Goal: Task Accomplishment & Management: Manage account settings

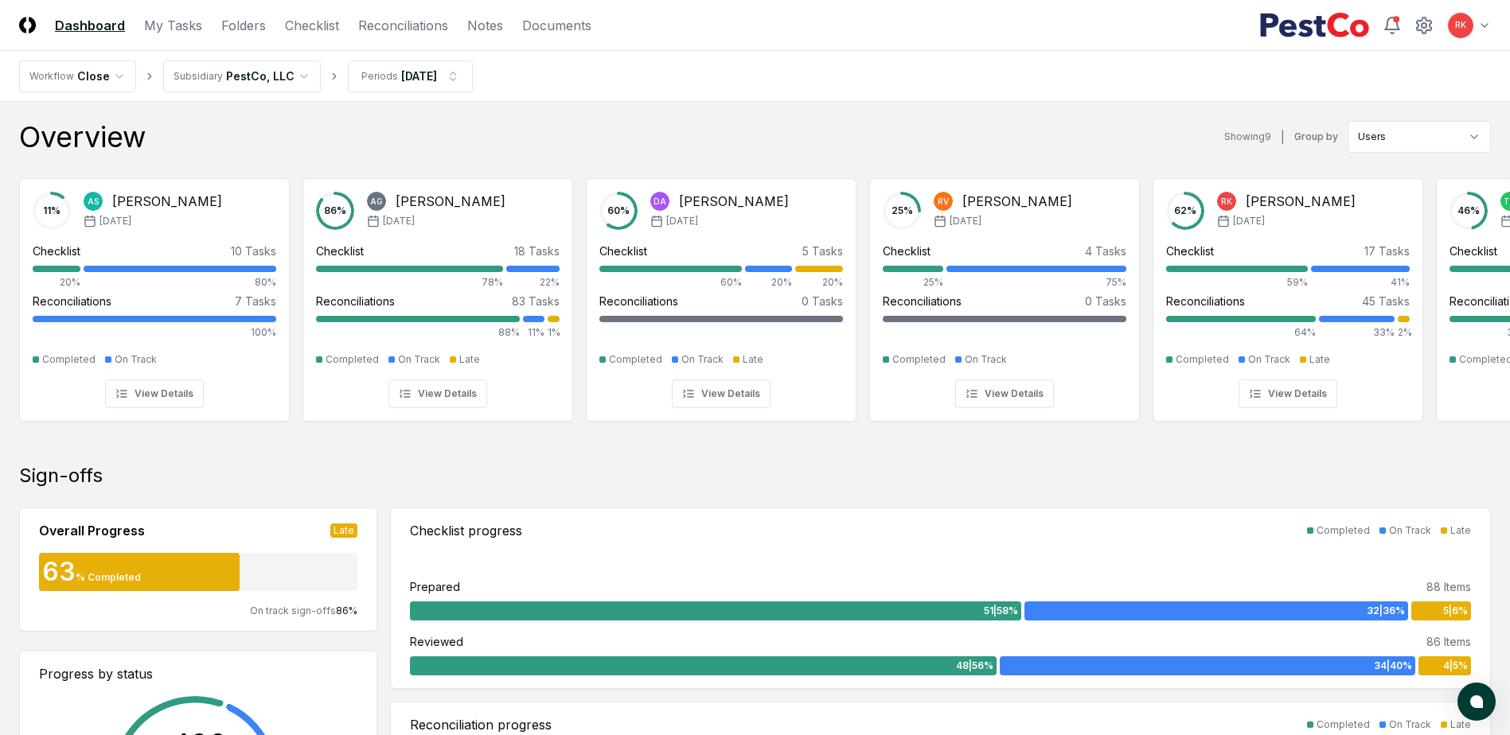
click at [314, 36] on header "CloseCore Dashboard My Tasks Folders Checklist Reconciliations Notes Documents …" at bounding box center [755, 25] width 1510 height 51
click at [312, 24] on link "Checklist" at bounding box center [312, 25] width 54 height 19
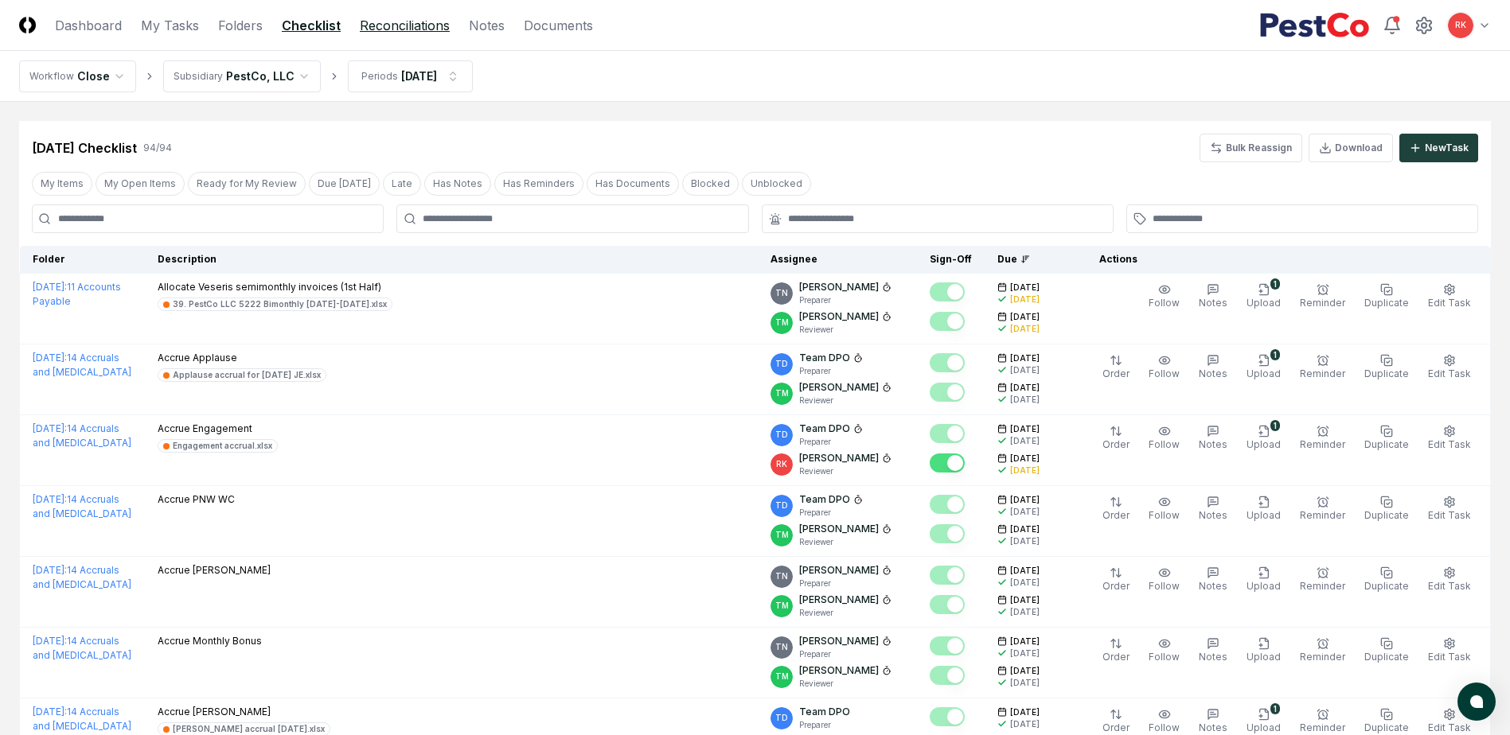
click at [412, 28] on link "Reconciliations" at bounding box center [405, 25] width 90 height 19
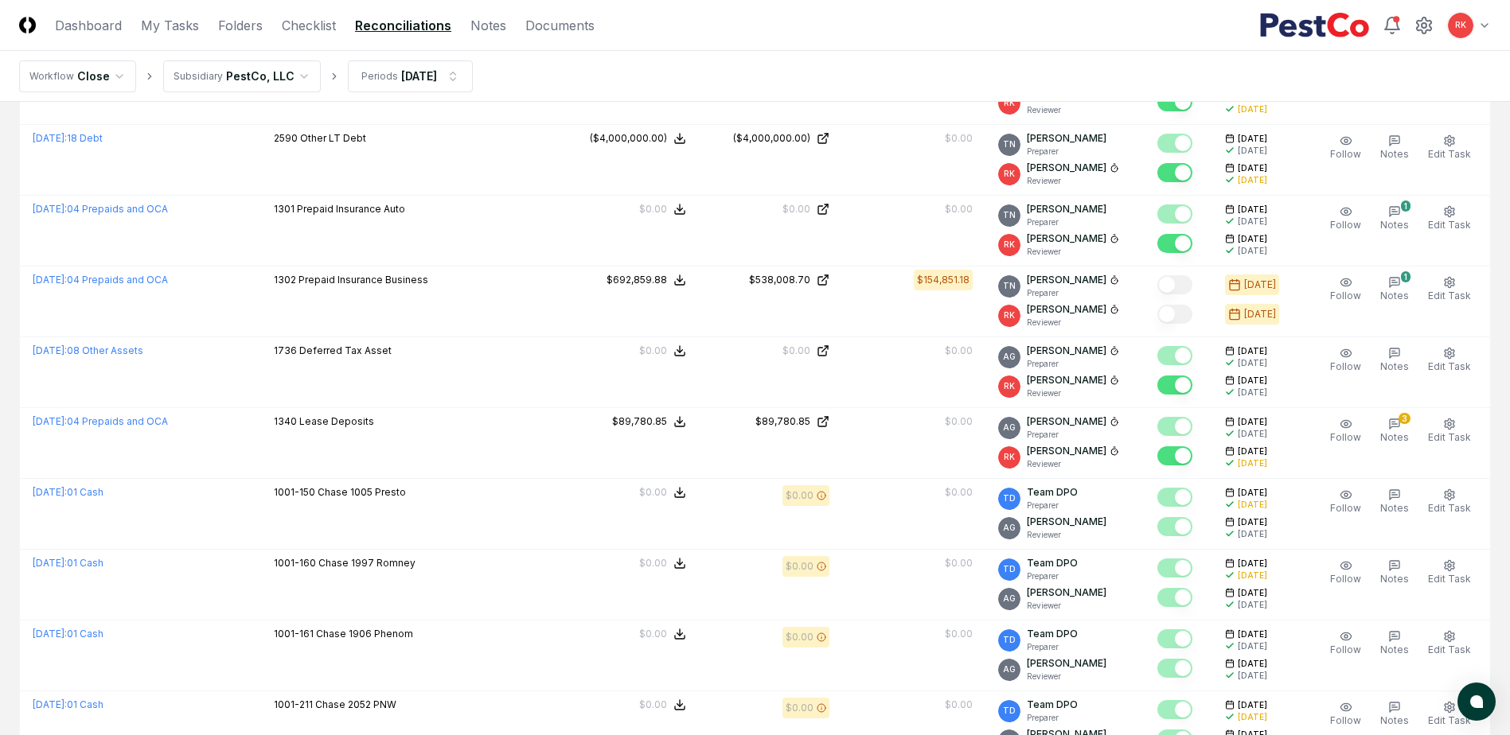
scroll to position [1671, 0]
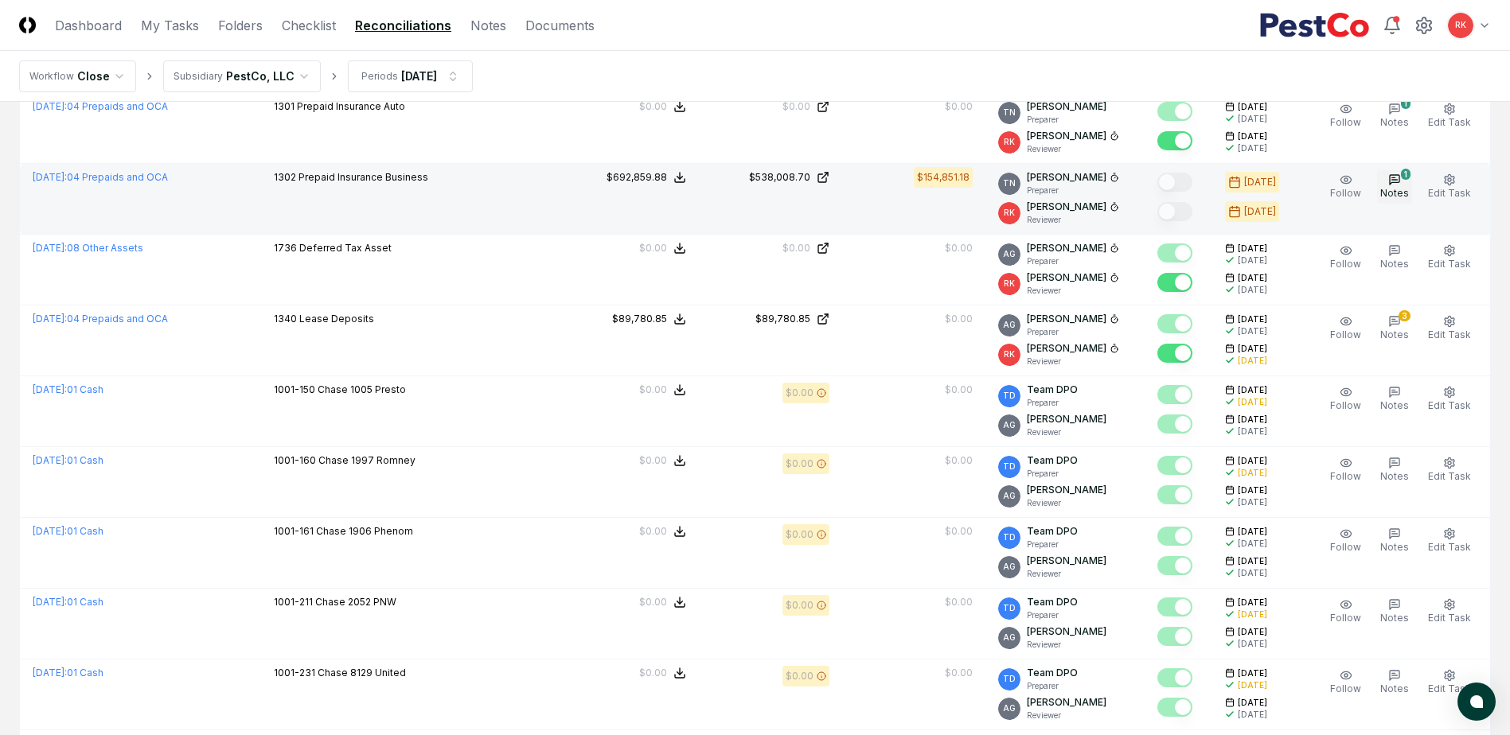
click at [1401, 174] on icon "button" at bounding box center [1394, 180] width 13 height 13
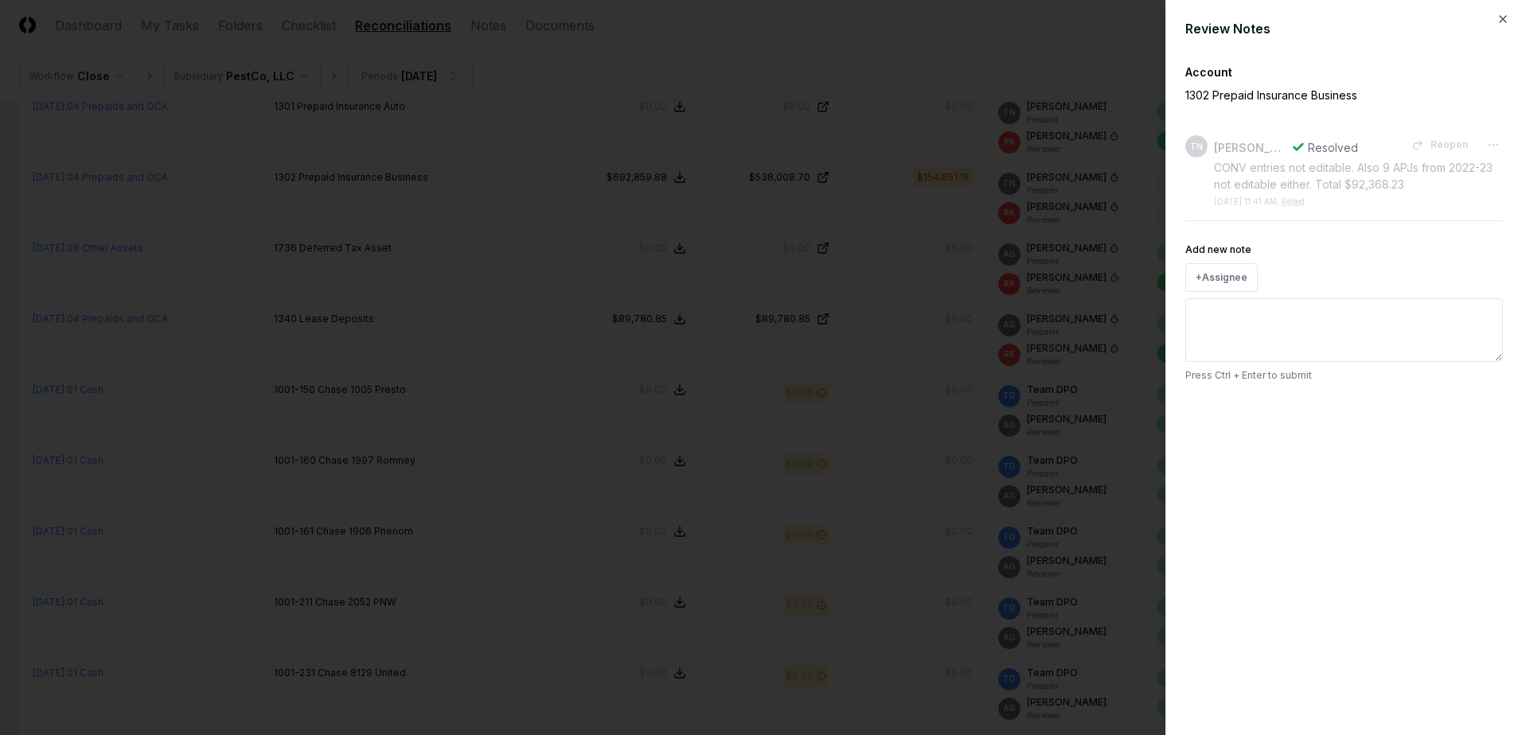
click at [1086, 335] on div at bounding box center [761, 367] width 1522 height 735
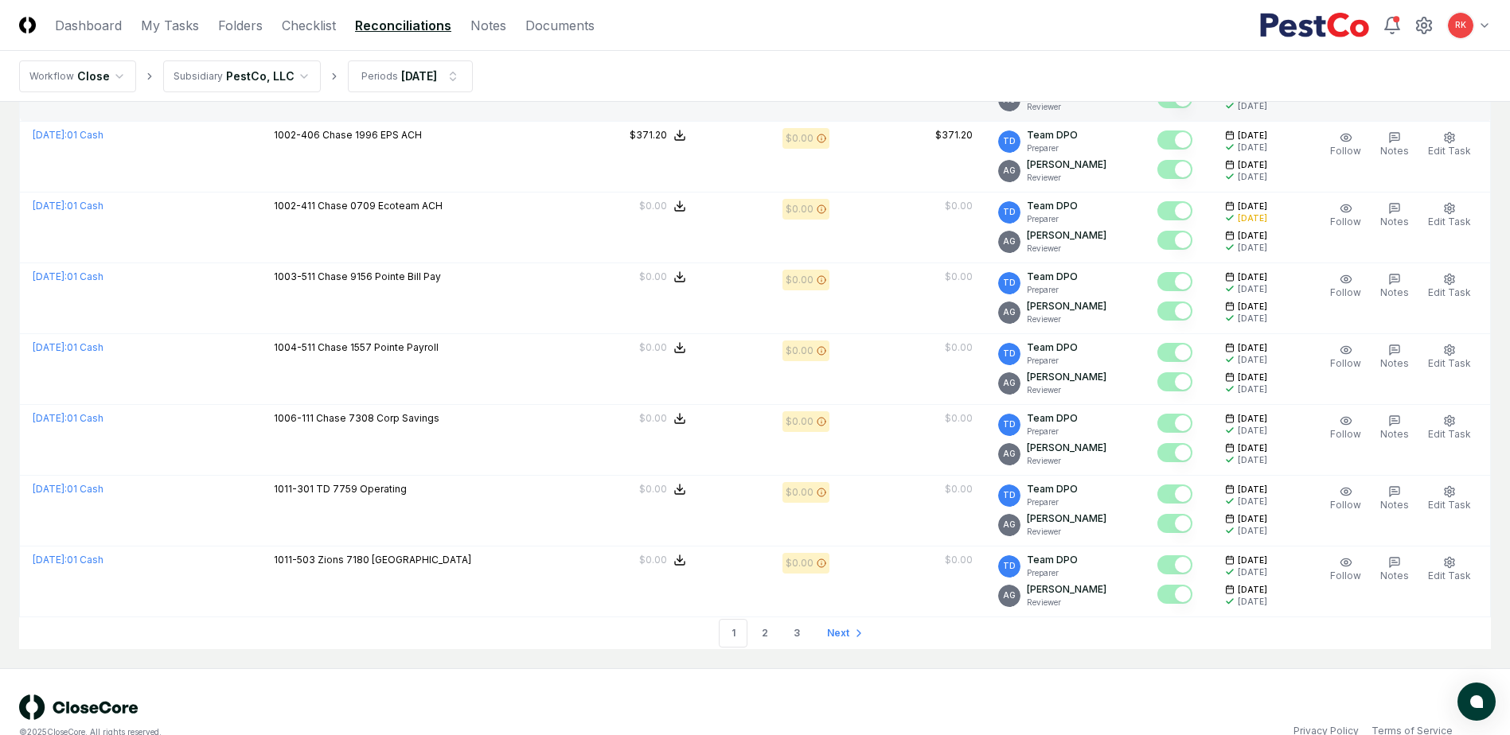
scroll to position [3230, 0]
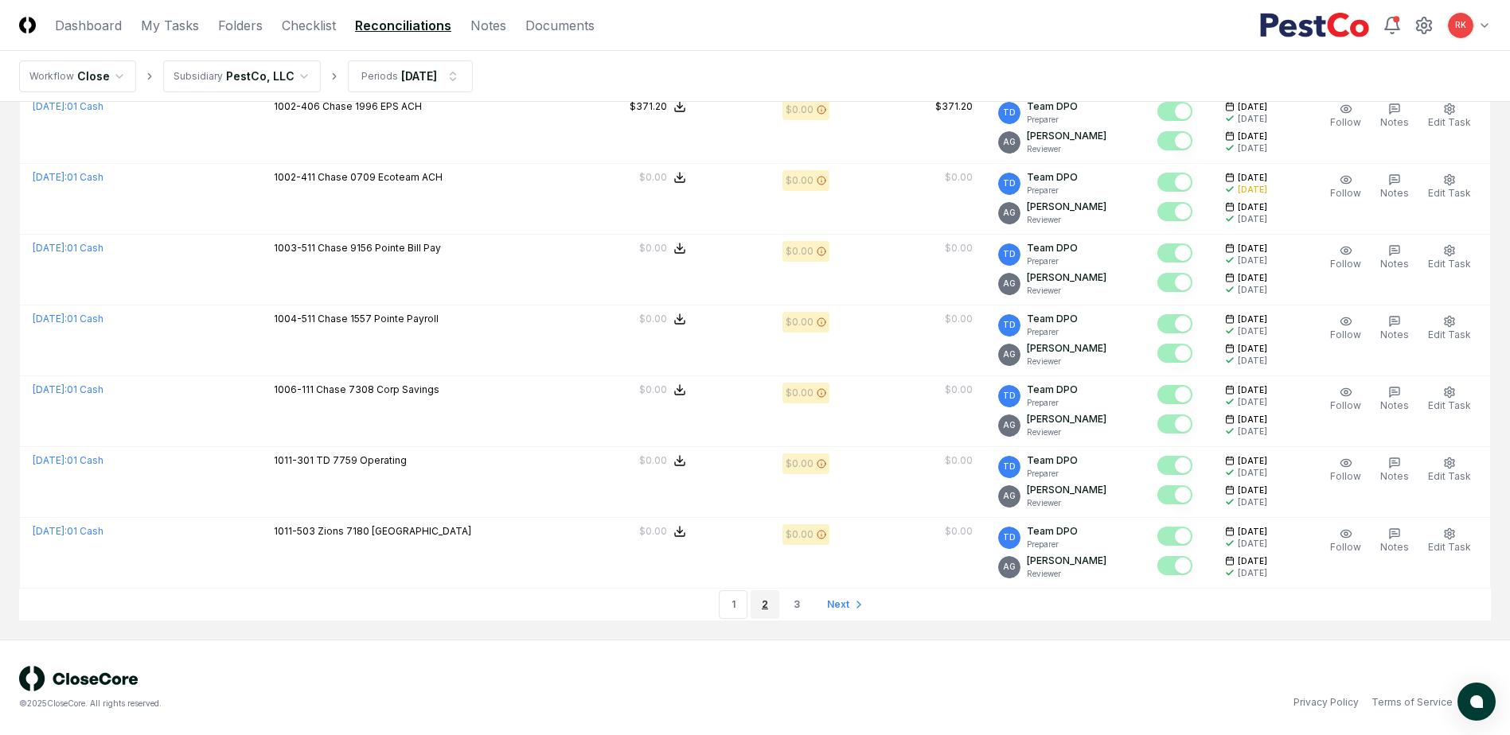
click at [758, 611] on link "2" at bounding box center [765, 605] width 29 height 29
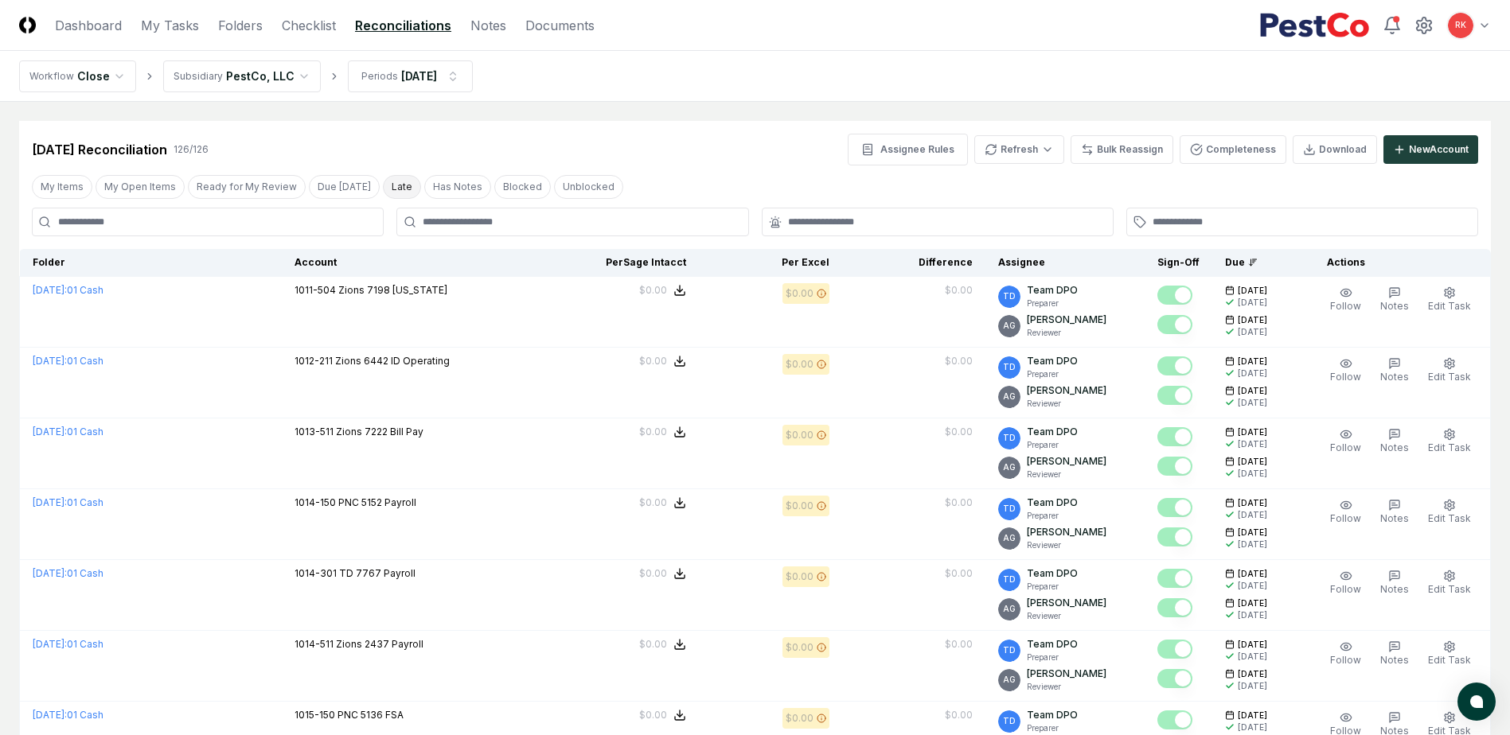
click at [383, 177] on button "Late" at bounding box center [402, 187] width 38 height 24
click at [390, 190] on button "Late" at bounding box center [402, 187] width 38 height 24
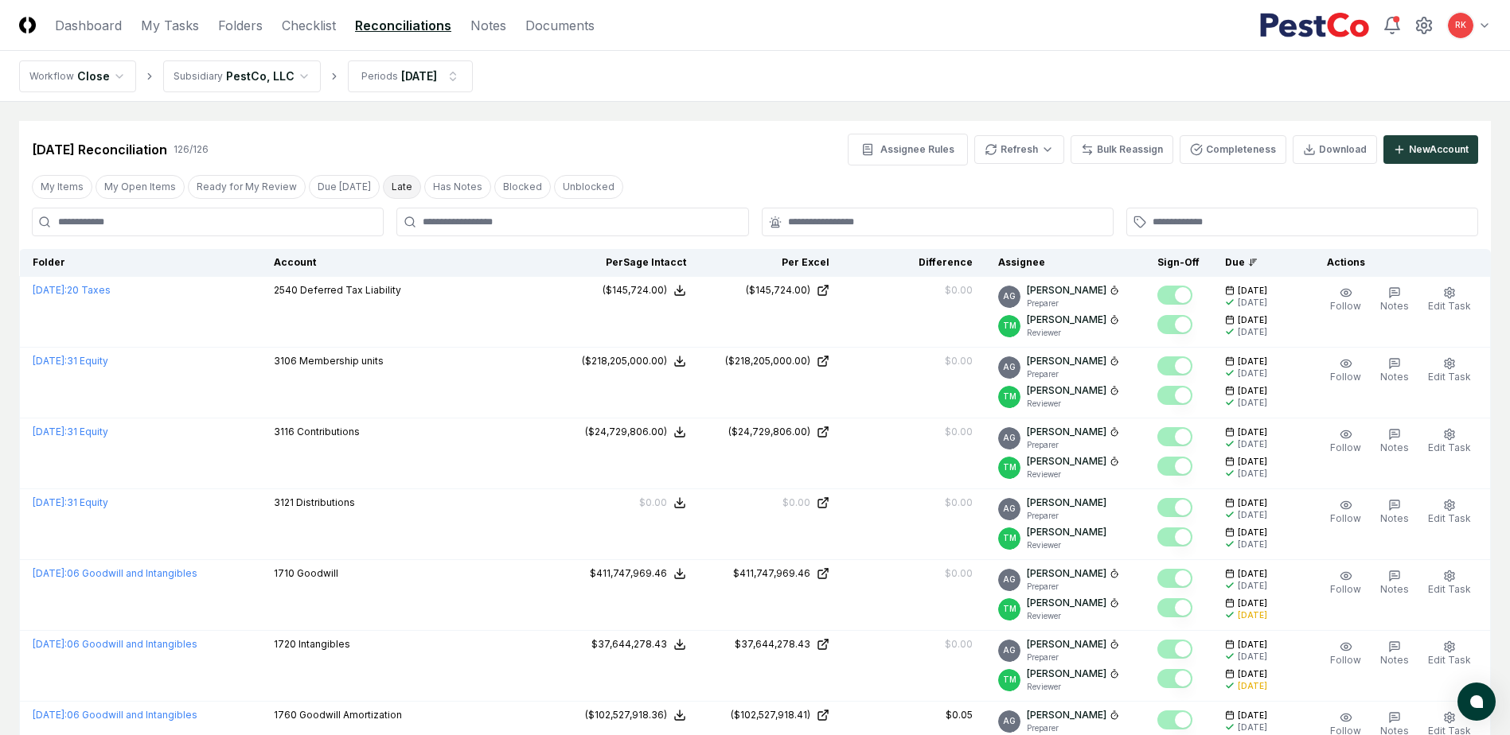
click at [388, 189] on button "Late" at bounding box center [402, 187] width 38 height 24
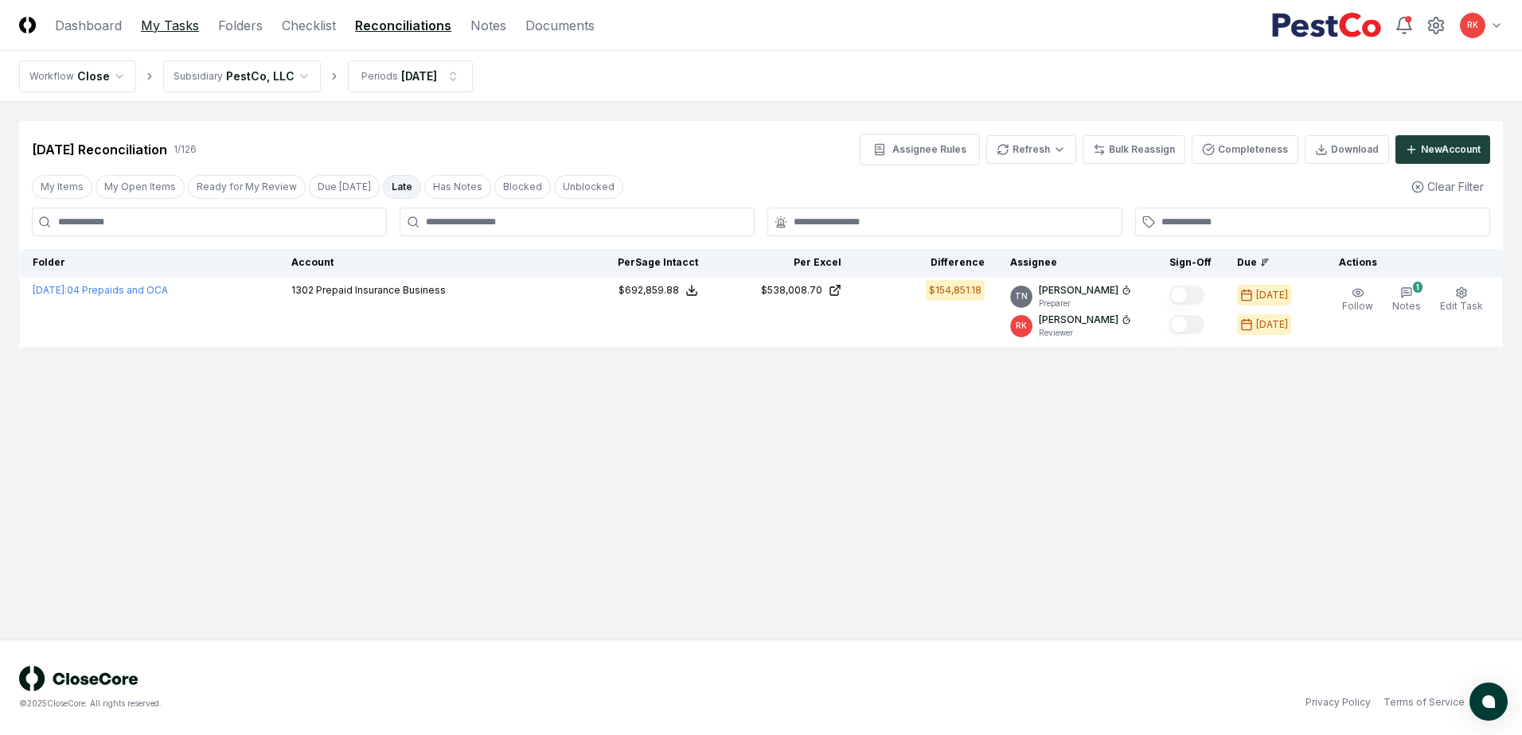
click at [148, 20] on link "My Tasks" at bounding box center [170, 25] width 58 height 19
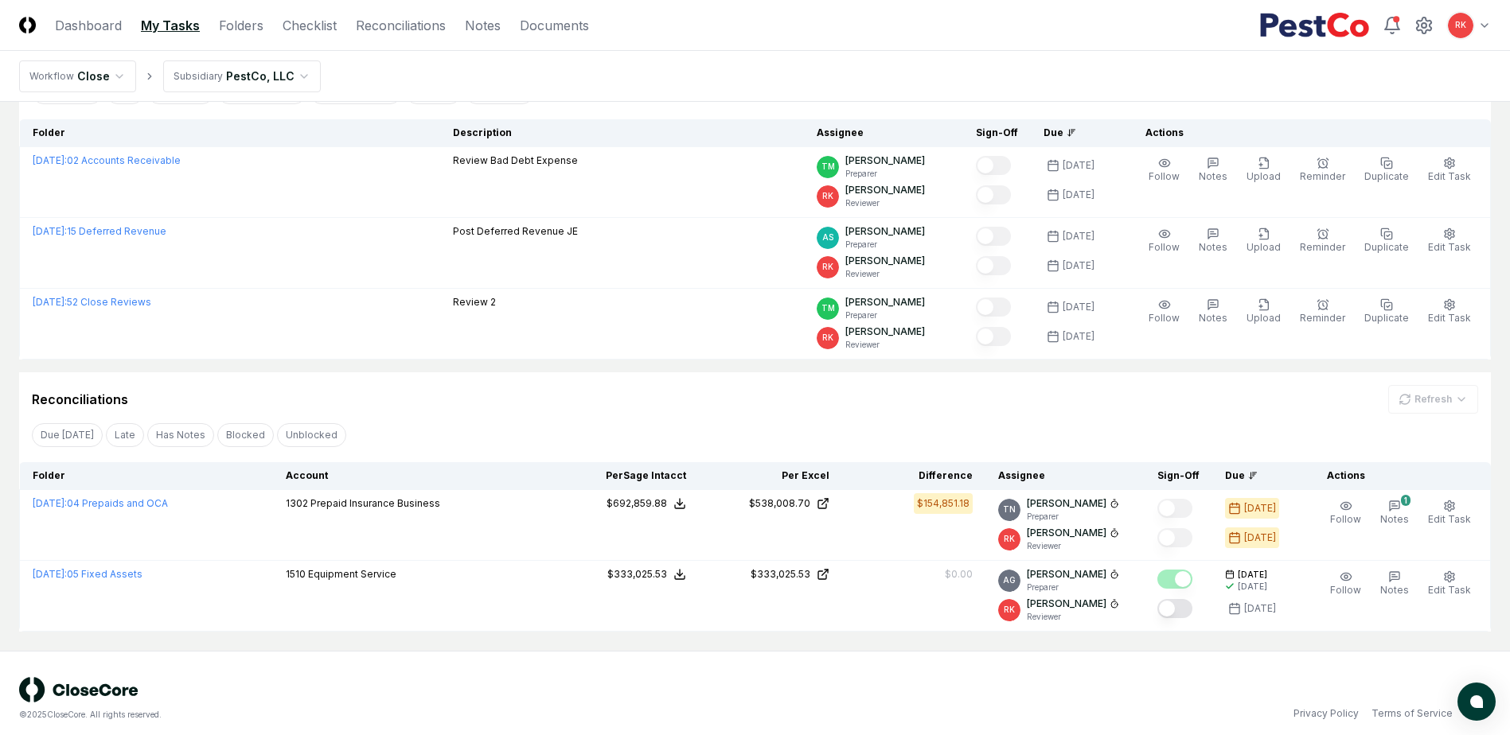
scroll to position [128, 0]
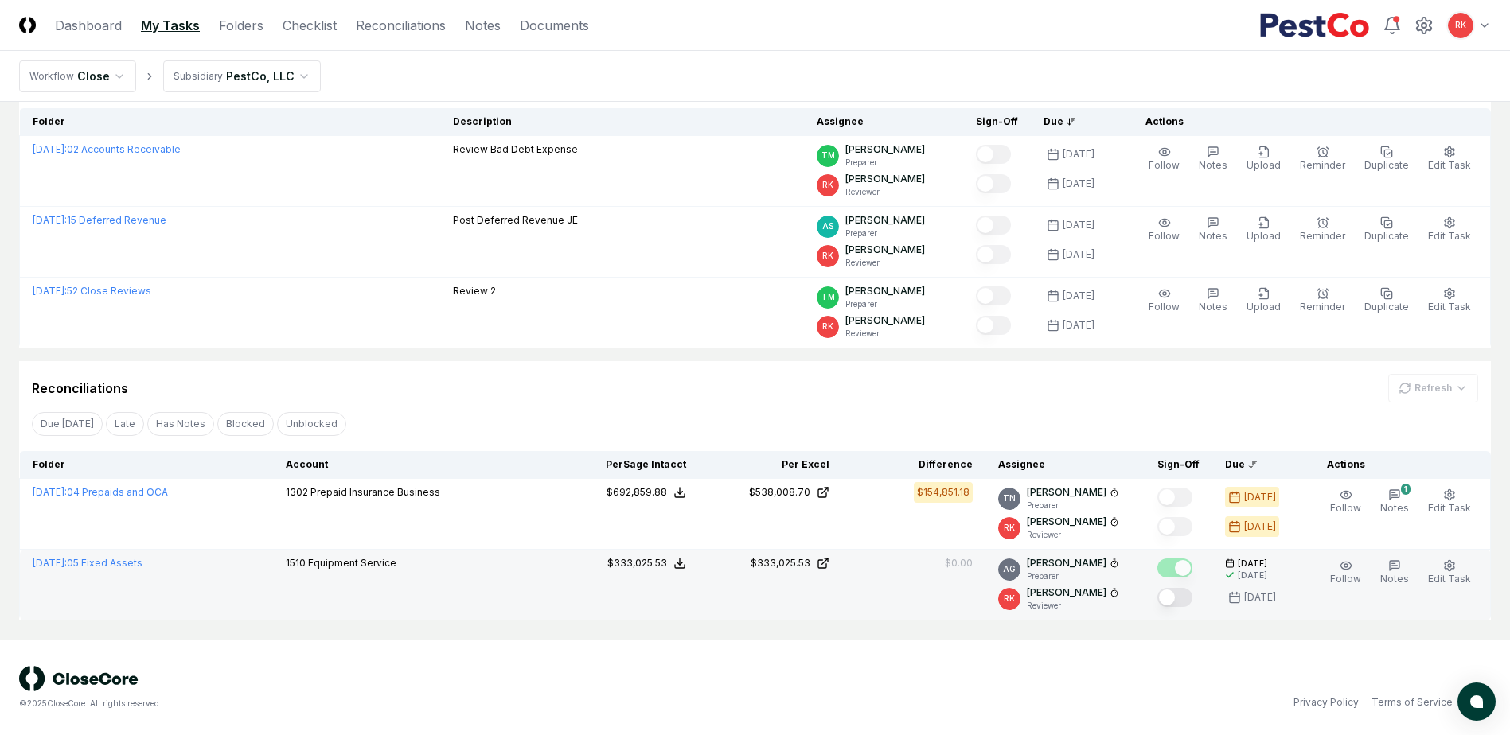
click at [1172, 595] on button "Mark complete" at bounding box center [1174, 597] width 35 height 19
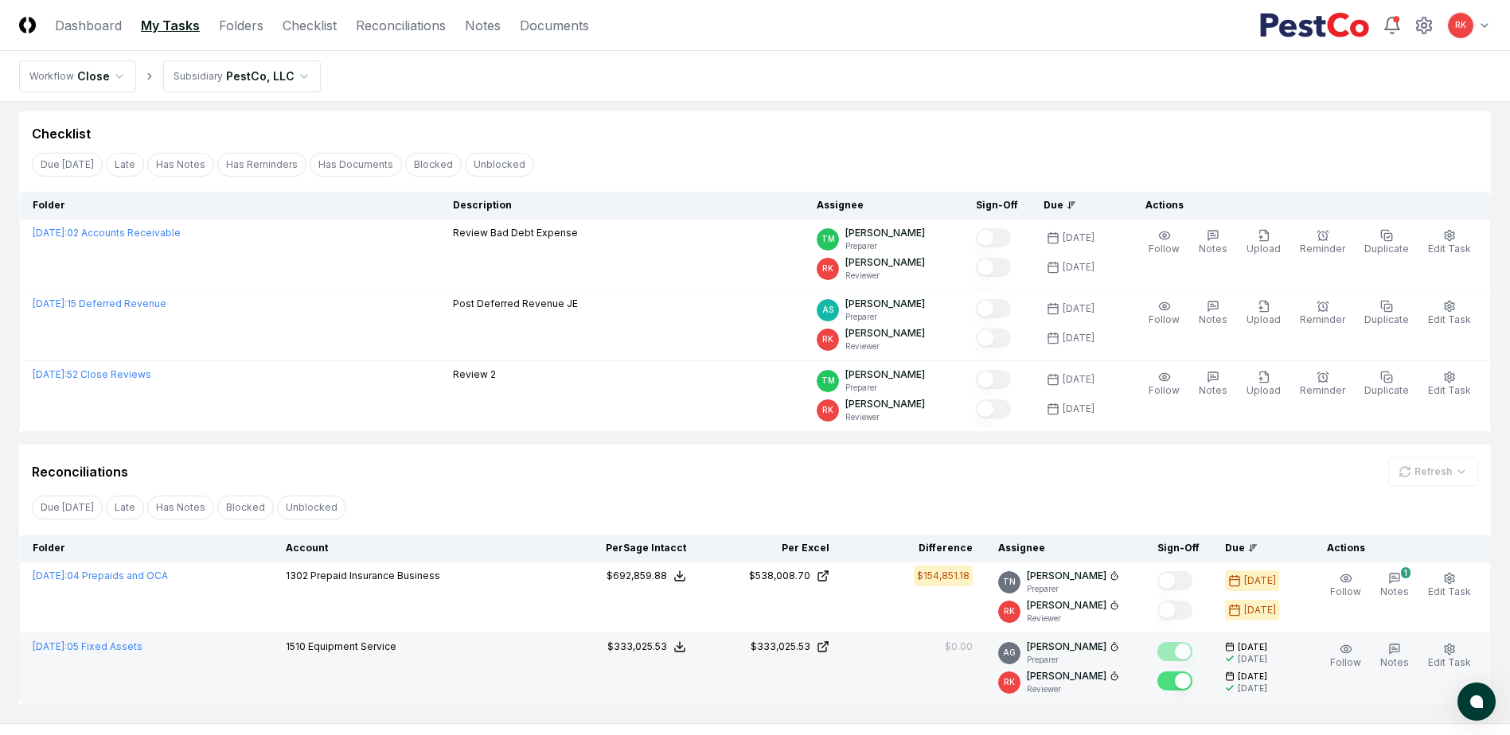
scroll to position [0, 0]
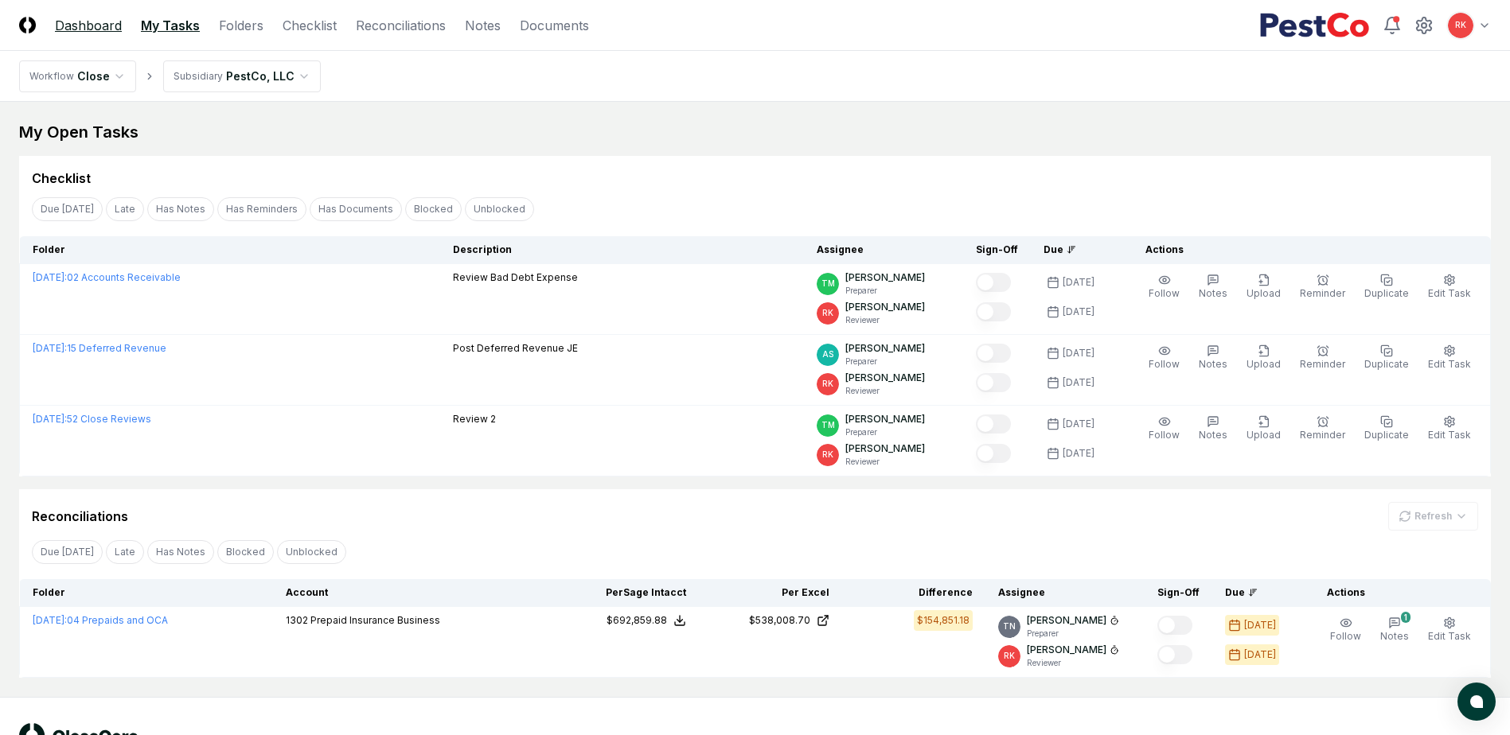
click at [84, 17] on link "Dashboard" at bounding box center [88, 25] width 67 height 19
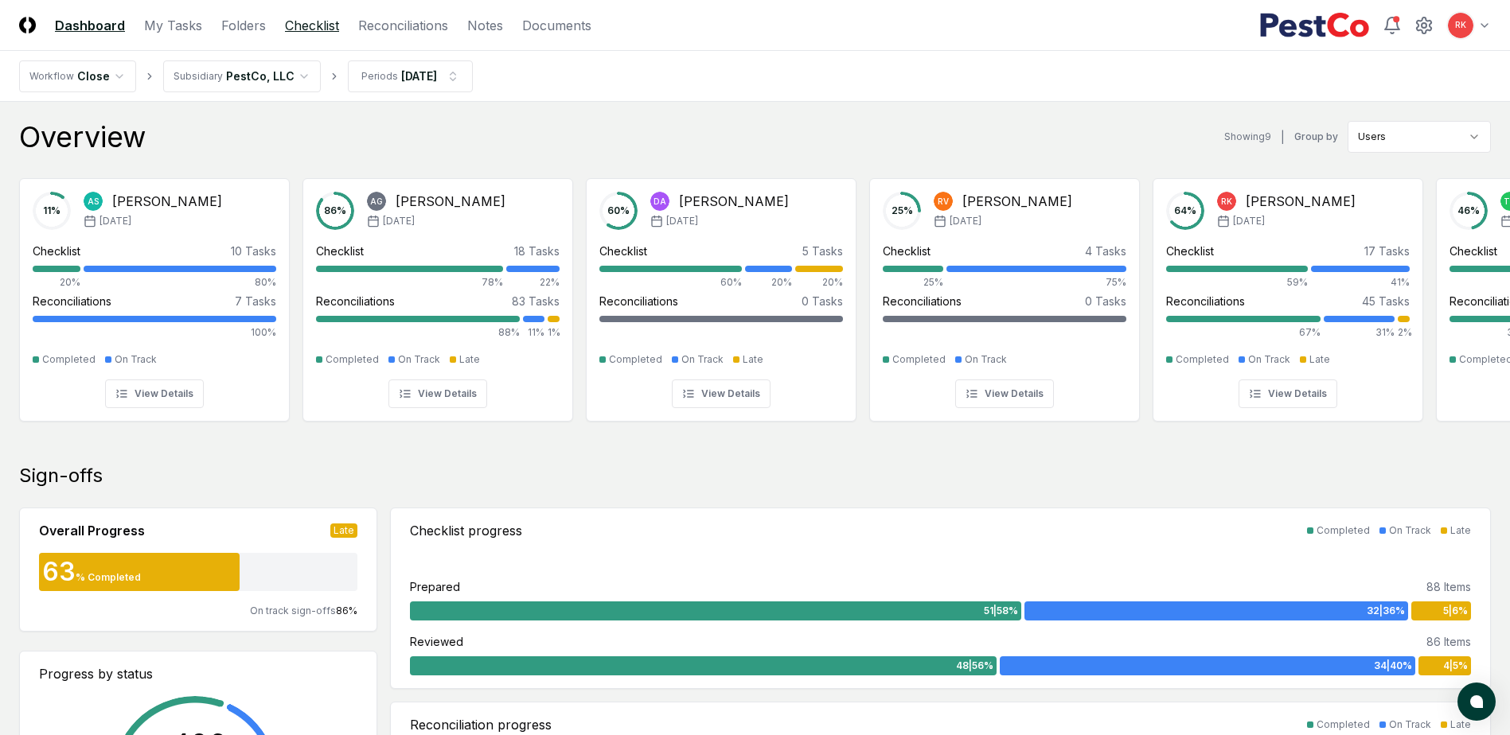
click at [313, 26] on link "Checklist" at bounding box center [312, 25] width 54 height 19
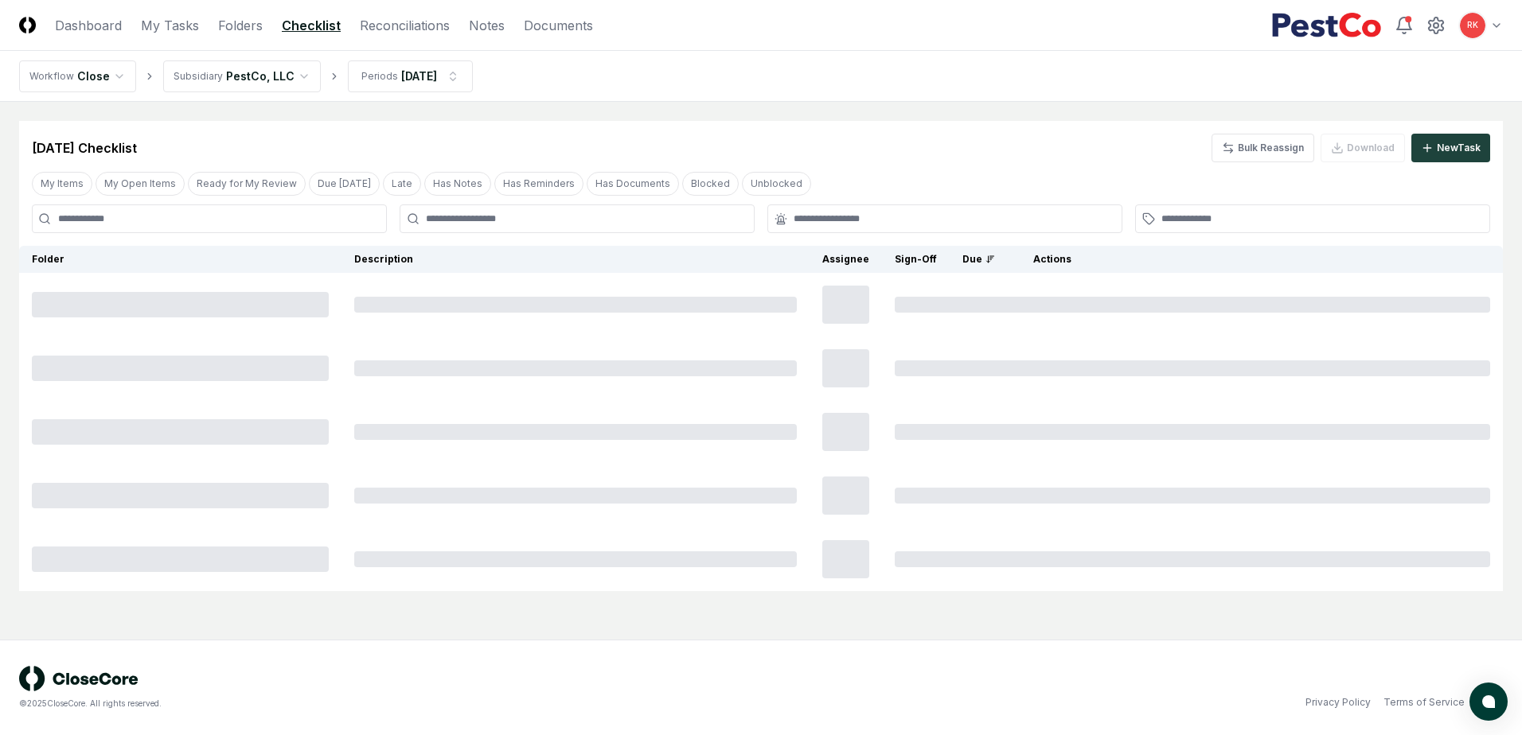
click at [383, 181] on button "Late" at bounding box center [402, 184] width 38 height 24
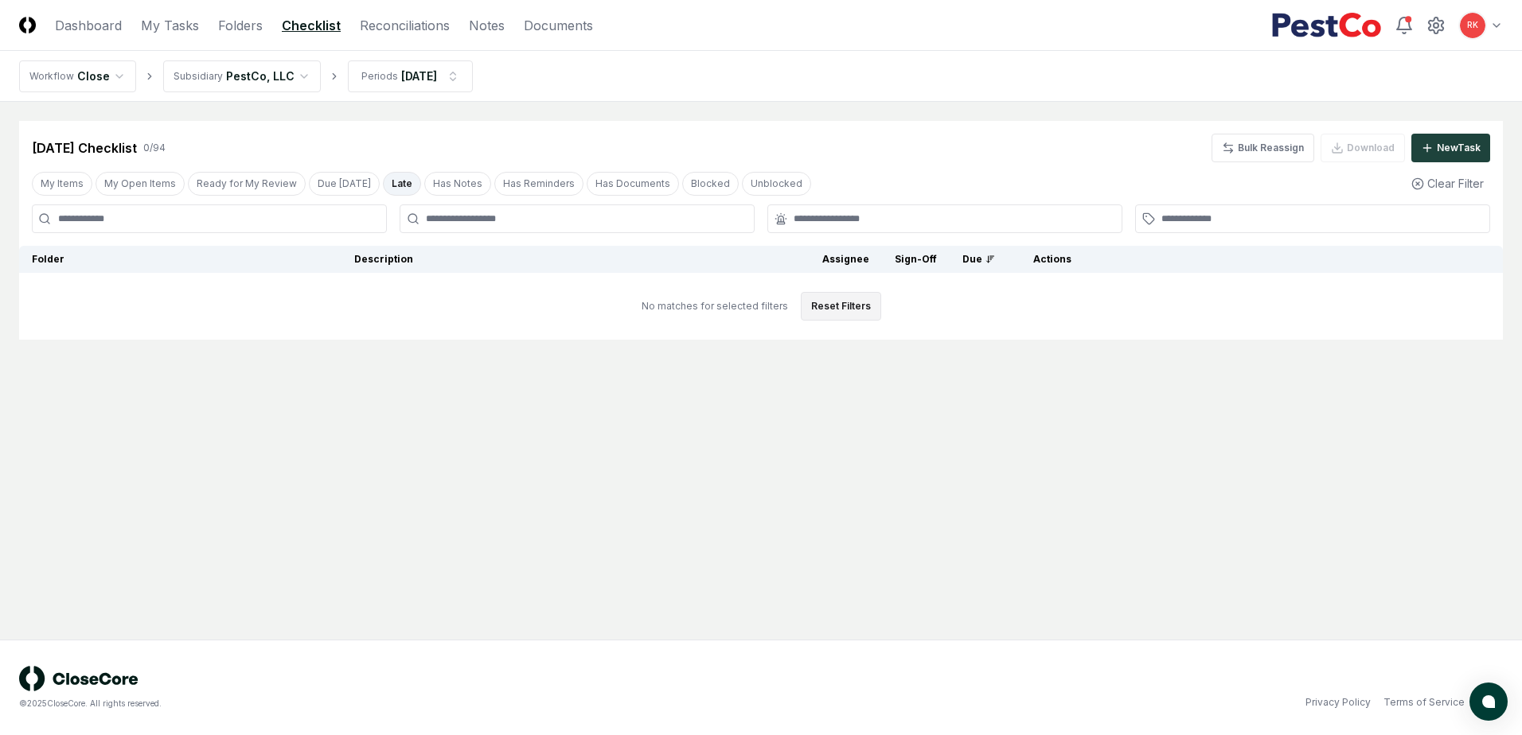
click at [822, 317] on button "Reset Filters" at bounding box center [841, 306] width 80 height 29
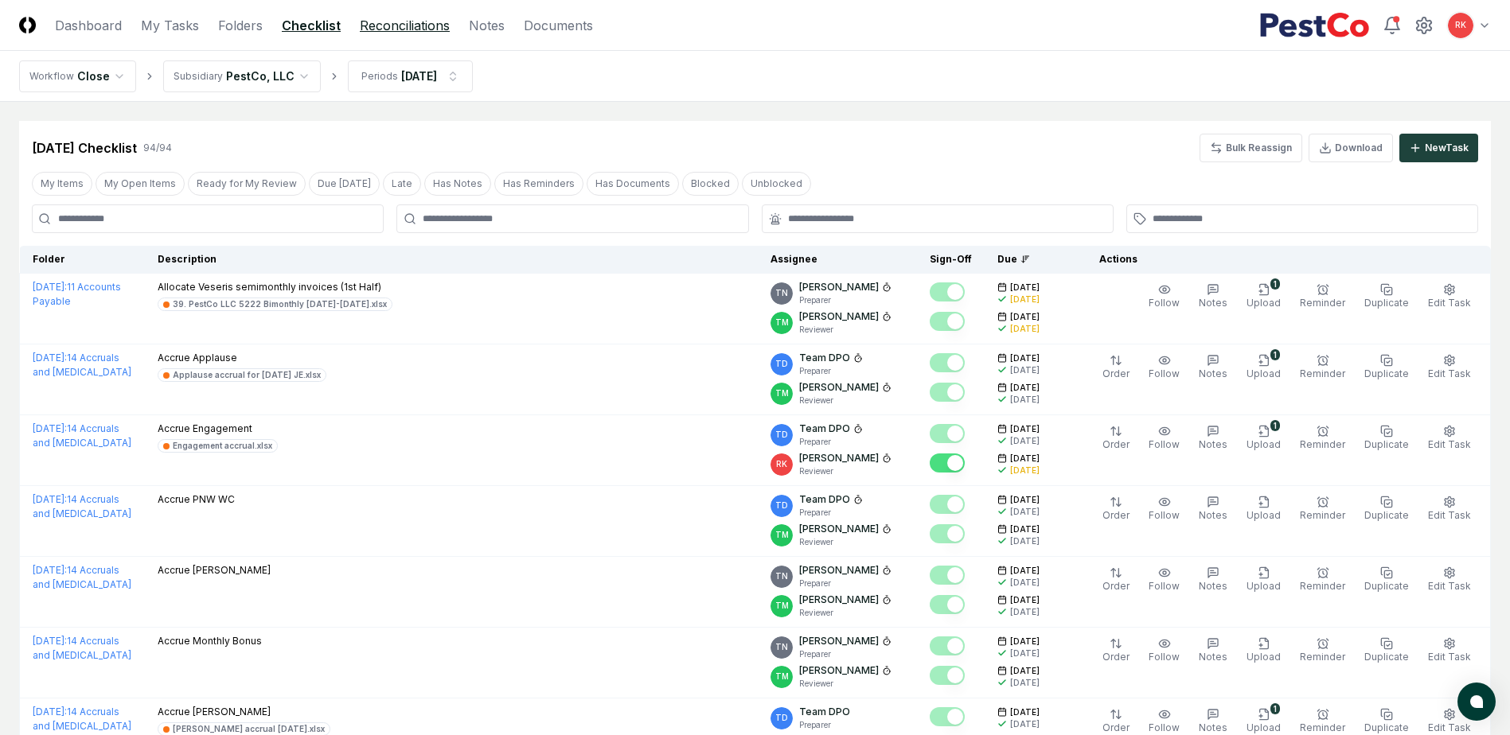
click at [365, 25] on link "Reconciliations" at bounding box center [405, 25] width 90 height 19
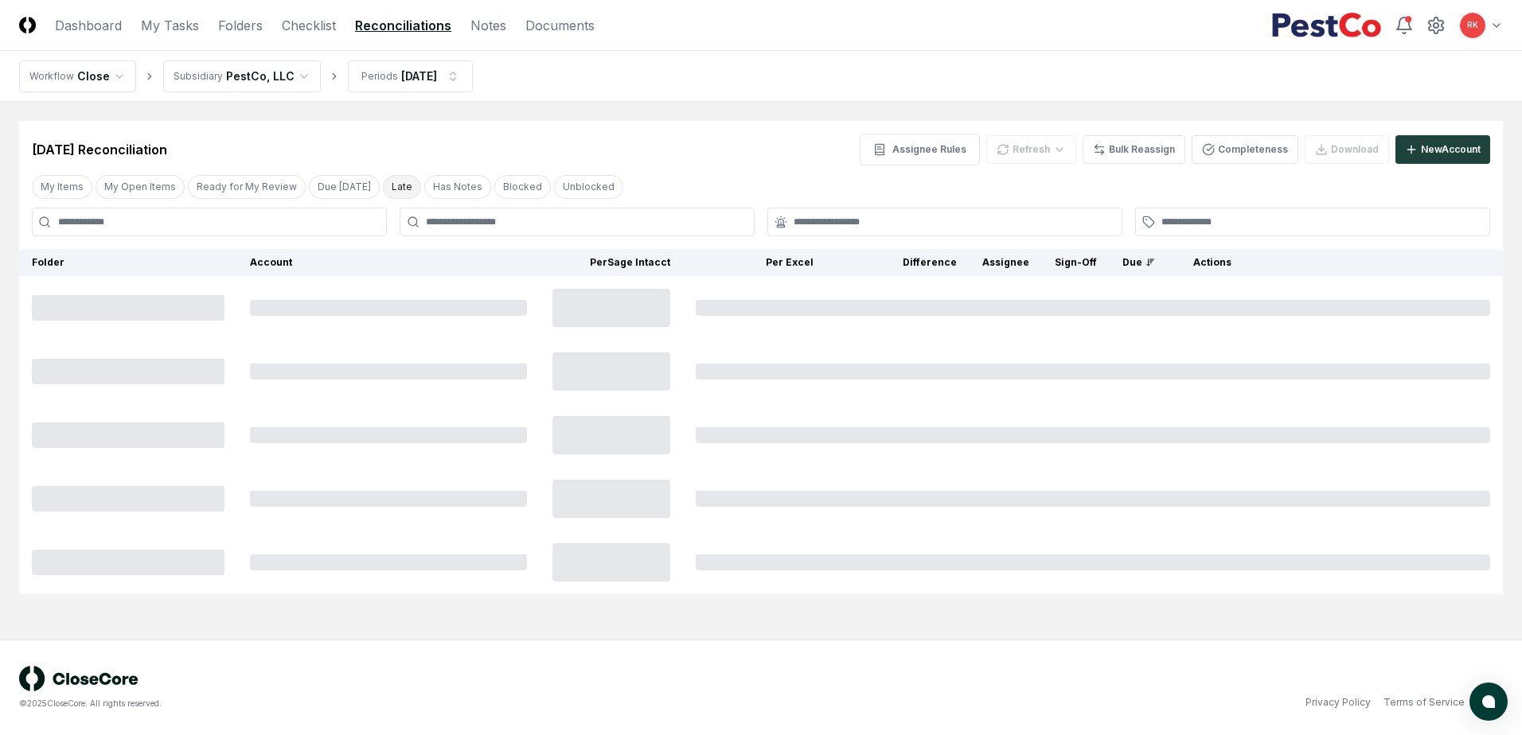
click at [392, 189] on button "Late" at bounding box center [402, 187] width 38 height 24
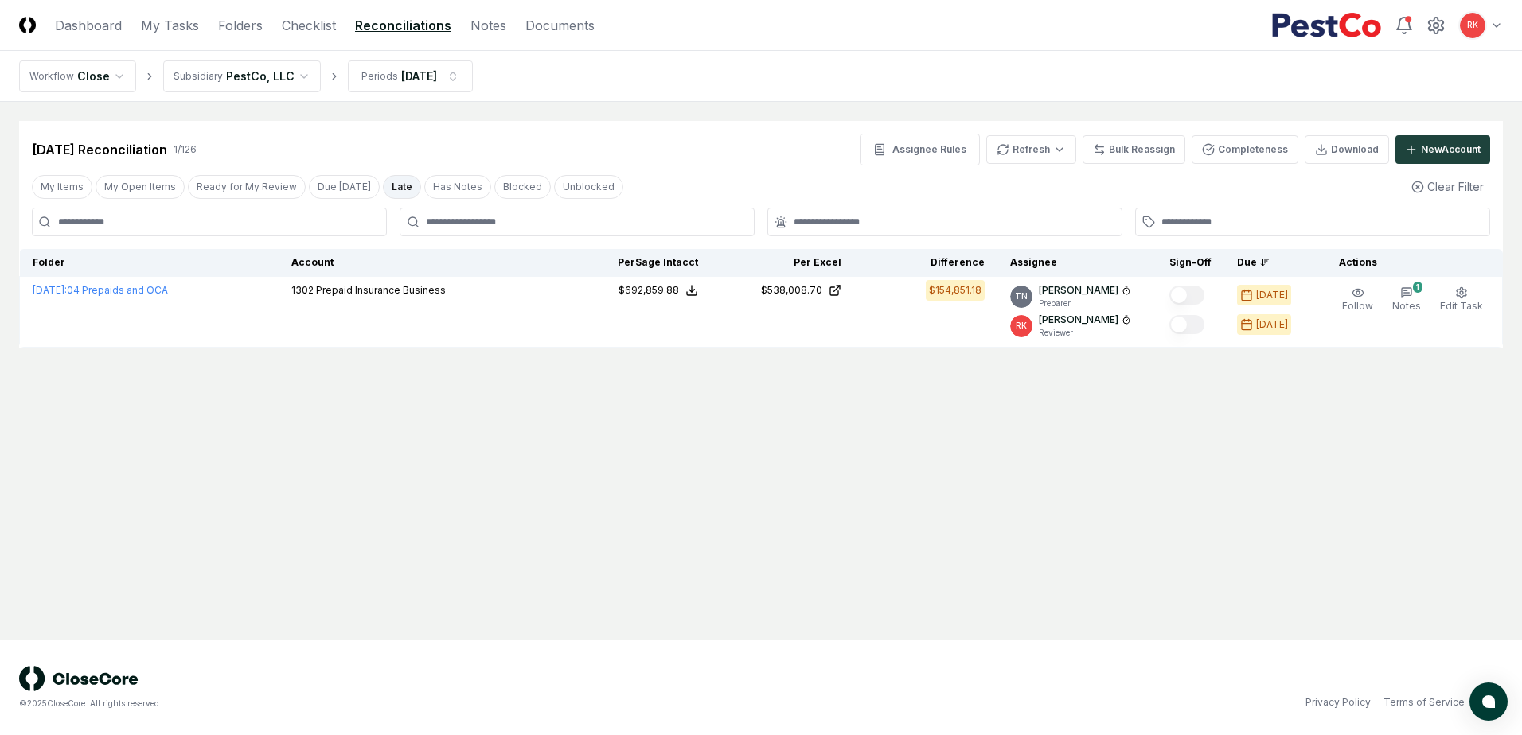
click at [387, 177] on button "Late" at bounding box center [402, 187] width 38 height 24
click at [457, 68] on html "CloseCore Dashboard My Tasks Folders Checklist Reconciliations Notes Documents …" at bounding box center [761, 367] width 1522 height 735
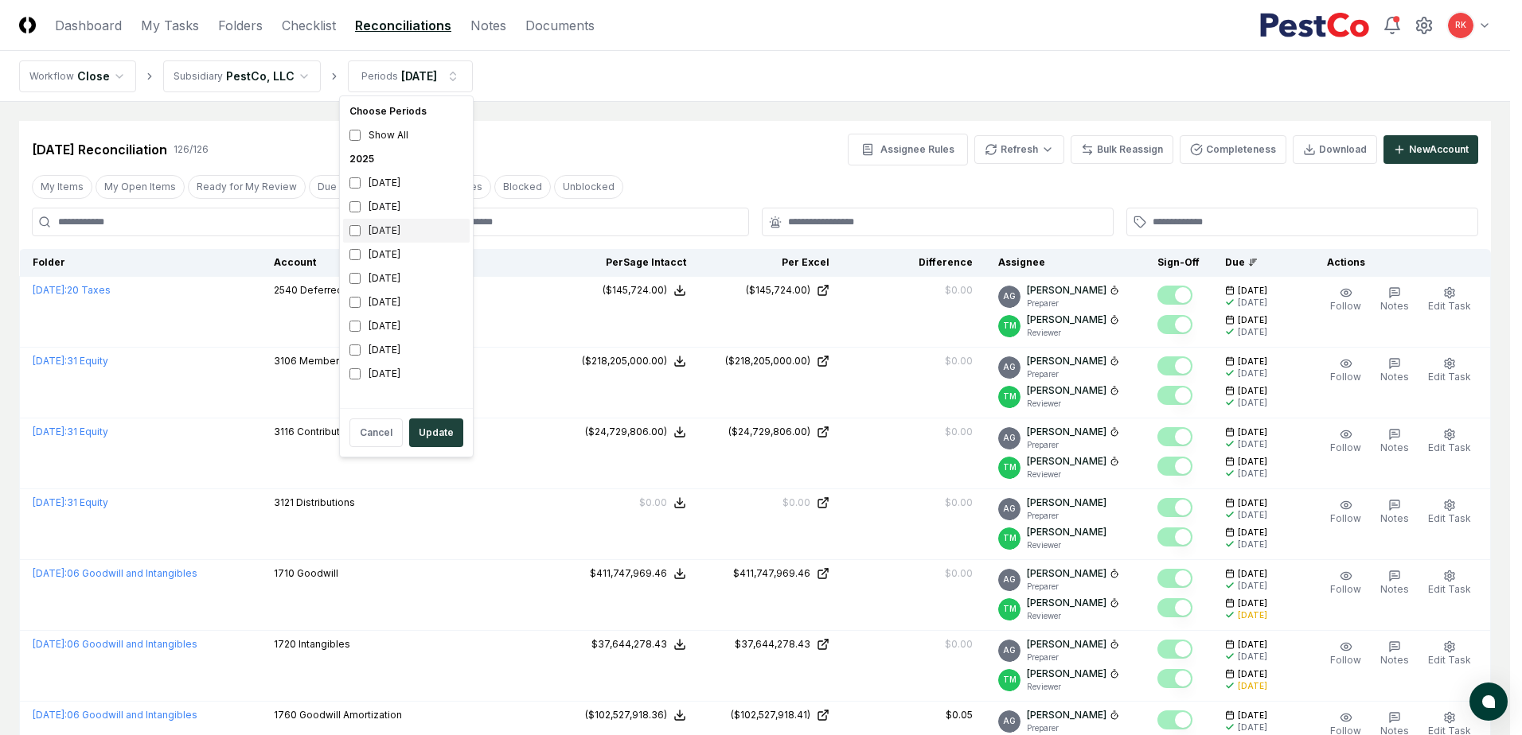
click at [367, 232] on div "[DATE]" at bounding box center [406, 231] width 127 height 24
click at [419, 445] on button "Update" at bounding box center [436, 433] width 54 height 29
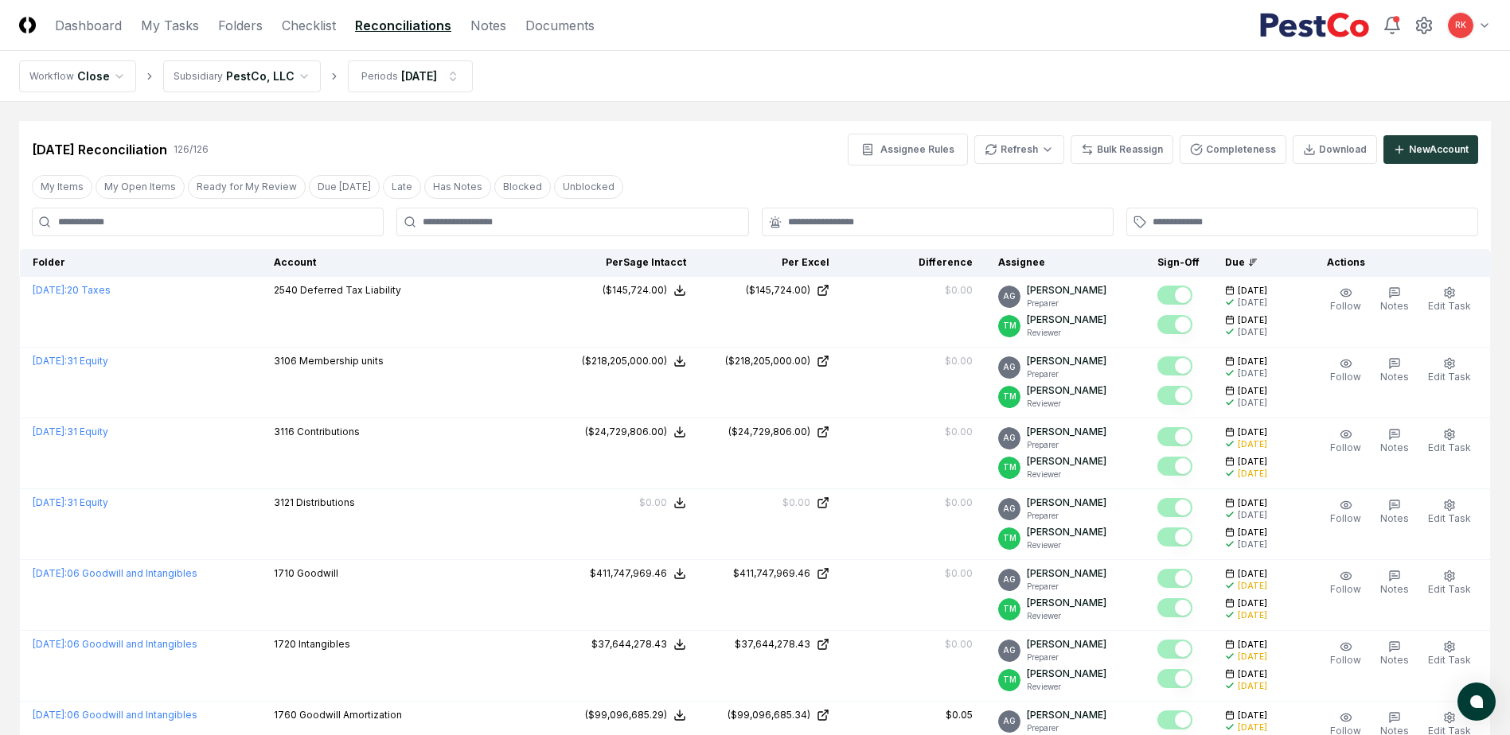
drag, startPoint x: 392, startPoint y: 184, endPoint x: 415, endPoint y: 217, distance: 41.1
click at [392, 189] on button "Late" at bounding box center [402, 187] width 38 height 24
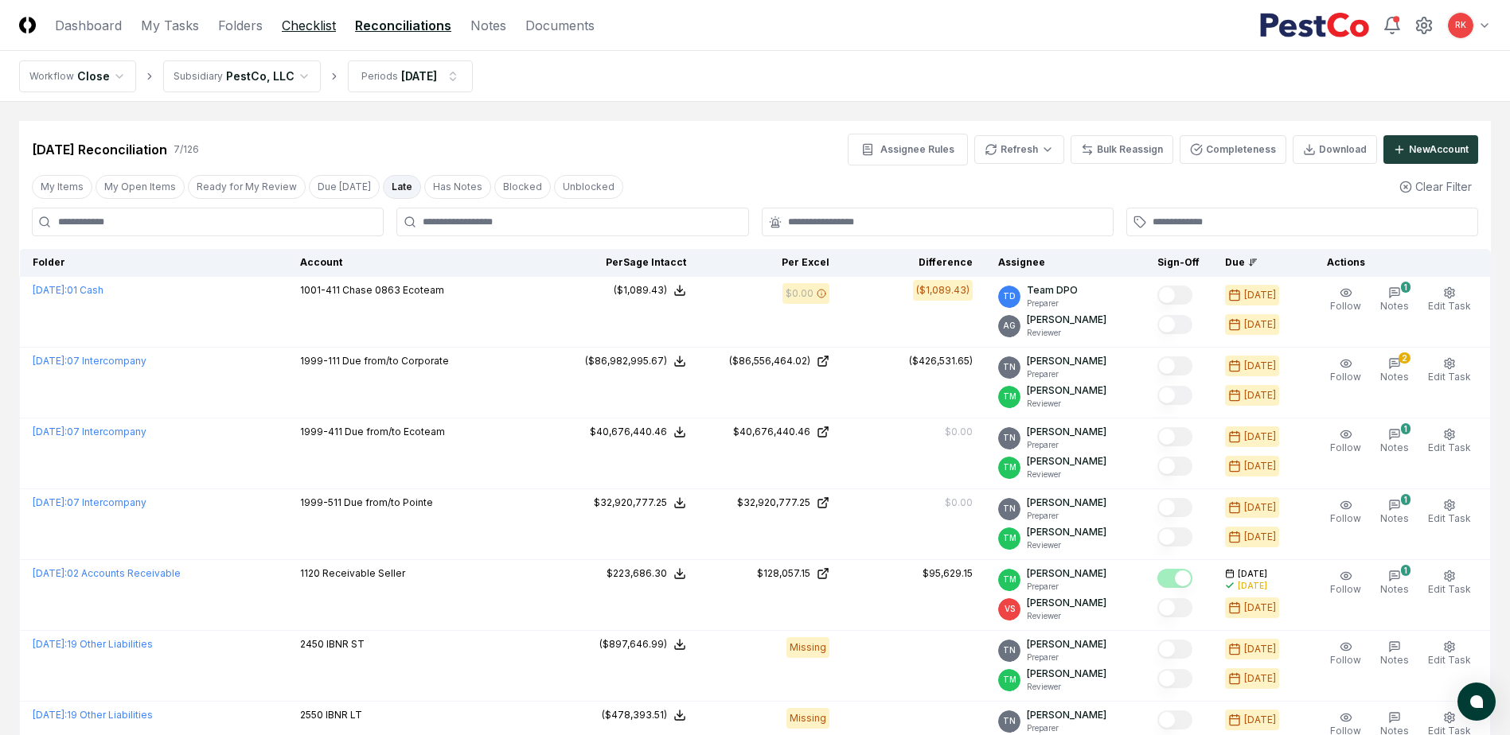
click at [318, 21] on link "Checklist" at bounding box center [309, 25] width 54 height 19
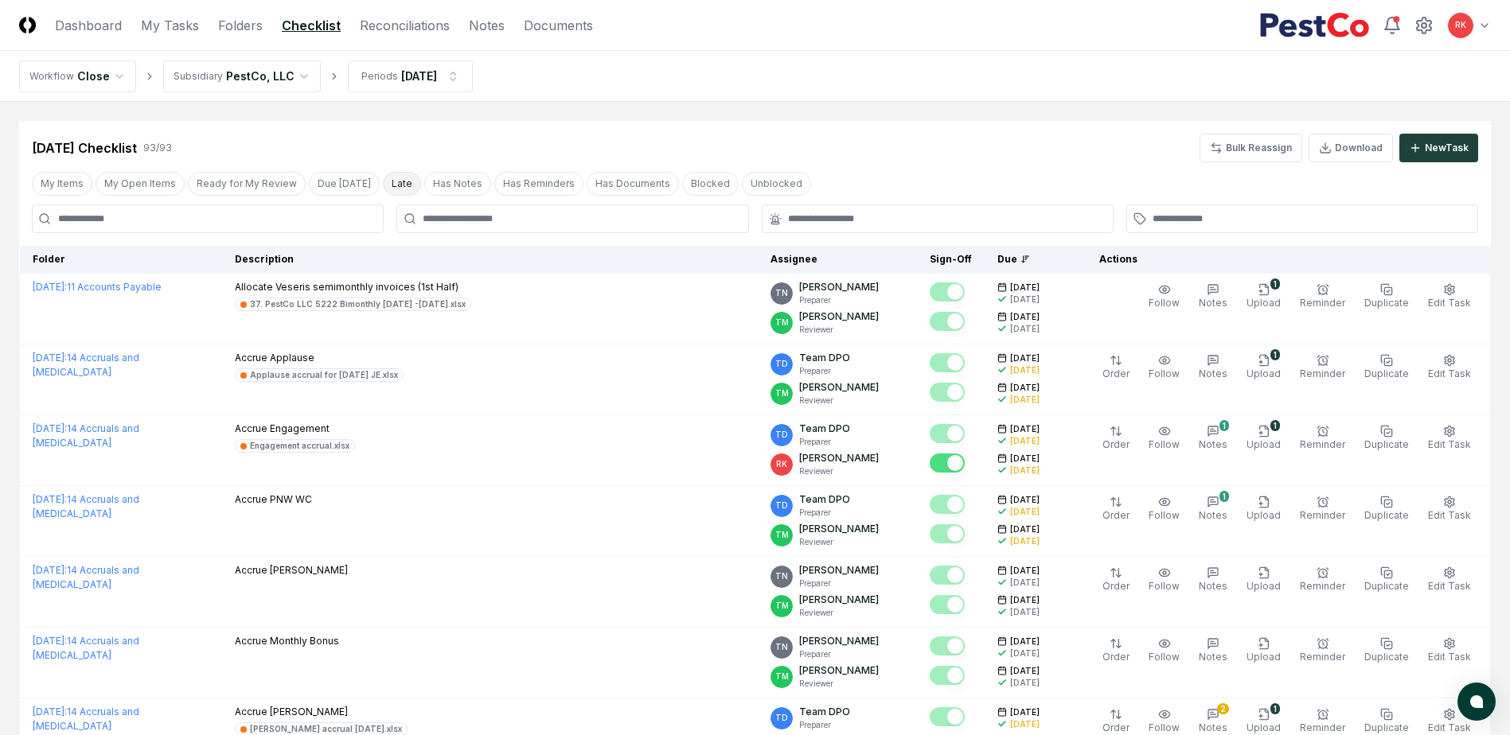
click at [394, 185] on button "Late" at bounding box center [402, 184] width 38 height 24
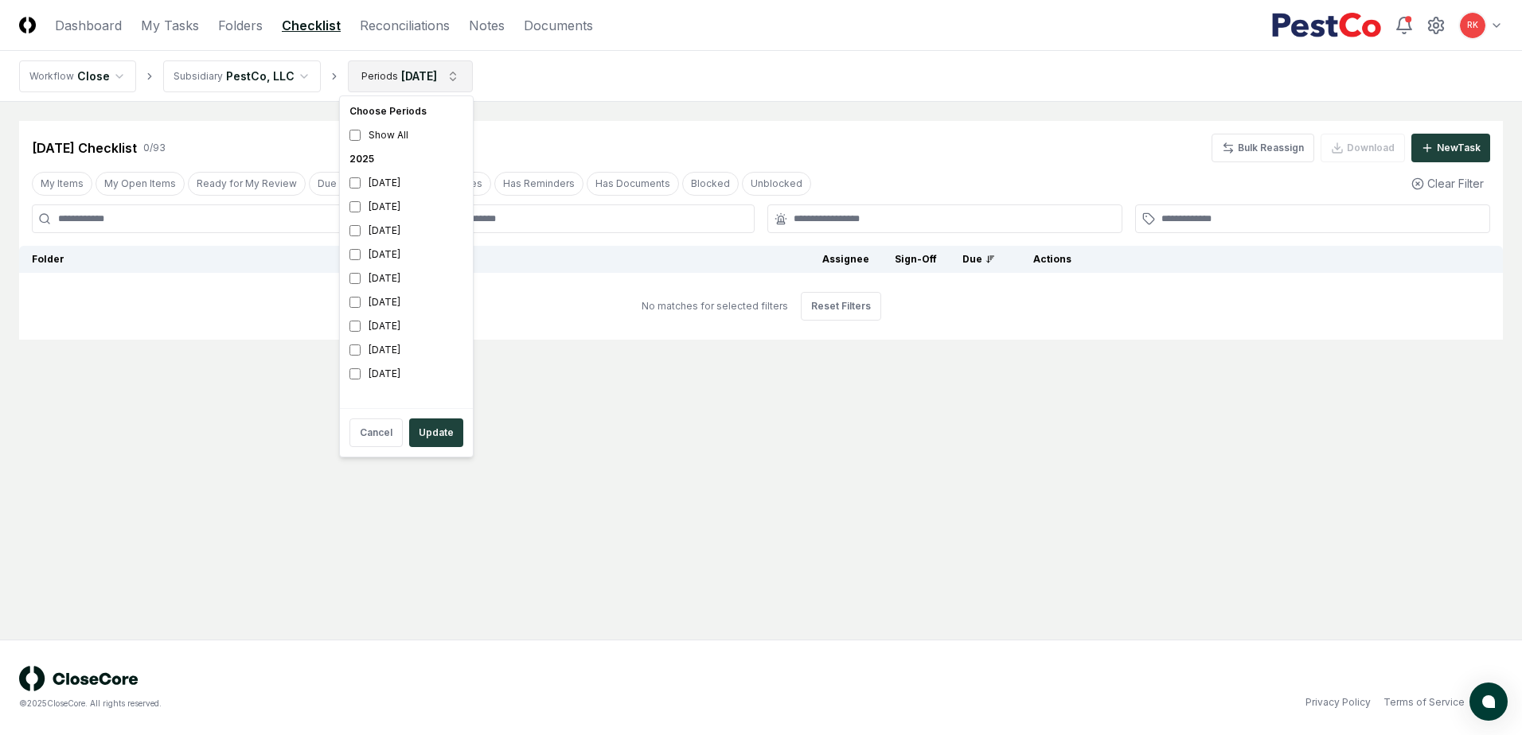
click at [401, 76] on html "CloseCore Dashboard My Tasks Folders Checklist Reconciliations Notes Documents …" at bounding box center [761, 367] width 1522 height 735
click at [435, 425] on button "Update" at bounding box center [436, 433] width 54 height 29
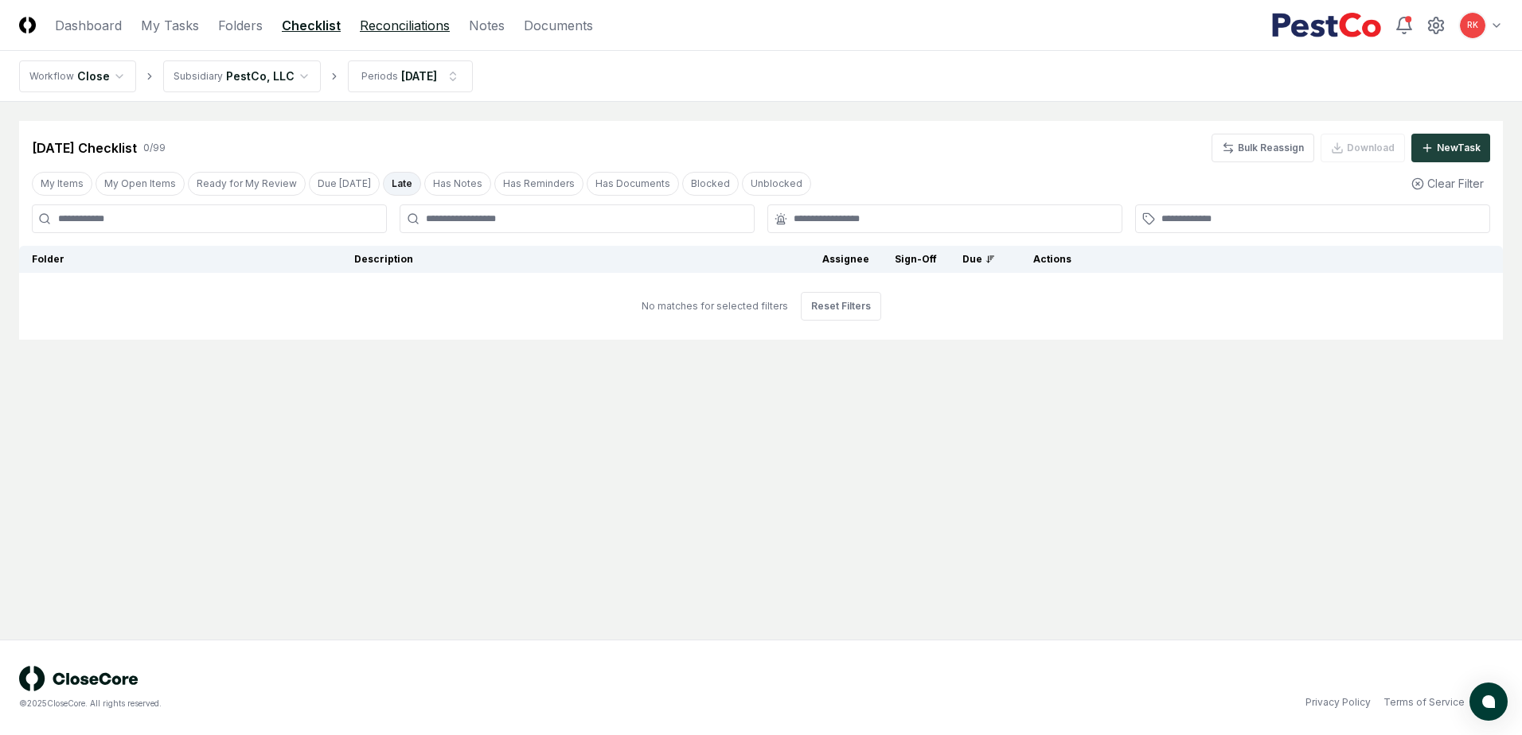
click at [394, 25] on link "Reconciliations" at bounding box center [405, 25] width 90 height 19
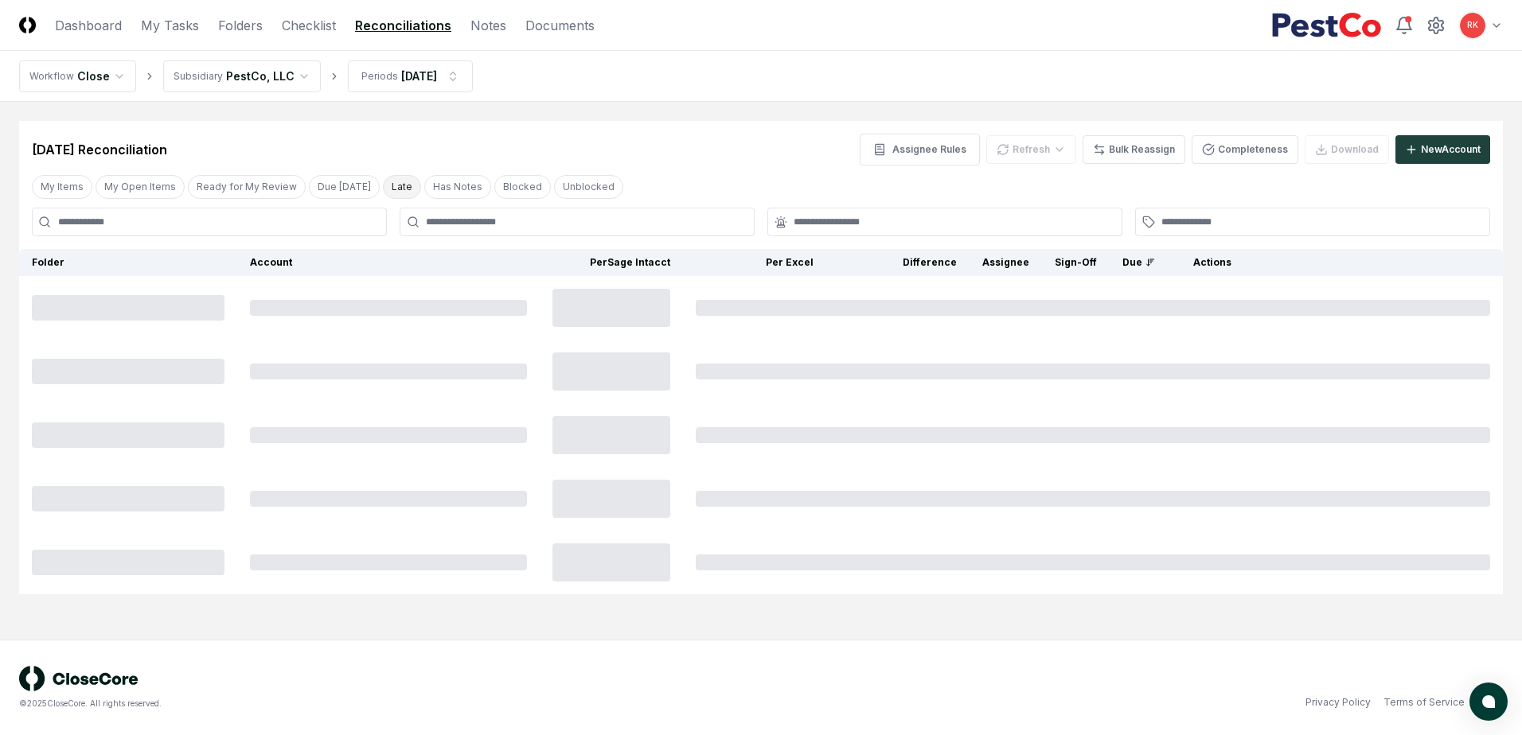
click at [388, 183] on button "Late" at bounding box center [402, 187] width 38 height 24
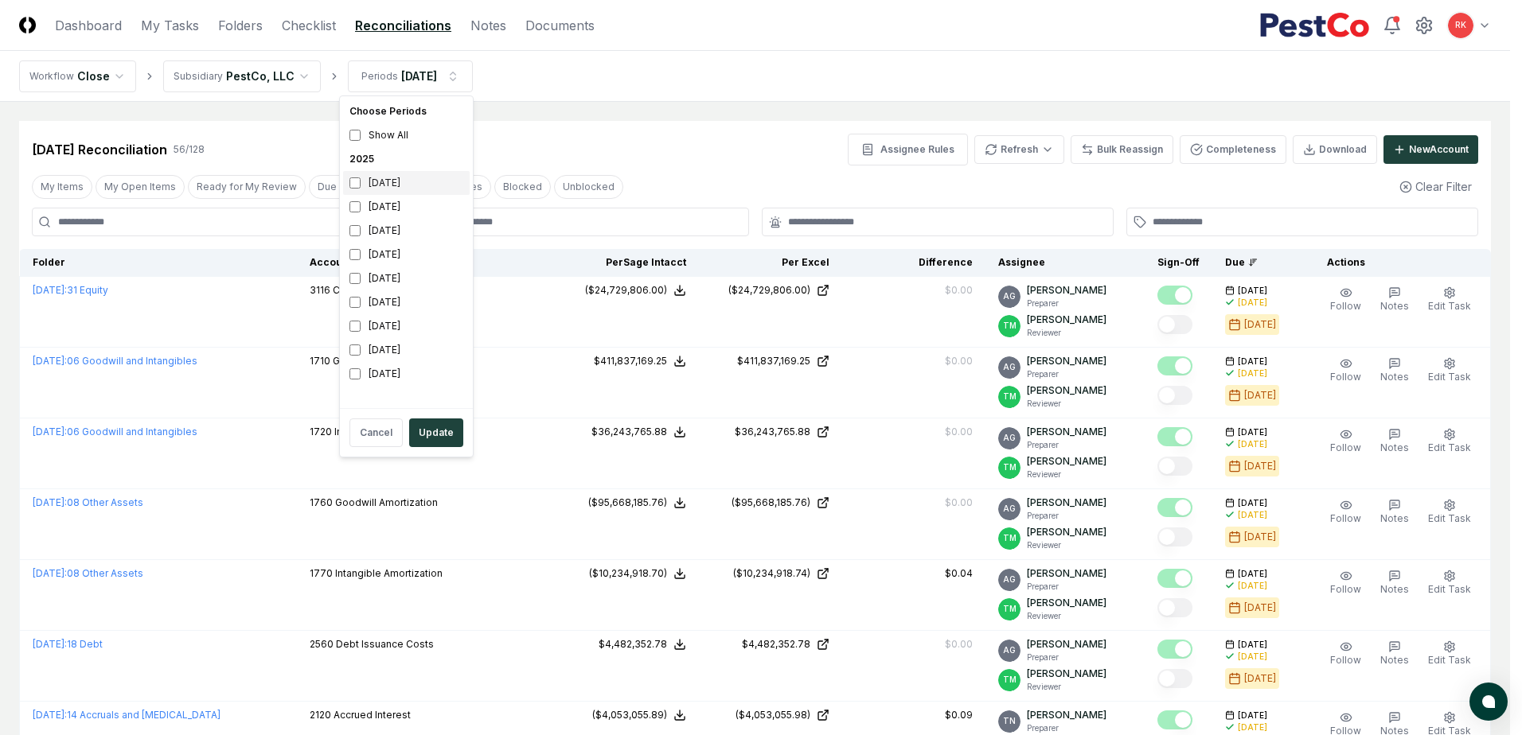
click at [363, 180] on div "[DATE]" at bounding box center [406, 183] width 127 height 24
click at [411, 425] on button "Update" at bounding box center [436, 433] width 54 height 29
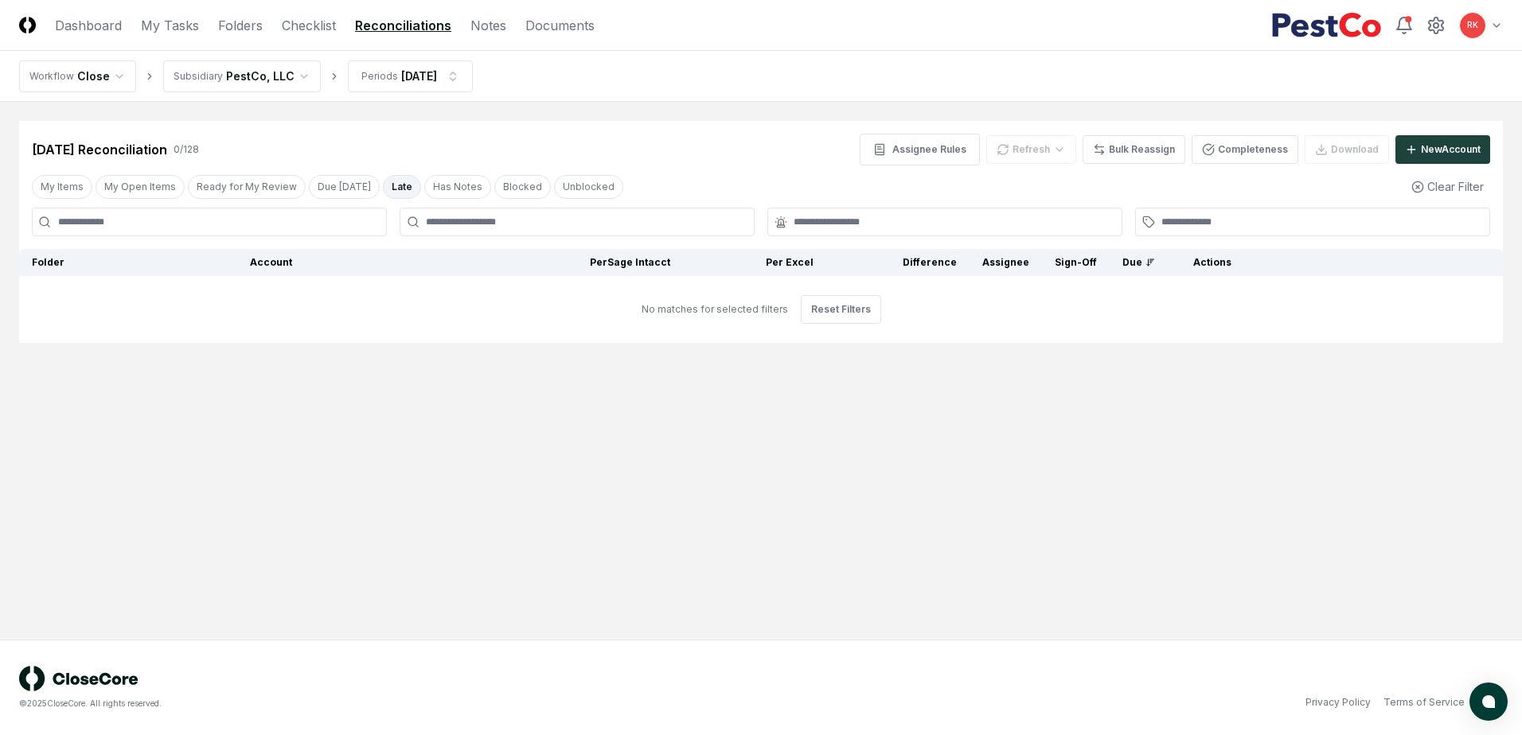
click at [387, 189] on button "Late" at bounding box center [402, 187] width 38 height 24
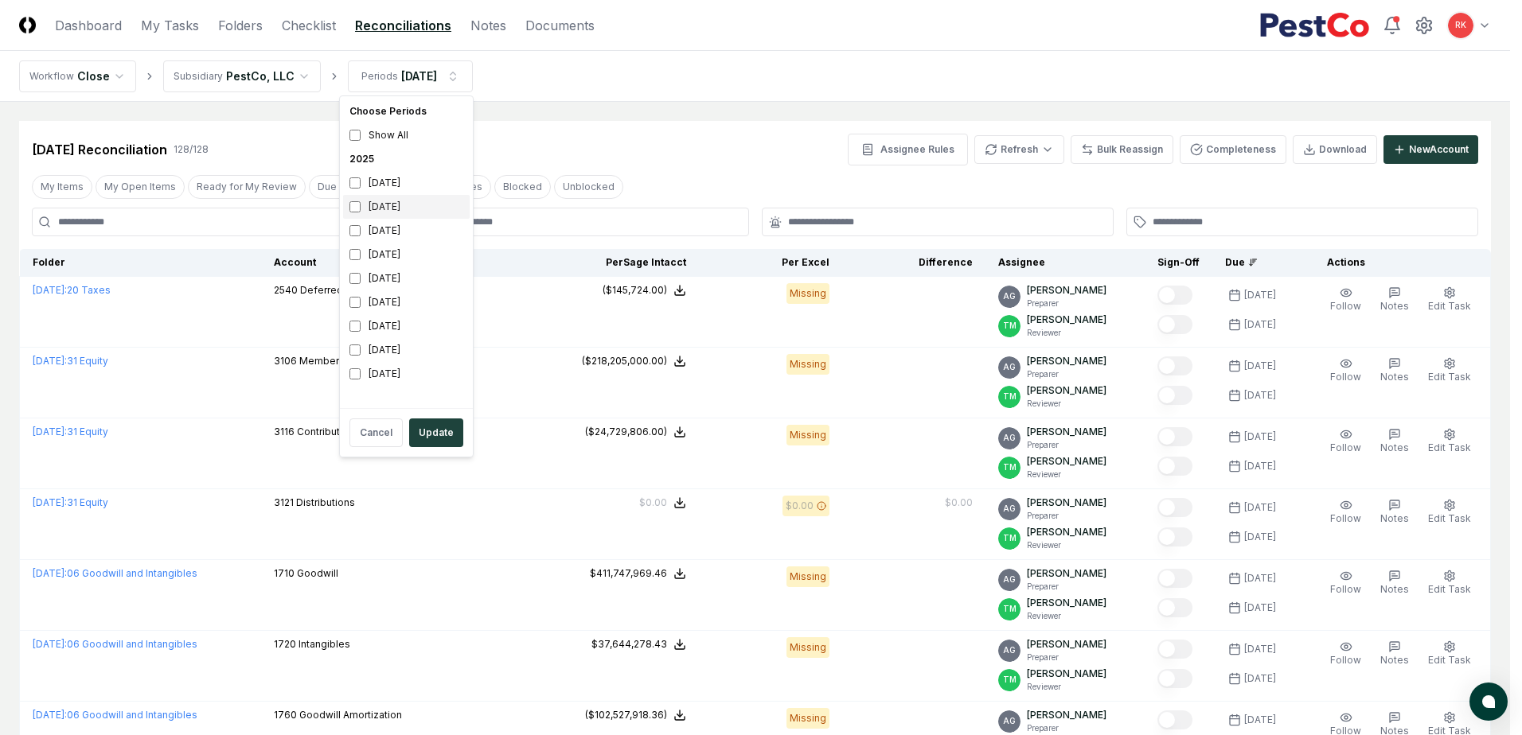
click at [364, 206] on div "[DATE]" at bounding box center [406, 207] width 127 height 24
click at [368, 180] on div "[DATE]" at bounding box center [406, 183] width 127 height 24
click at [437, 425] on button "Update" at bounding box center [436, 433] width 54 height 29
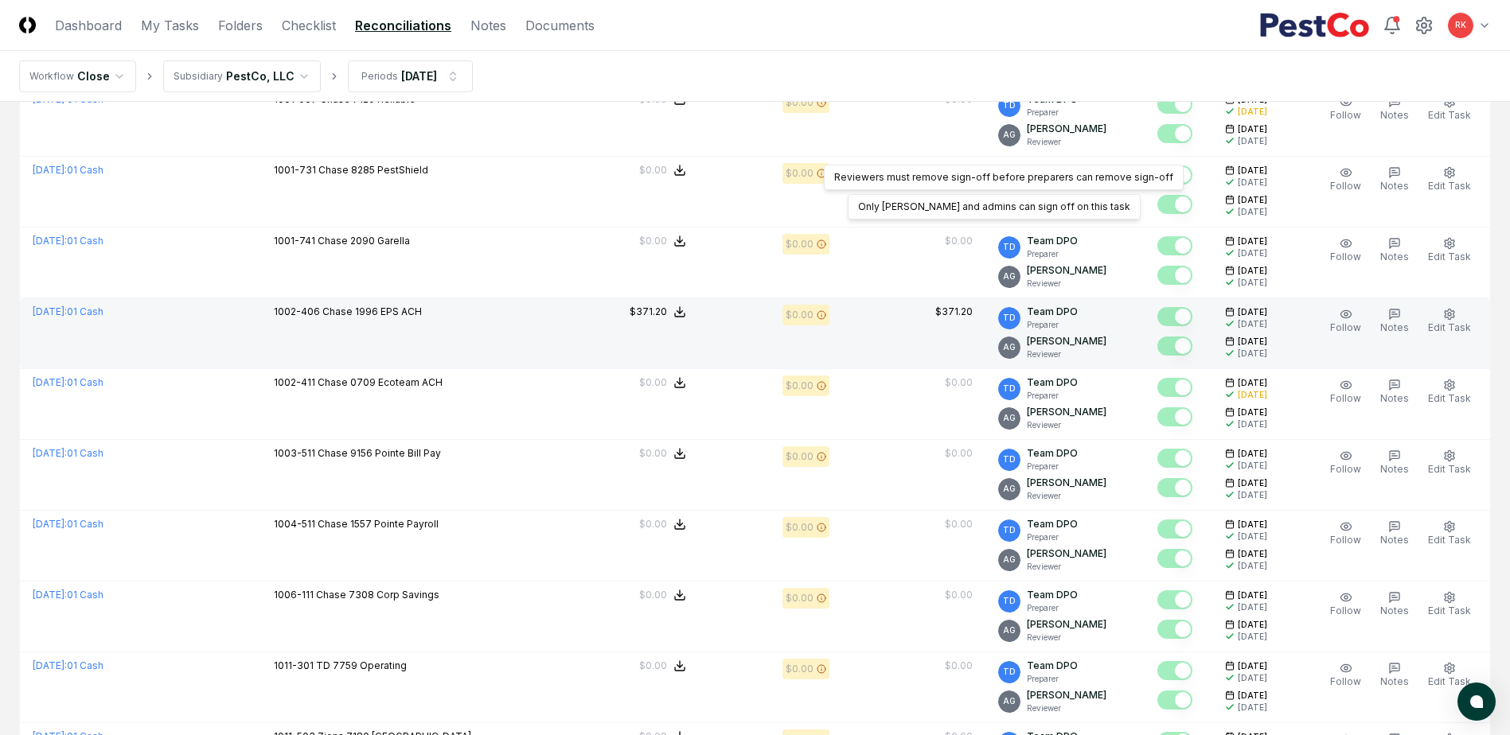
scroll to position [3230, 0]
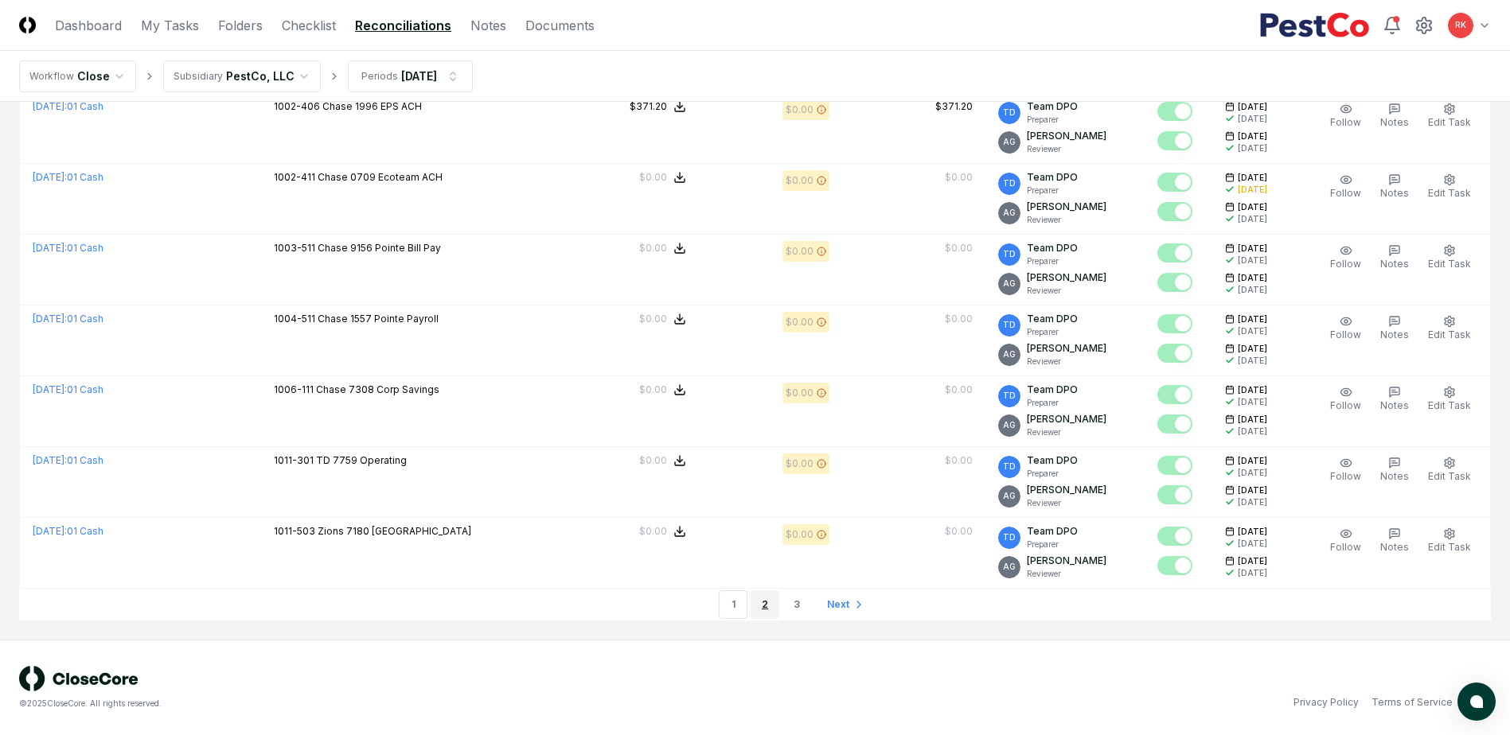
click at [766, 617] on link "2" at bounding box center [765, 605] width 29 height 29
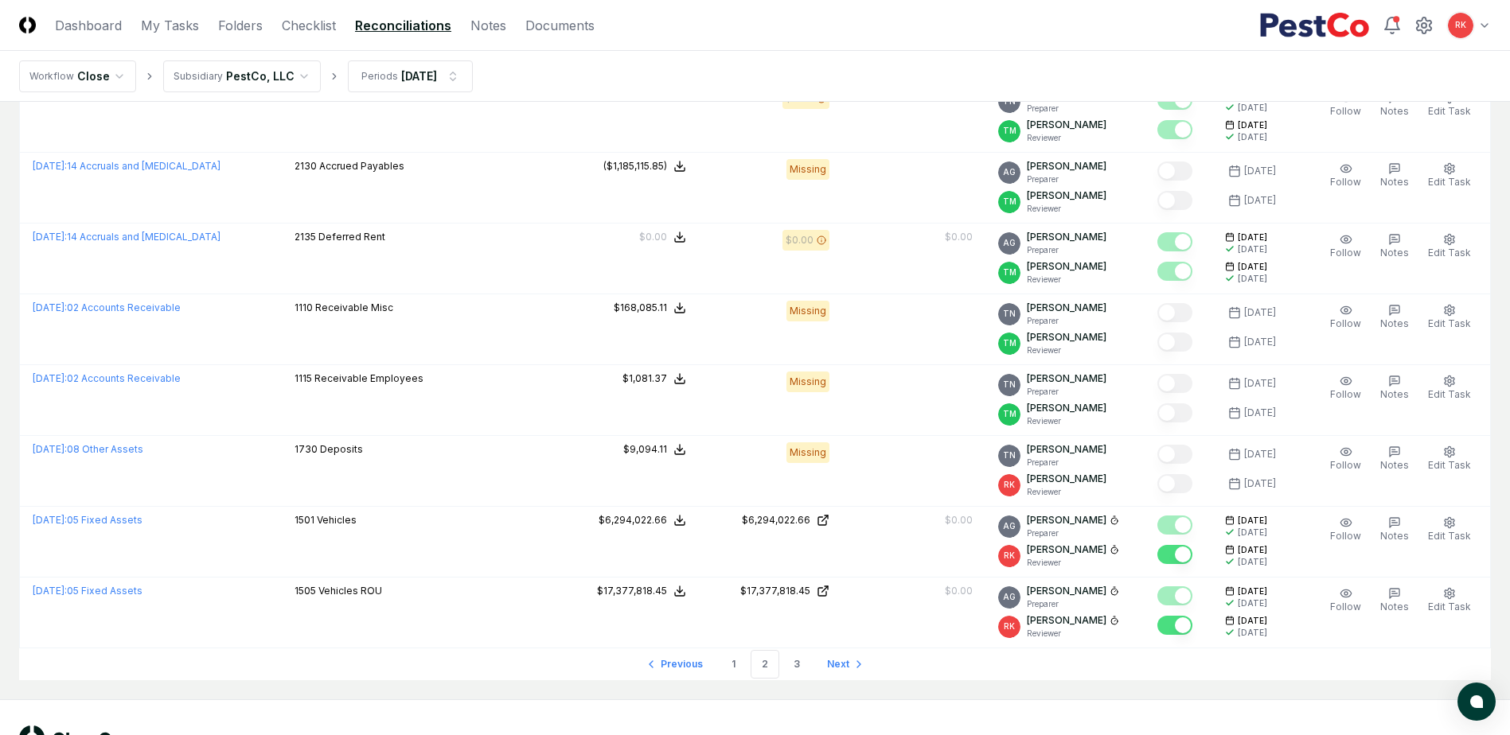
scroll to position [3184, 0]
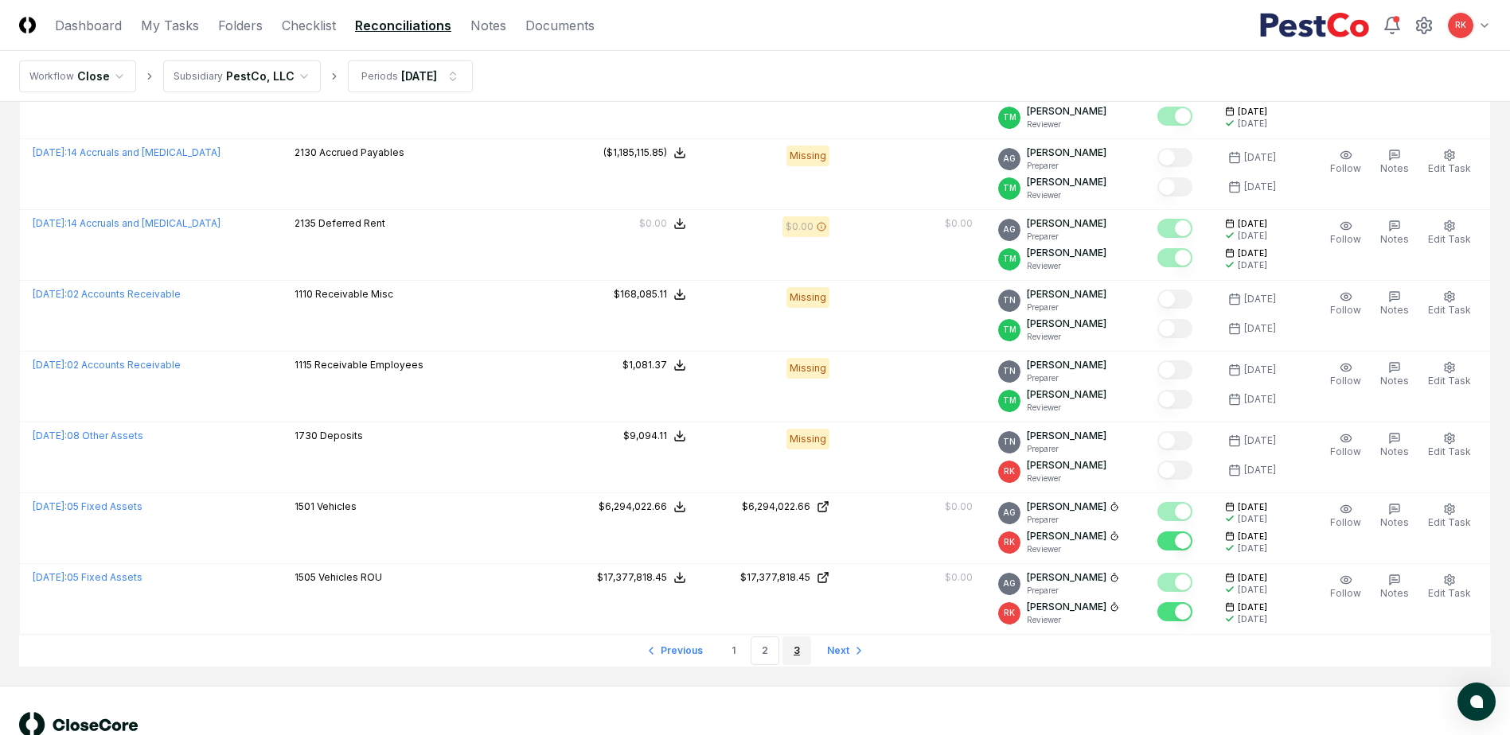
click at [802, 653] on link "3" at bounding box center [796, 651] width 29 height 29
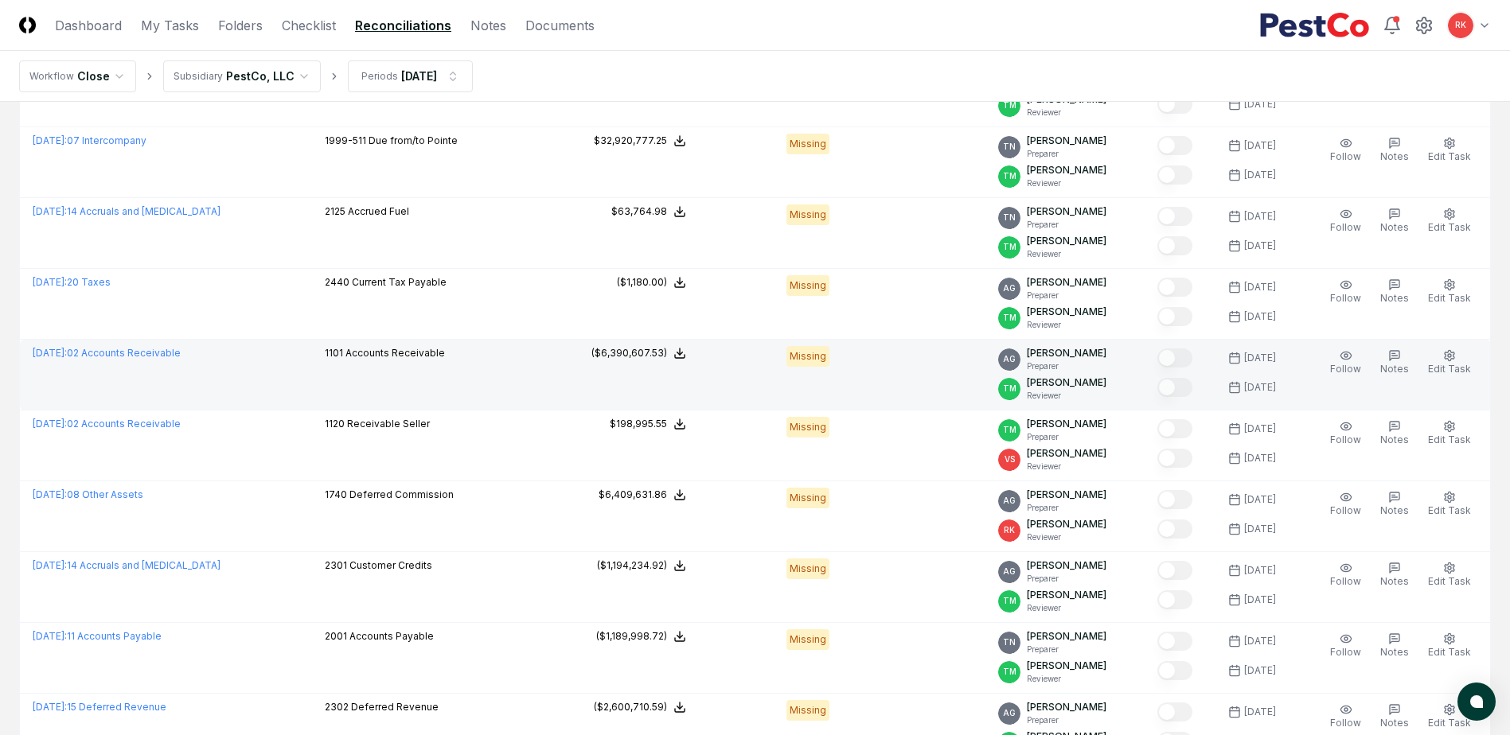
scroll to position [1530, 0]
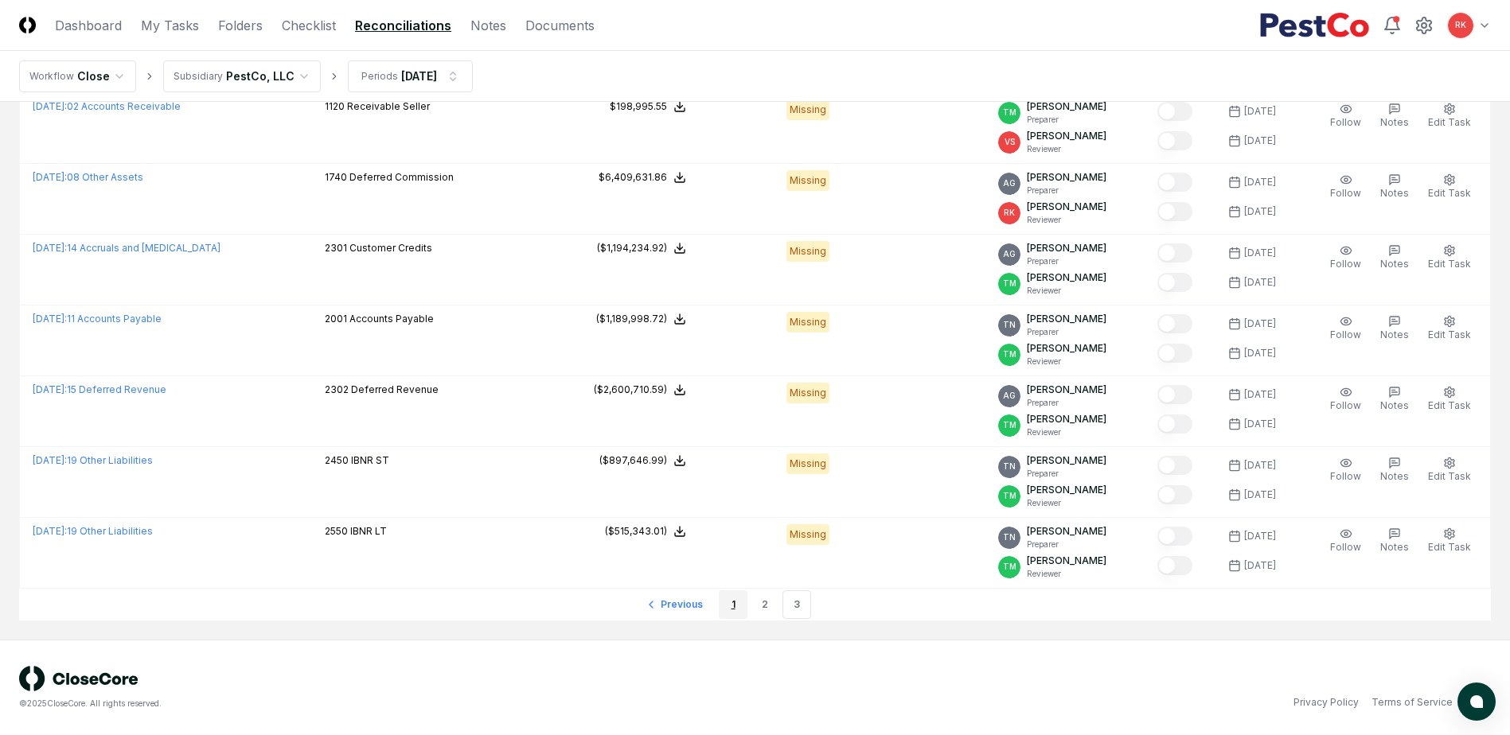
click at [727, 608] on link "1" at bounding box center [733, 605] width 29 height 29
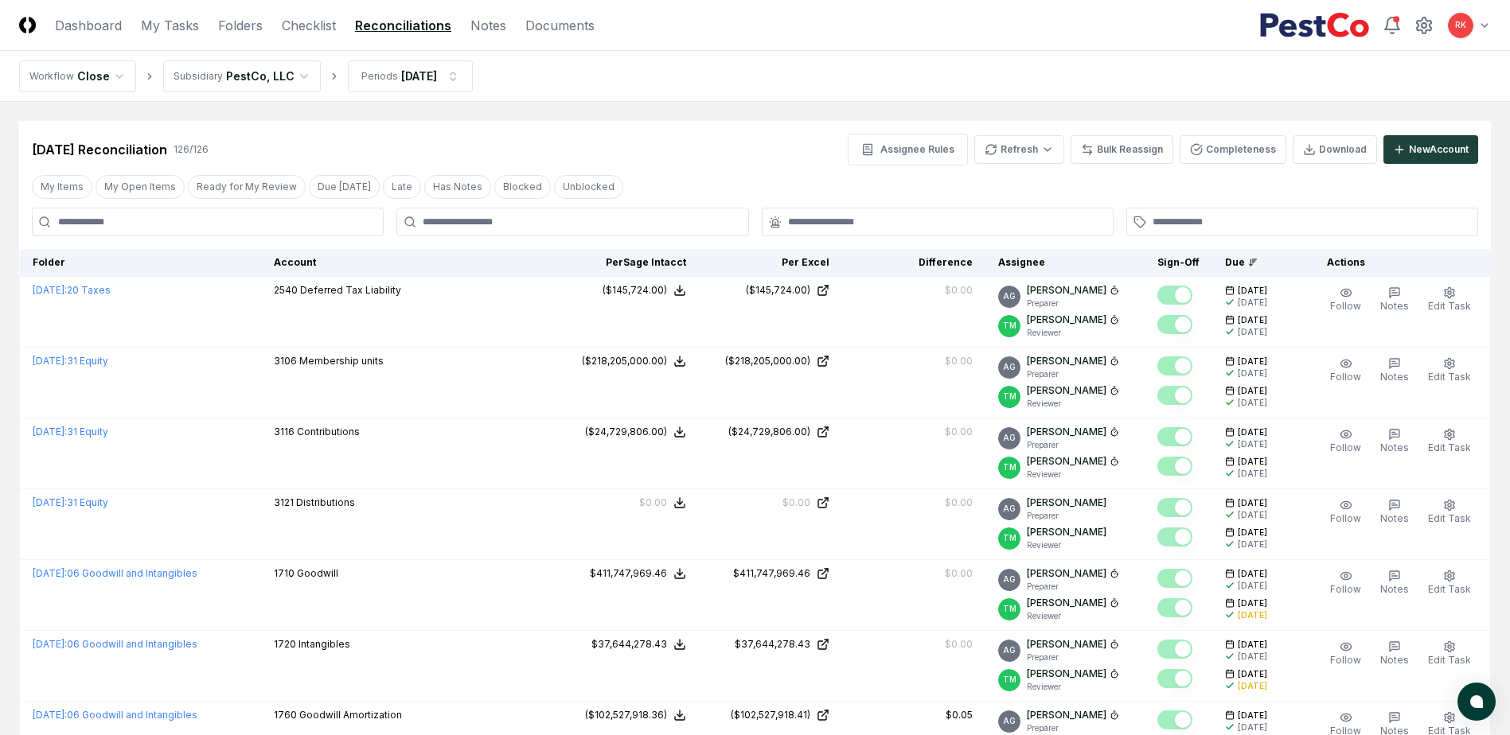
click at [289, 12] on header "CloseCore Dashboard My Tasks Folders Checklist Reconciliations Notes Documents …" at bounding box center [755, 25] width 1510 height 51
click at [297, 13] on header "CloseCore Dashboard My Tasks Folders Checklist Reconciliations Notes Documents …" at bounding box center [755, 25] width 1510 height 51
click at [310, 26] on link "Checklist" at bounding box center [309, 25] width 54 height 19
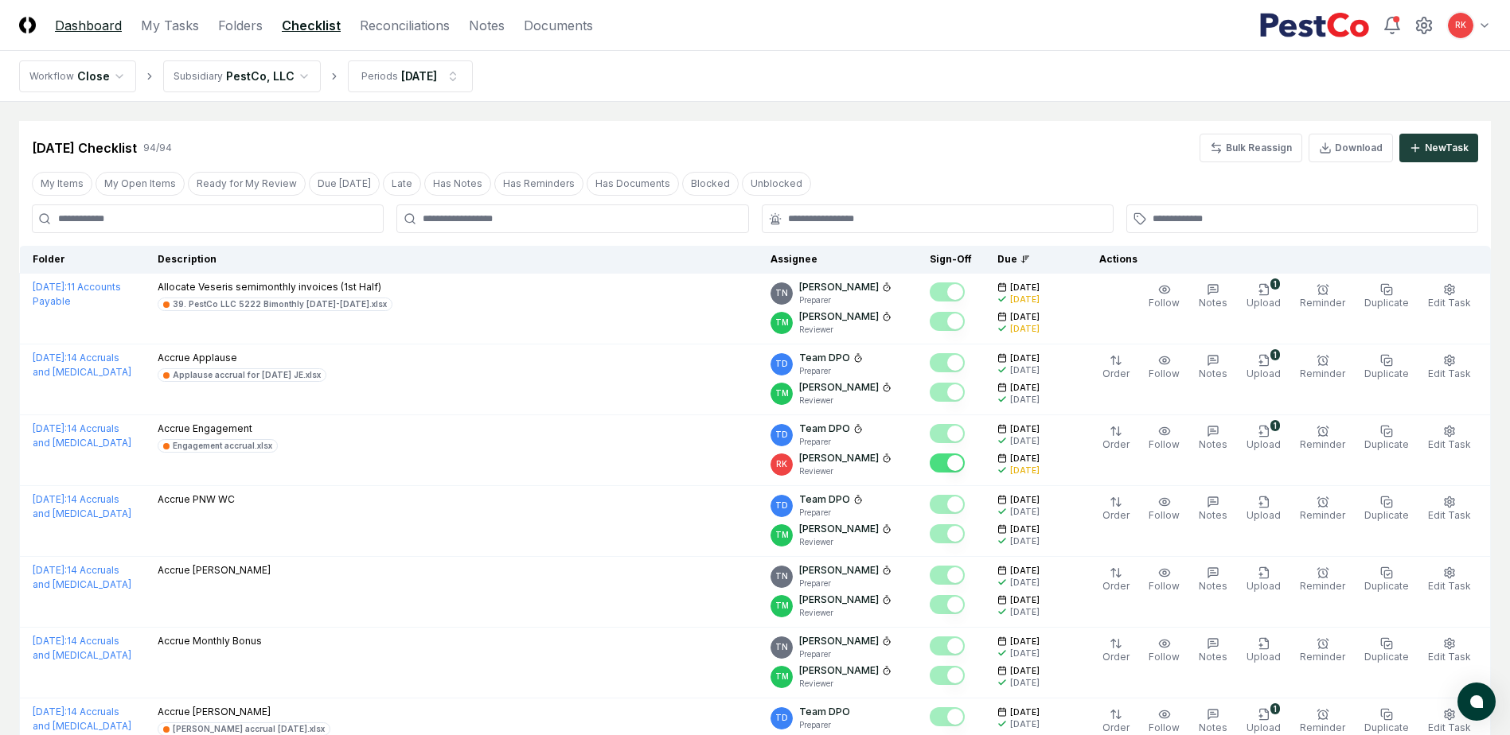
click at [115, 29] on link "Dashboard" at bounding box center [88, 25] width 67 height 19
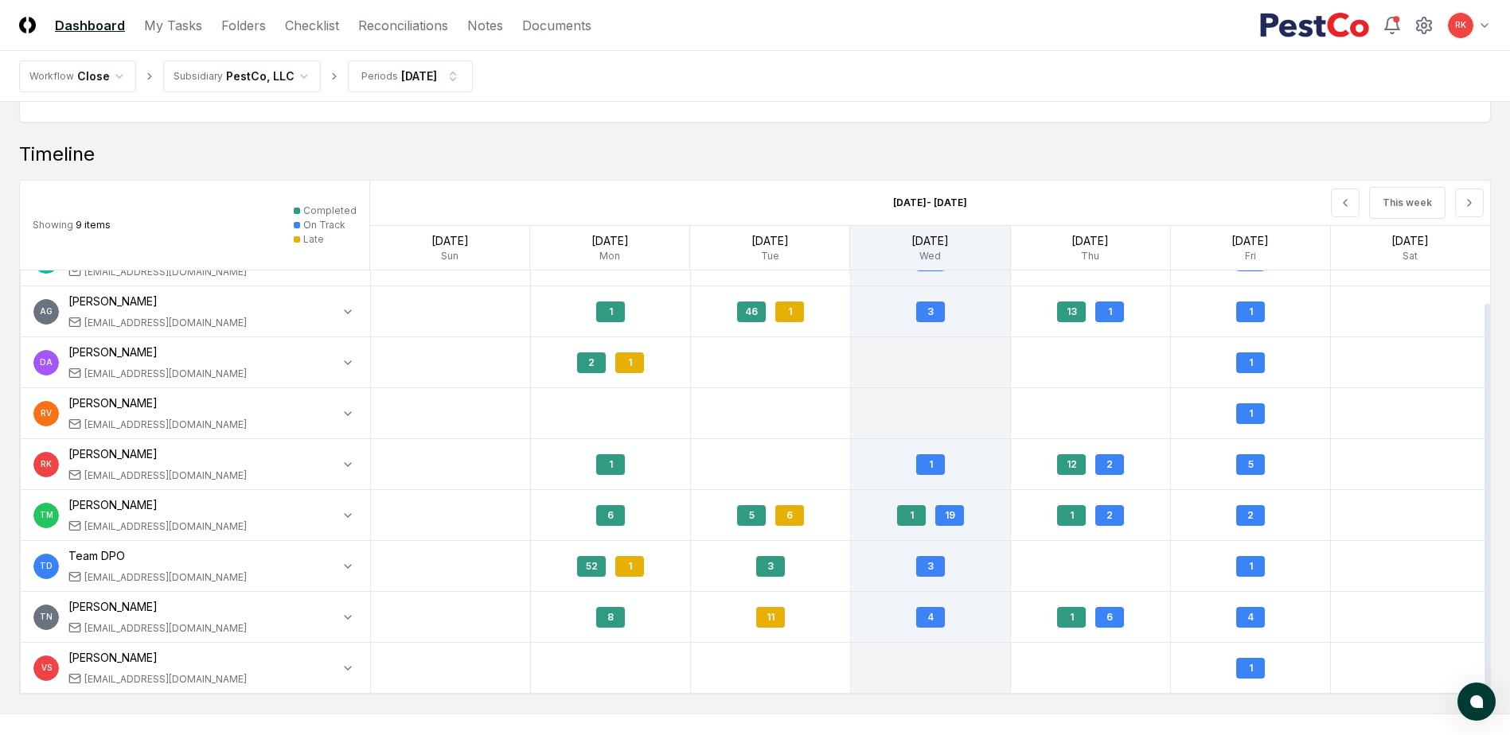
scroll to position [1273, 0]
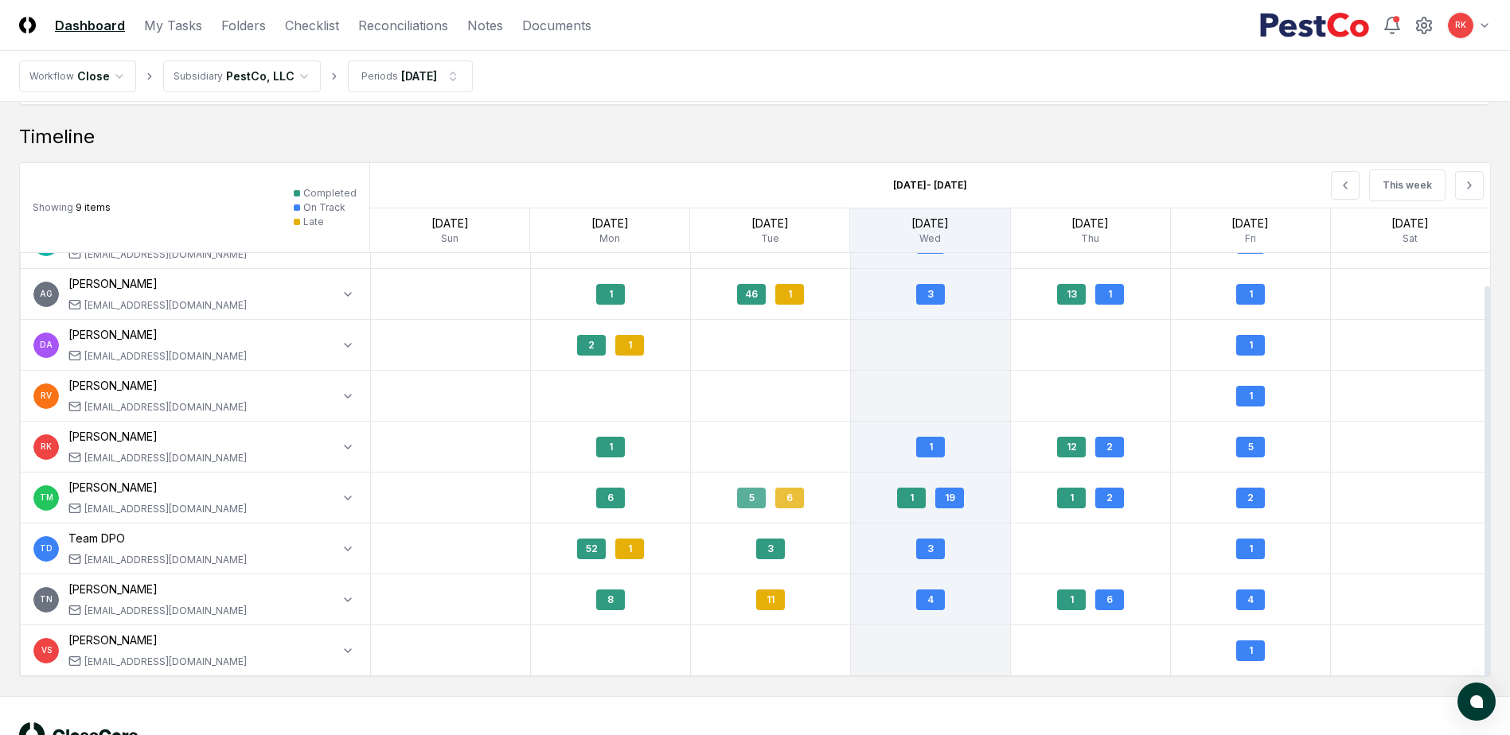
click at [798, 488] on div "6" at bounding box center [789, 498] width 29 height 21
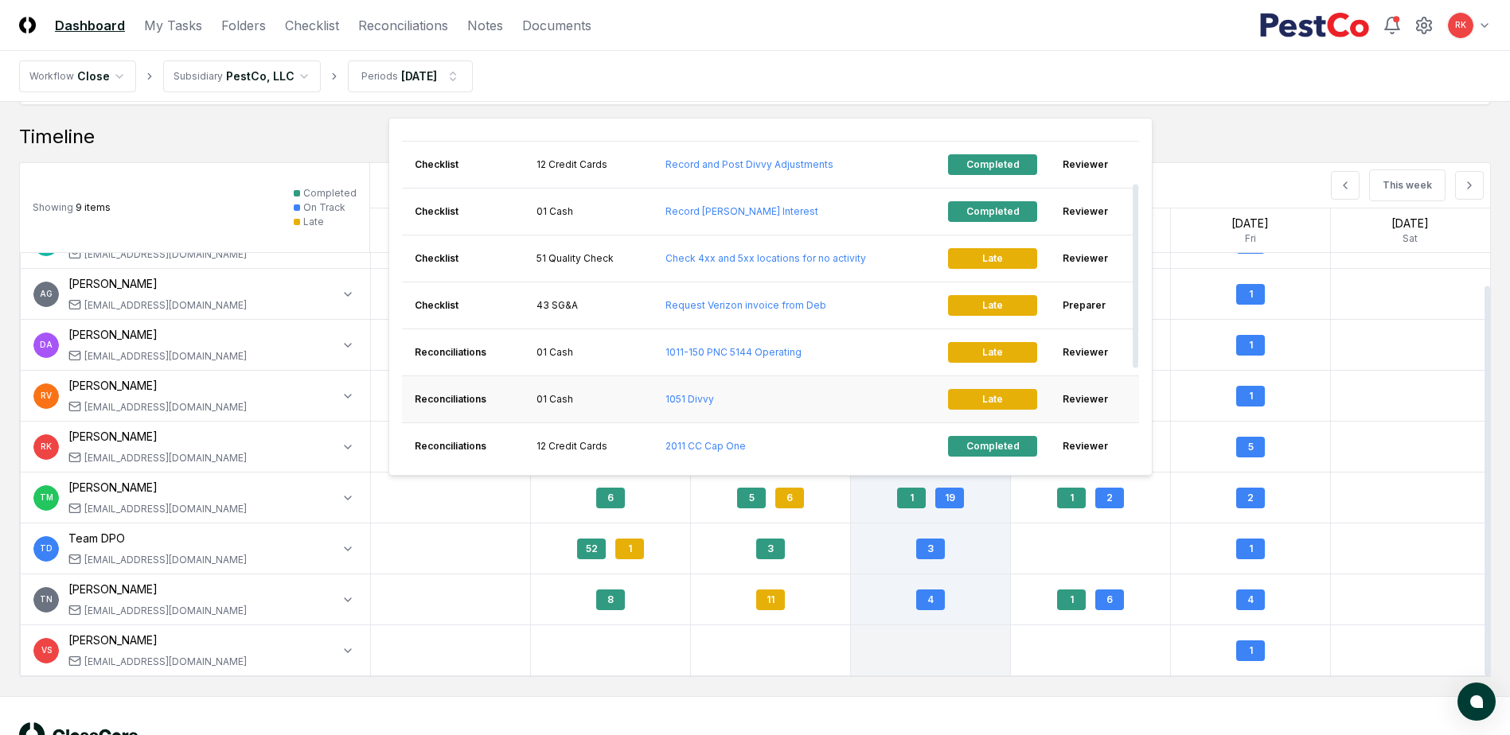
scroll to position [80, 0]
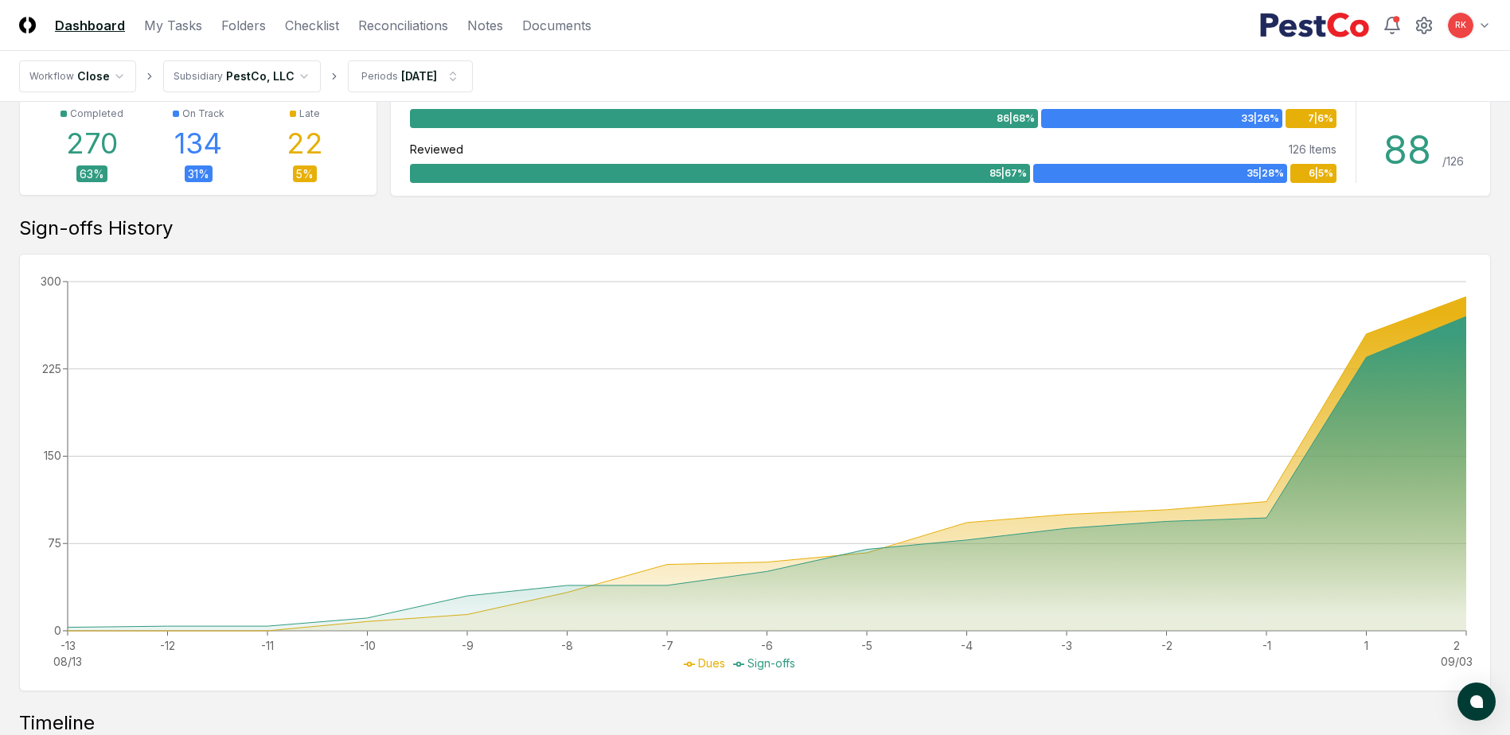
scroll to position [0, 0]
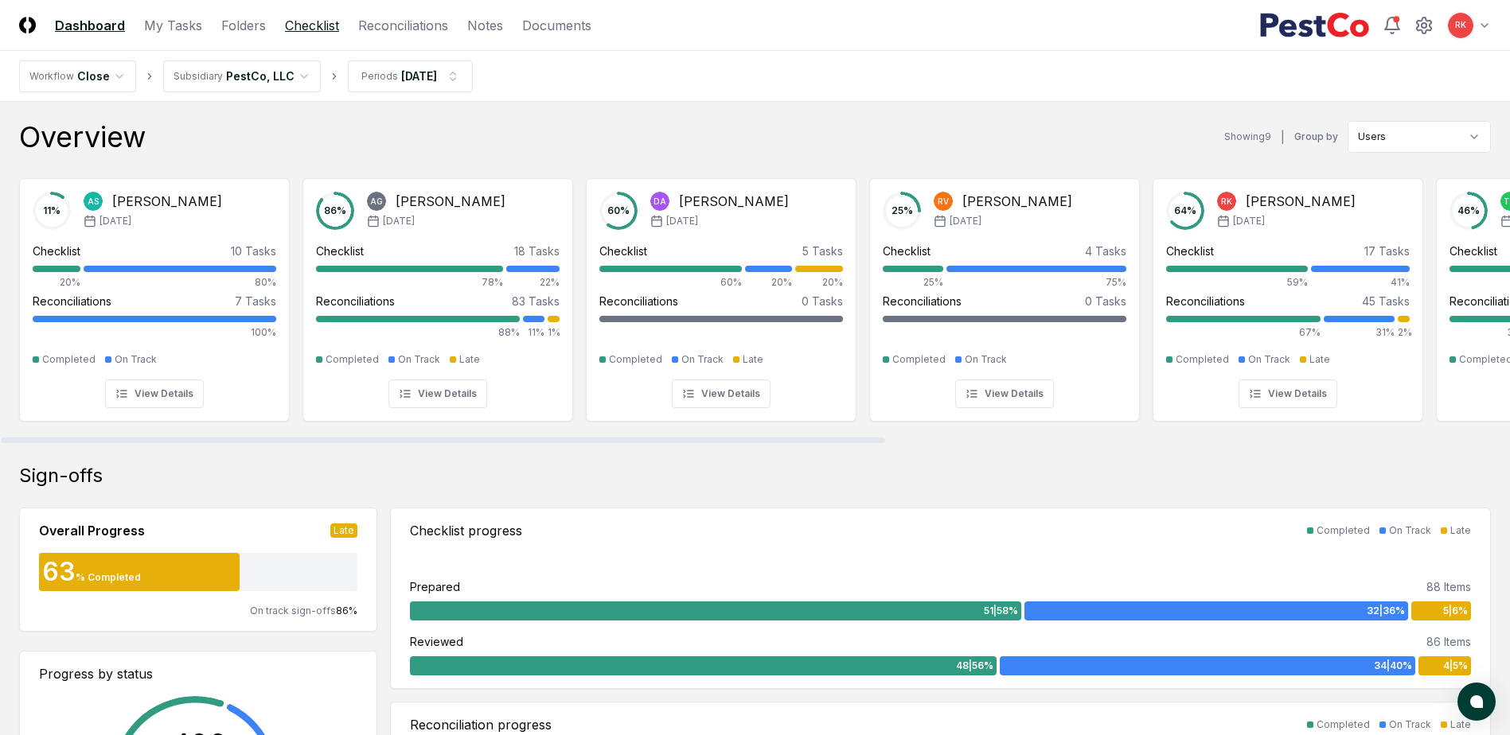
click at [322, 22] on link "Checklist" at bounding box center [312, 25] width 54 height 19
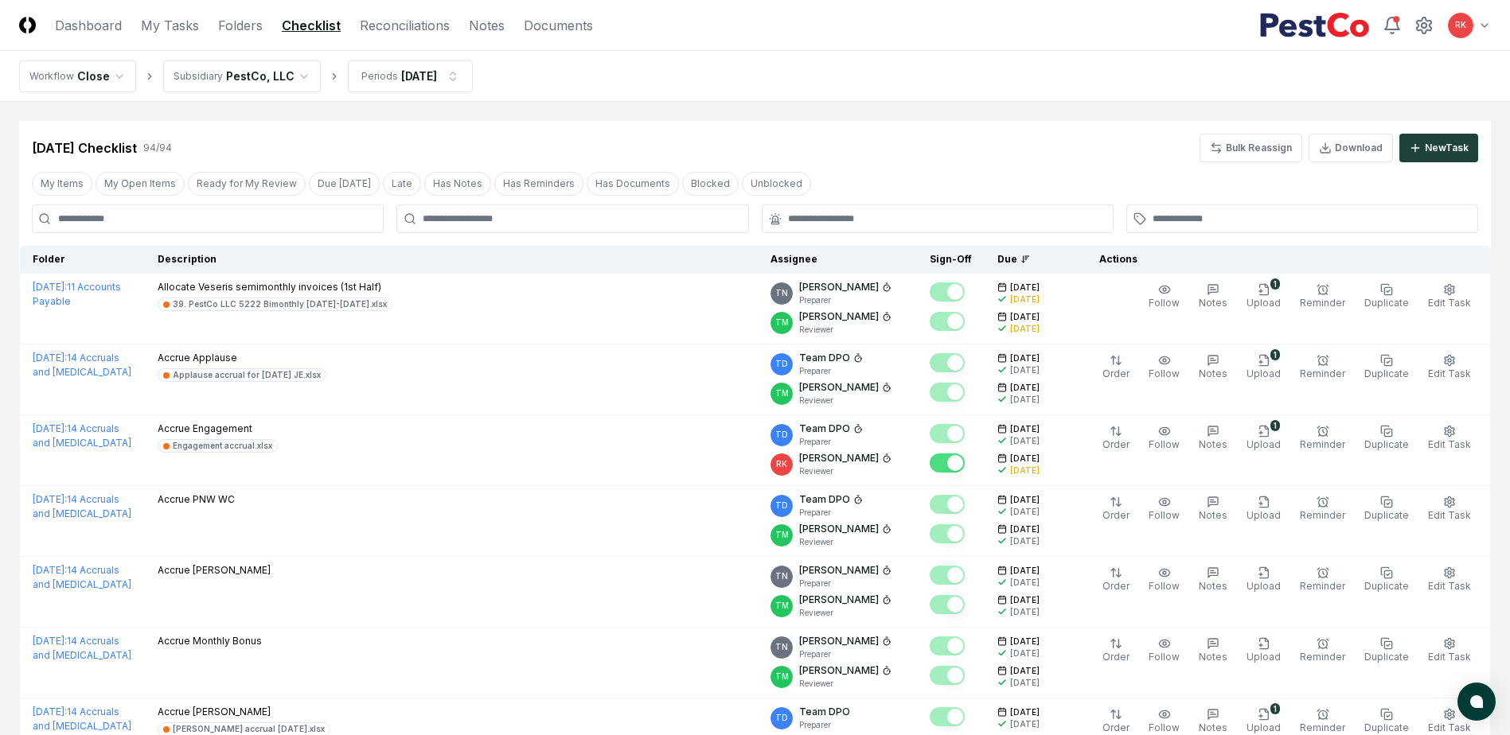
drag, startPoint x: 143, startPoint y: 27, endPoint x: 304, endPoint y: 94, distance: 174.1
click at [103, 18] on link "Dashboard" at bounding box center [88, 25] width 67 height 19
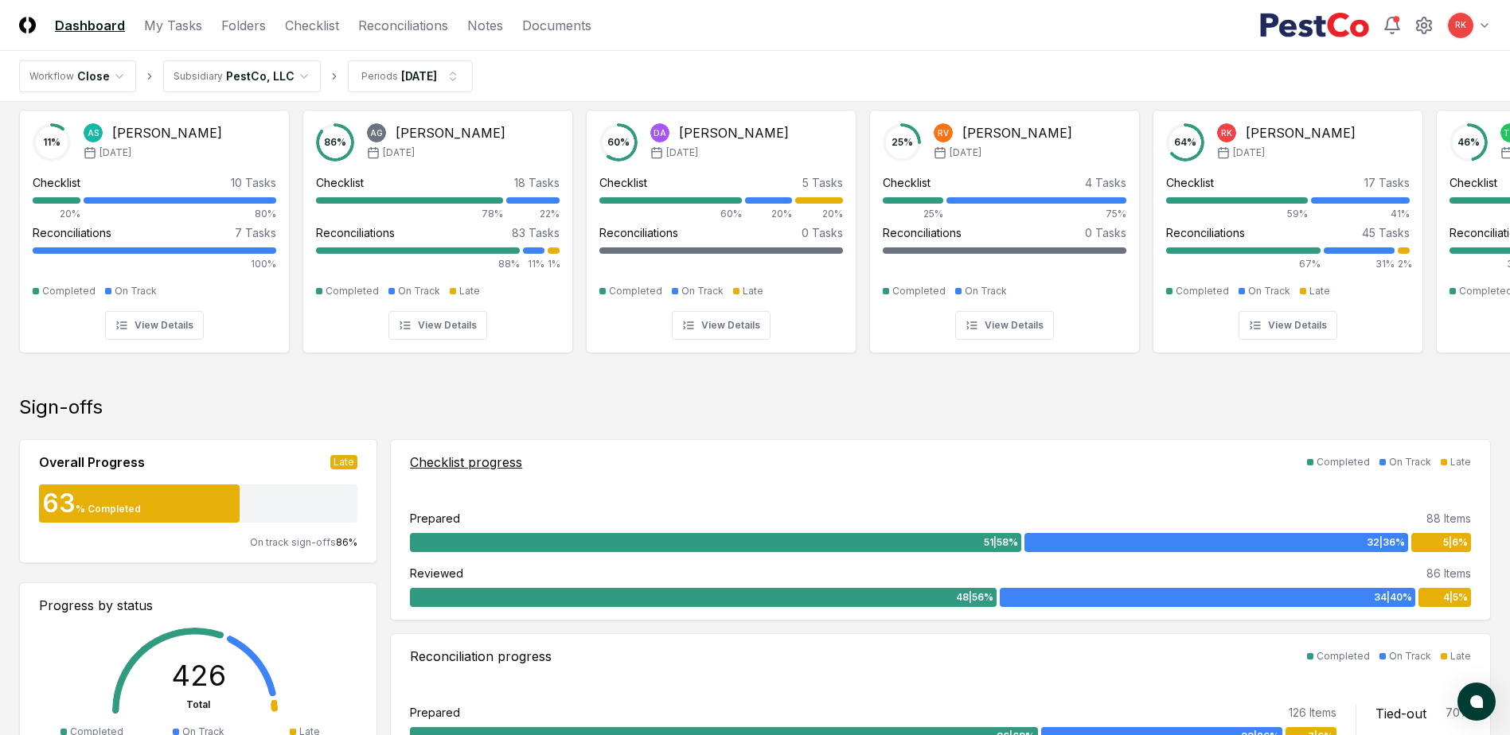
scroll to position [557, 0]
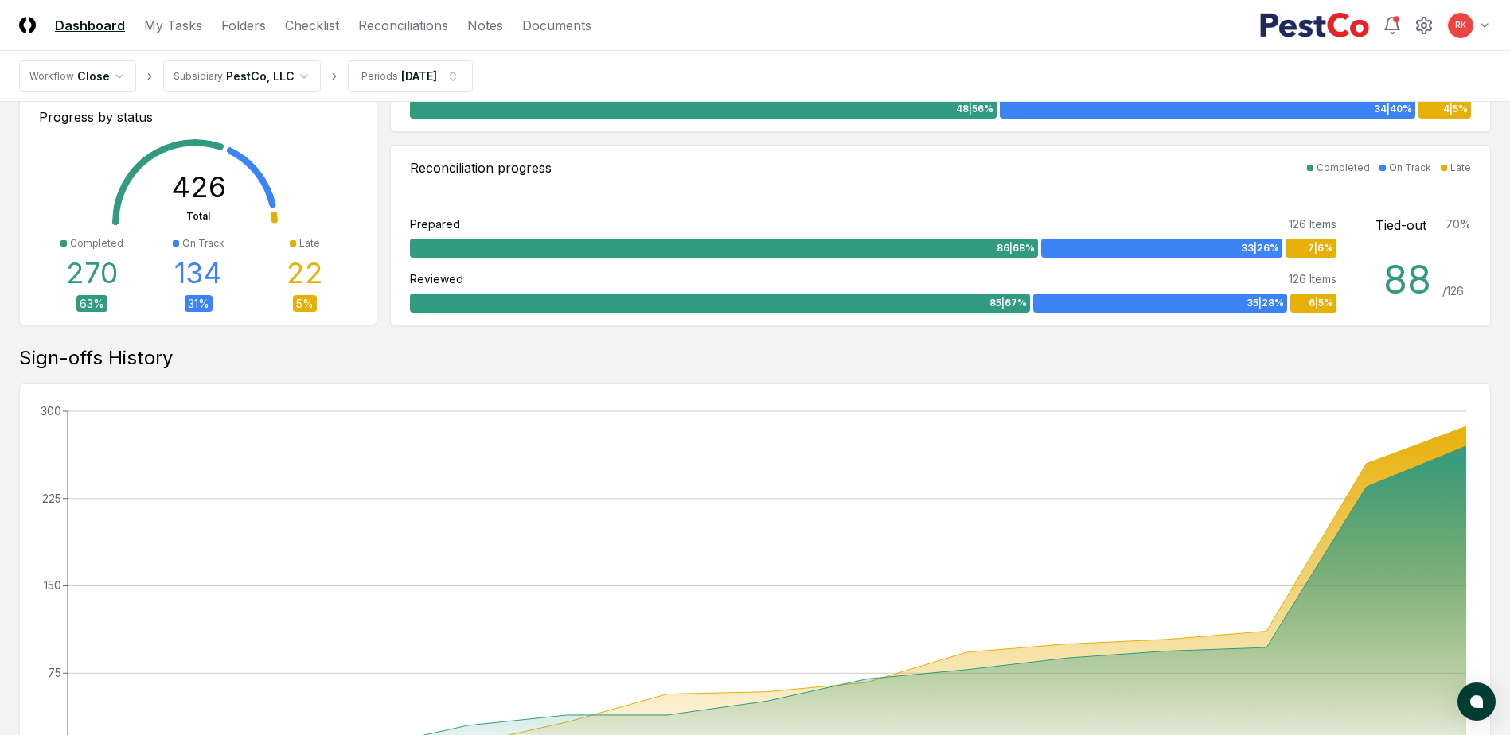
click at [315, 277] on div "22" at bounding box center [305, 273] width 37 height 32
click at [303, 318] on div "Progress by status 426 Total Completed 270 63 % On Track 134 31 % Late 22 5 %" at bounding box center [198, 210] width 357 height 230
click at [293, 302] on div "5 %" at bounding box center [305, 303] width 24 height 17
click at [306, 296] on div "Late 22 5 %" at bounding box center [304, 274] width 106 height 76
click at [305, 297] on div "5 %" at bounding box center [305, 303] width 24 height 17
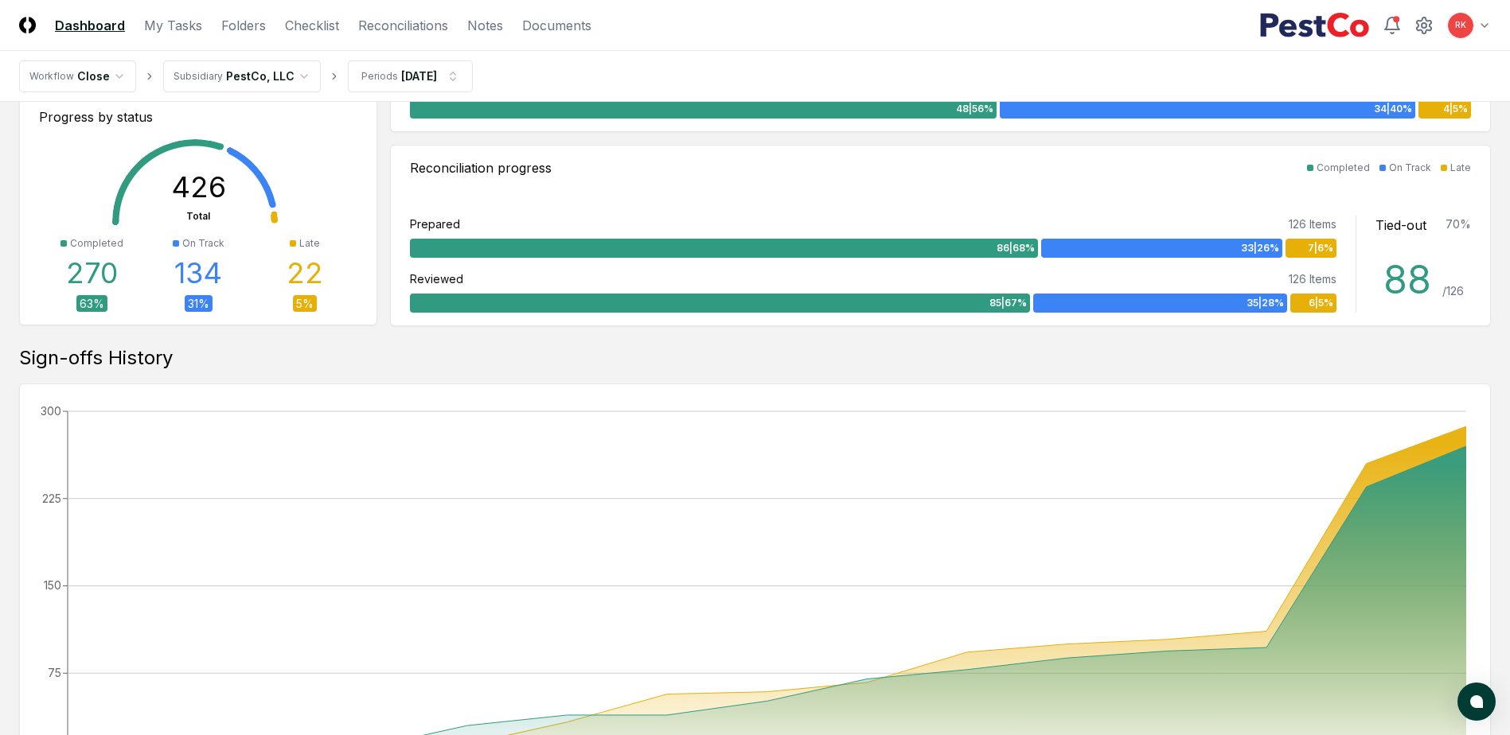
click at [305, 297] on div "5 %" at bounding box center [305, 303] width 24 height 17
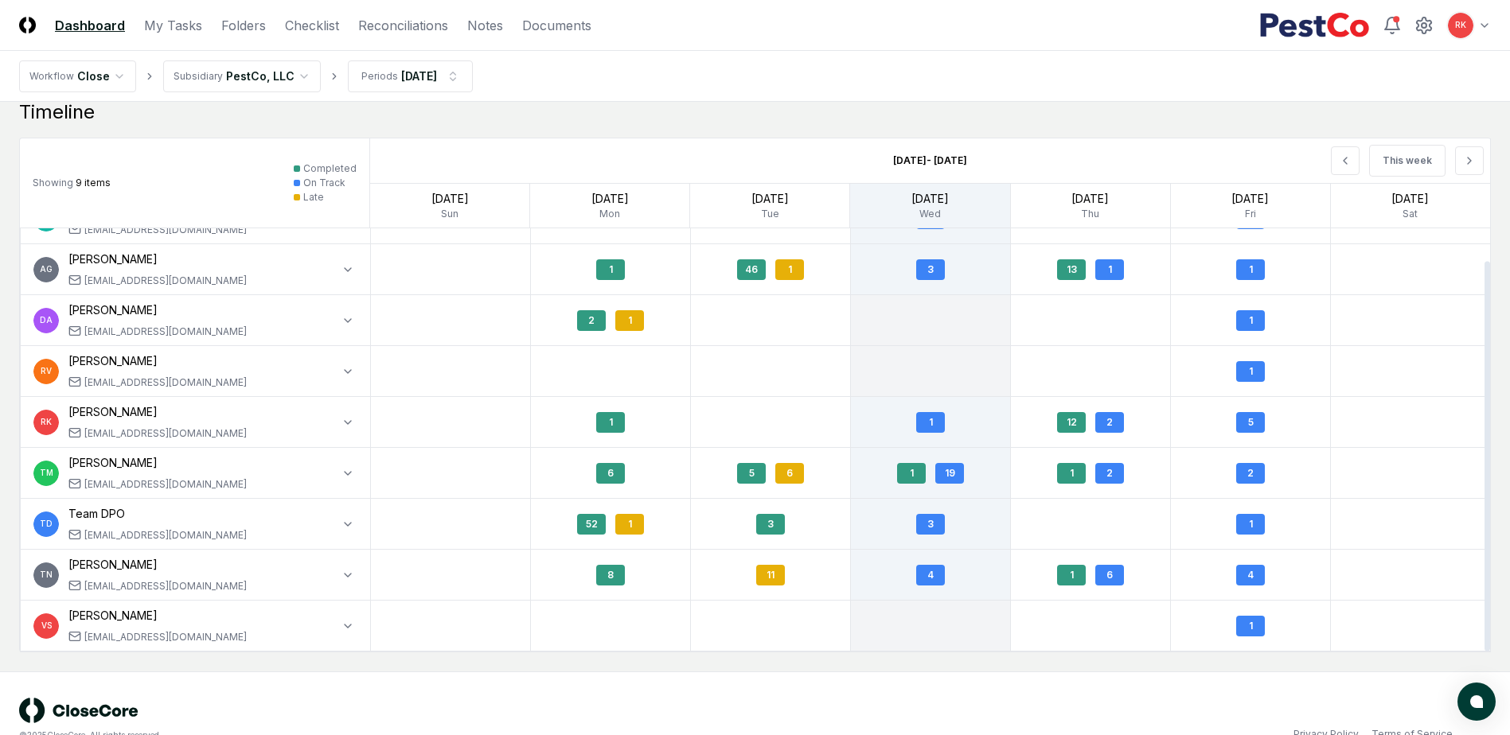
scroll to position [1330, 0]
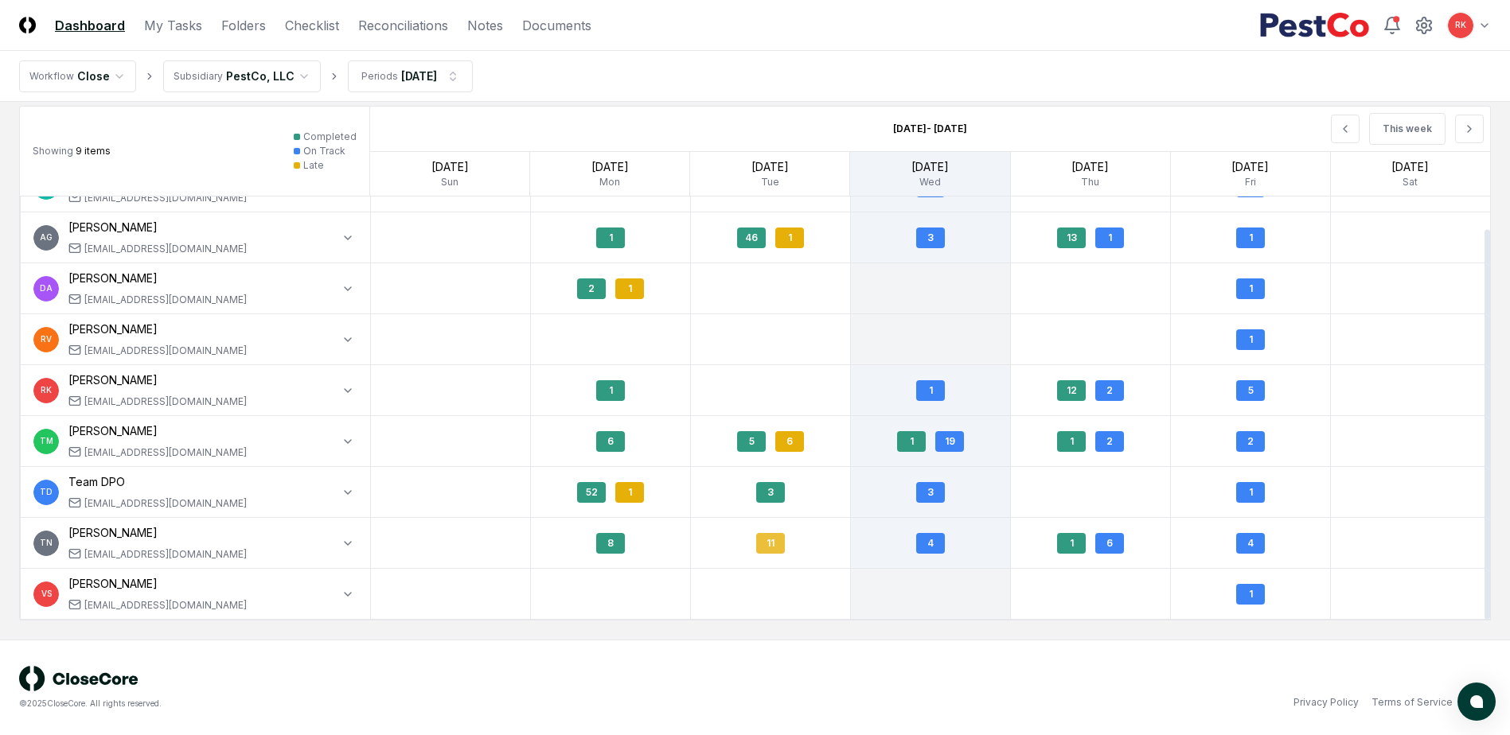
click at [768, 547] on div "11" at bounding box center [770, 543] width 29 height 21
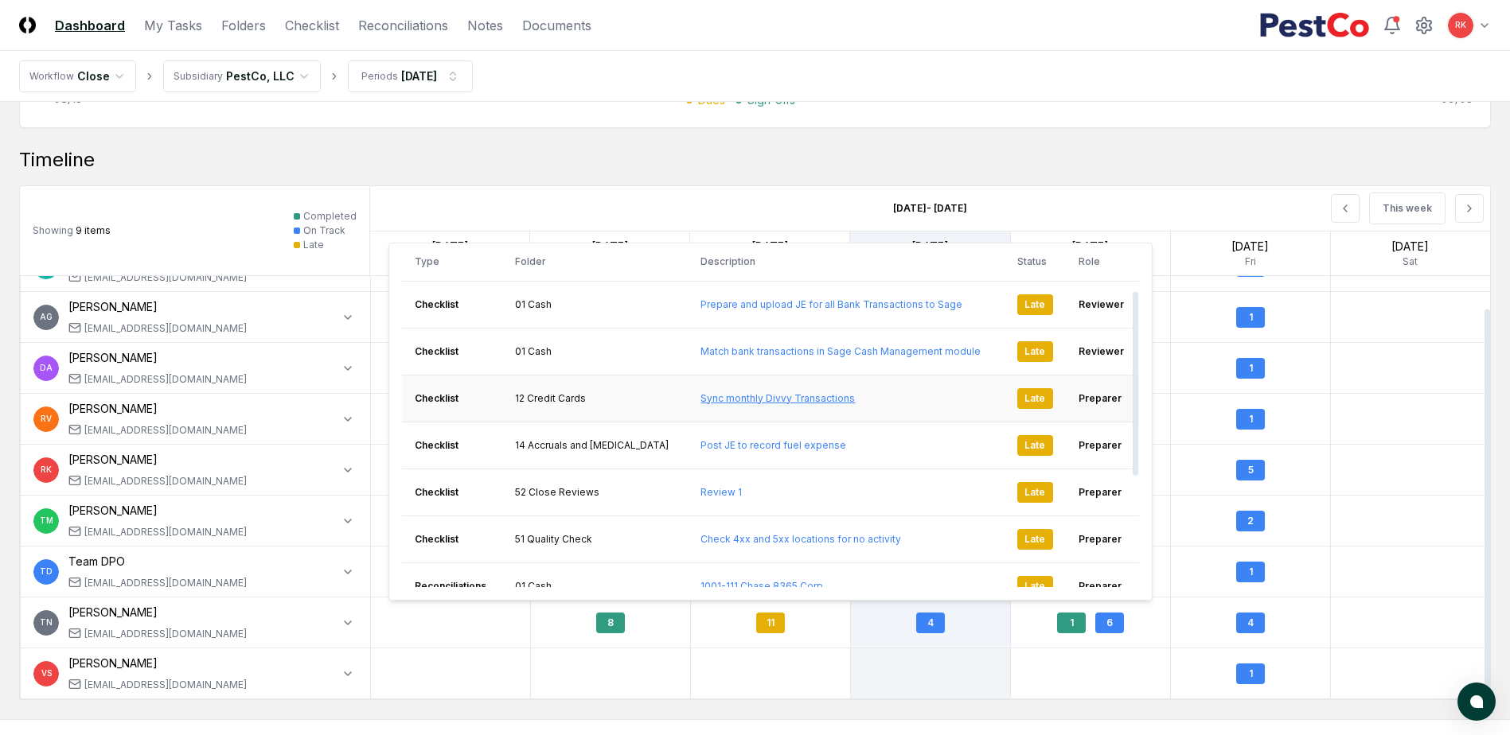
scroll to position [80, 0]
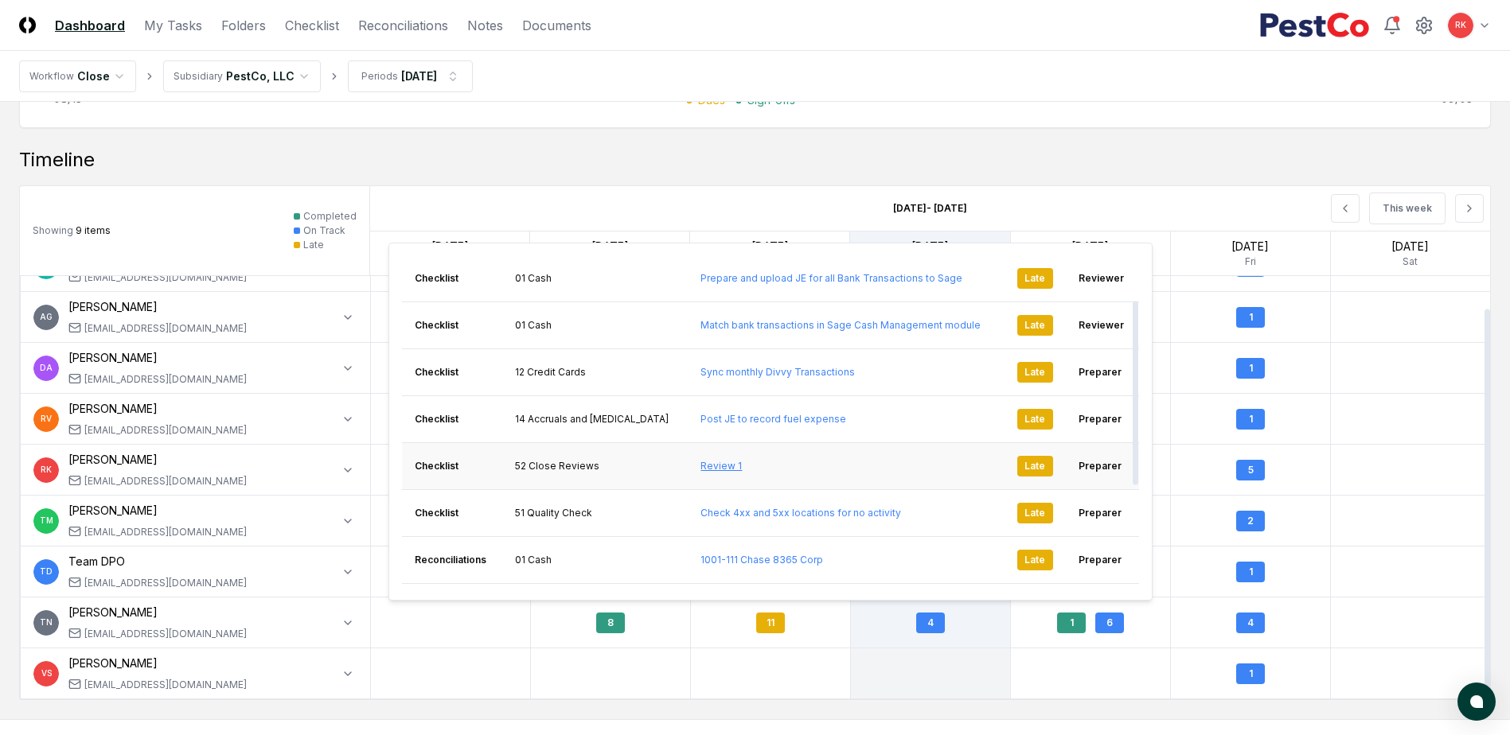
click at [700, 468] on link "Review 1" at bounding box center [720, 466] width 41 height 12
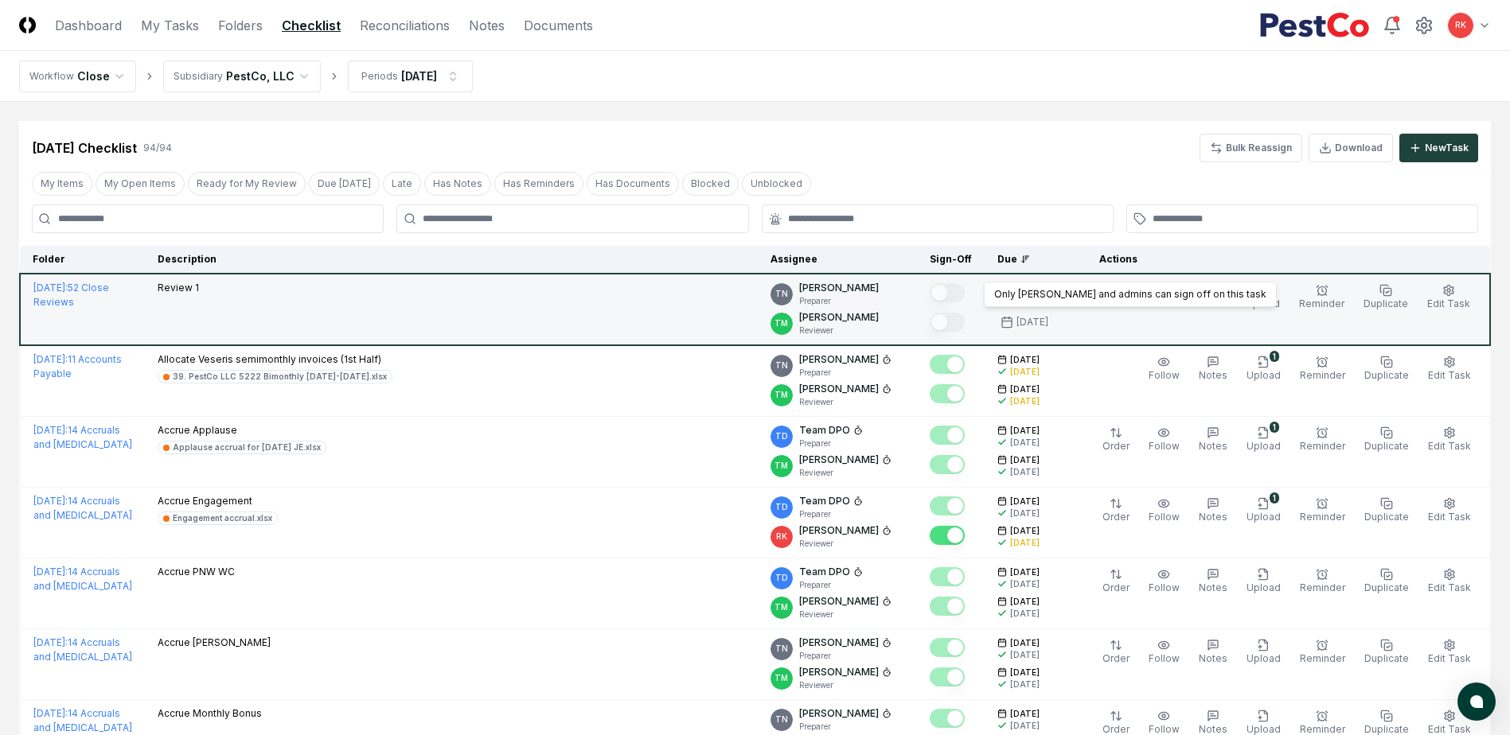
drag, startPoint x: 979, startPoint y: 304, endPoint x: 981, endPoint y: 318, distance: 14.5
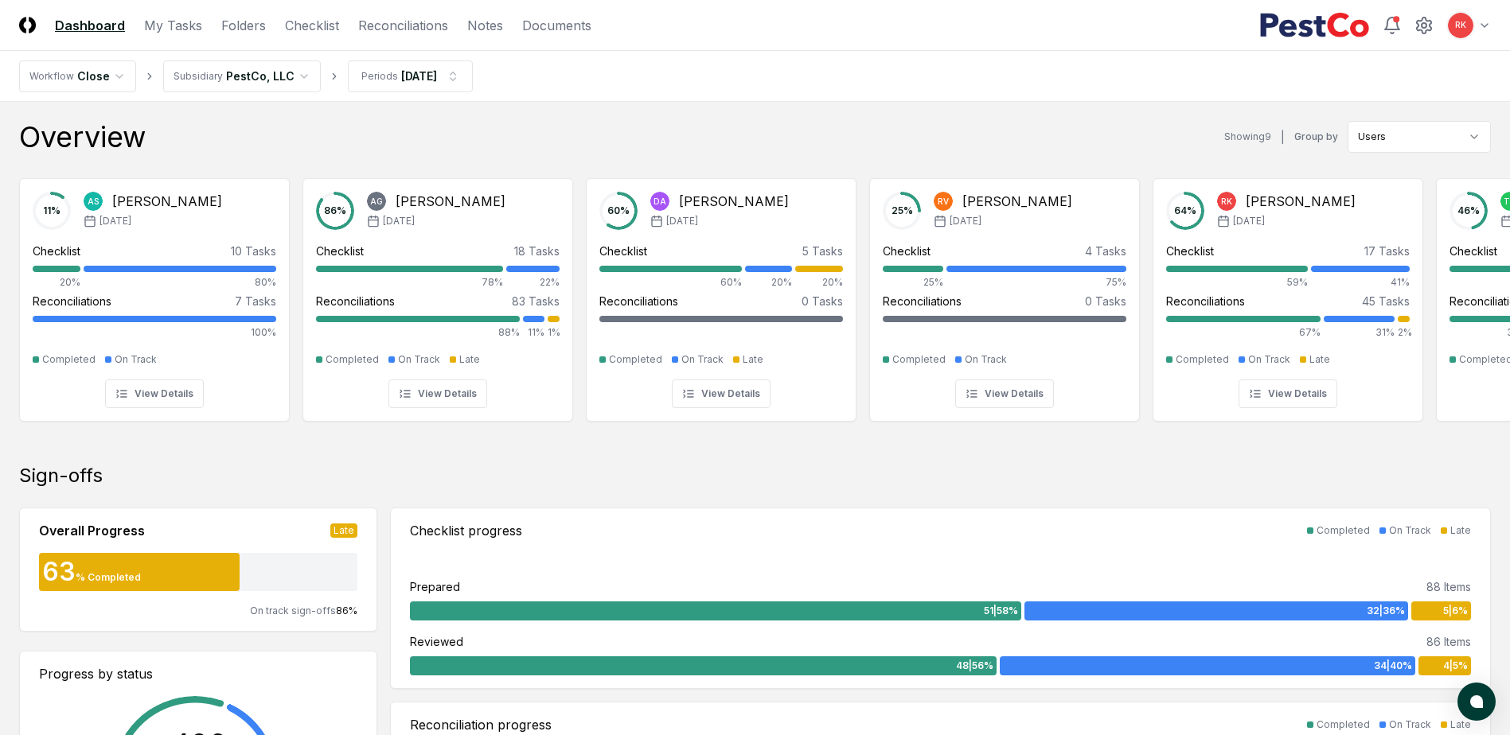
scroll to position [1250, 0]
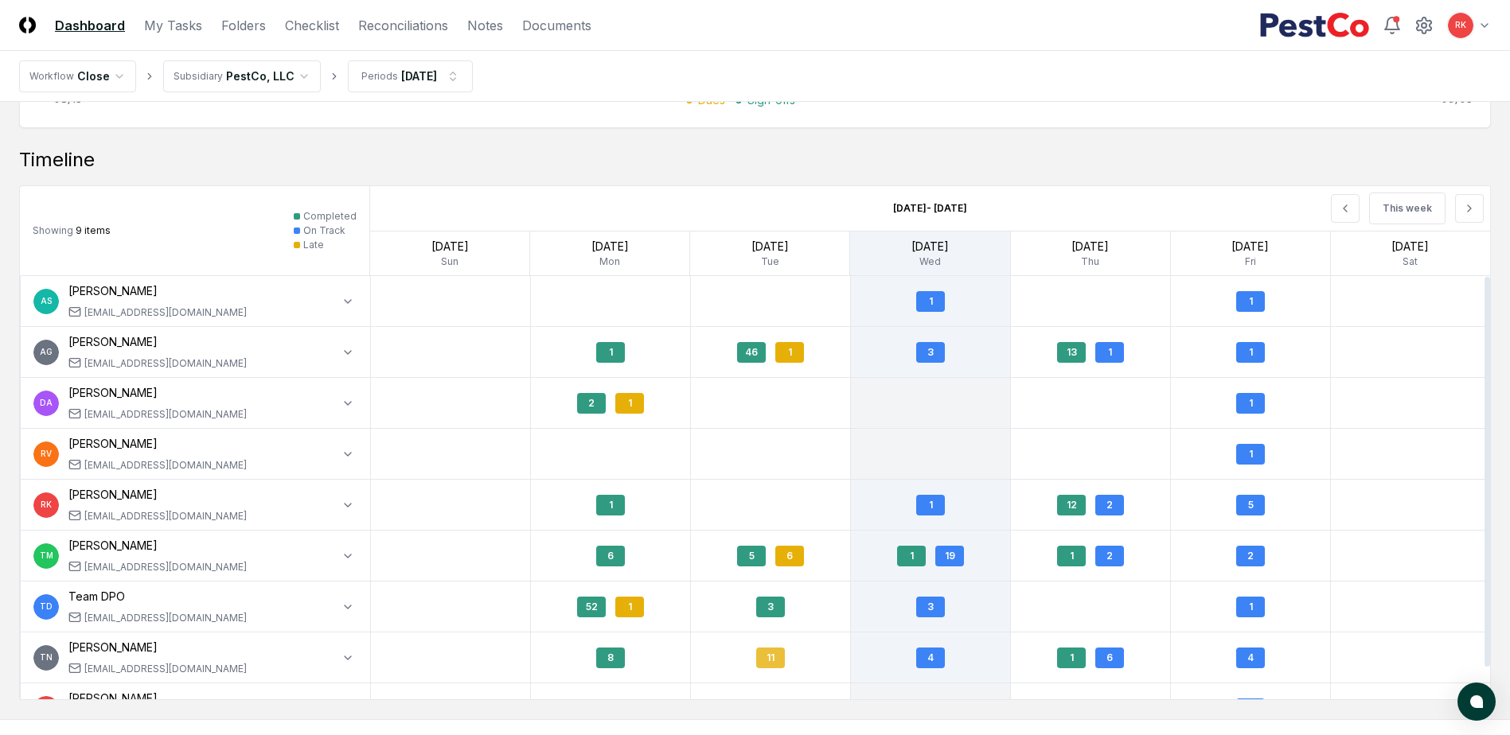
click at [758, 650] on div "11" at bounding box center [770, 658] width 29 height 21
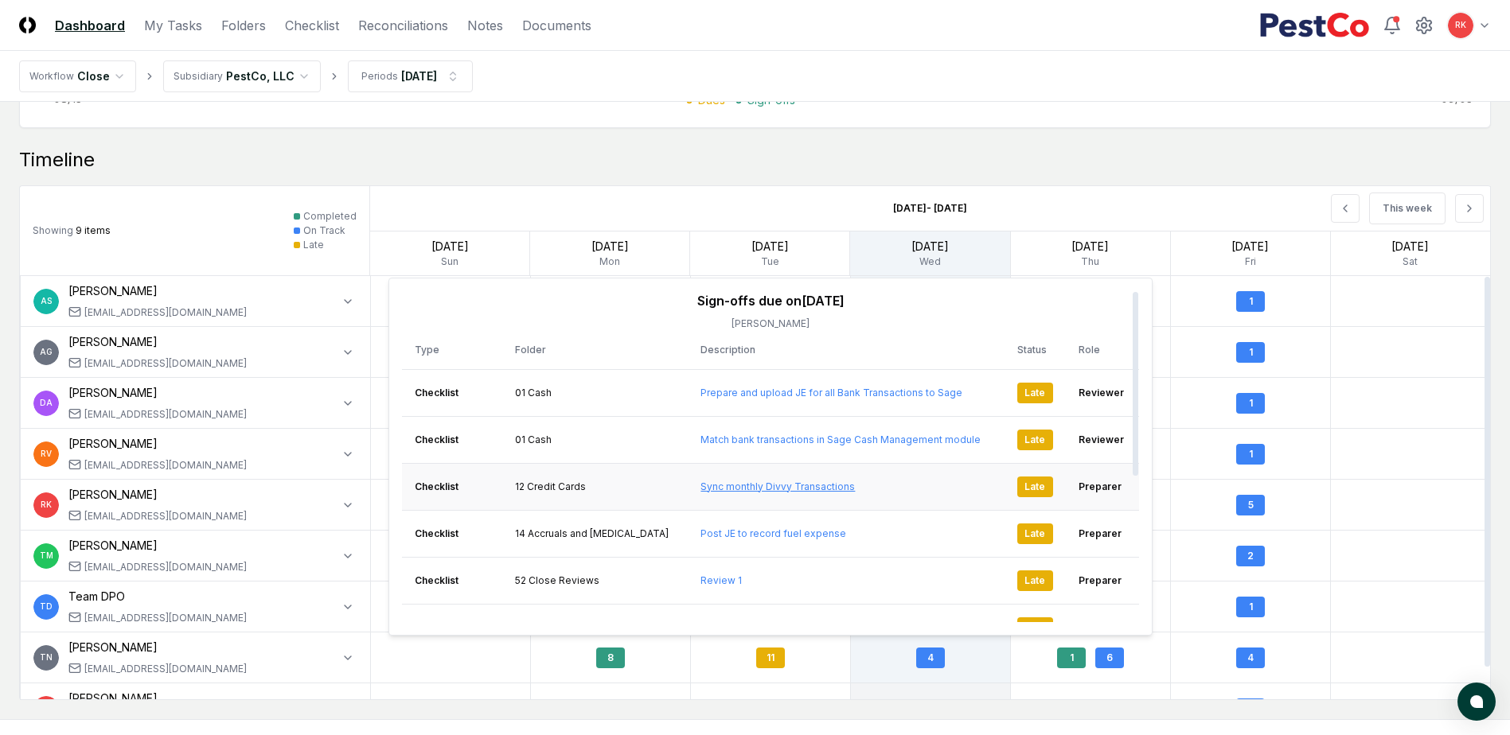
click at [740, 488] on link "Sync monthly Divvy Transactions" at bounding box center [777, 487] width 154 height 12
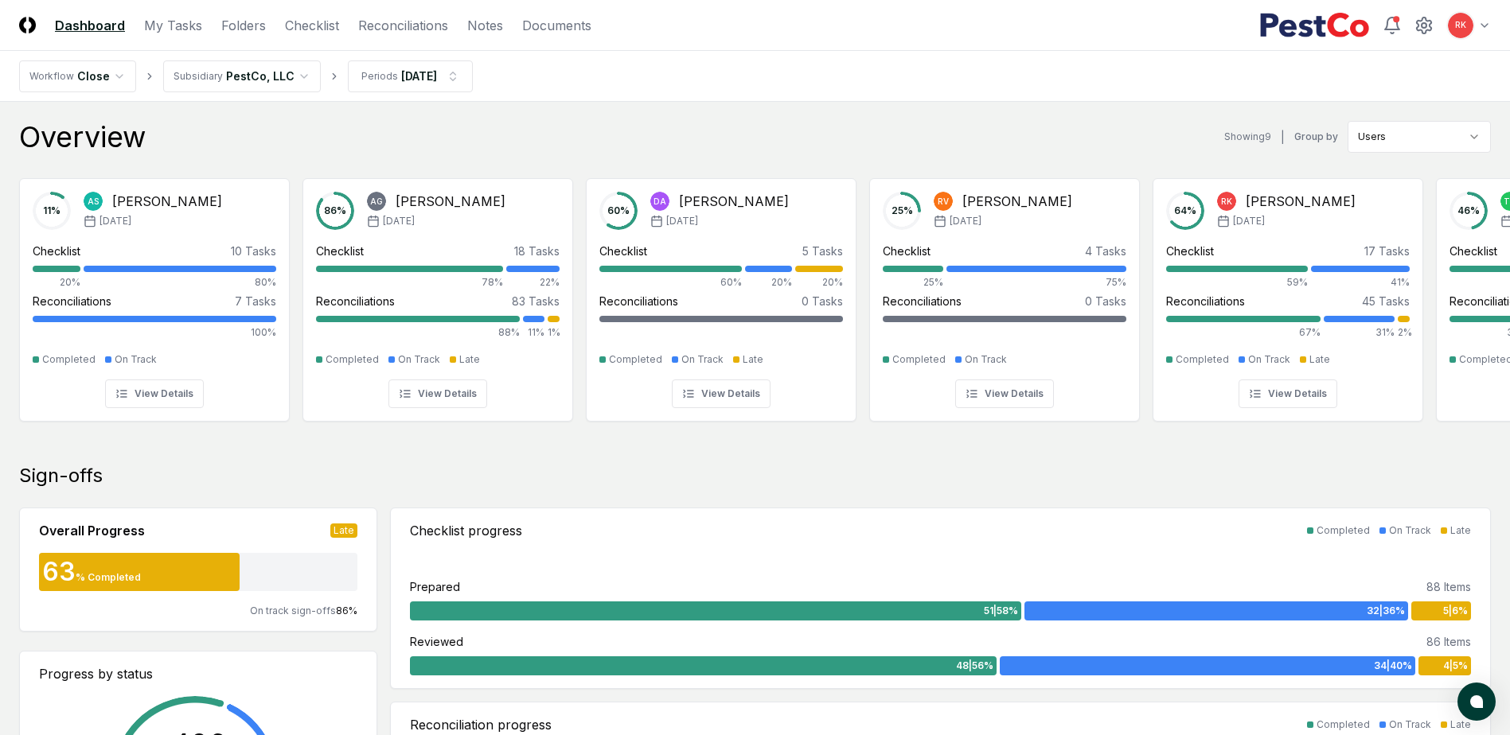
scroll to position [1250, 0]
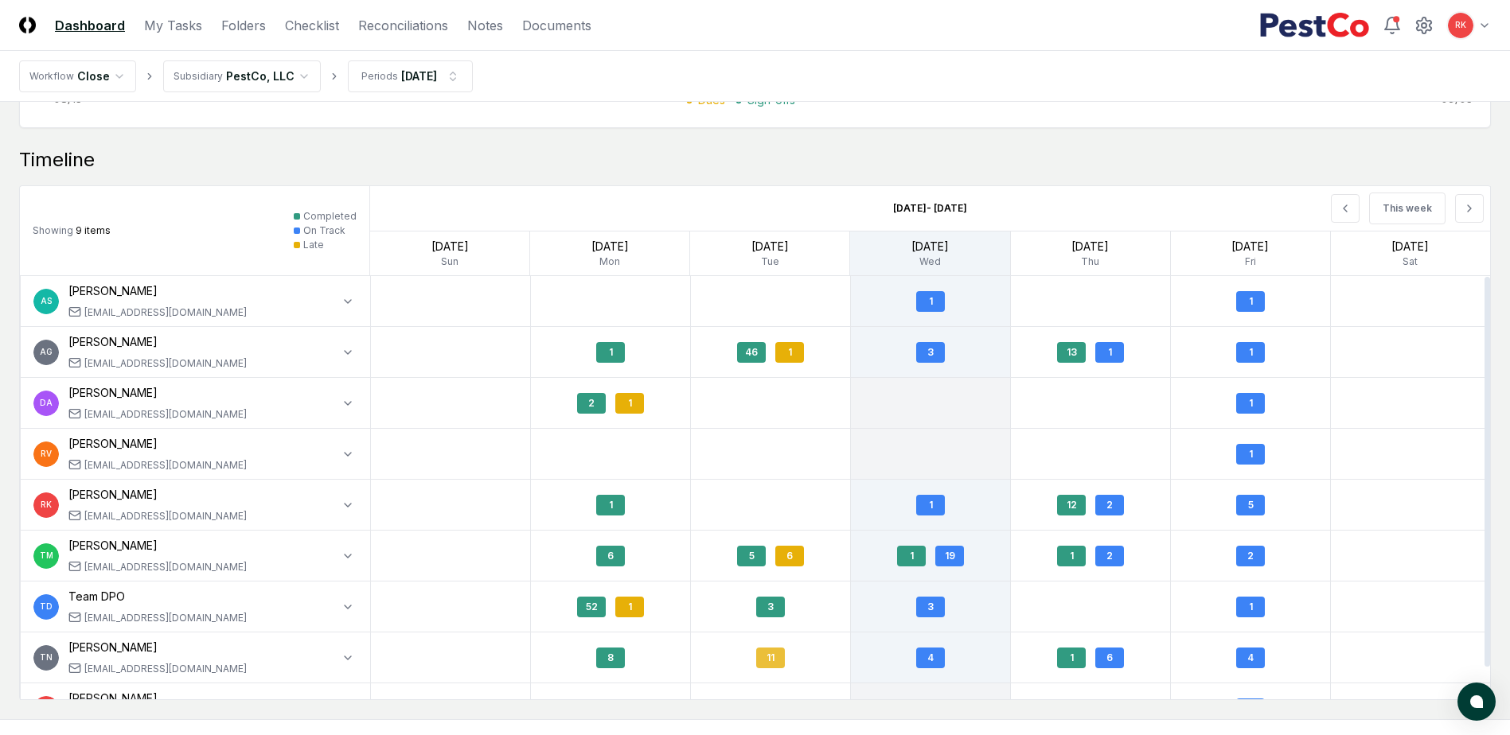
click at [762, 653] on div "11" at bounding box center [770, 658] width 29 height 21
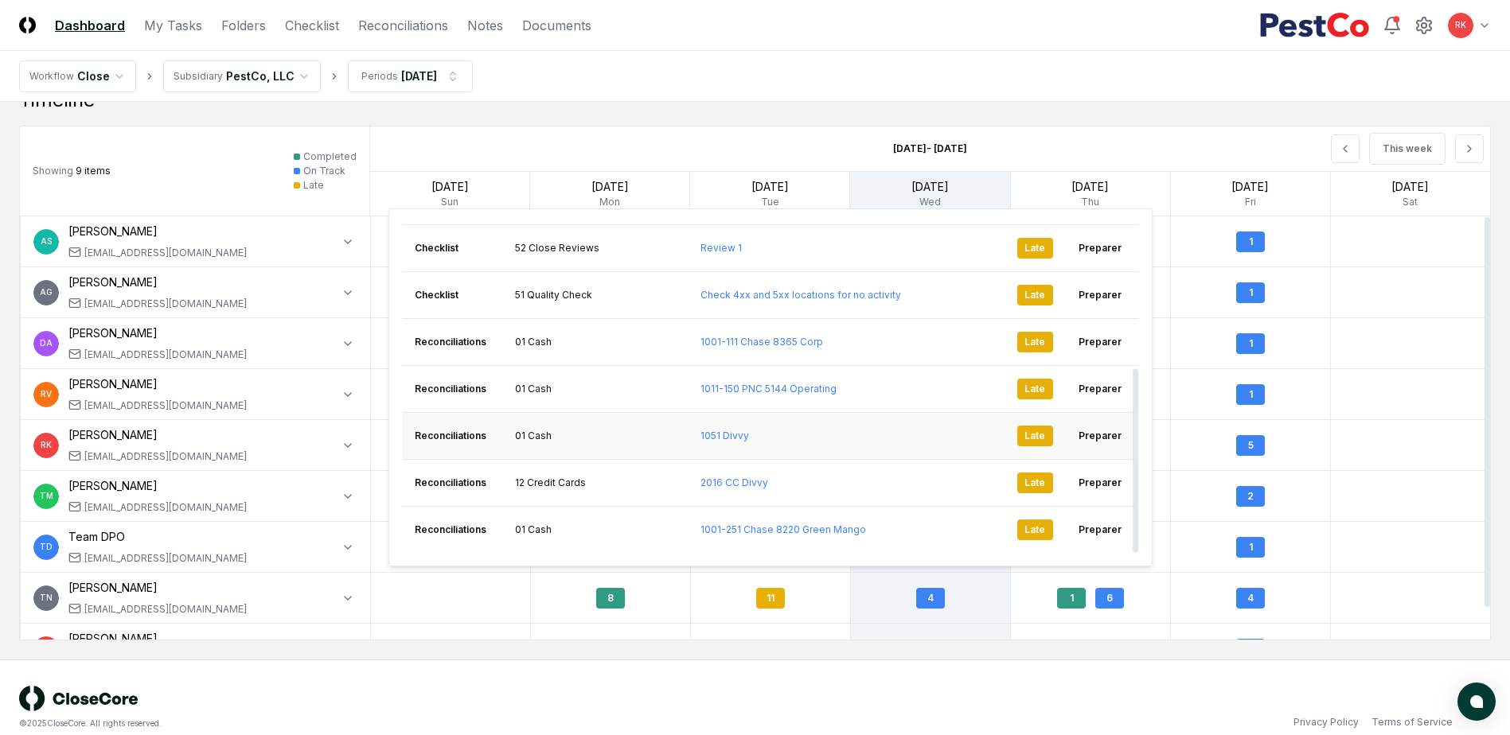
scroll to position [1330, 0]
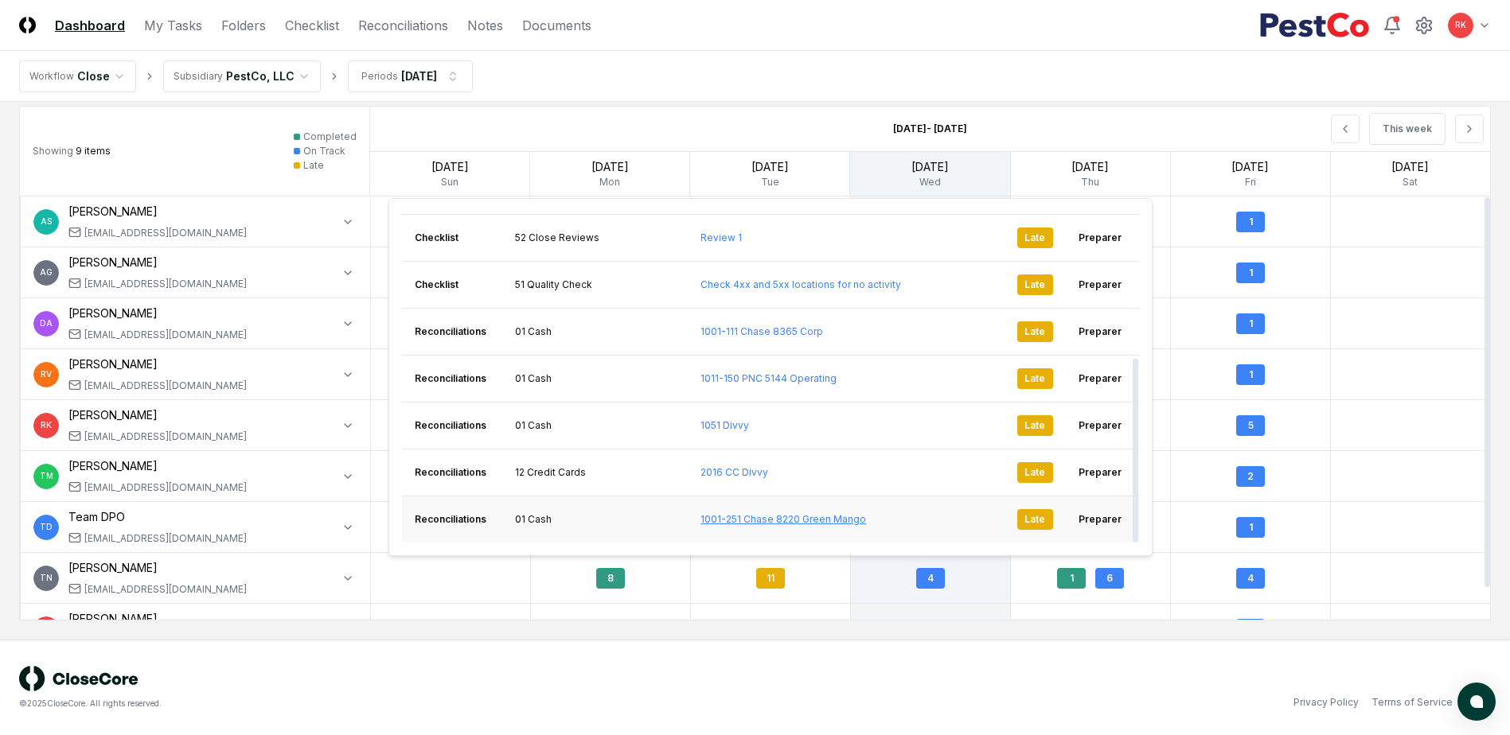
click at [742, 521] on link "1001-251 Chase 8220 Green Mango" at bounding box center [783, 519] width 166 height 12
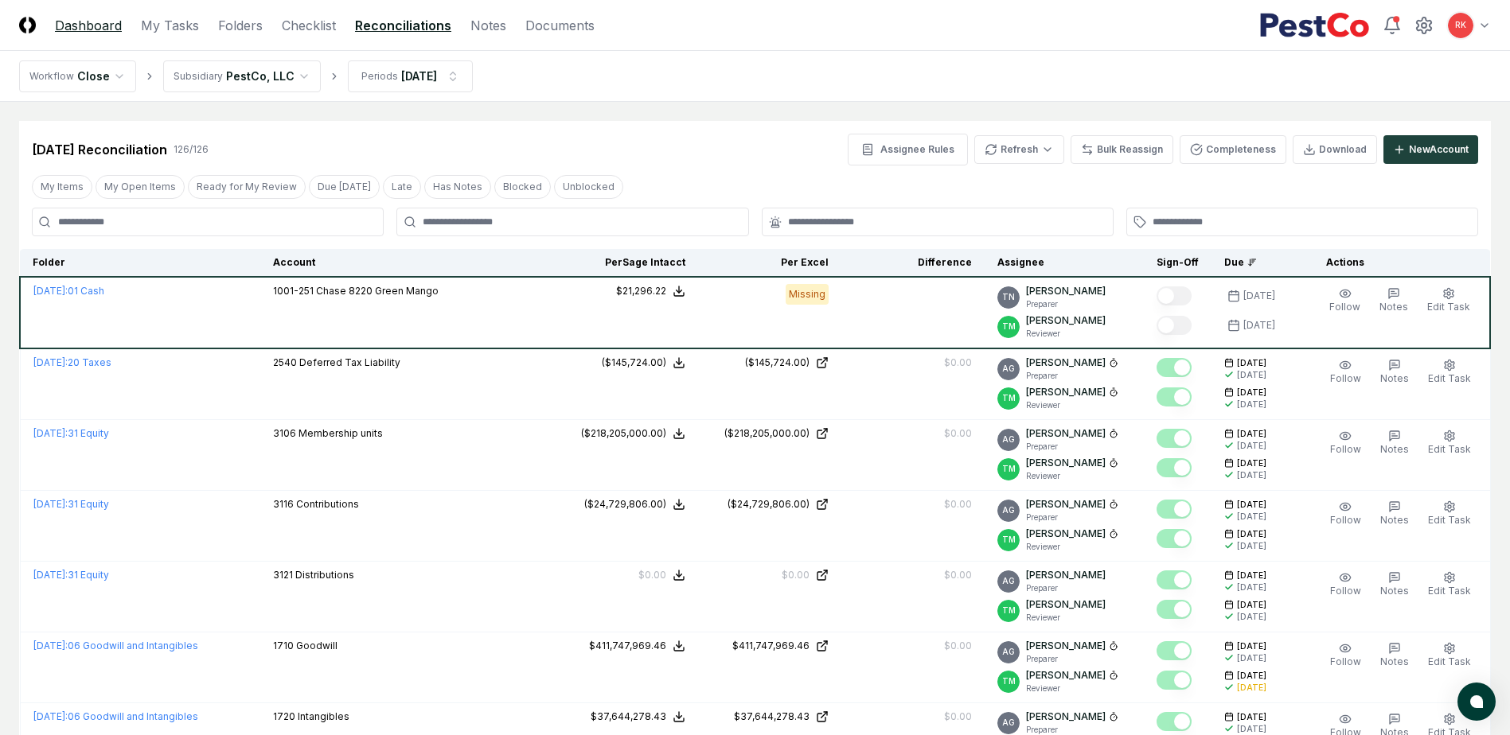
click at [96, 16] on link "Dashboard" at bounding box center [88, 25] width 67 height 19
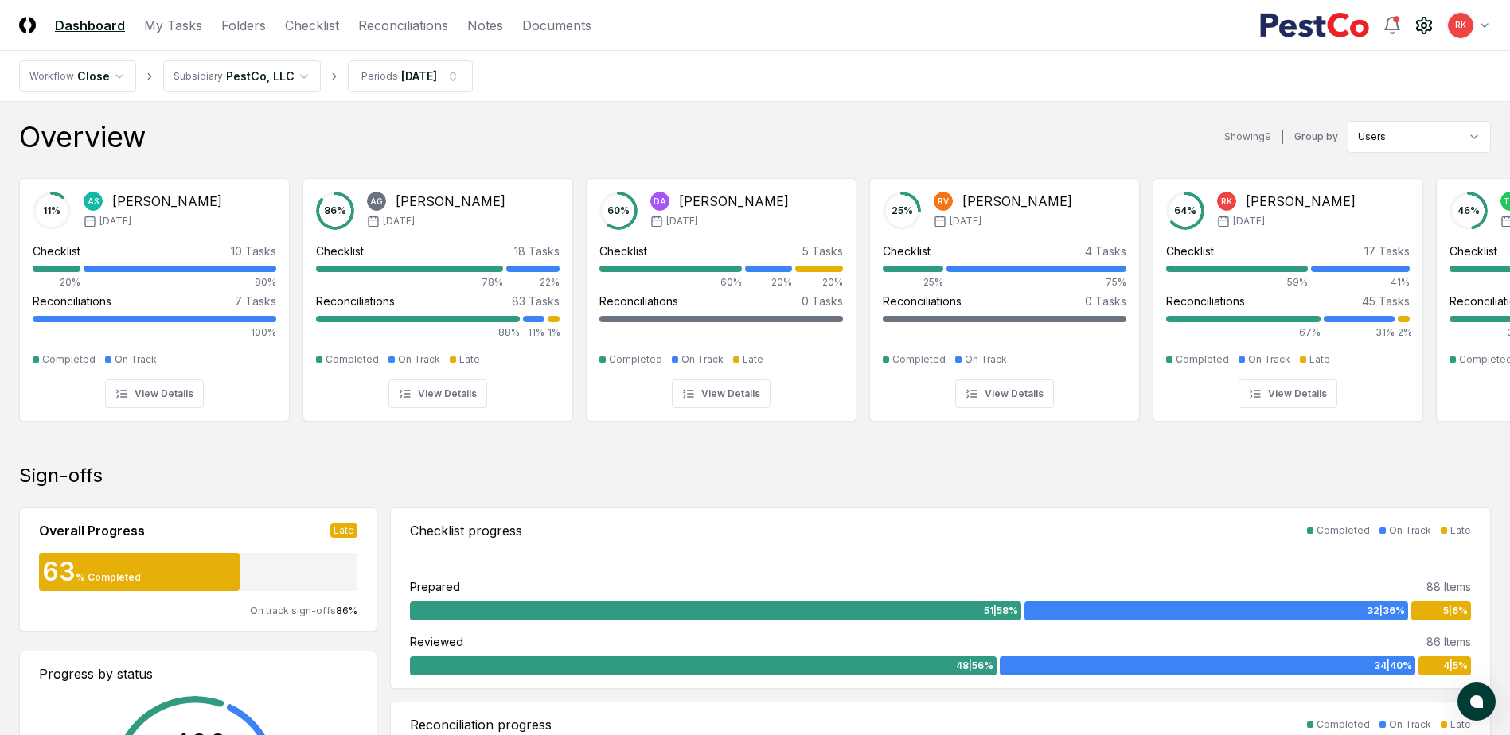
click at [1425, 25] on circle at bounding box center [1423, 25] width 5 height 5
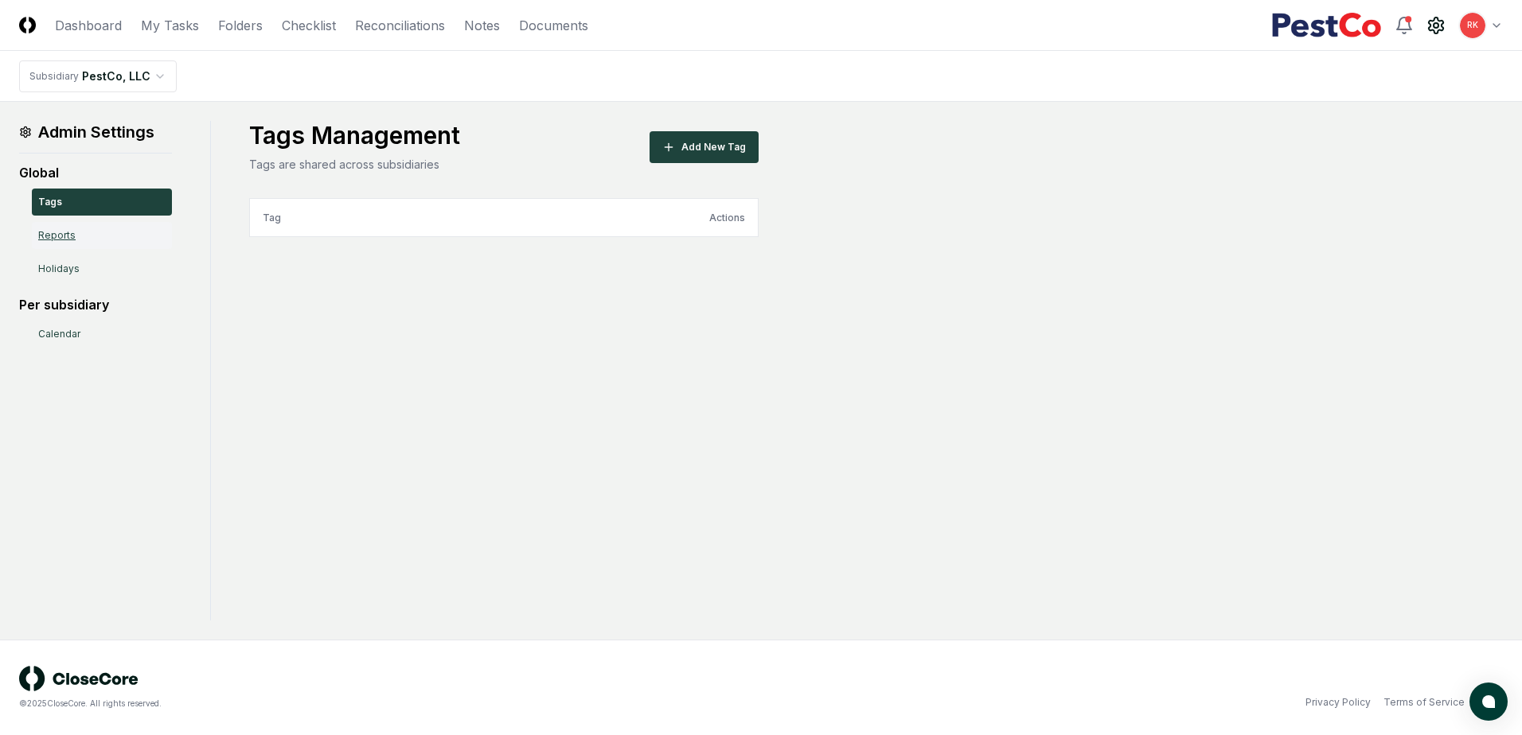
click at [47, 242] on link "Reports" at bounding box center [102, 235] width 140 height 27
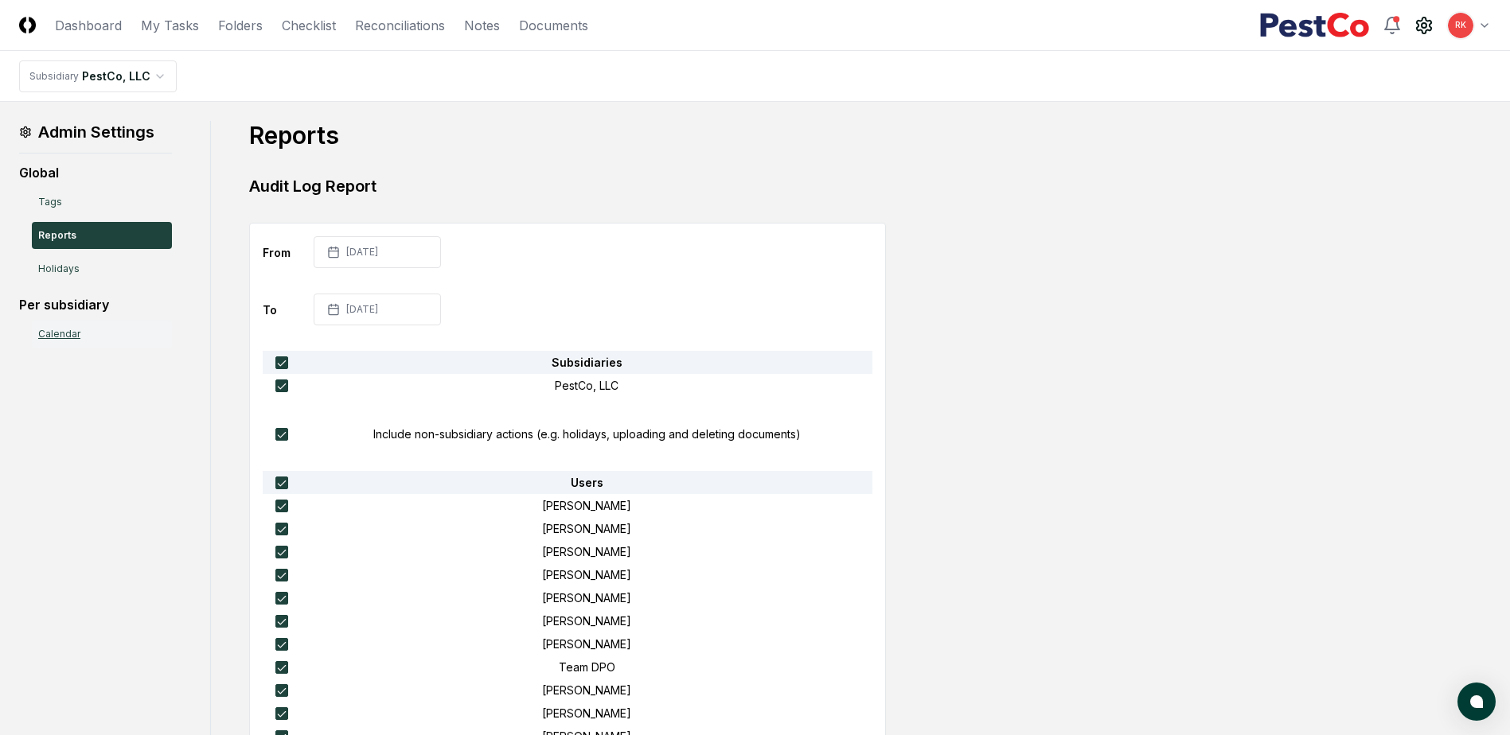
click at [57, 323] on link "Calendar" at bounding box center [102, 334] width 140 height 27
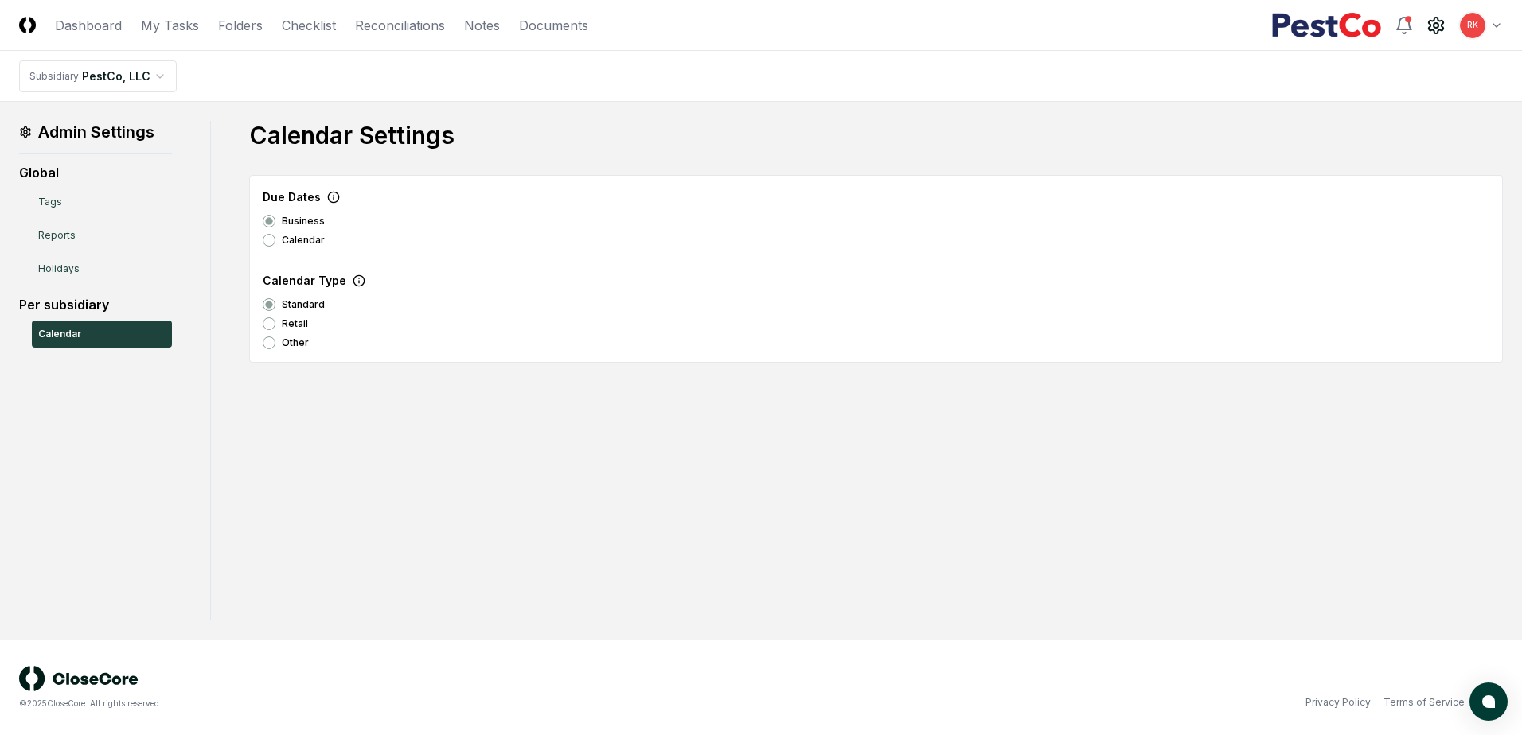
click at [29, 134] on icon at bounding box center [25, 132] width 13 height 13
click at [87, 138] on h1 "Admin Settings" at bounding box center [95, 132] width 153 height 22
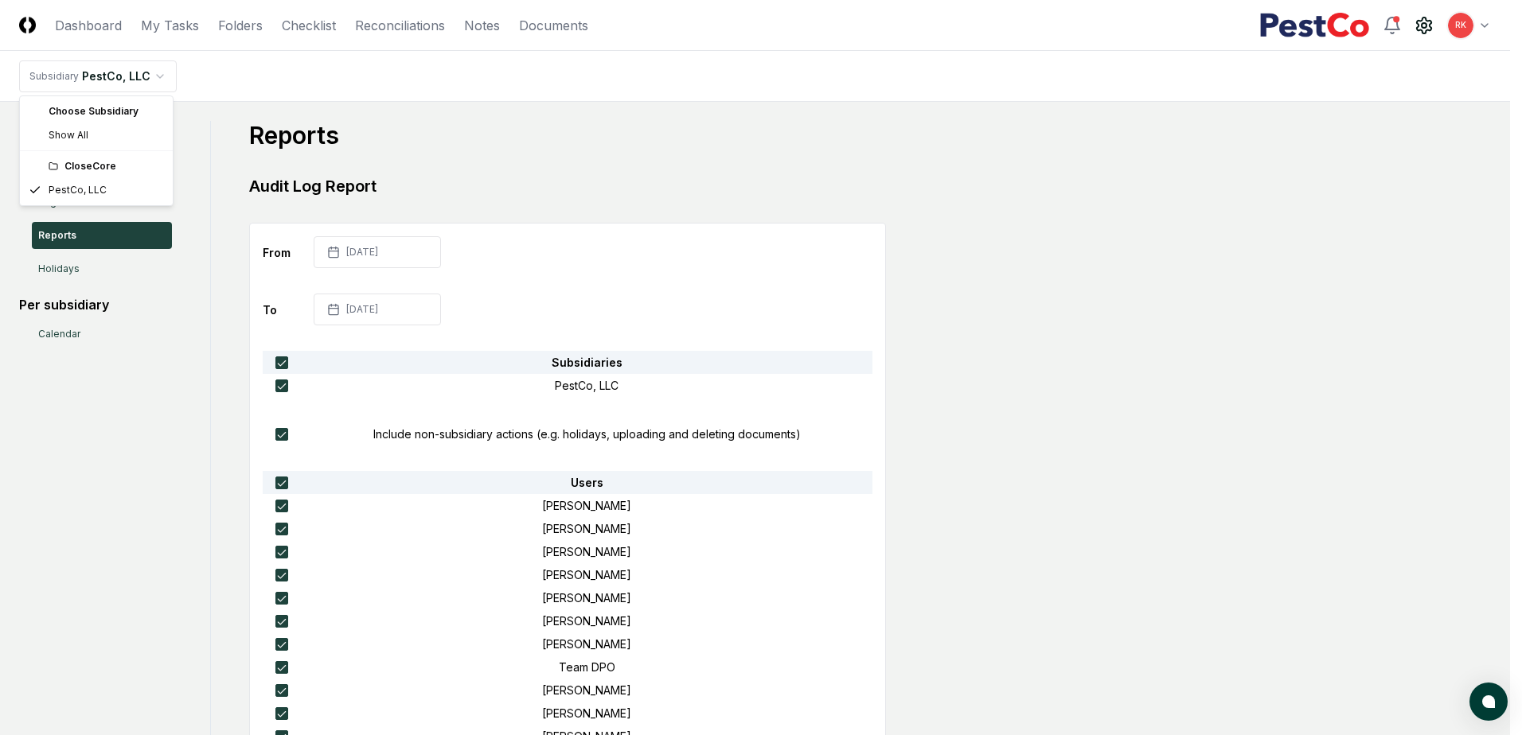
click at [165, 77] on html "CloseCore Dashboard My Tasks Folders Checklist Reconciliations Notes Documents …" at bounding box center [761, 734] width 1522 height 1469
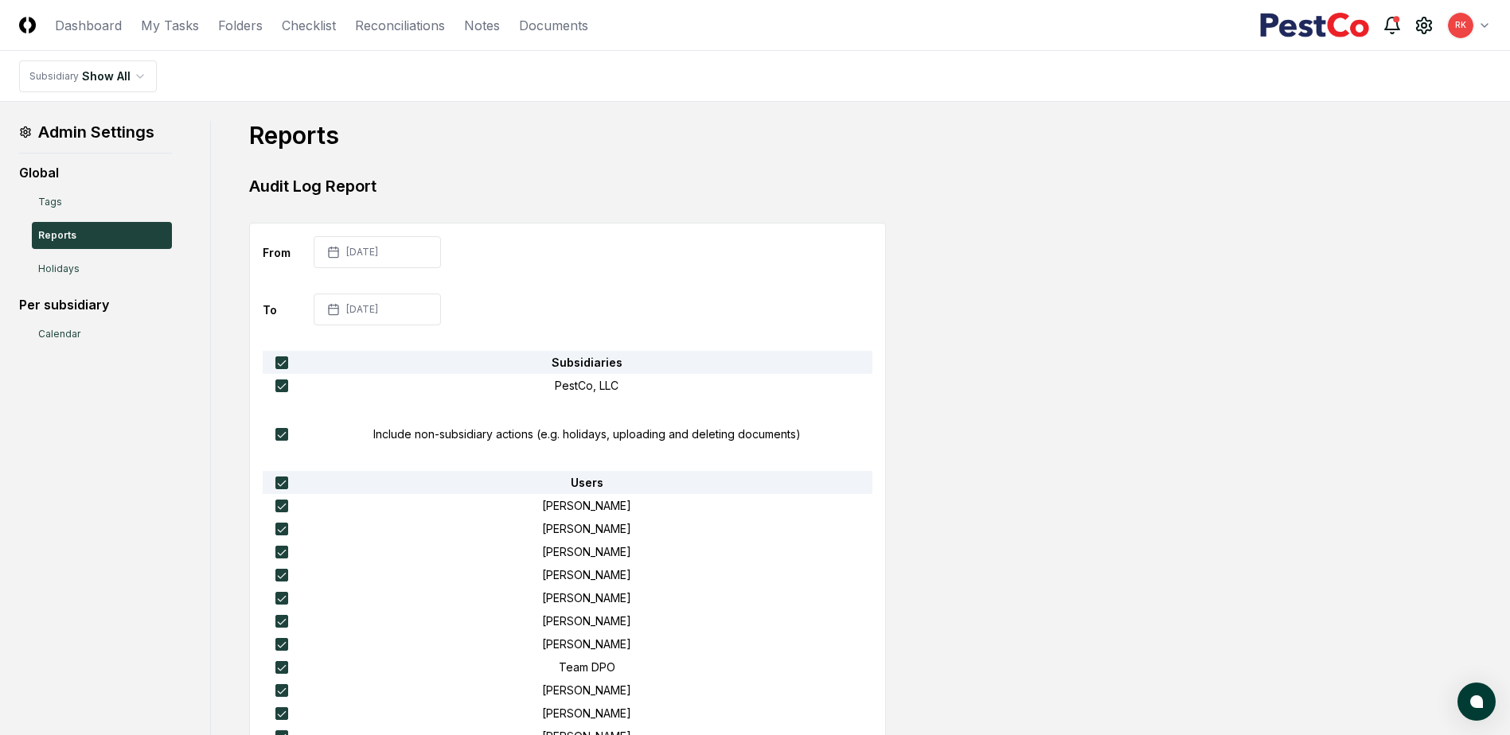
click at [1385, 16] on icon at bounding box center [1391, 25] width 19 height 19
click at [1422, 166] on div "Reports Audit Log Report From [DATE] To [DATE] Subsidiaries PestCo, LLC Include…" at bounding box center [851, 738] width 1280 height 1234
click at [1426, 34] on icon at bounding box center [1423, 25] width 19 height 19
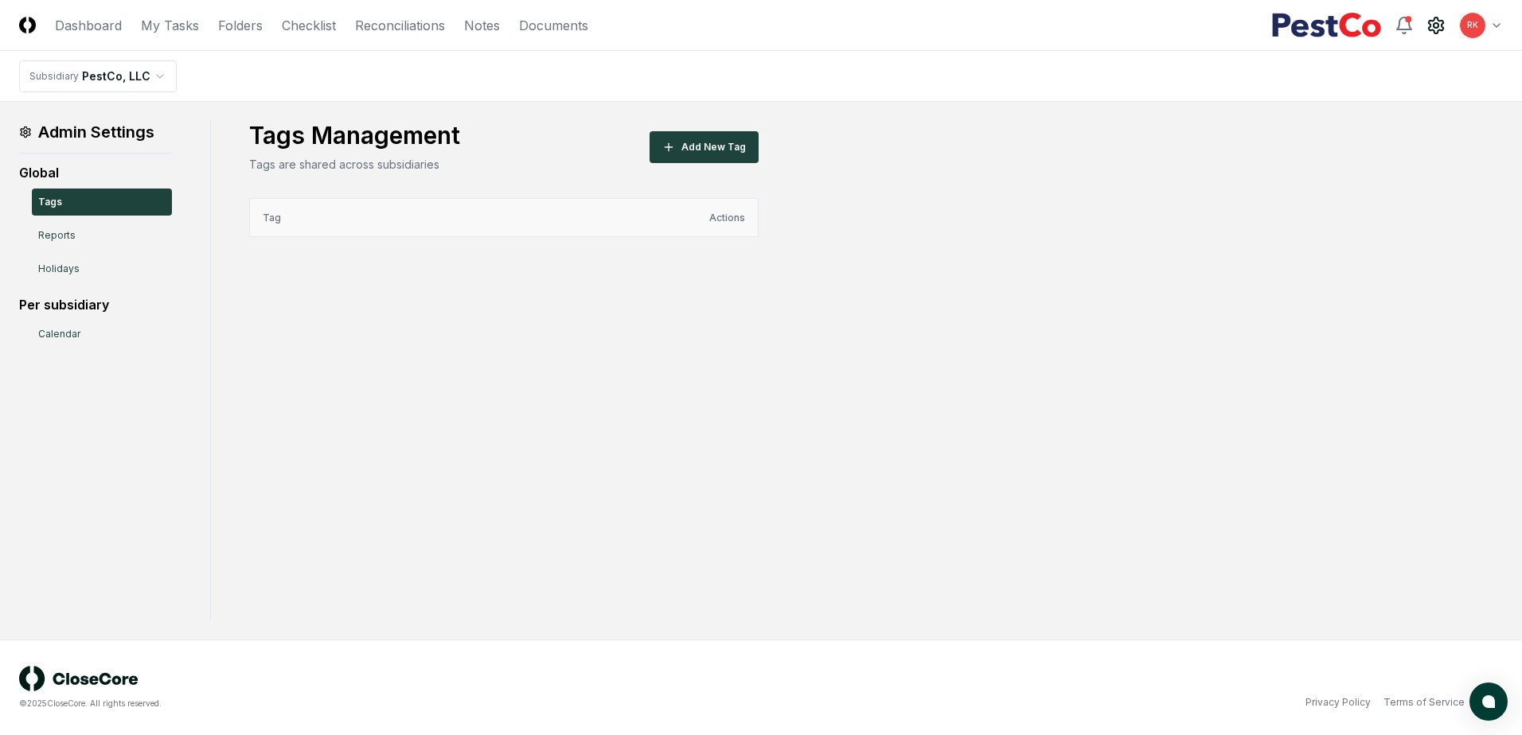
click at [487, 207] on th "Tag" at bounding box center [473, 218] width 447 height 38
click at [472, 230] on th "Tag" at bounding box center [473, 218] width 447 height 38
click at [603, 217] on th "Tag" at bounding box center [473, 218] width 447 height 38
click at [718, 125] on div "Tags Management Tags are shared across subsidiaries Add New Tag" at bounding box center [503, 147] width 509 height 52
click at [712, 138] on button "Add New Tag" at bounding box center [703, 147] width 109 height 32
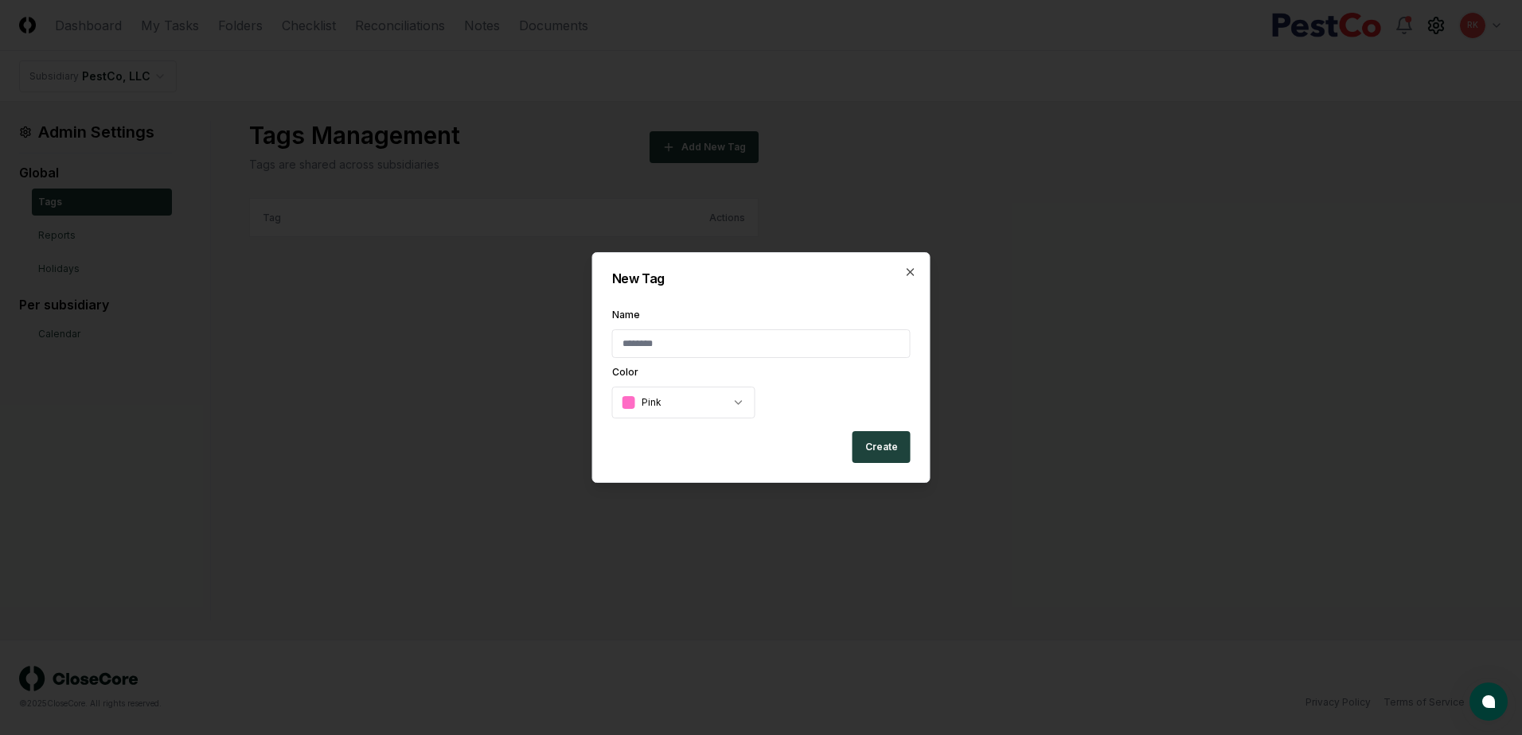
click at [774, 349] on input "Name" at bounding box center [761, 343] width 298 height 29
click at [737, 409] on body "CloseCore Dashboard My Tasks Folders Checklist Reconciliations Notes Documents …" at bounding box center [761, 367] width 1522 height 735
click at [909, 271] on body "CloseCore Dashboard My Tasks Folders Checklist Reconciliations Notes Documents …" at bounding box center [761, 367] width 1522 height 735
click at [902, 280] on h2 "New Tag" at bounding box center [761, 278] width 298 height 13
click at [907, 266] on icon "button" at bounding box center [910, 272] width 13 height 13
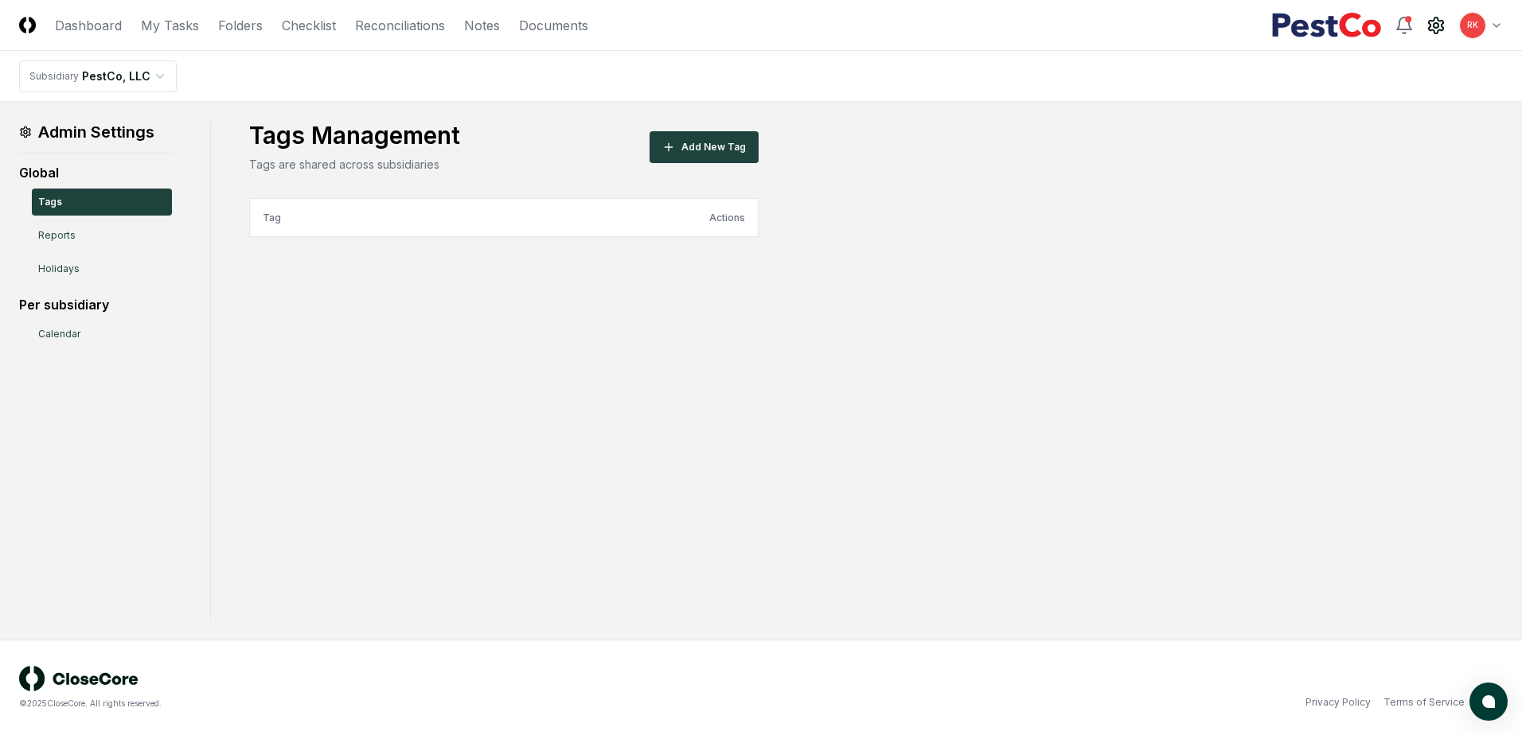
click at [1129, 342] on div "Admin Settings Global Tags Reports Holidays Per subsidiary Calendar Tags Manage…" at bounding box center [761, 371] width 1484 height 500
click at [1497, 15] on html "CloseCore Dashboard My Tasks Folders Checklist Reconciliations Notes Documents …" at bounding box center [761, 367] width 1522 height 735
click at [438, 33] on html "CloseCore Dashboard My Tasks Folders Checklist Reconciliations Notes Documents …" at bounding box center [761, 367] width 1522 height 735
click at [537, 33] on link "Documents" at bounding box center [553, 25] width 69 height 19
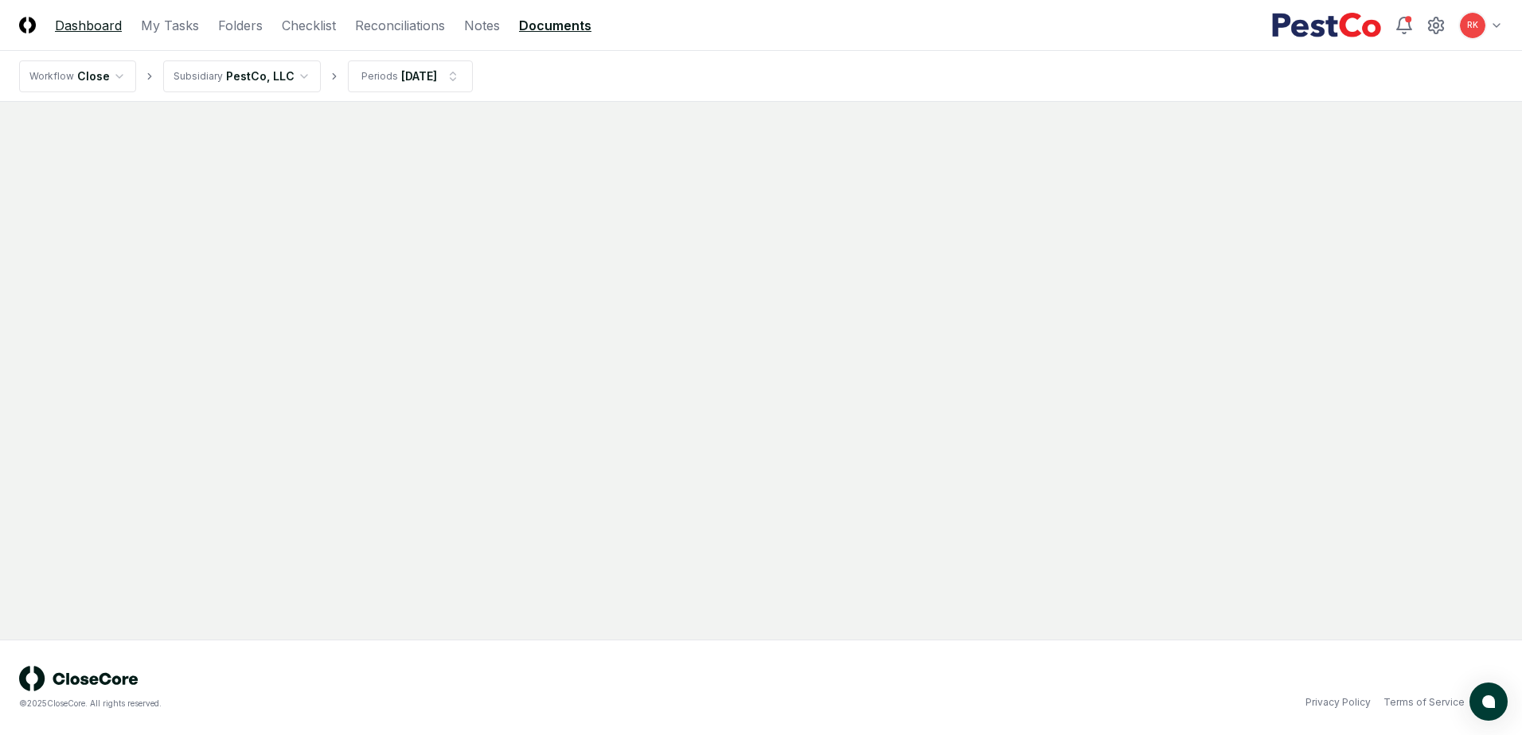
click at [100, 34] on link "Dashboard" at bounding box center [88, 25] width 67 height 19
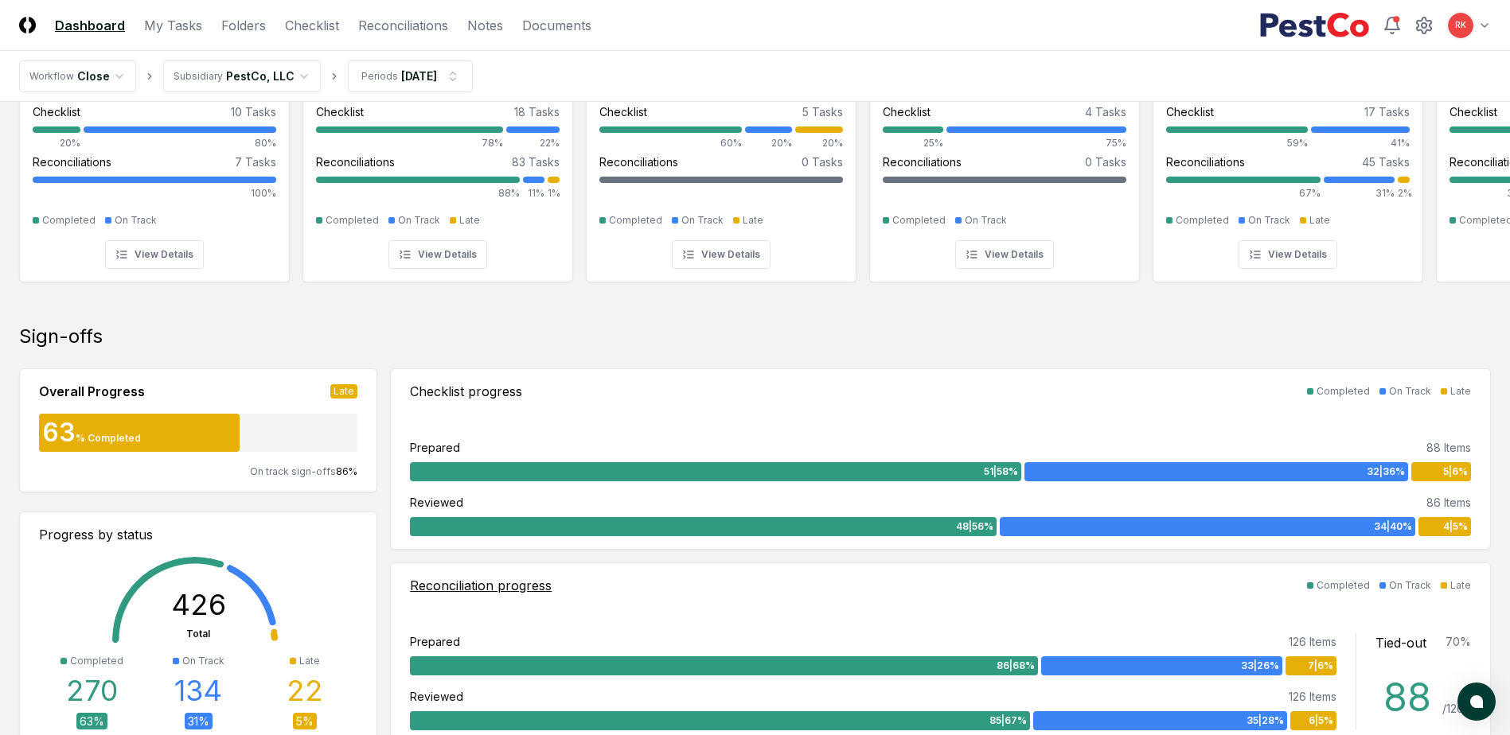
scroll to position [159, 0]
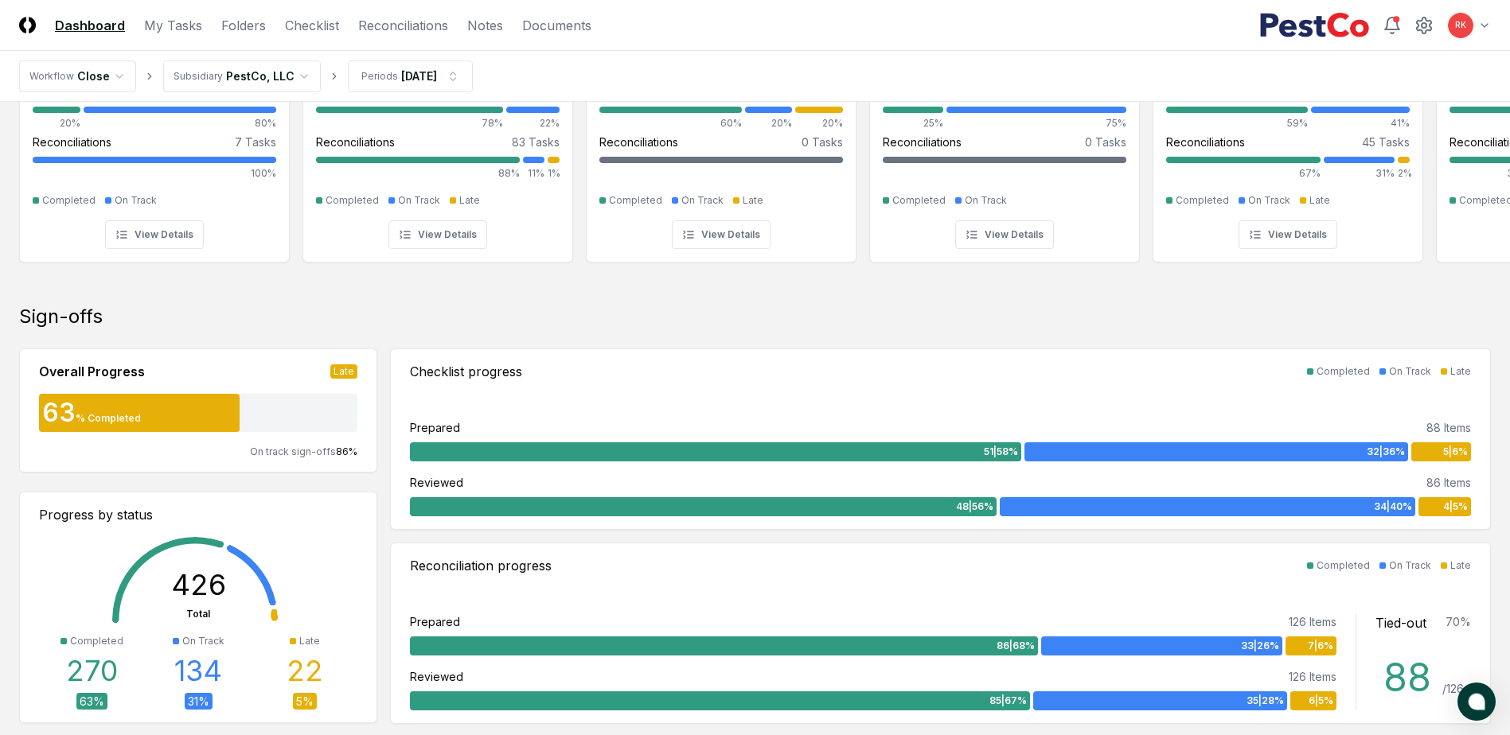
click at [1467, 697] on button "atlas-launcher" at bounding box center [1476, 702] width 38 height 38
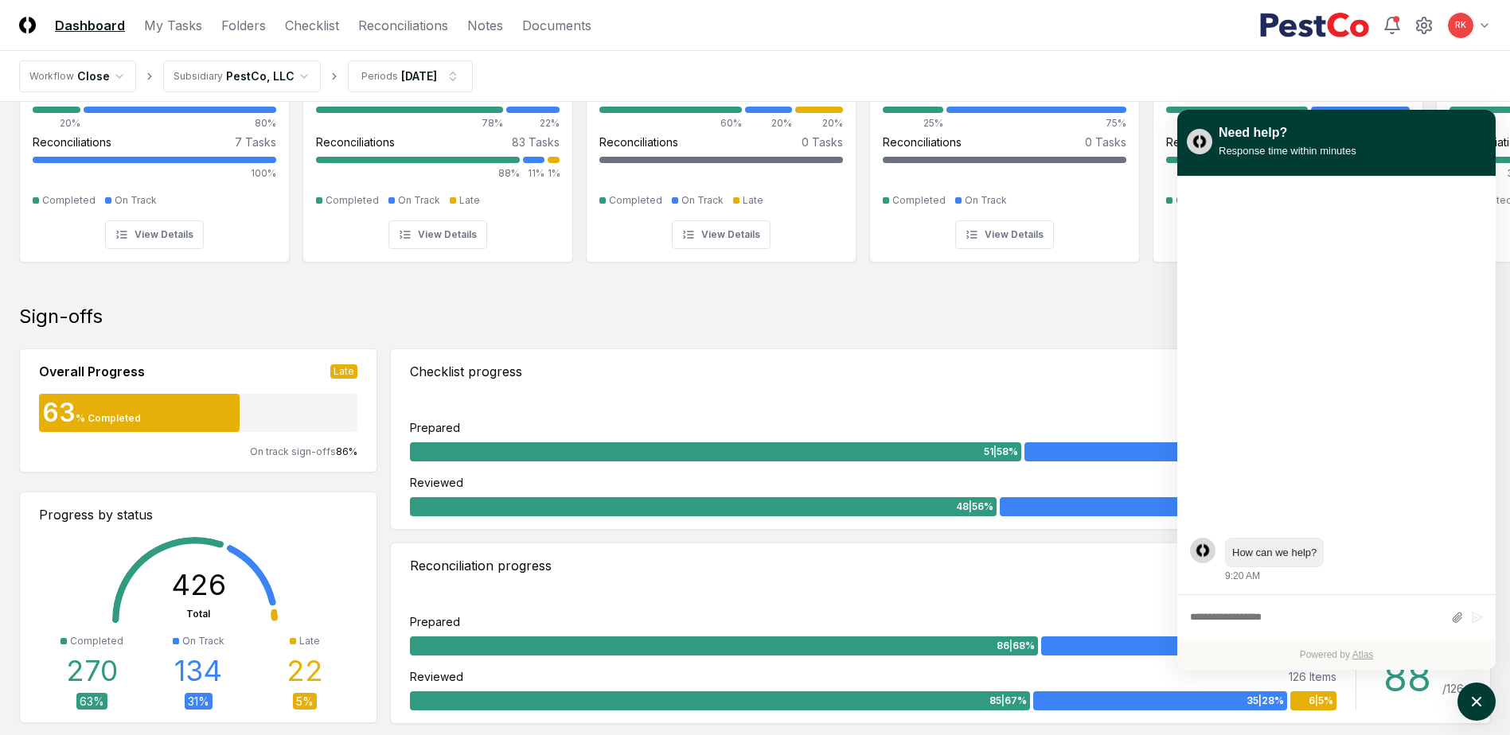
click at [1261, 624] on textarea "atlas-composer" at bounding box center [1316, 618] width 253 height 21
type textarea "**********"
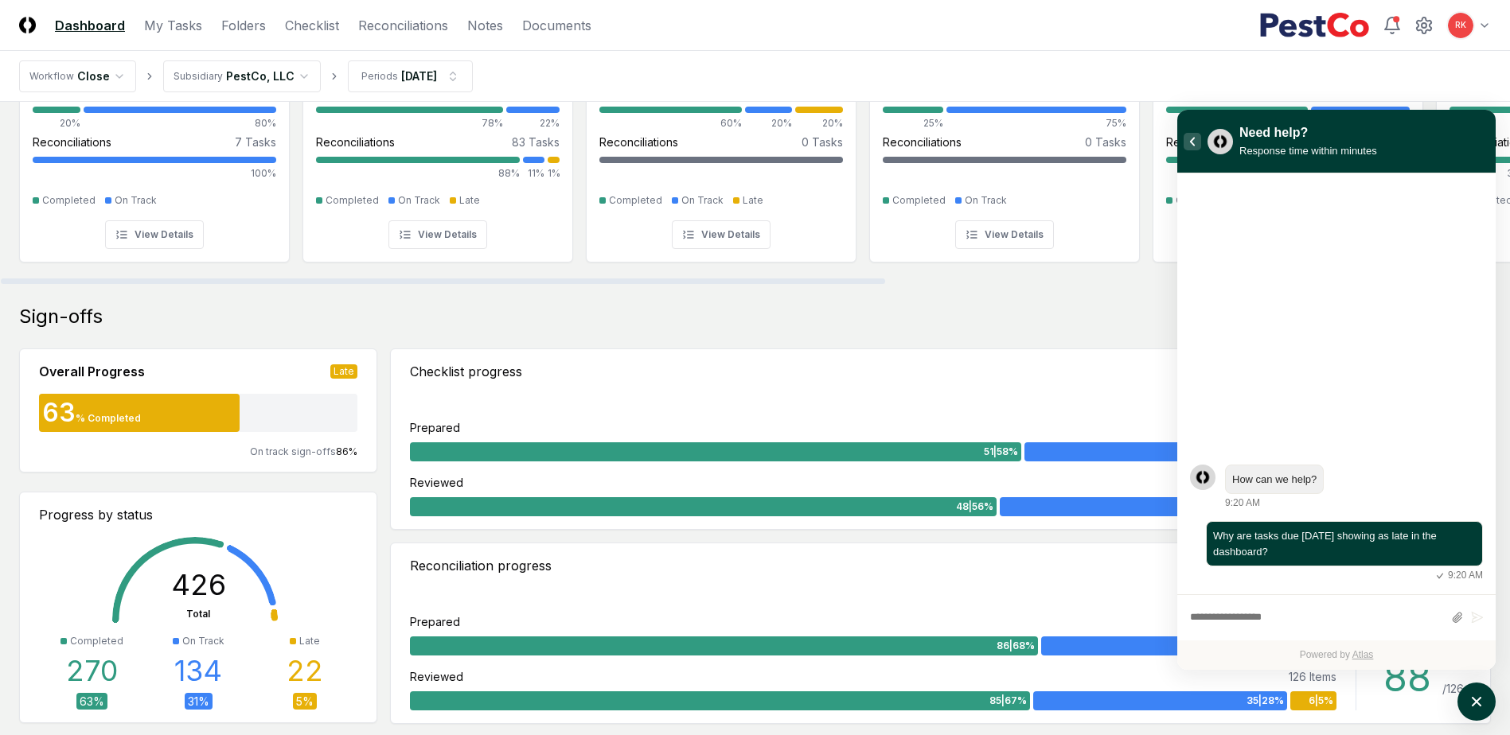
click at [1190, 147] on button "atlas-back-button" at bounding box center [1192, 142] width 18 height 18
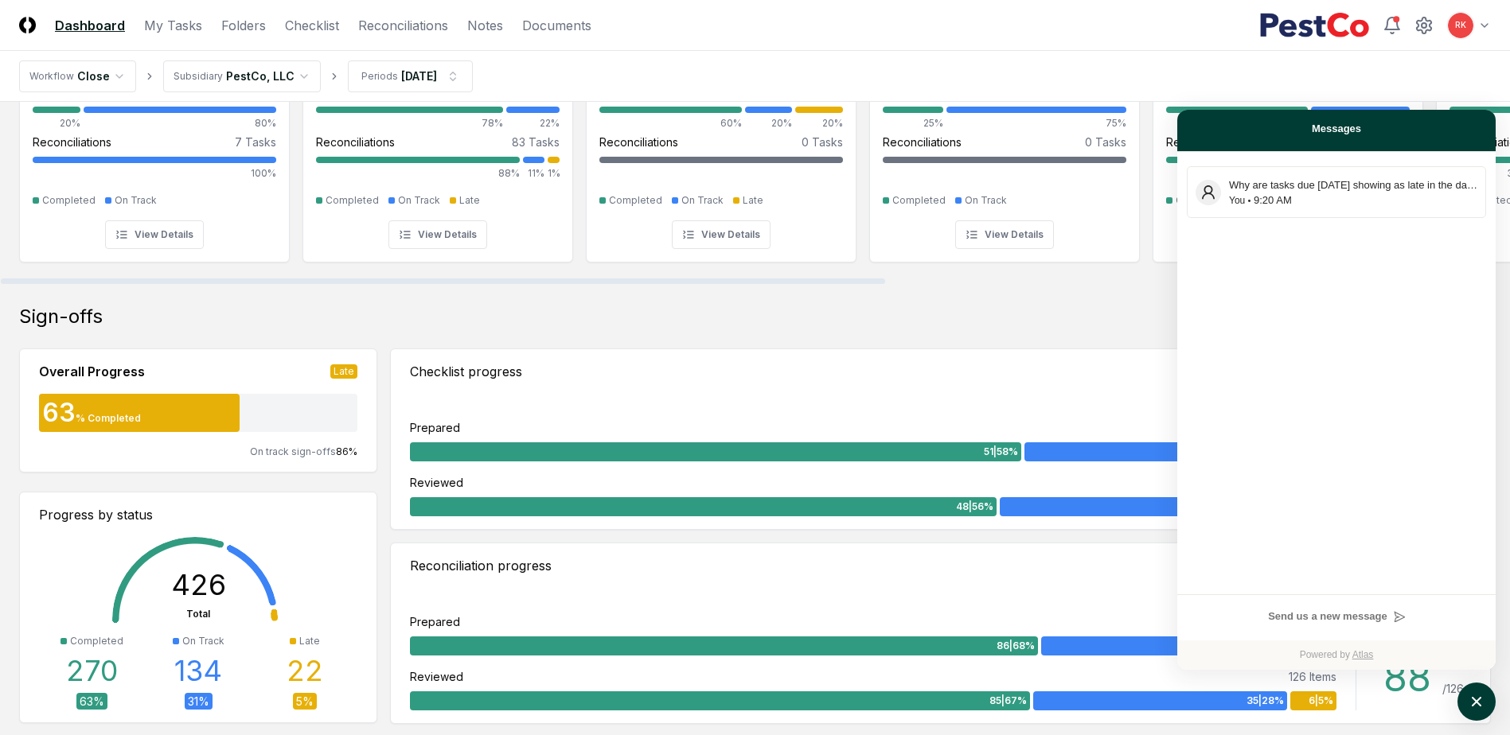
click at [729, 334] on div "Sign-offs Overall Progress Late 63 % Completed On track sign-offs 86 % Progress…" at bounding box center [755, 514] width 1472 height 420
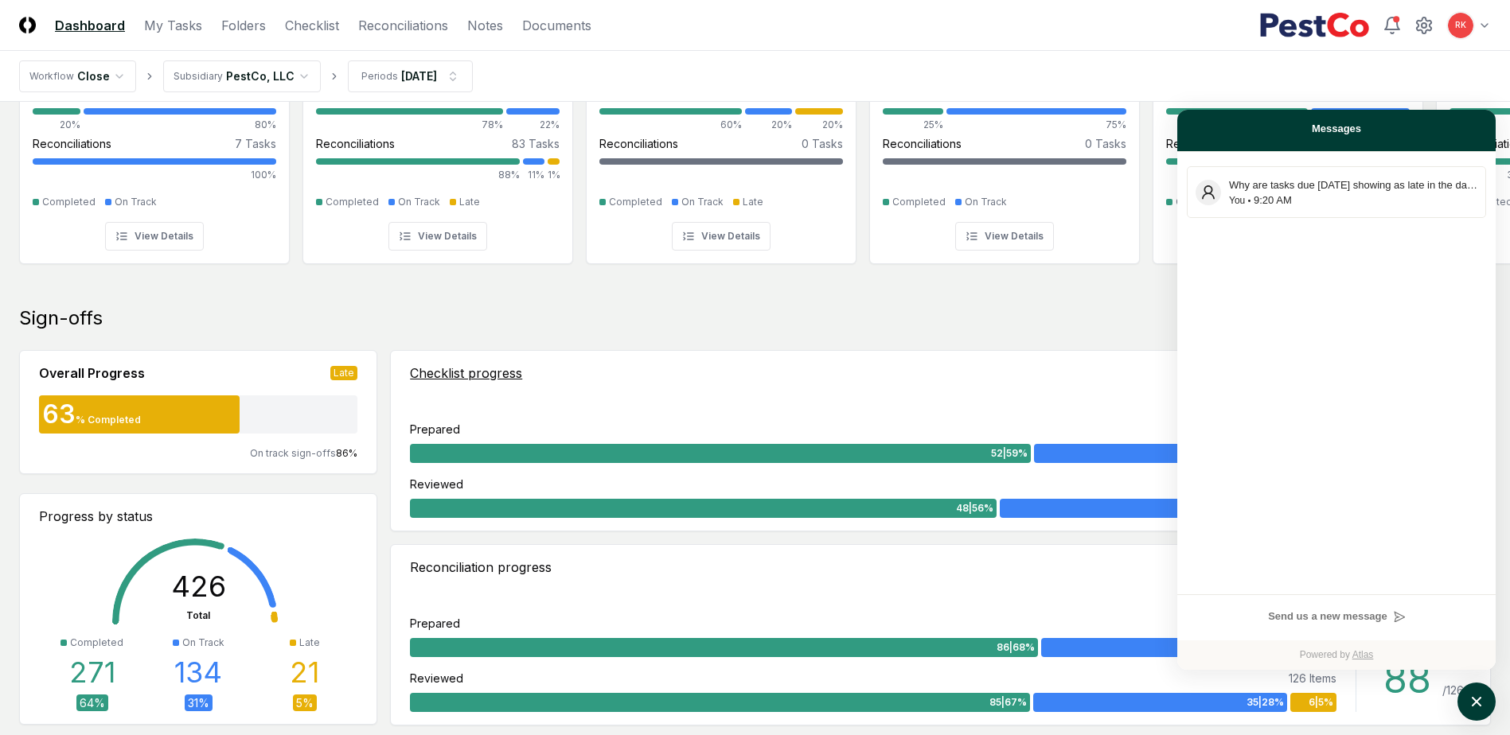
scroll to position [0, 0]
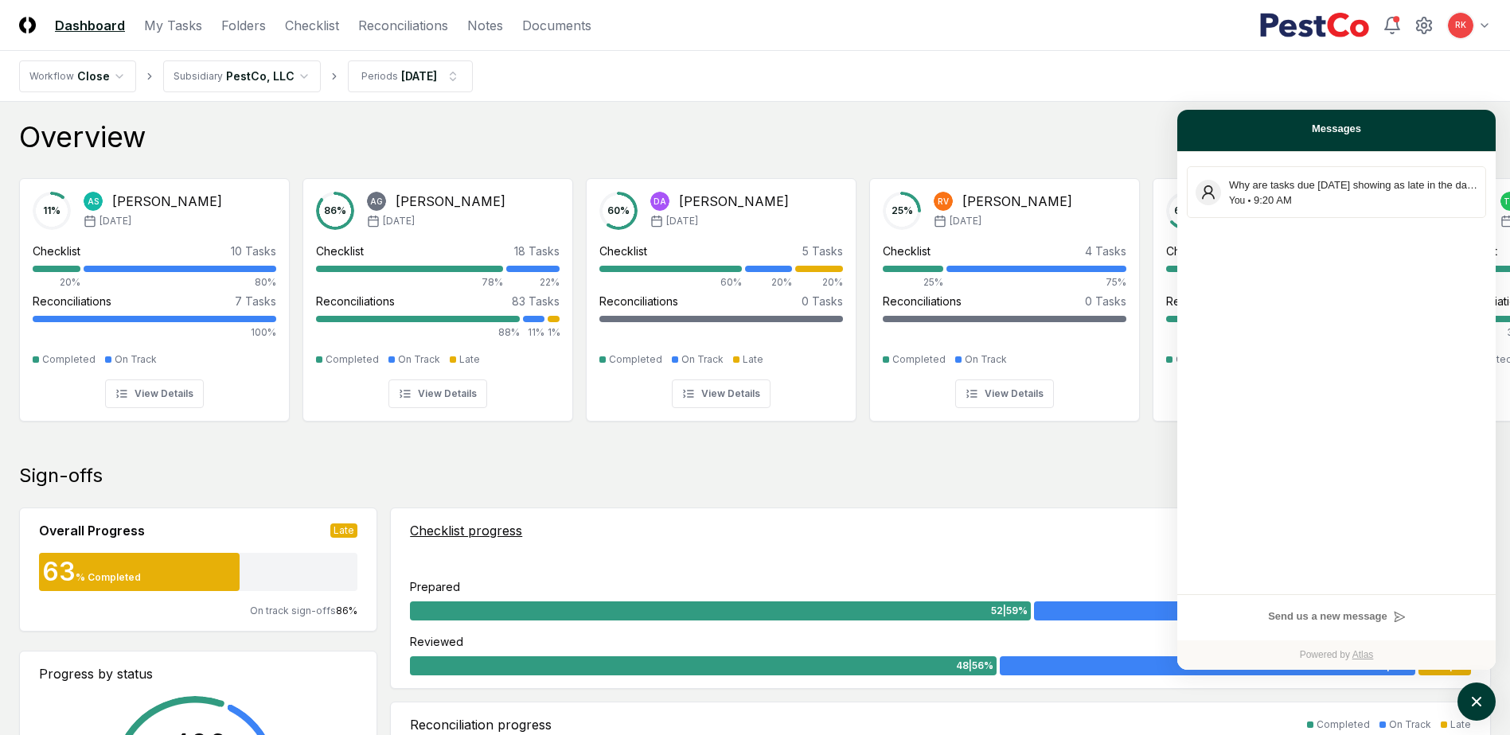
click at [953, 513] on div "Checklist progress Completed On Track Late Prepared 88 Items 52 | 59 % 32 | 36 …" at bounding box center [940, 599] width 1099 height 180
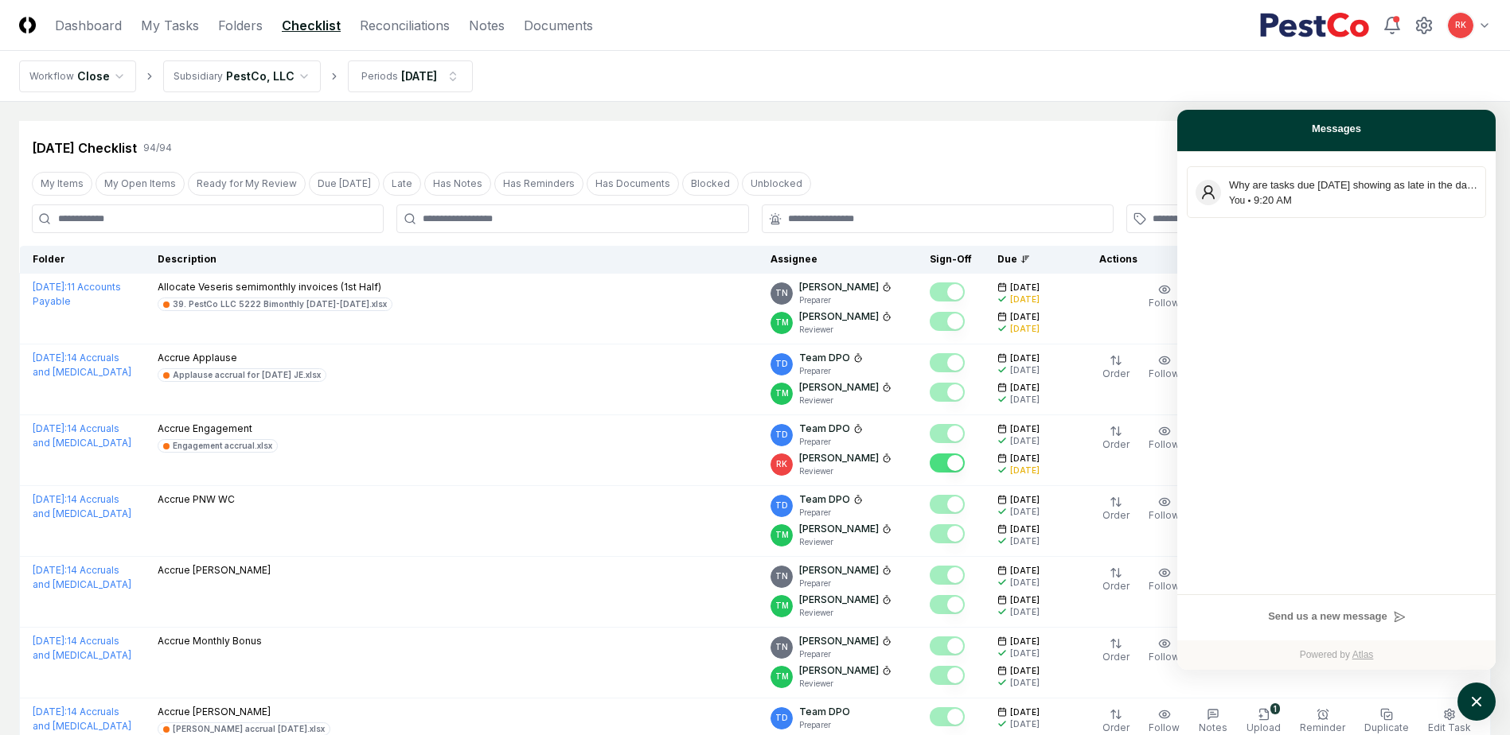
click at [109, 38] on header "CloseCore Dashboard My Tasks Folders Checklist Reconciliations Notes Documents …" at bounding box center [755, 25] width 1510 height 51
click at [101, 22] on link "Dashboard" at bounding box center [88, 25] width 67 height 19
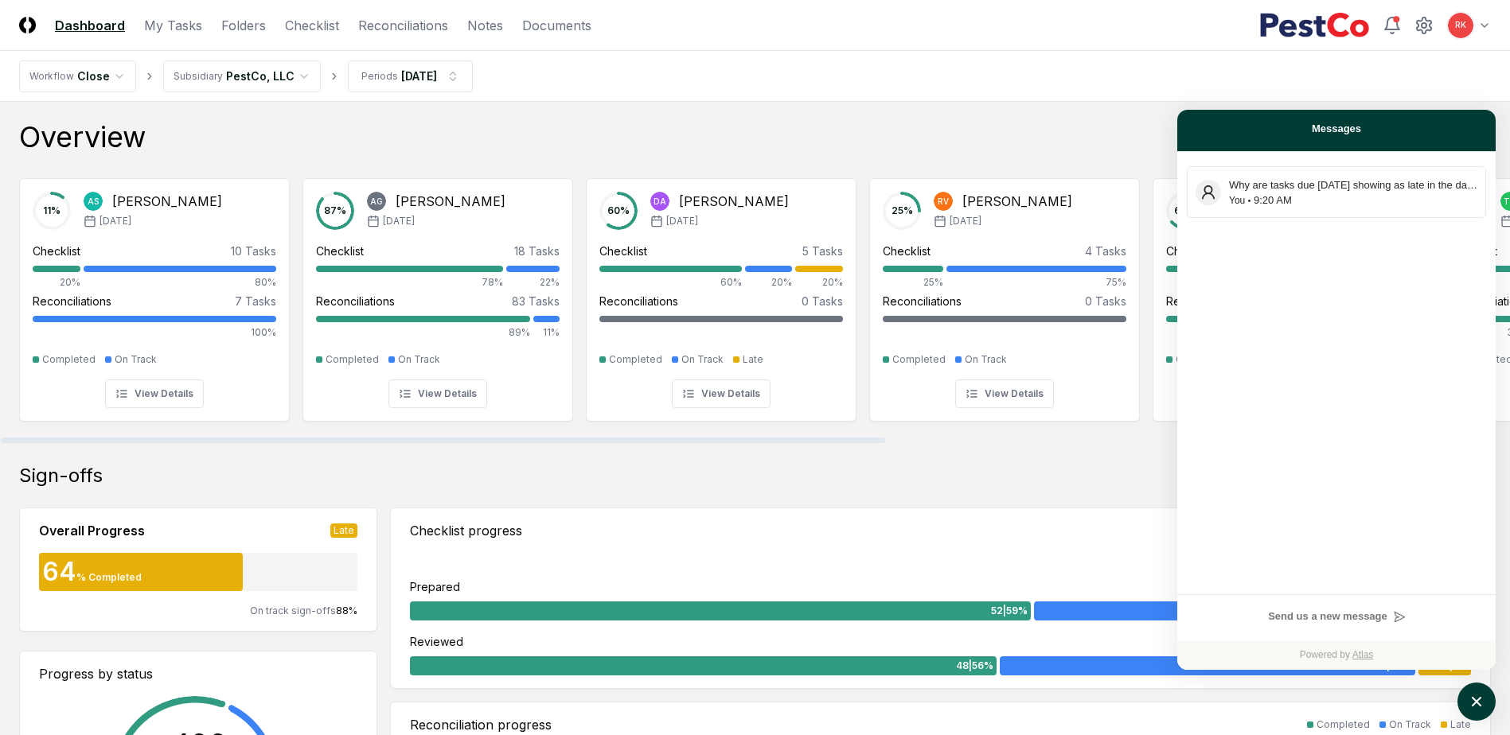
click at [1433, 65] on nav "Workflow Close Subsidiary PestCo, LLC Periods [DATE]" at bounding box center [755, 76] width 1510 height 51
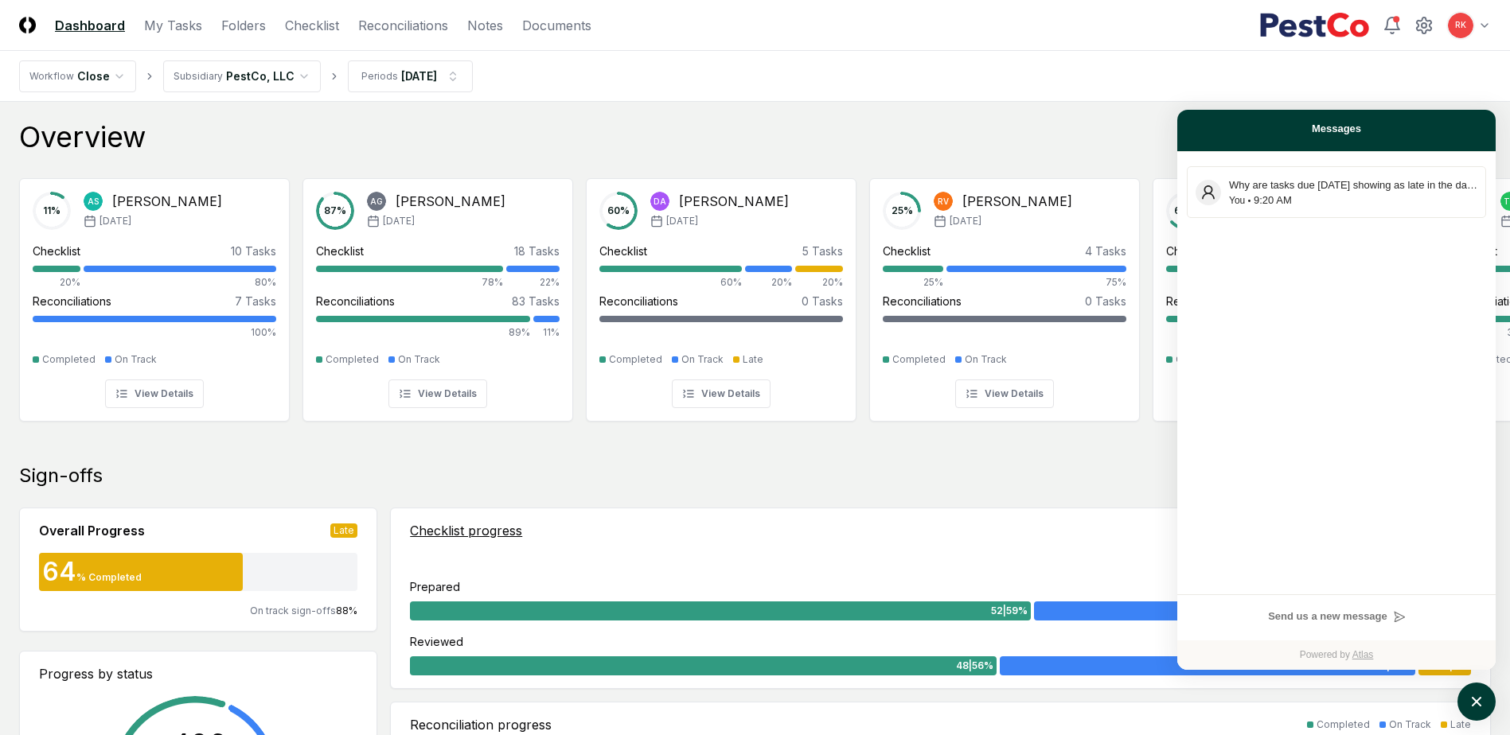
click at [848, 522] on div "Checklist progress Completed On Track Late" at bounding box center [940, 530] width 1061 height 19
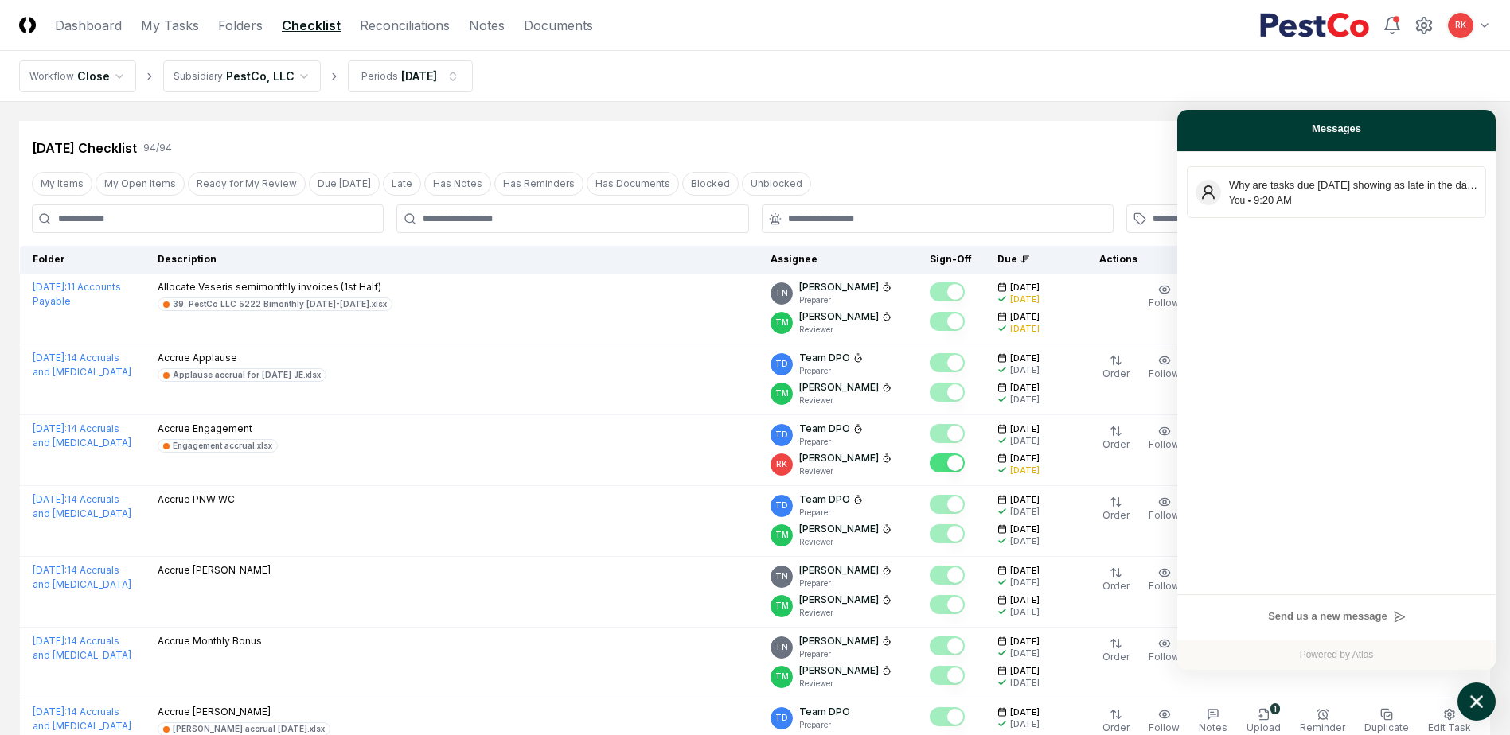
click at [1477, 714] on button "atlas-launcher" at bounding box center [1476, 702] width 38 height 38
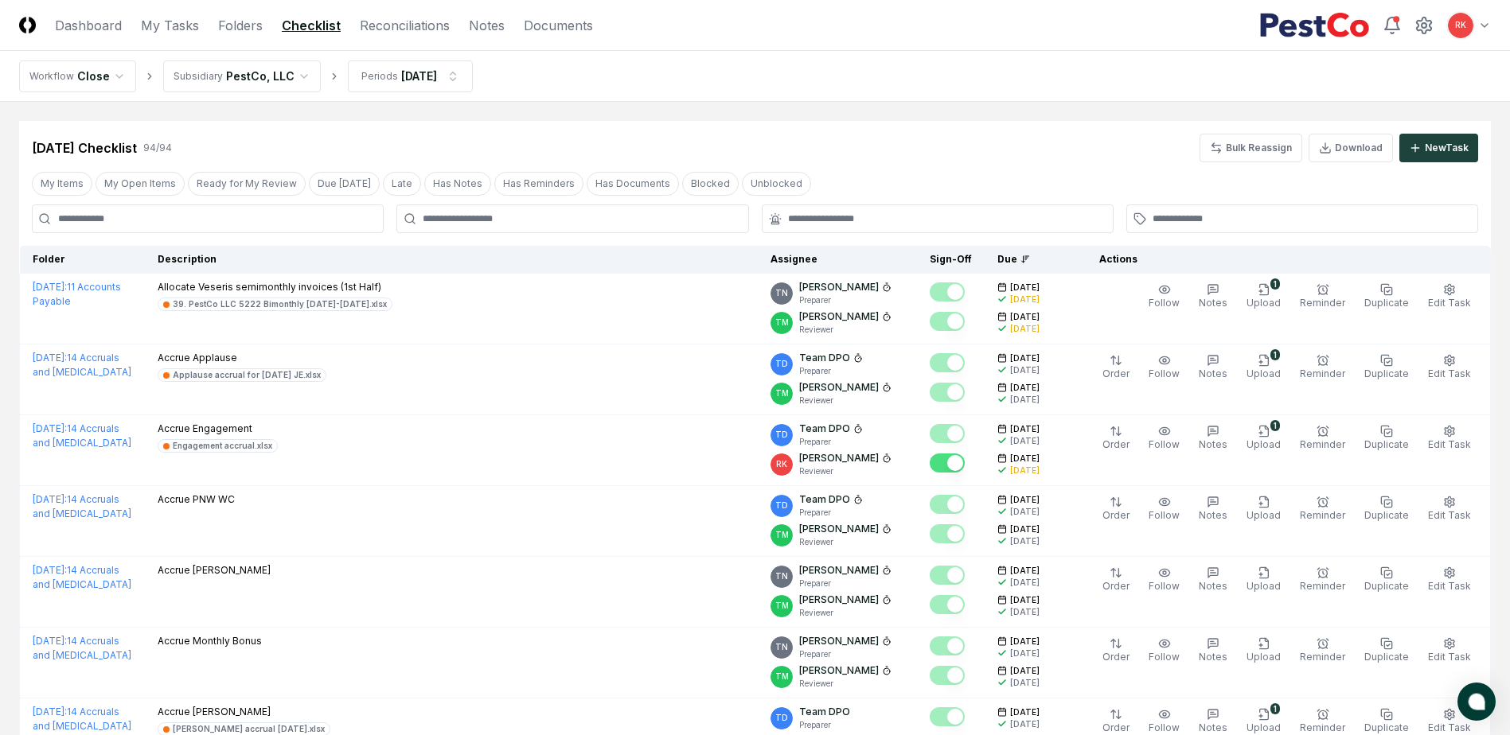
click at [1472, 714] on button "atlas-launcher" at bounding box center [1476, 702] width 38 height 38
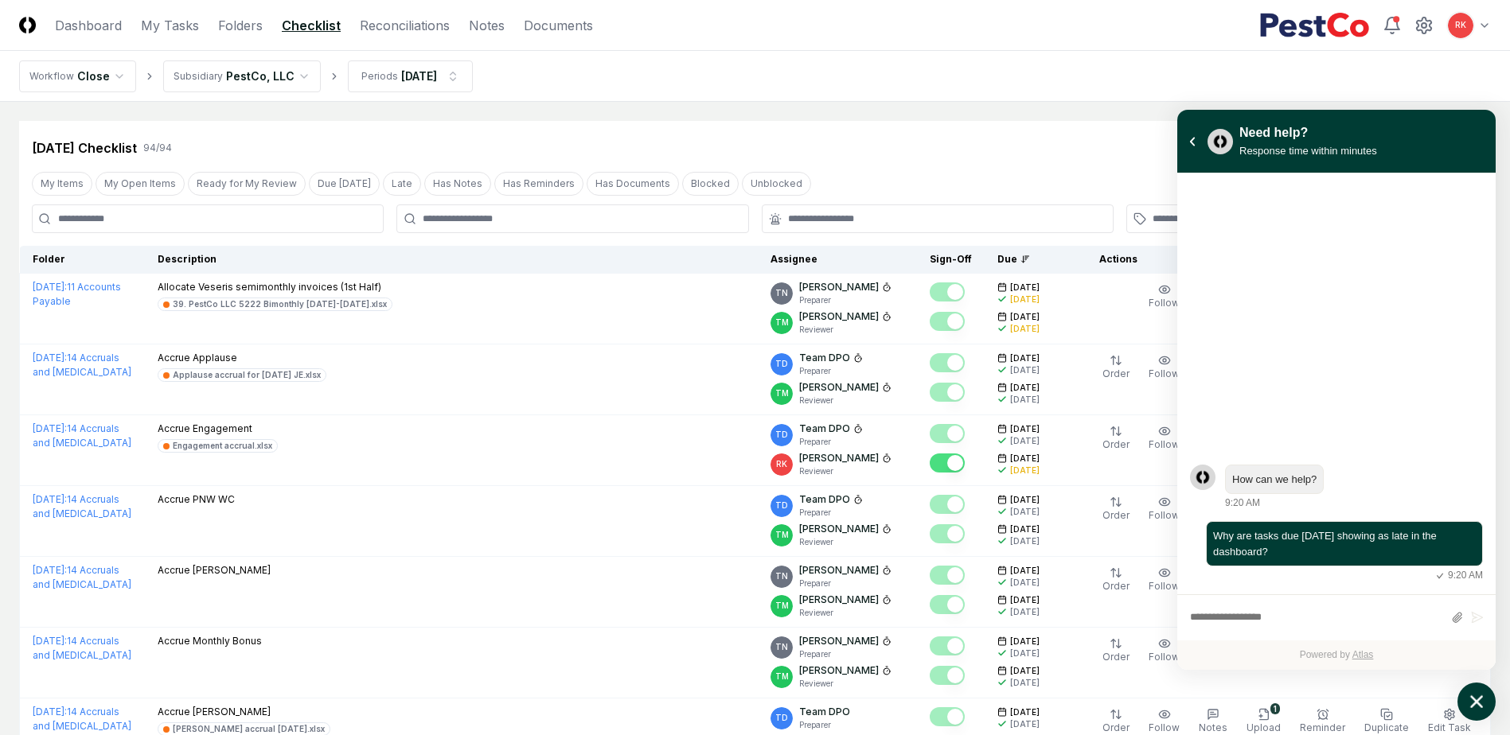
click at [1472, 710] on icon "atlas-launcher" at bounding box center [1476, 702] width 23 height 23
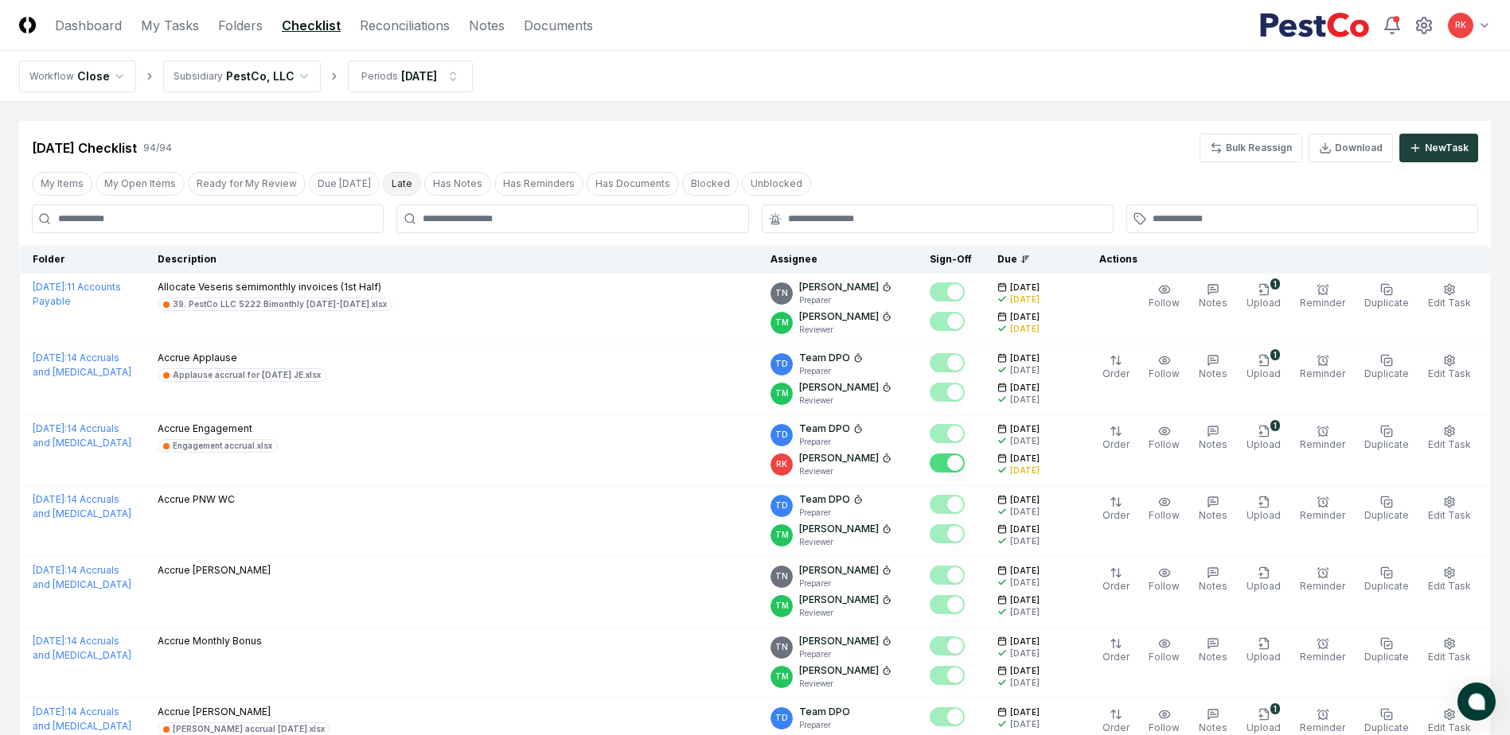
click at [383, 177] on button "Late" at bounding box center [402, 184] width 38 height 24
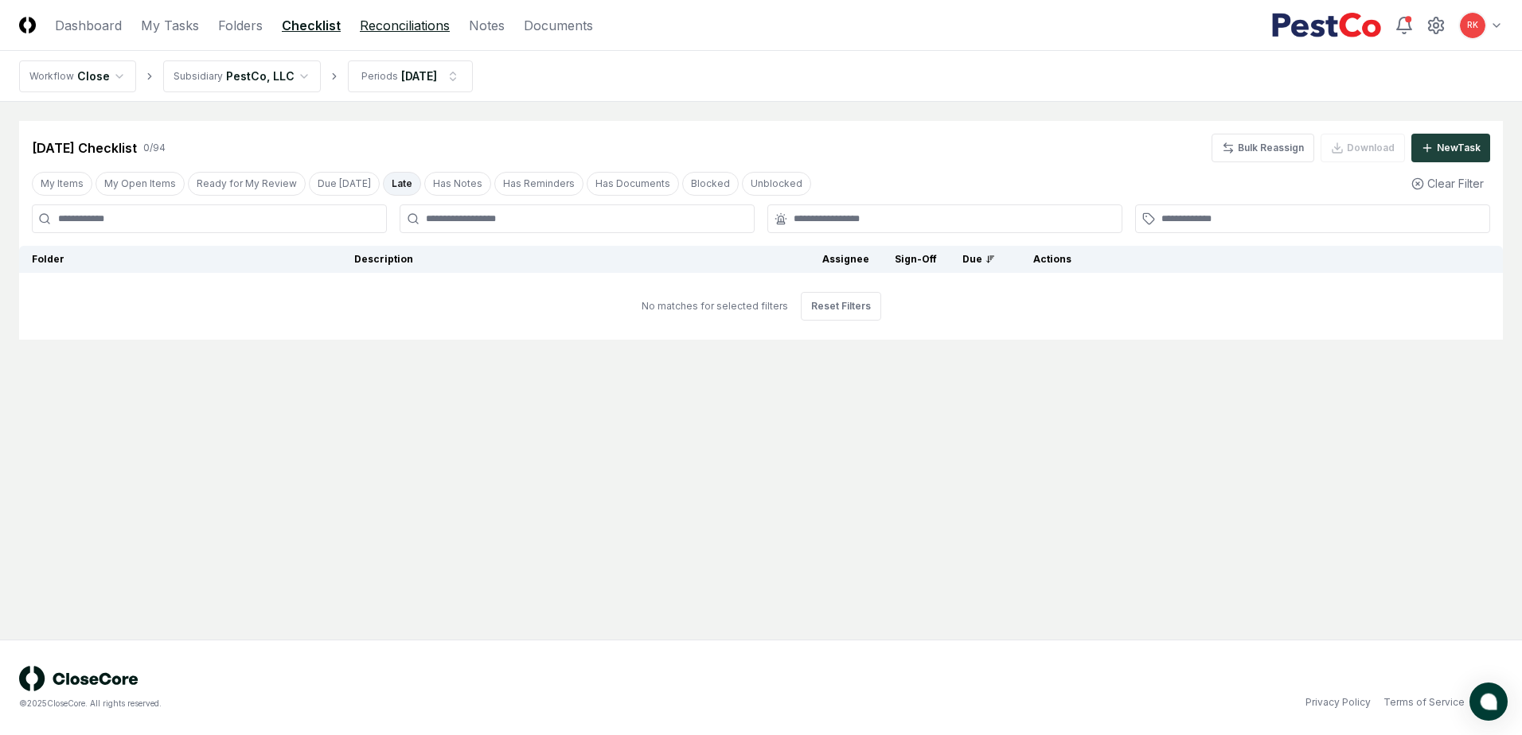
click at [418, 25] on link "Reconciliations" at bounding box center [405, 25] width 90 height 19
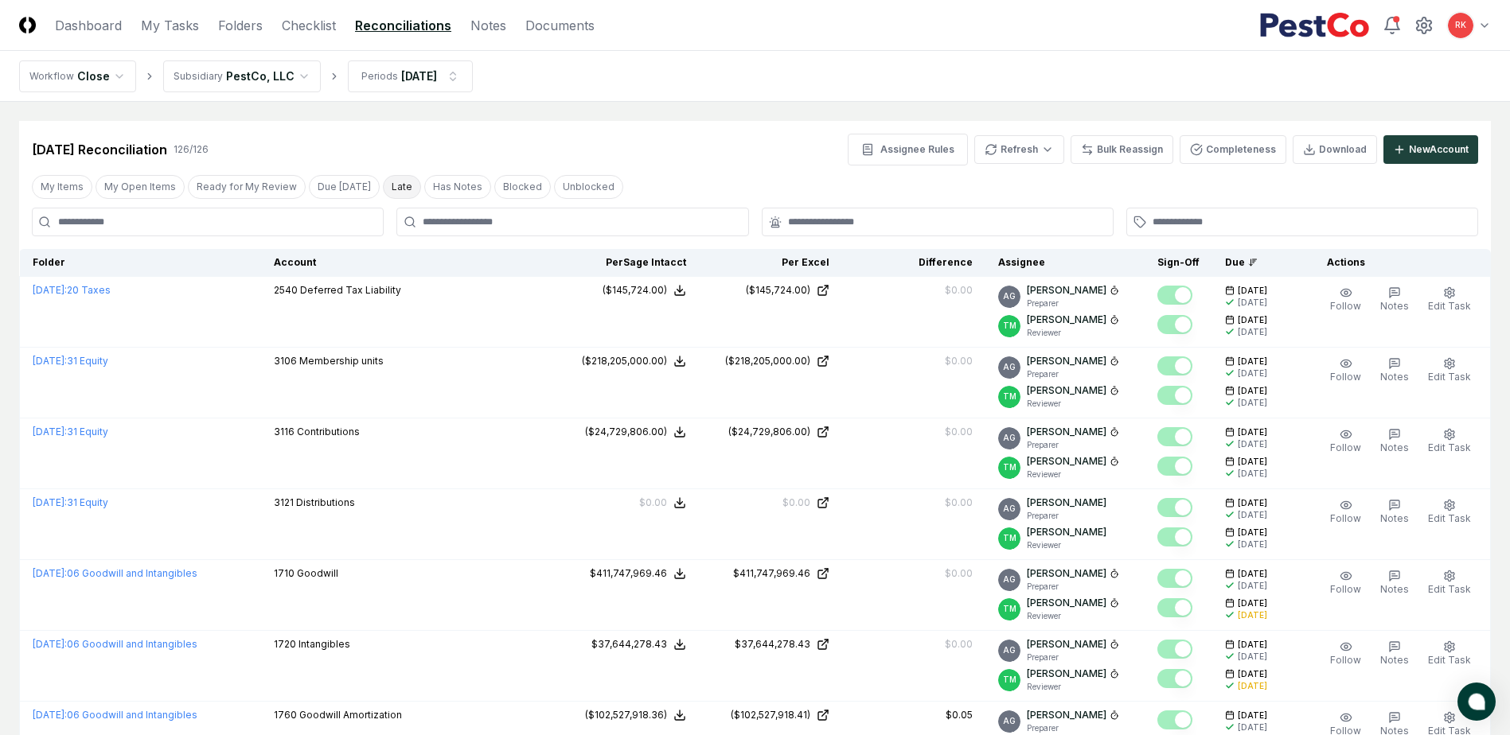
click at [389, 182] on button "Late" at bounding box center [402, 187] width 38 height 24
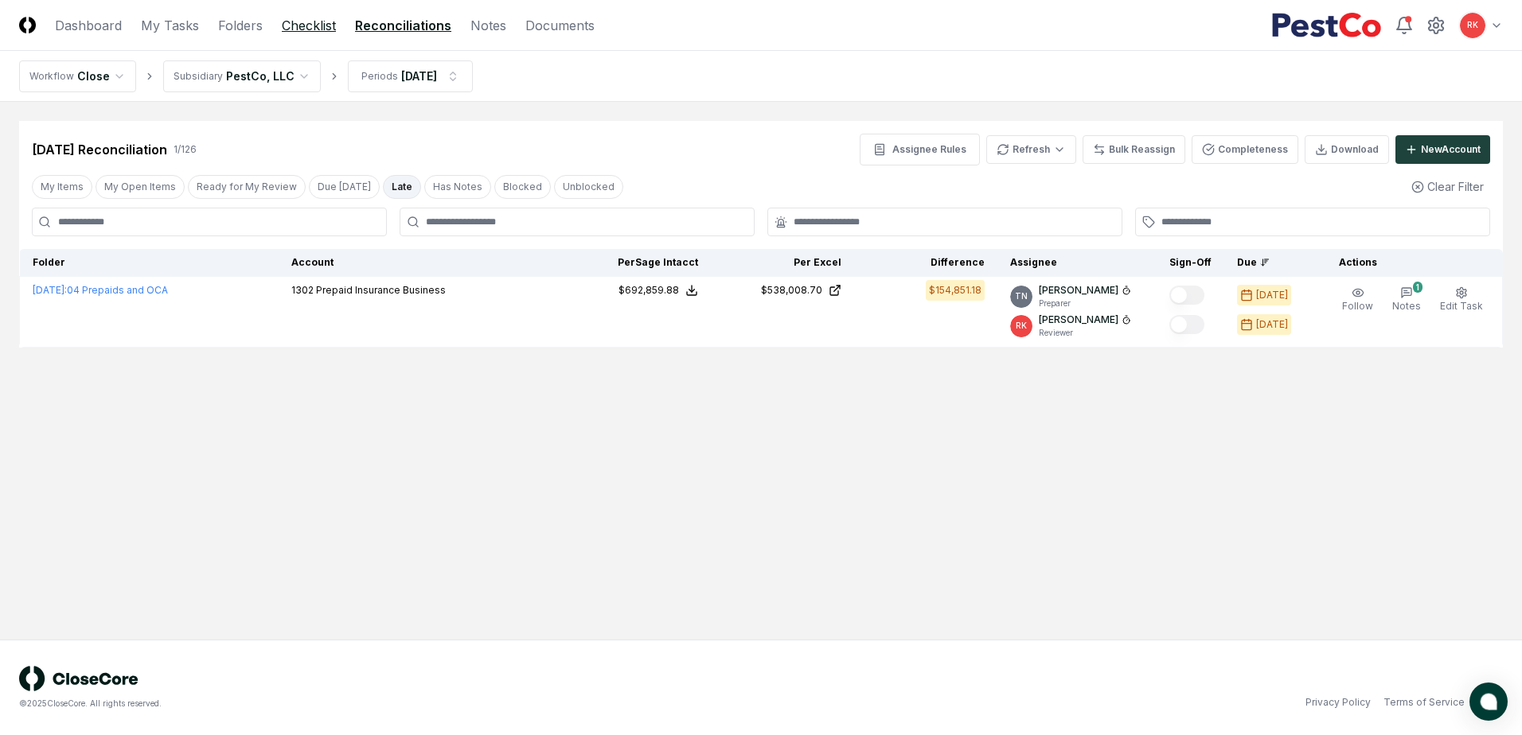
click at [290, 24] on link "Checklist" at bounding box center [309, 25] width 54 height 19
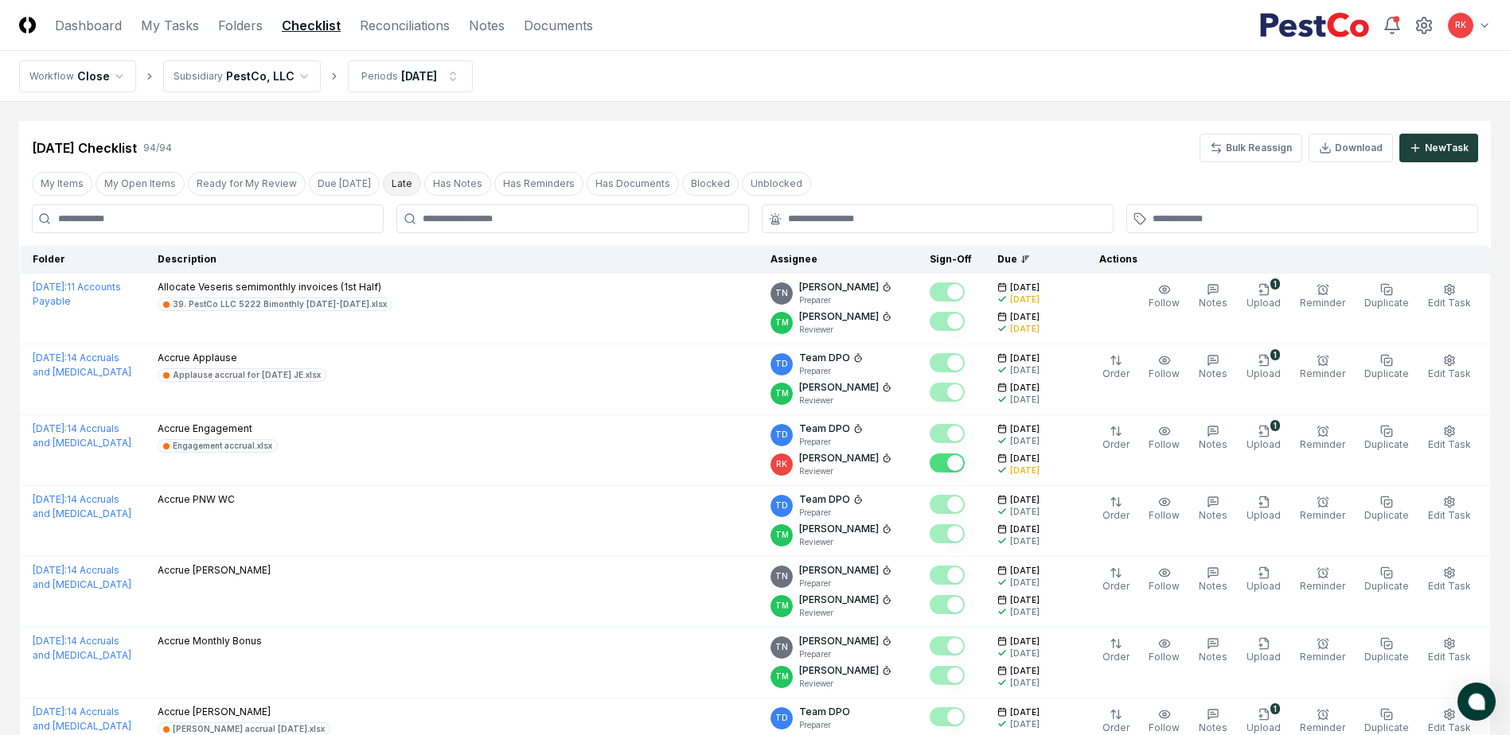
click at [385, 175] on button "Late" at bounding box center [402, 184] width 38 height 24
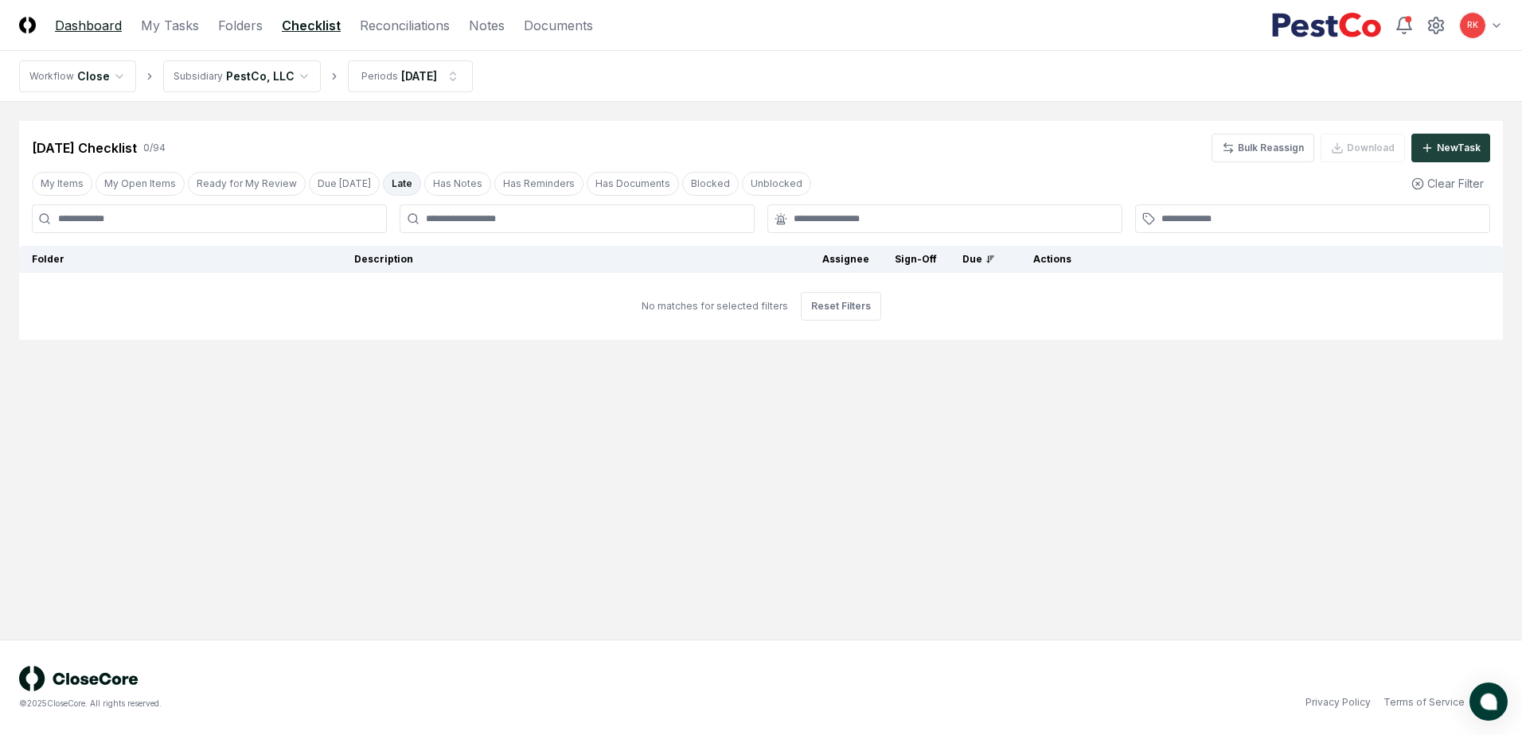
click at [103, 22] on link "Dashboard" at bounding box center [88, 25] width 67 height 19
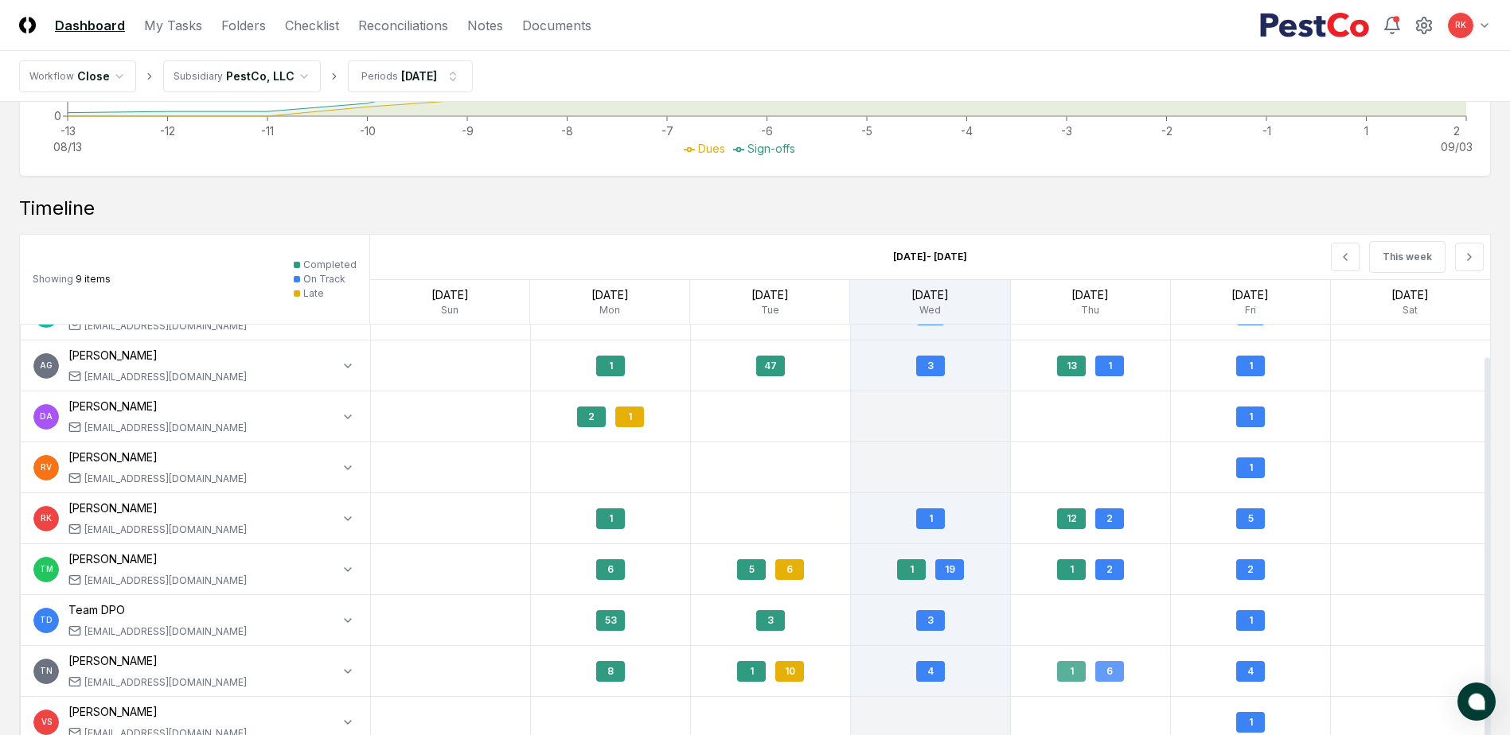
scroll to position [1330, 0]
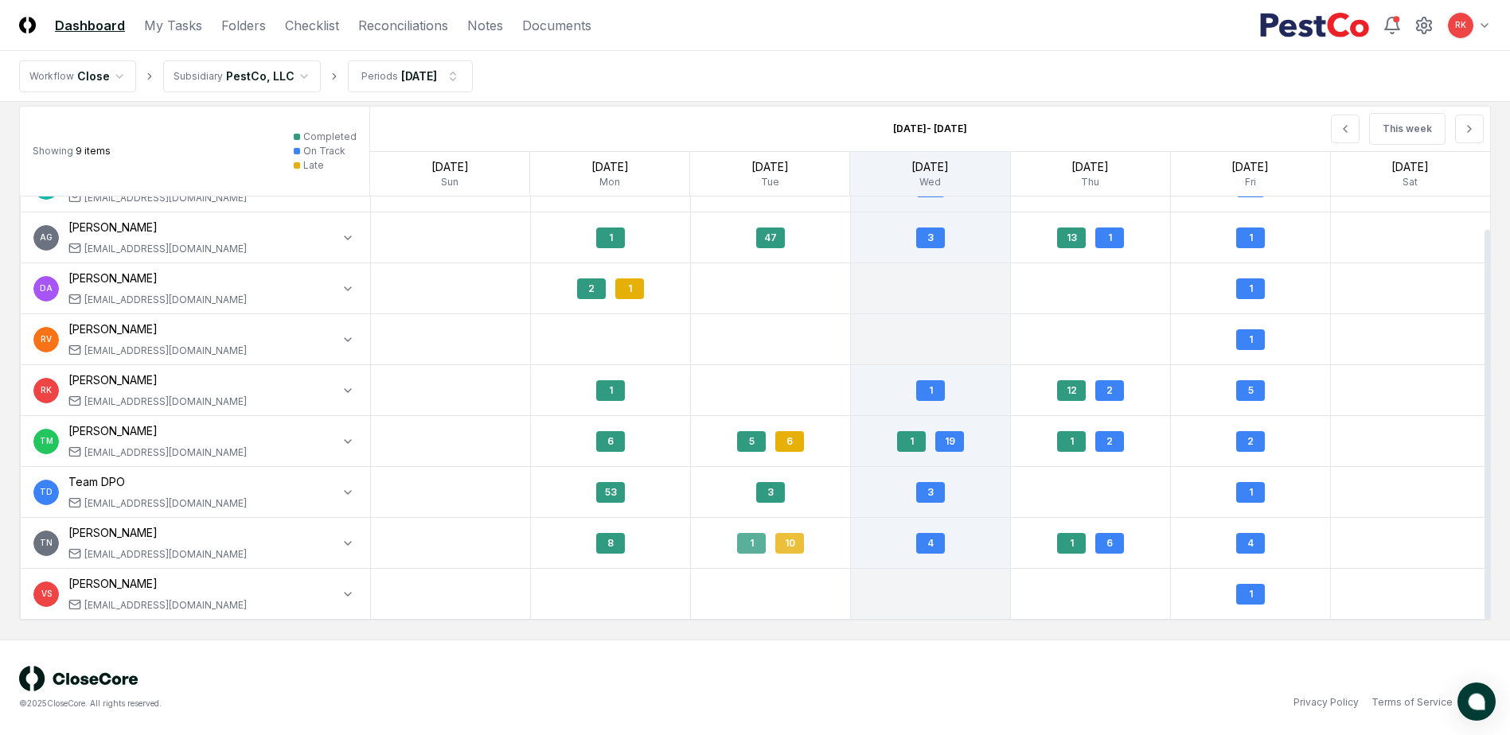
click at [799, 552] on div "10" at bounding box center [789, 543] width 29 height 21
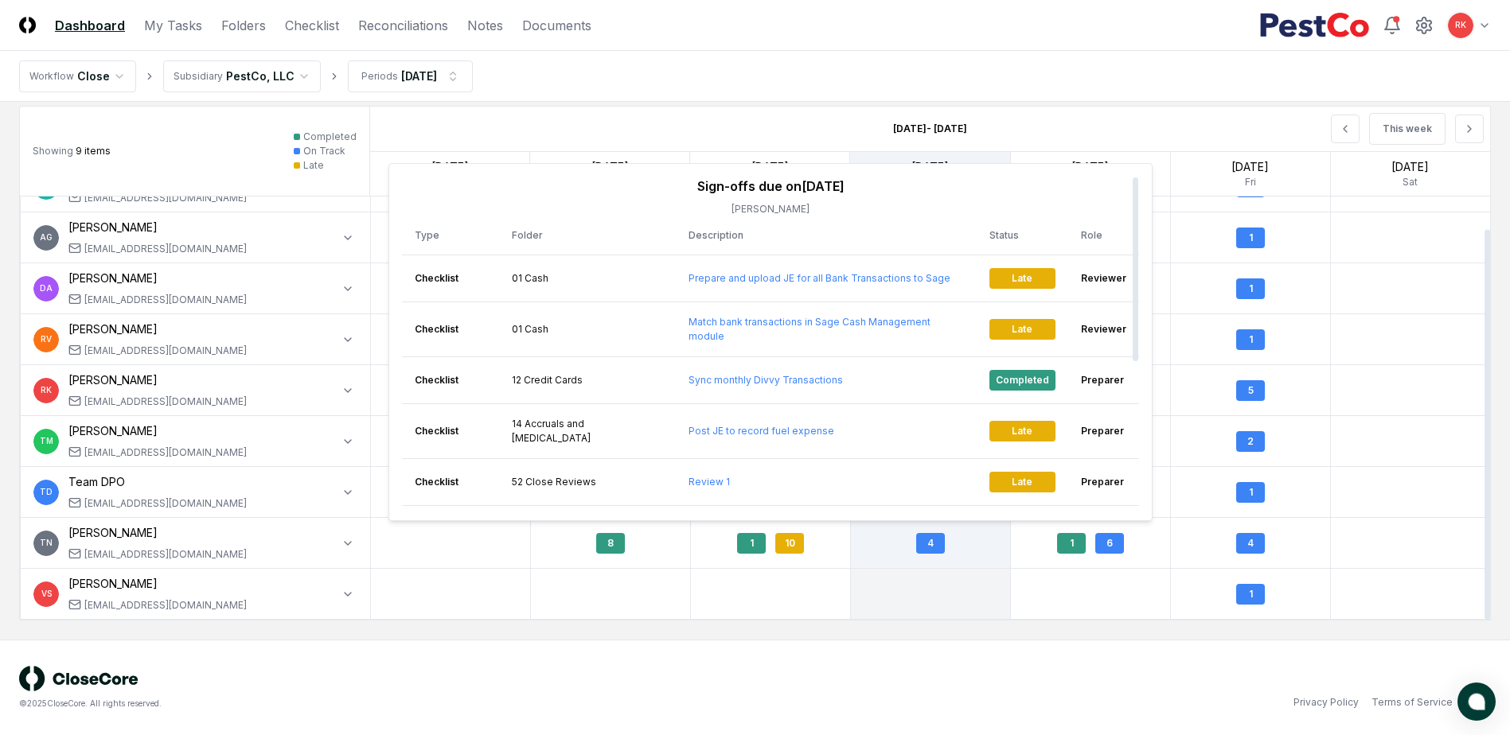
click at [674, 680] on div "© 2025 CloseCore. All rights reserved." at bounding box center [387, 688] width 736 height 44
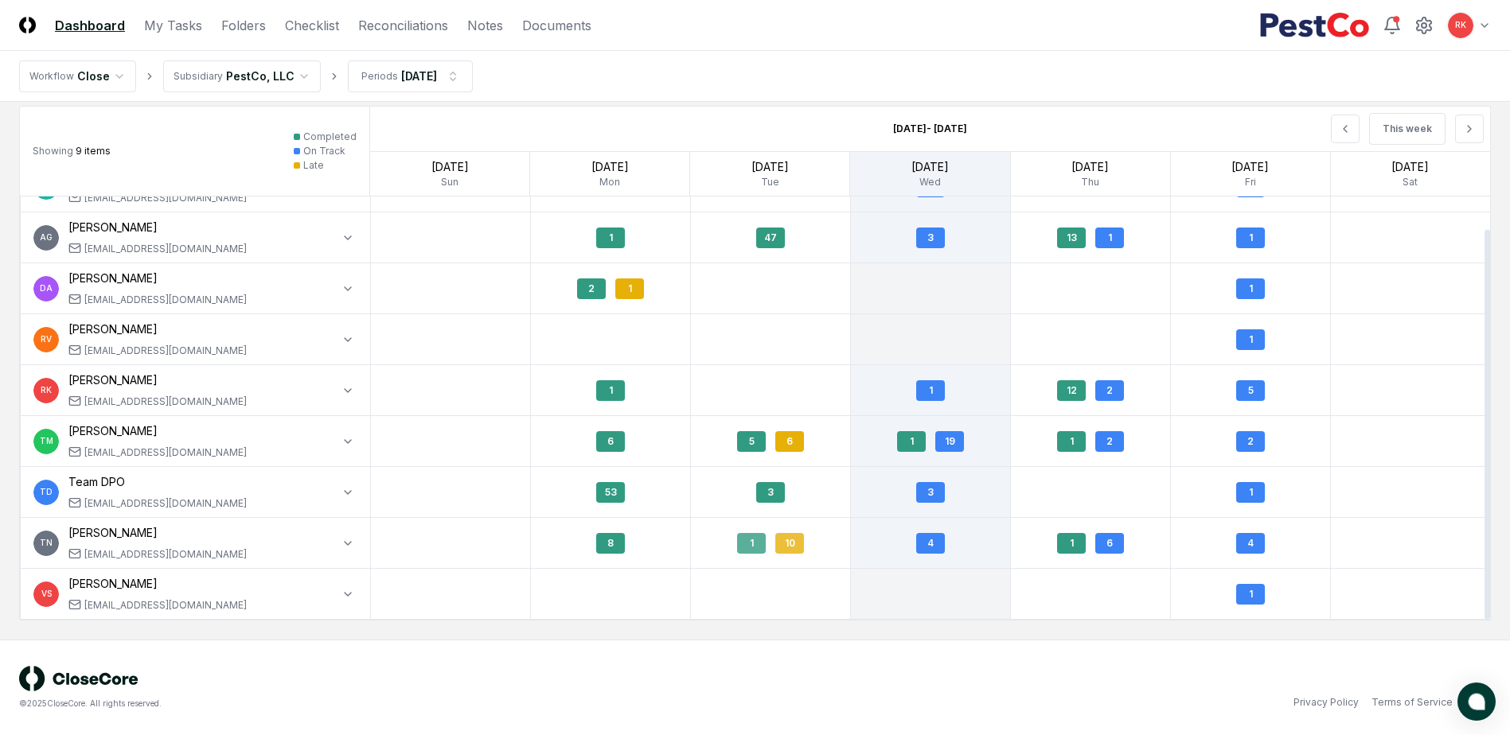
click at [782, 552] on div "10" at bounding box center [789, 543] width 29 height 21
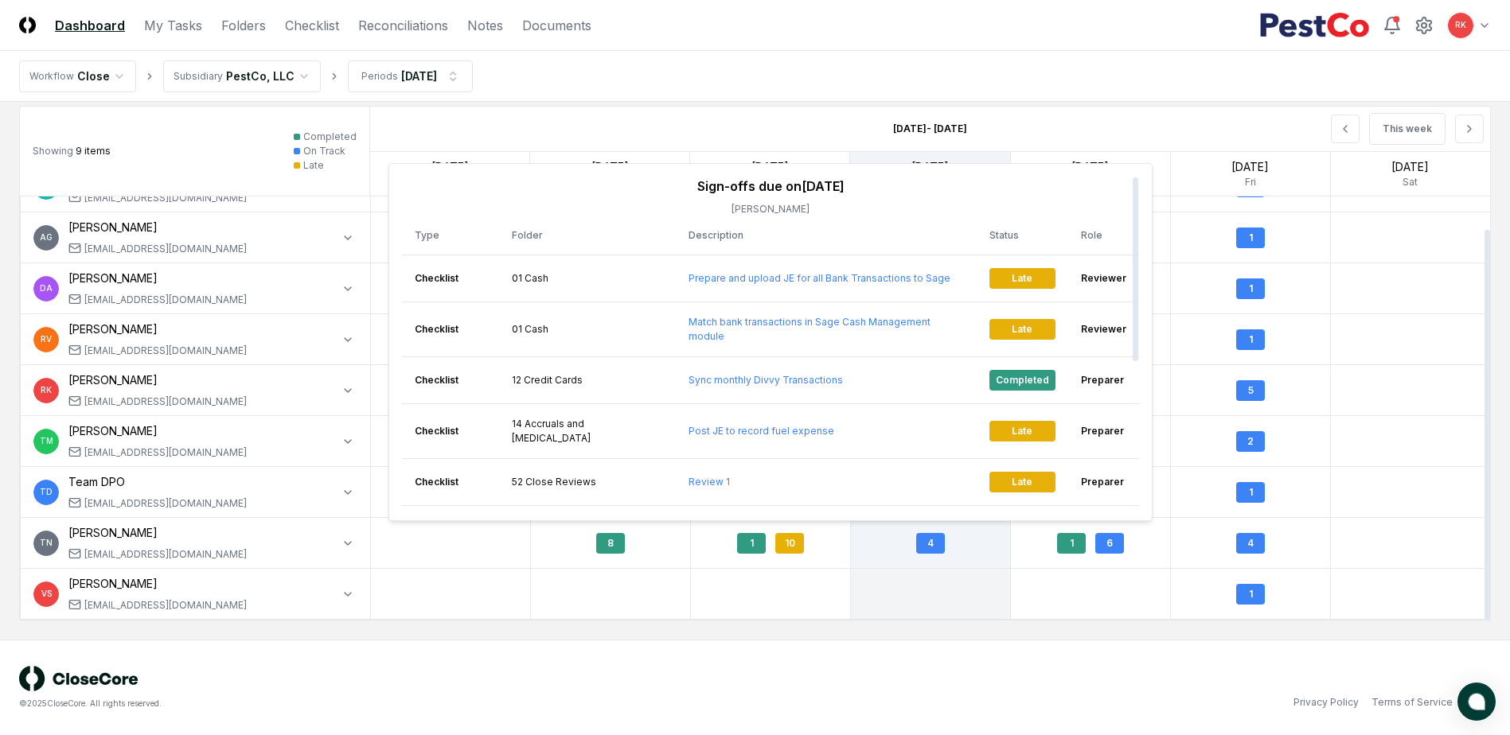
click at [818, 186] on div "Sign-offs due on [DATE]" at bounding box center [770, 186] width 737 height 19
click at [642, 77] on nav "Workflow Close Subsidiary PestCo, LLC Periods [DATE]" at bounding box center [755, 76] width 1510 height 51
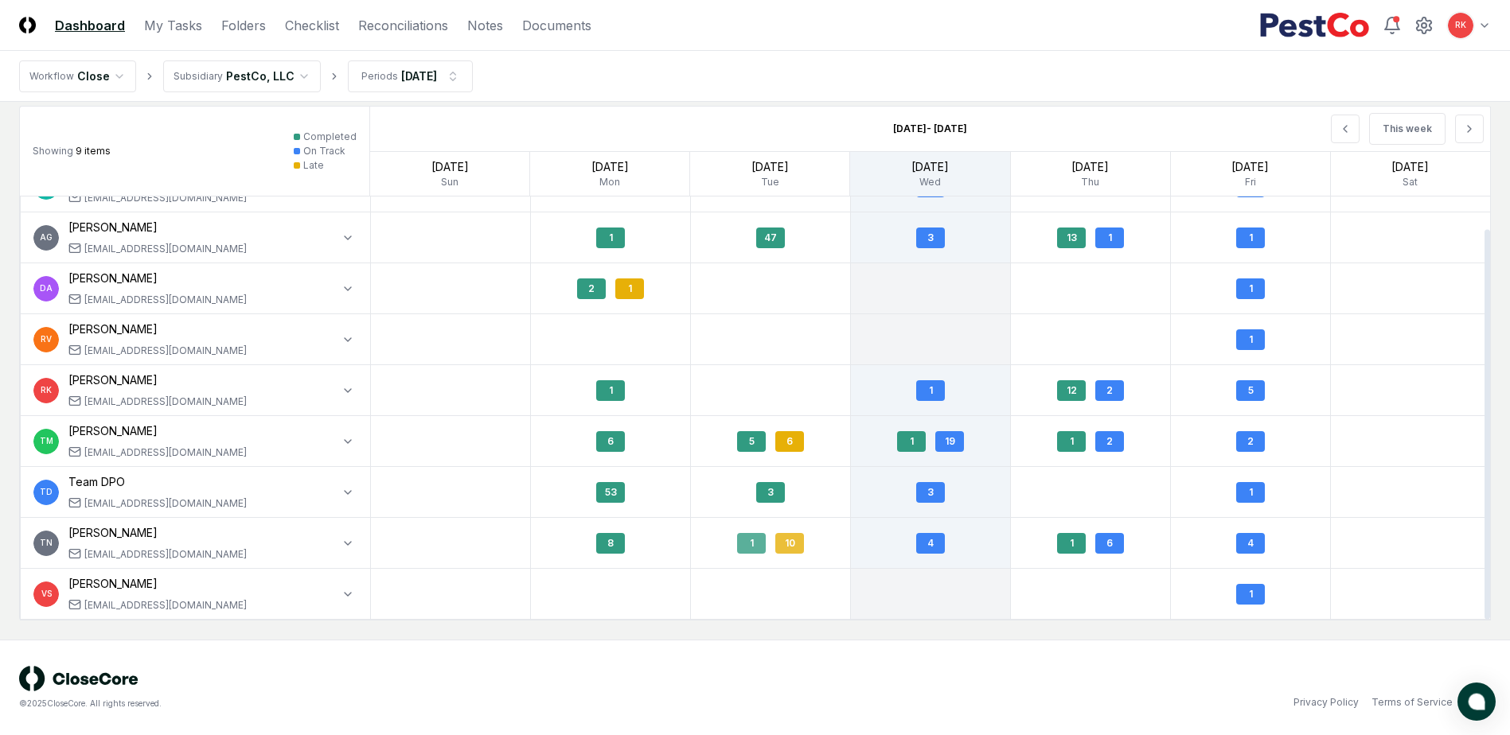
click at [785, 542] on div "10" at bounding box center [789, 543] width 29 height 21
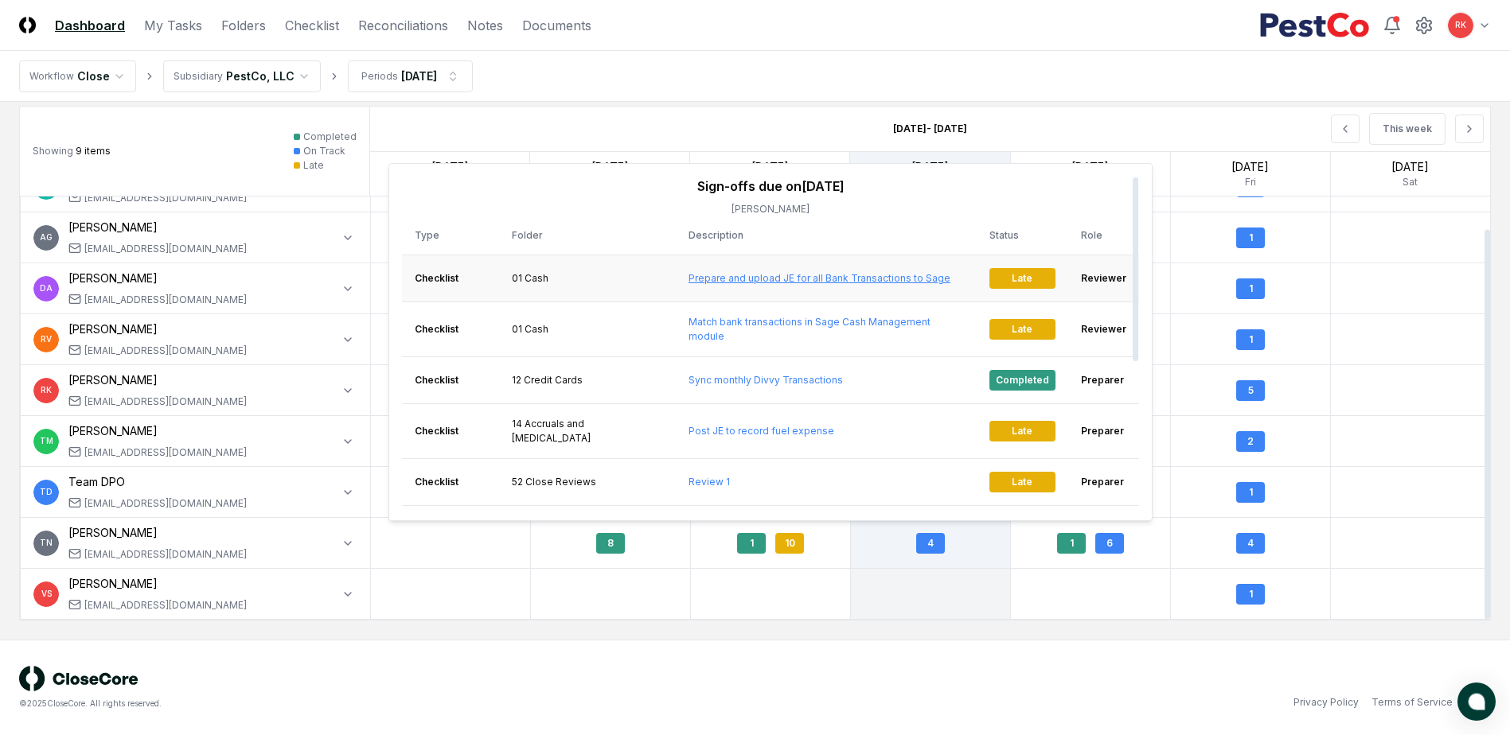
click at [771, 275] on link "Prepare and upload JE for all Bank Transactions to Sage" at bounding box center [819, 278] width 262 height 12
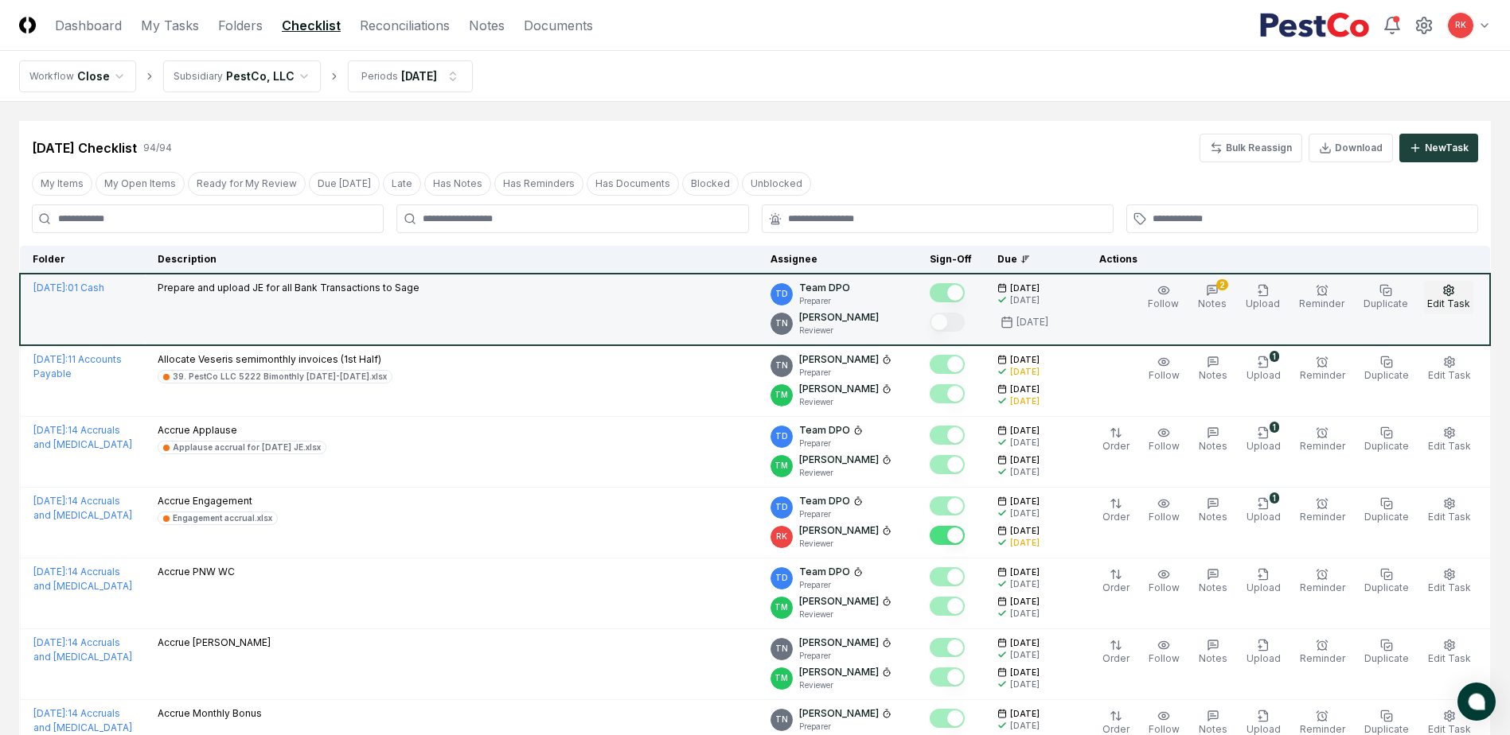
click at [1453, 299] on span "Edit Task" at bounding box center [1448, 304] width 43 height 12
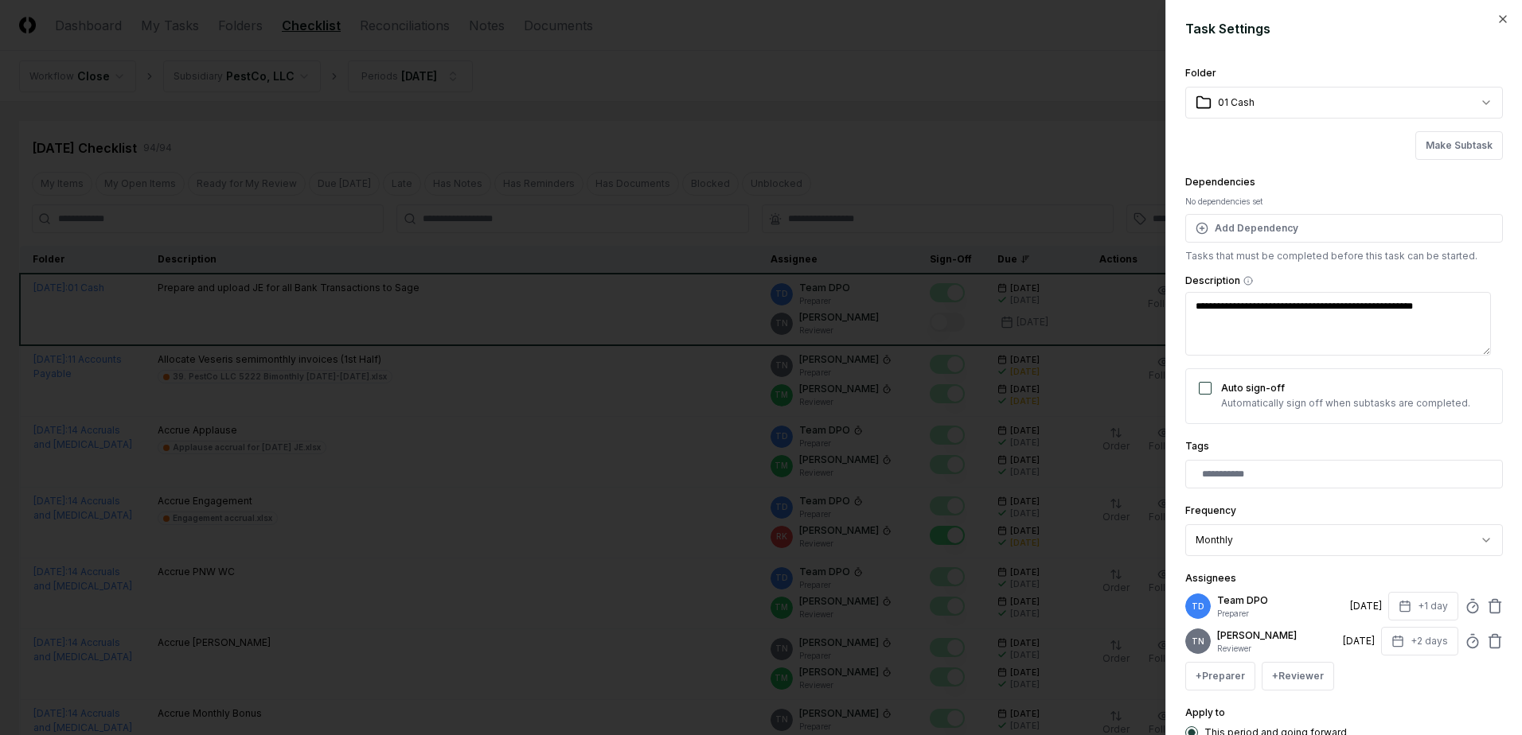
click at [837, 150] on div at bounding box center [761, 367] width 1522 height 735
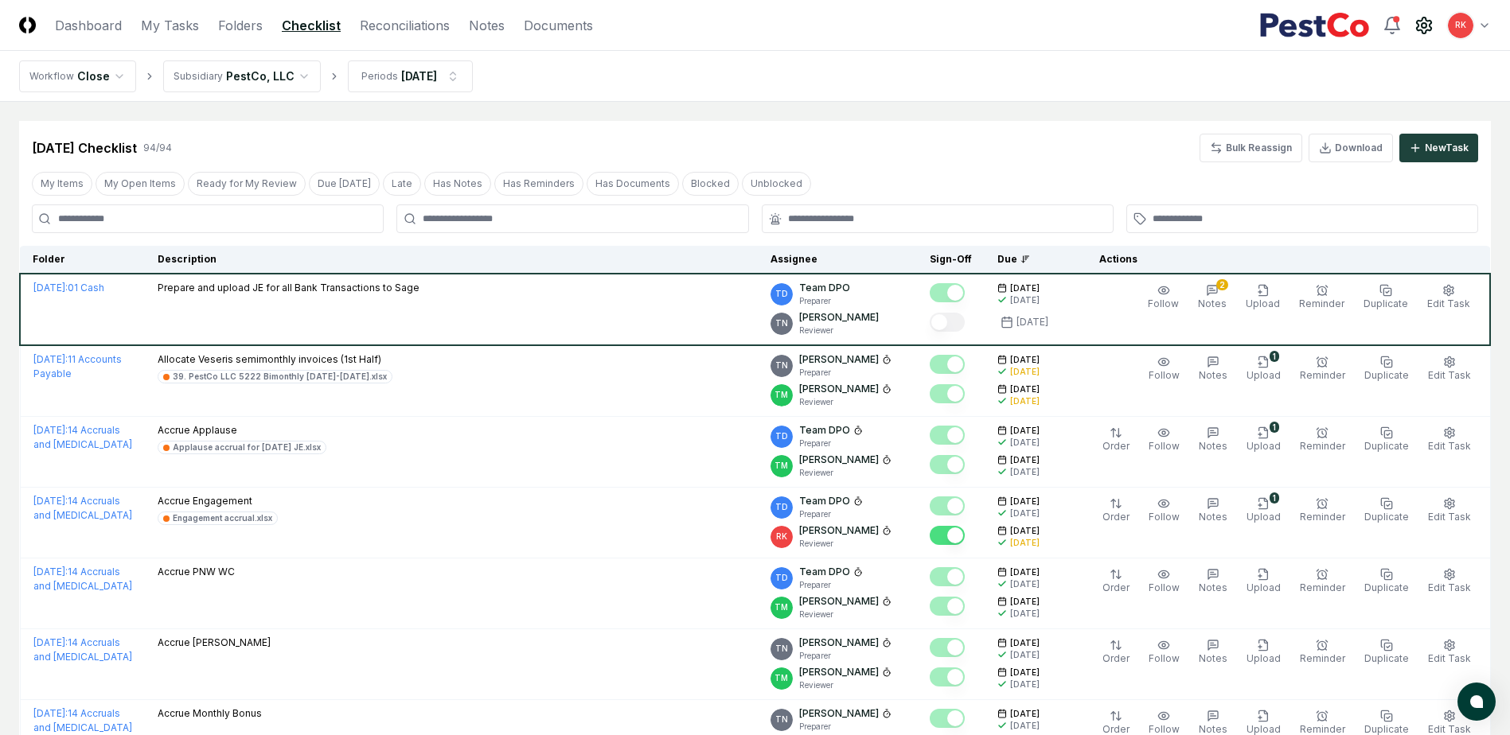
click at [1426, 29] on icon at bounding box center [1423, 25] width 19 height 19
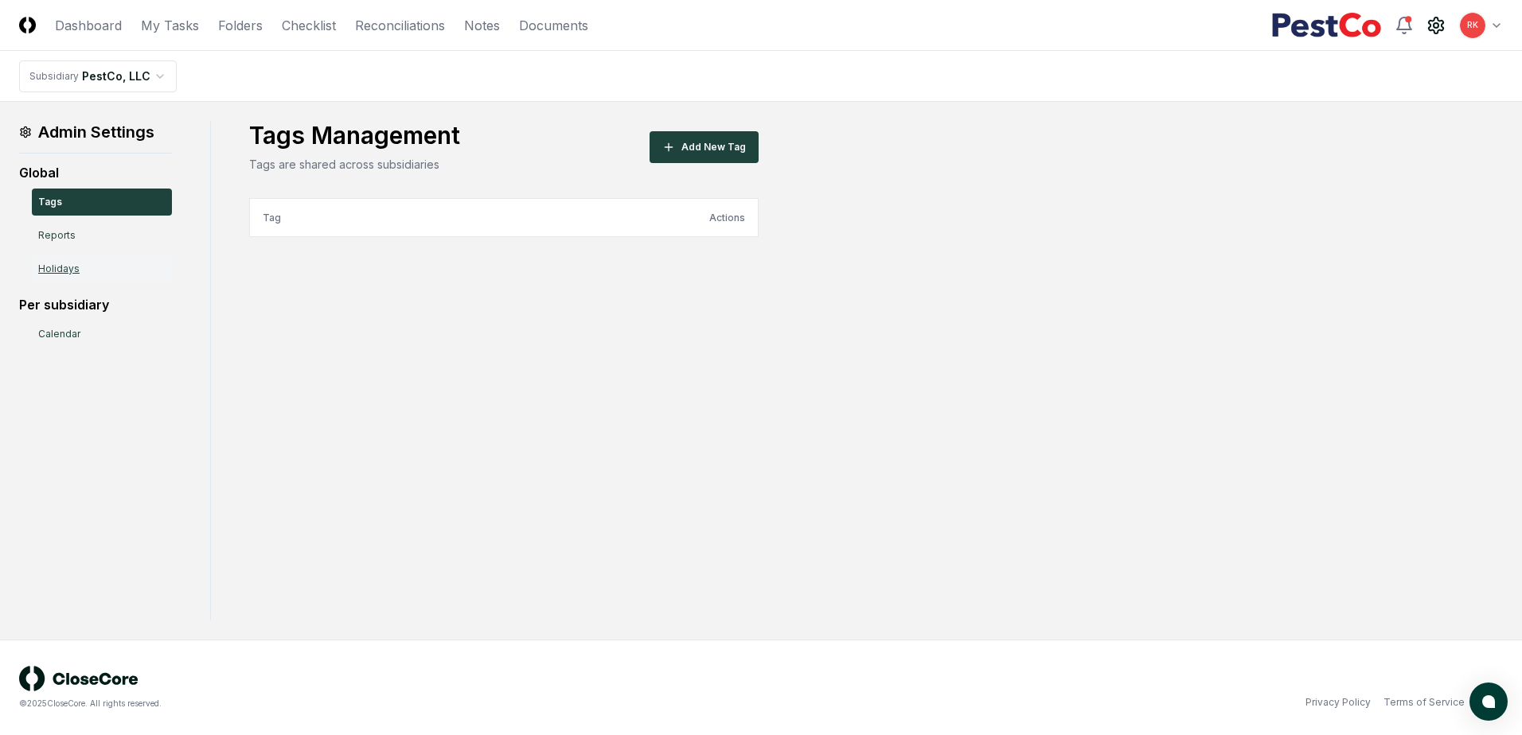
click at [114, 264] on link "Holidays" at bounding box center [102, 268] width 140 height 27
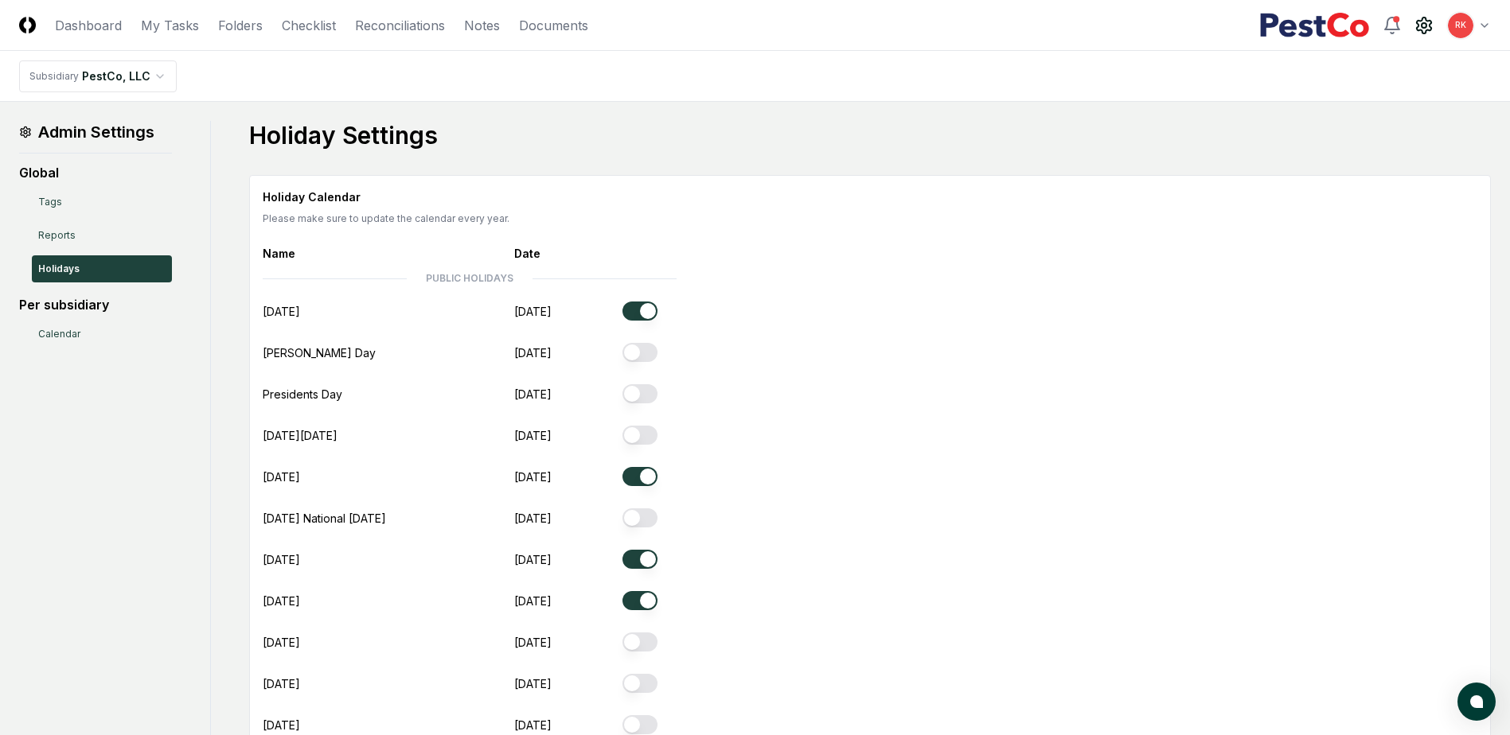
scroll to position [80, 0]
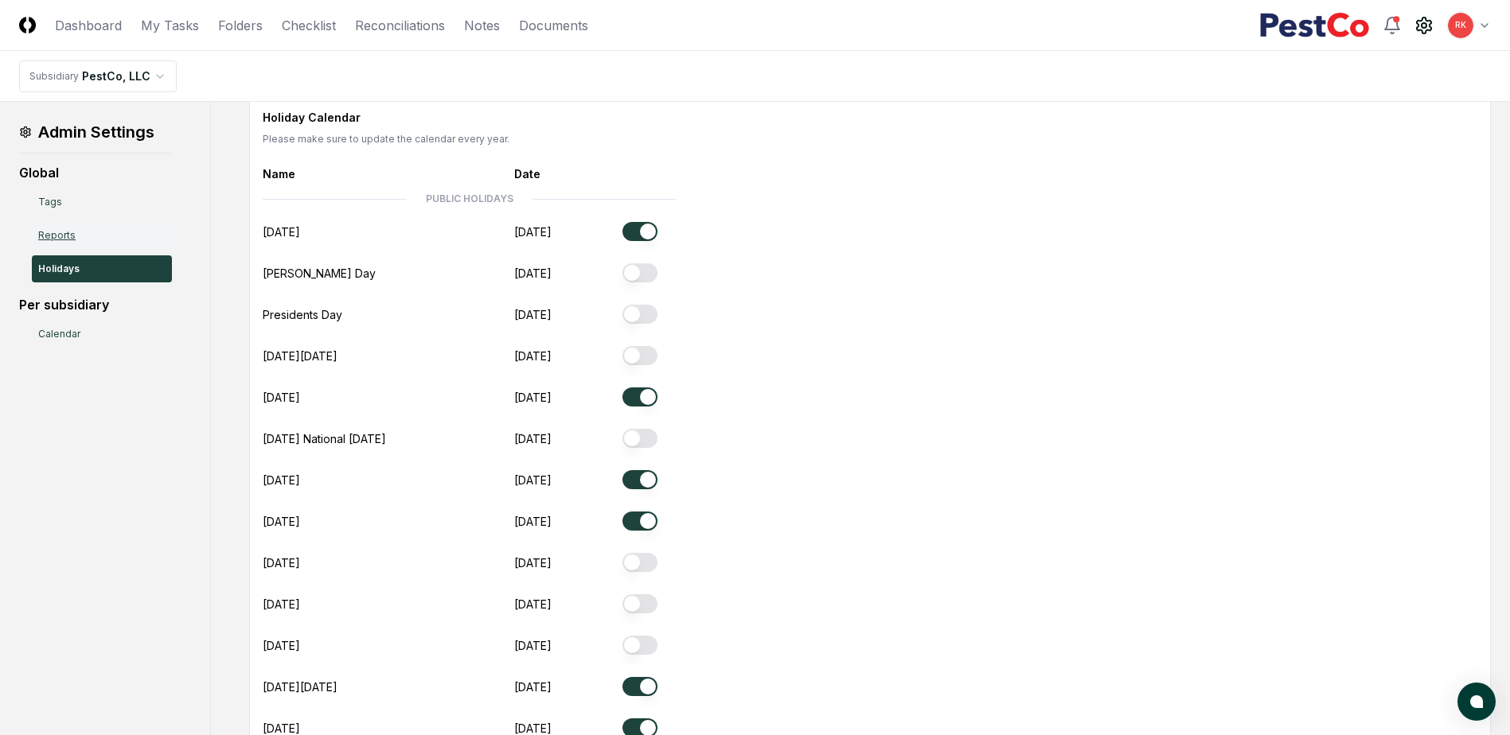
click at [71, 242] on link "Reports" at bounding box center [102, 235] width 140 height 27
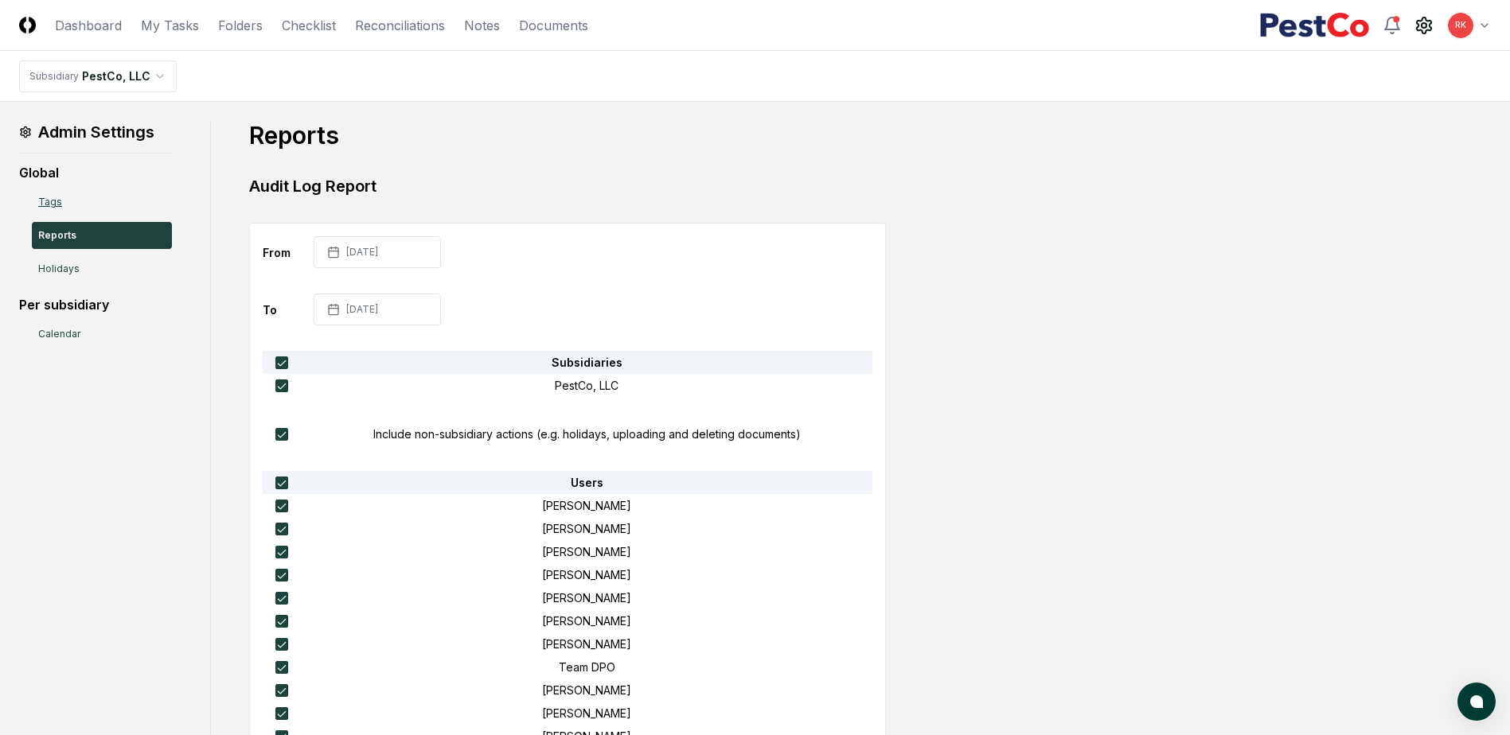
click at [71, 206] on link "Tags" at bounding box center [102, 202] width 140 height 27
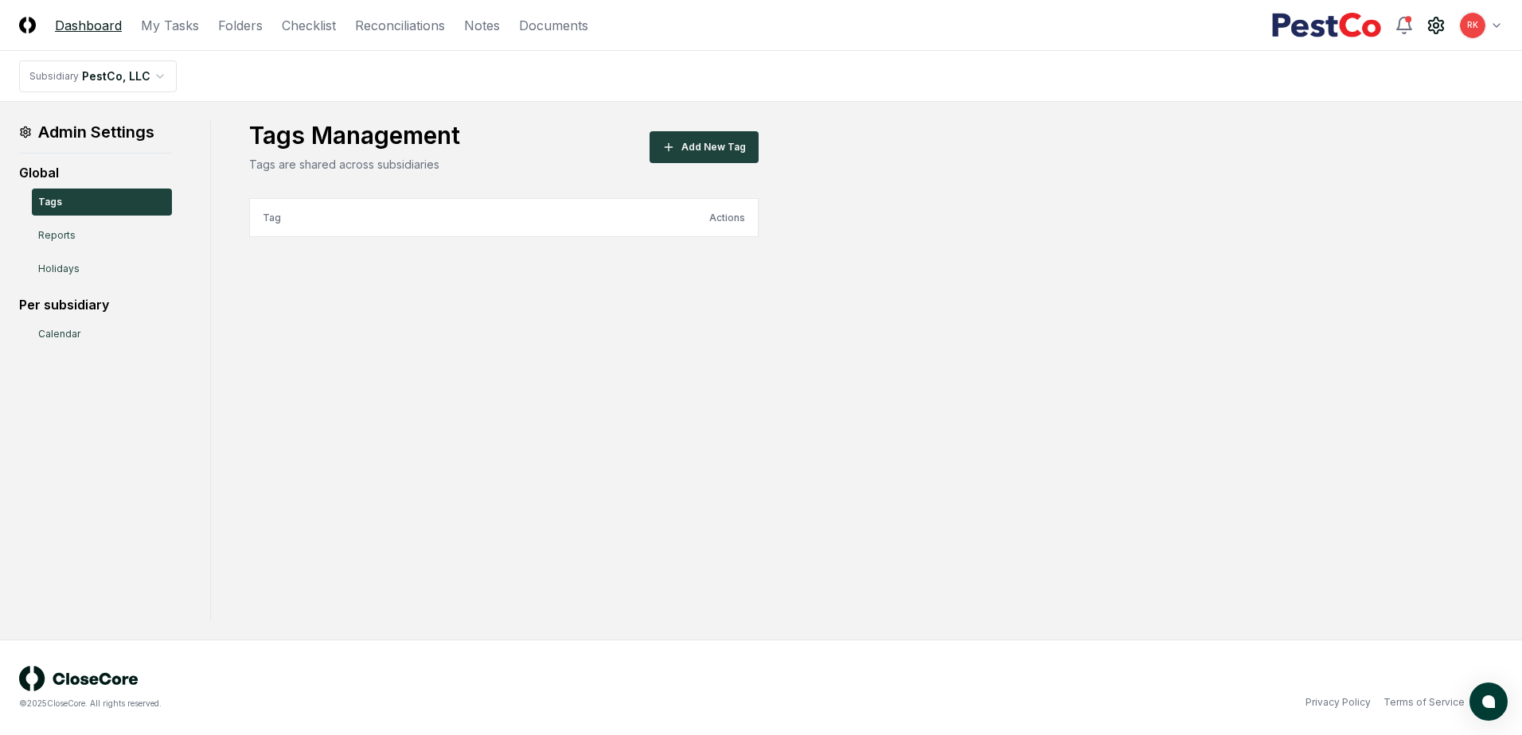
click at [66, 28] on link "Dashboard" at bounding box center [88, 25] width 67 height 19
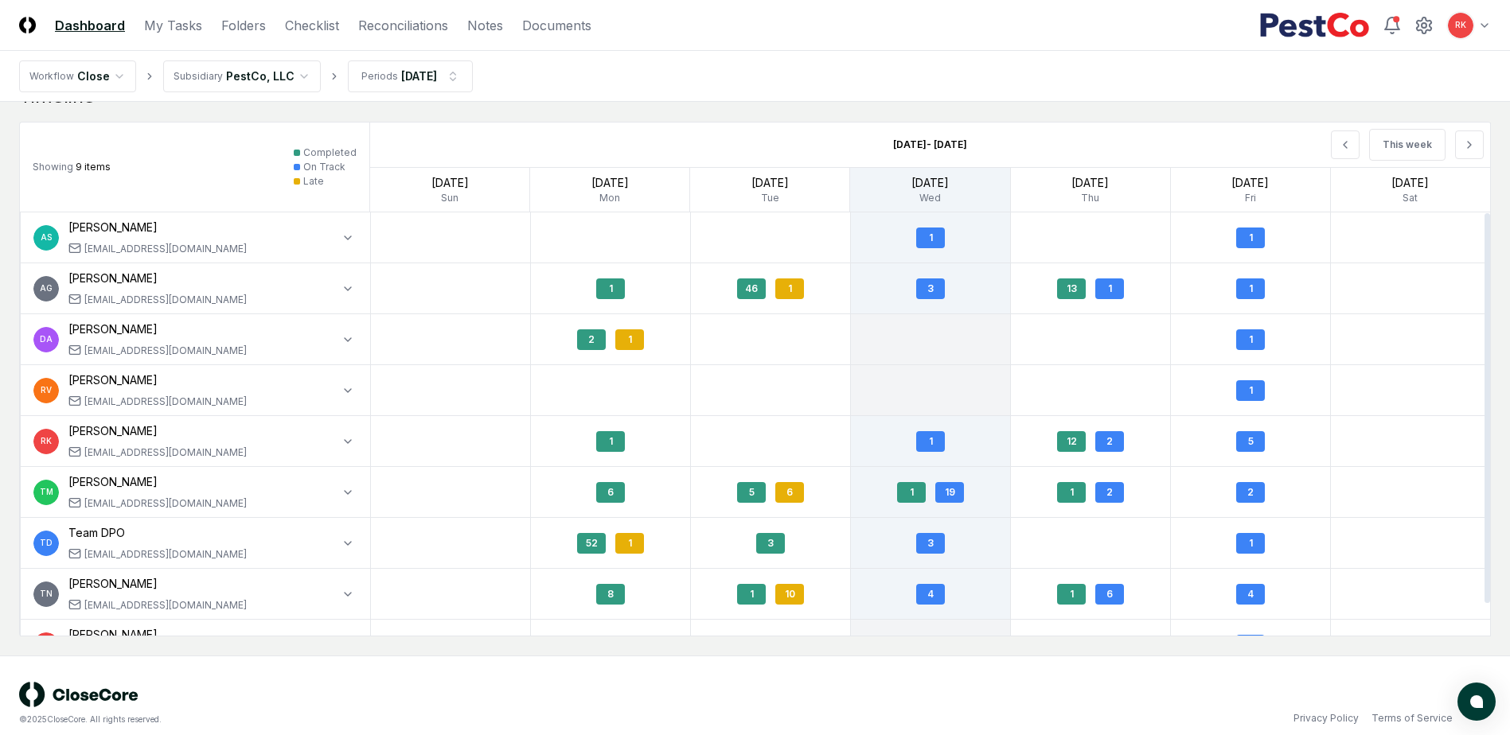
scroll to position [1330, 0]
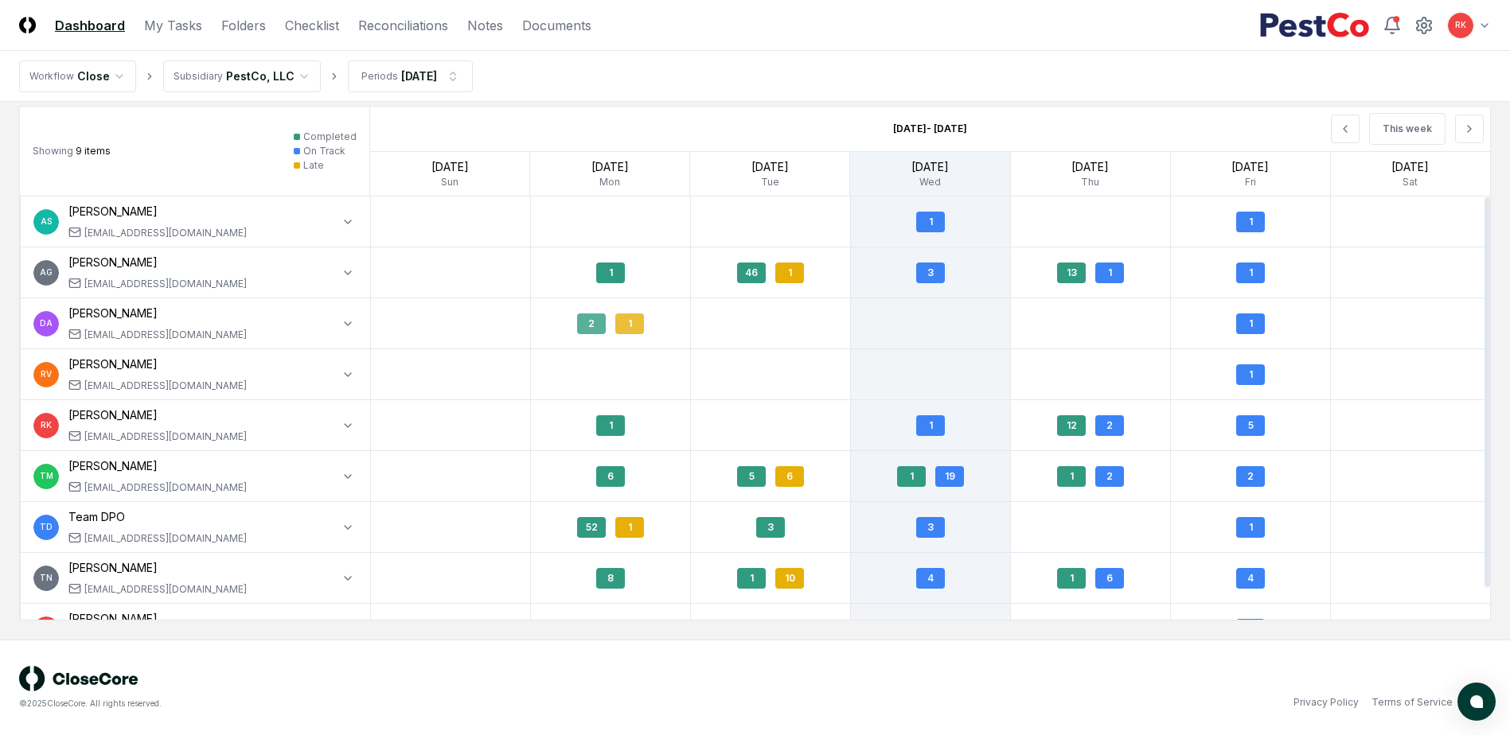
click at [615, 329] on div "1" at bounding box center [629, 324] width 29 height 21
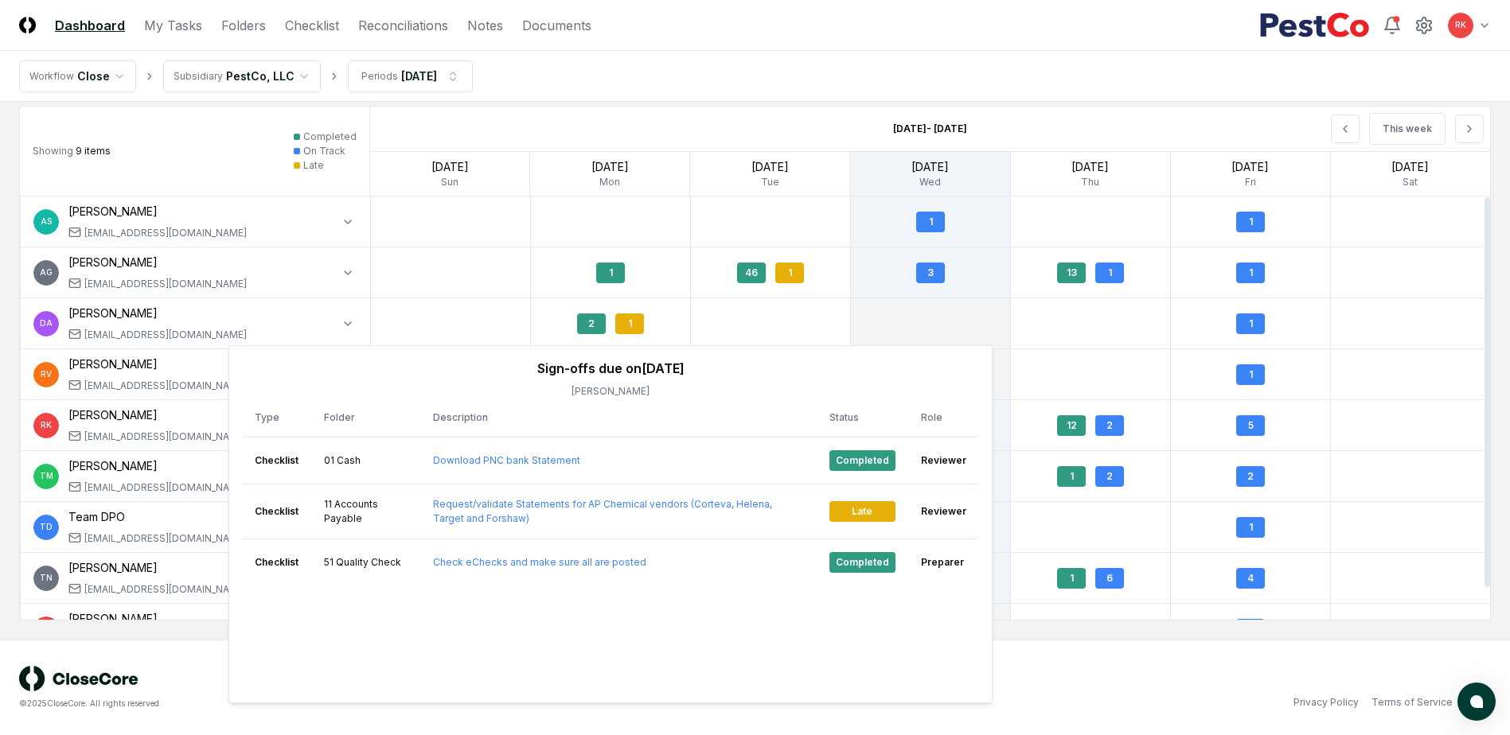
click at [1047, 309] on div at bounding box center [1091, 323] width 160 height 50
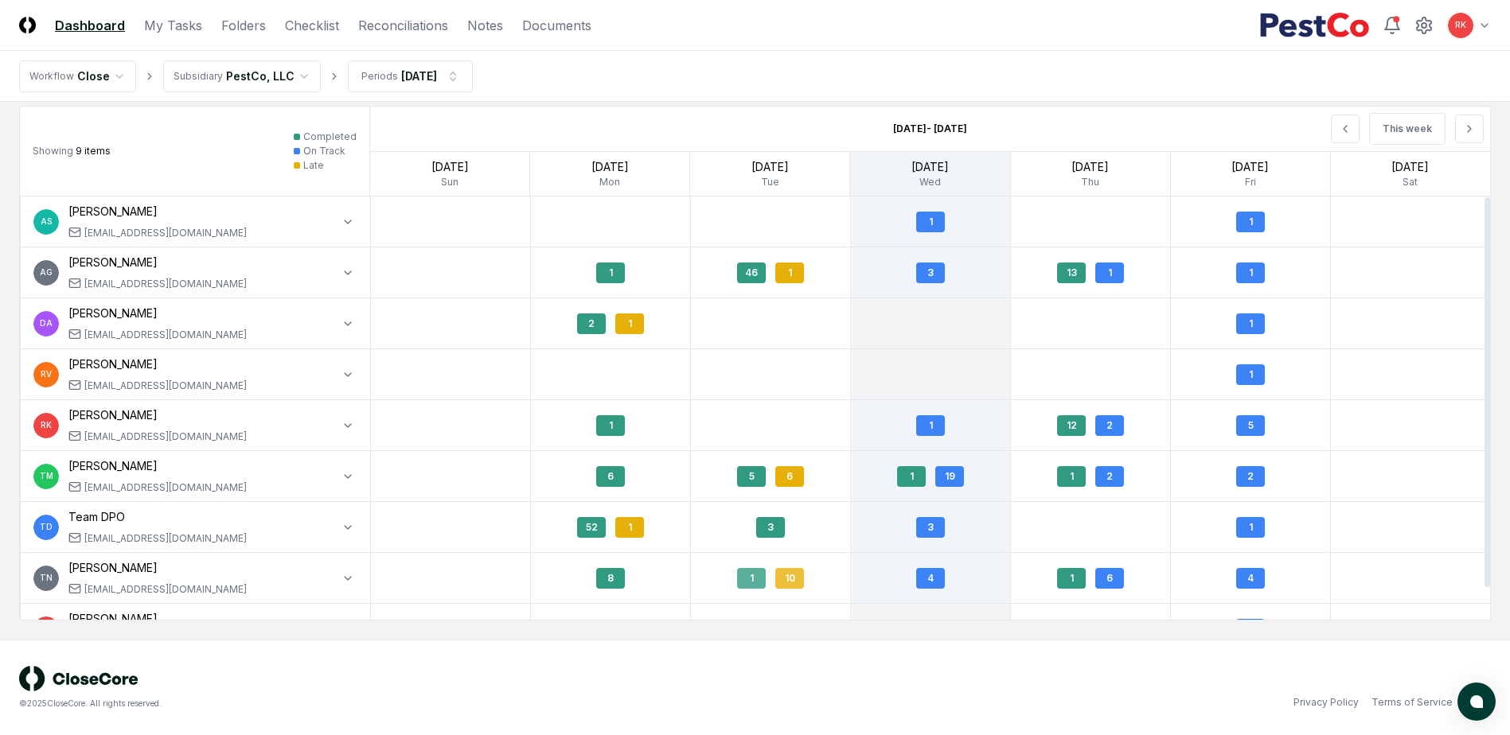
click at [800, 580] on div "10" at bounding box center [789, 578] width 29 height 21
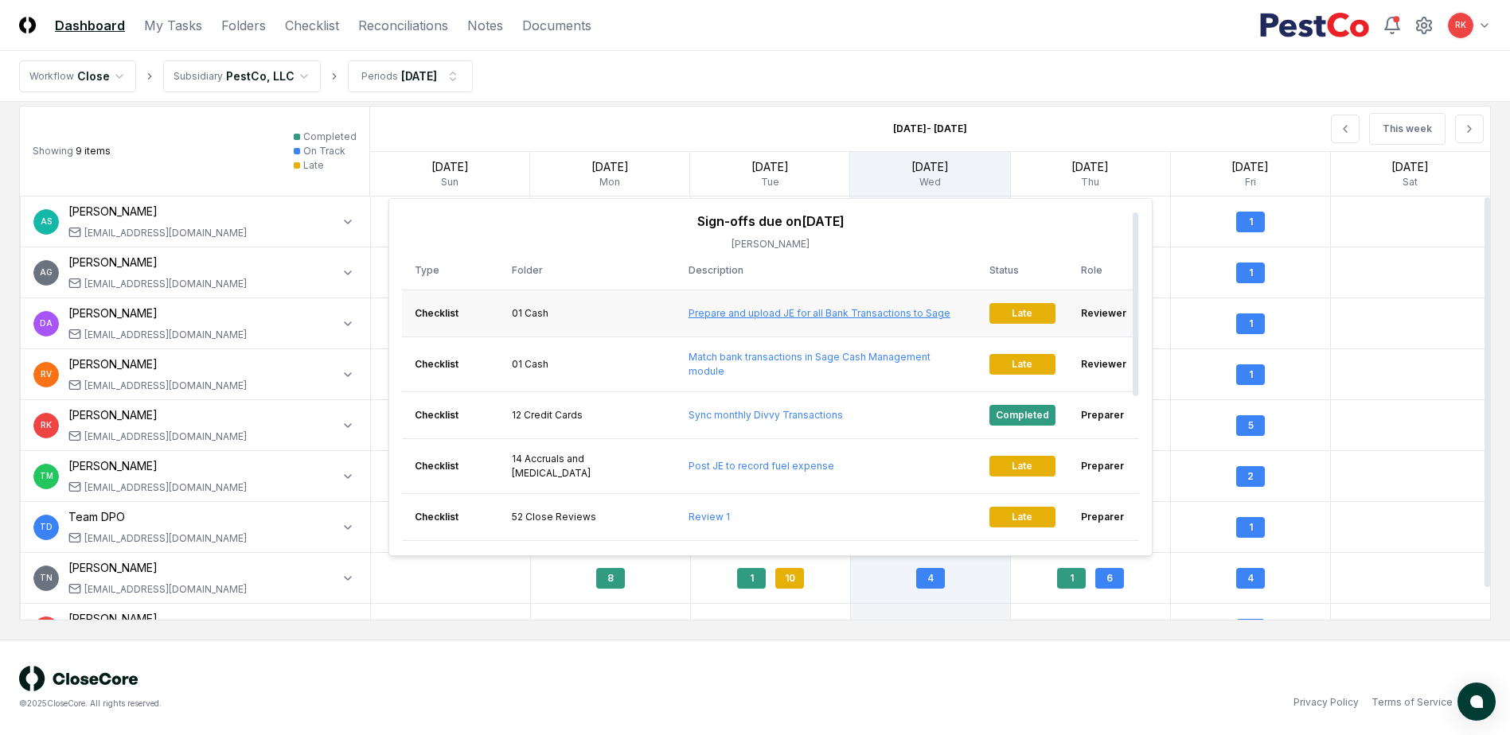
click at [705, 307] on link "Prepare and upload JE for all Bank Transactions to Sage" at bounding box center [819, 313] width 262 height 12
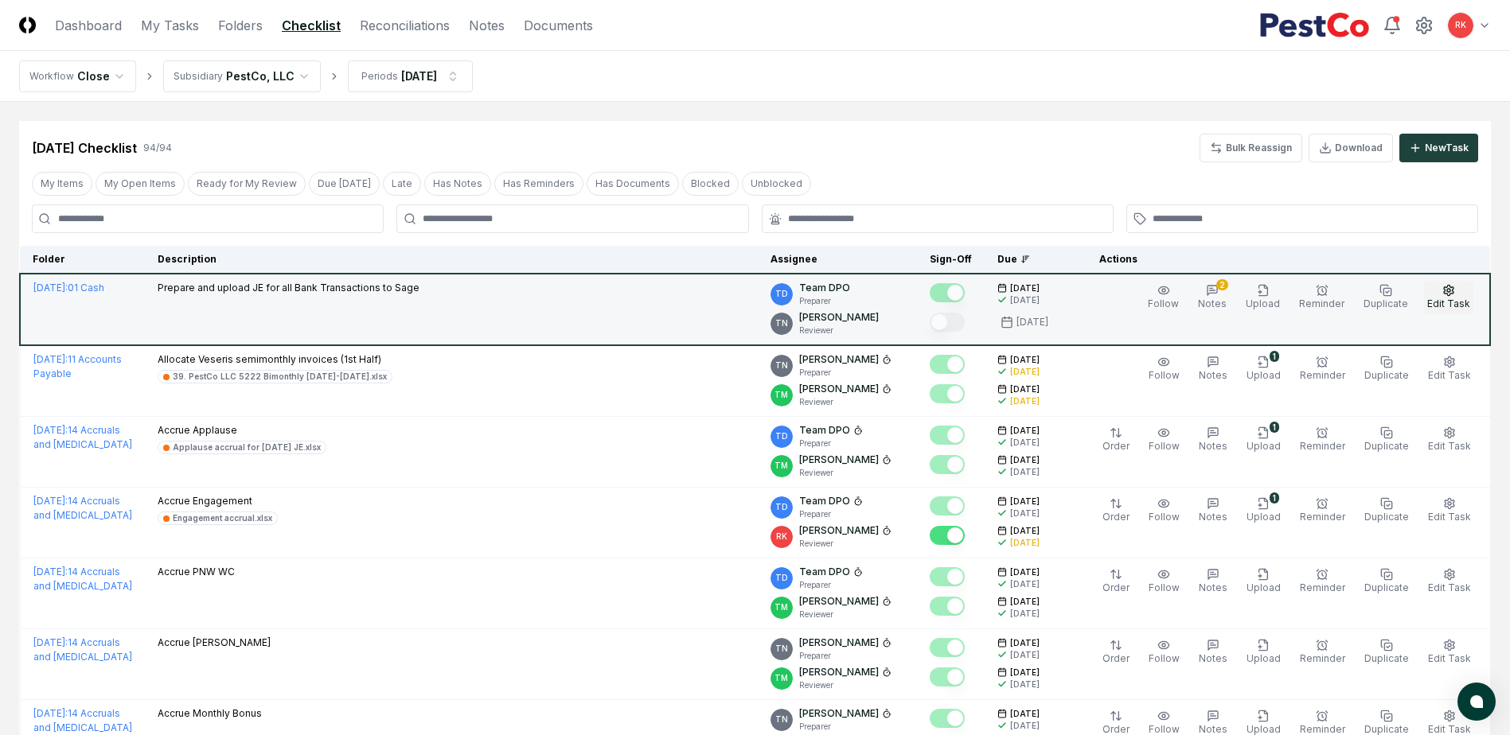
click at [1436, 294] on button "Edit Task" at bounding box center [1448, 297] width 49 height 33
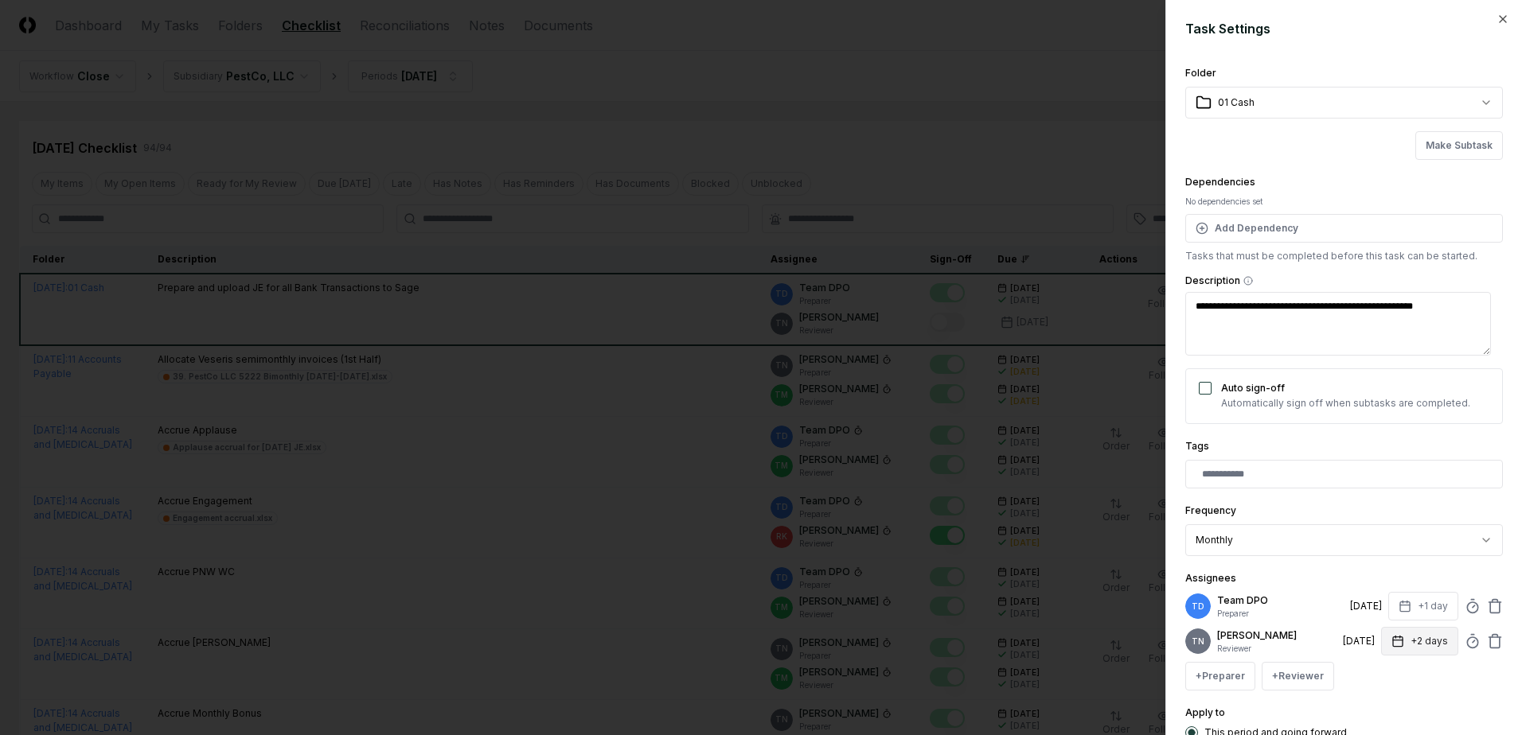
click at [1406, 648] on button "+2 days" at bounding box center [1419, 641] width 77 height 29
click at [1343, 637] on div "[DATE]" at bounding box center [1359, 641] width 32 height 14
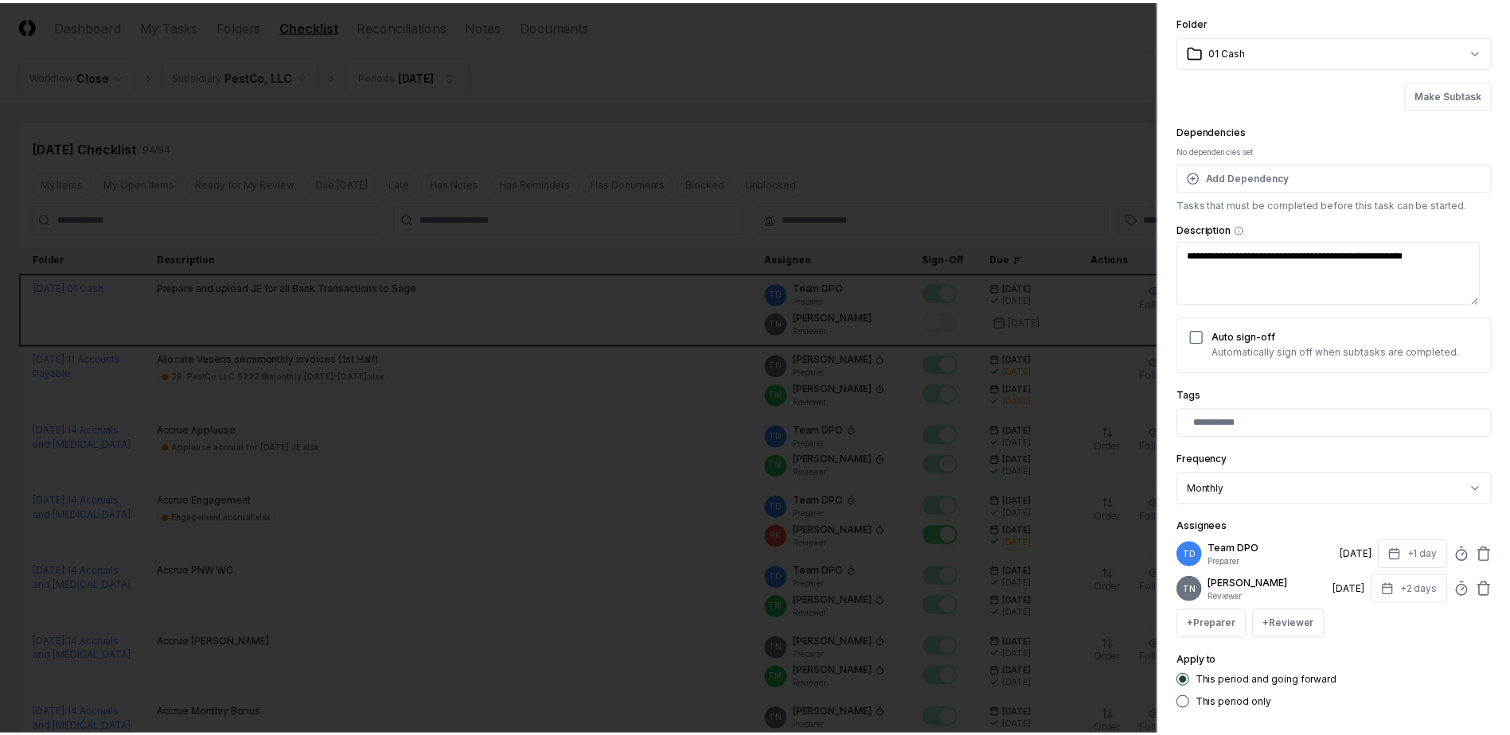
scroll to position [129, 0]
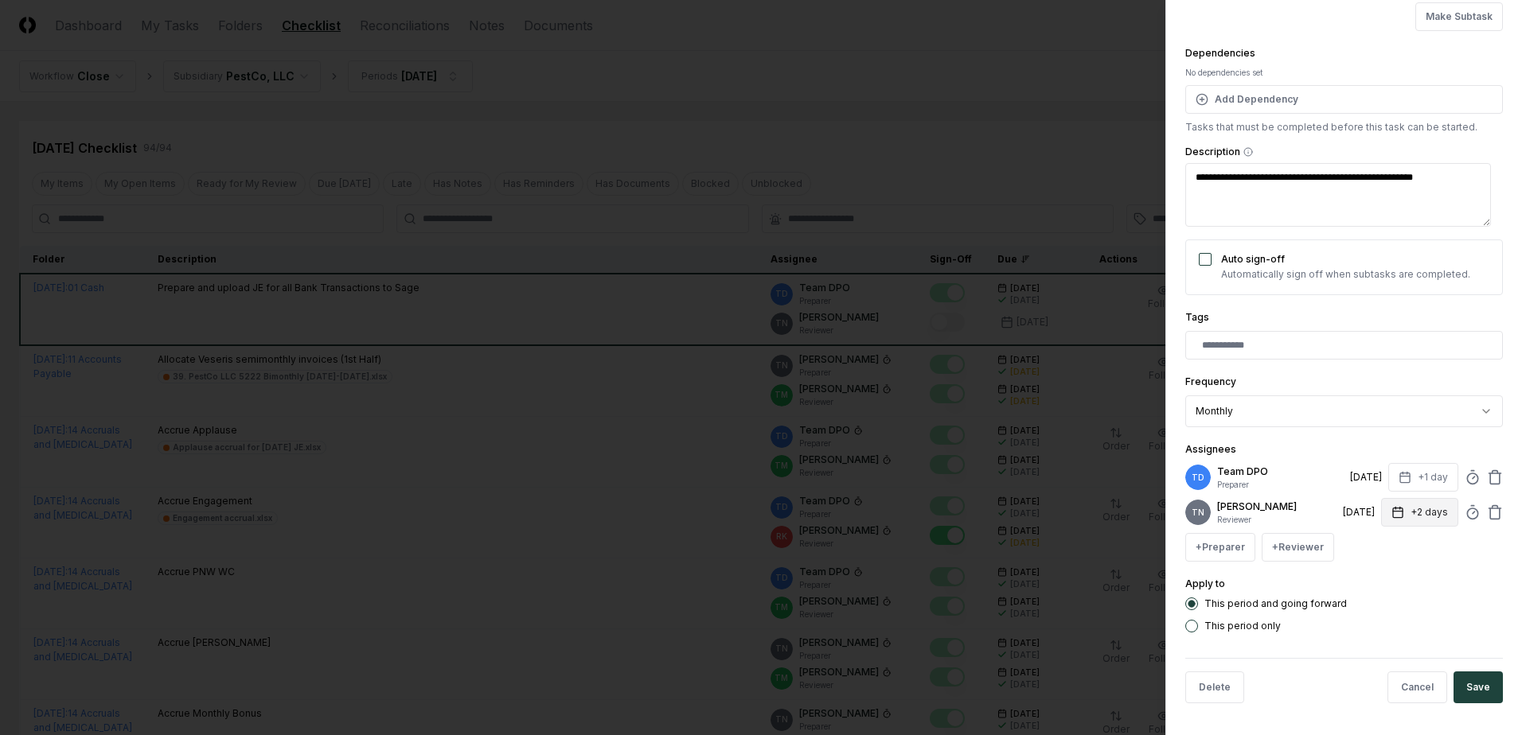
click at [1409, 505] on button "+2 days" at bounding box center [1419, 512] width 77 height 29
click at [1353, 575] on input "*" at bounding box center [1359, 575] width 56 height 29
type textarea "*"
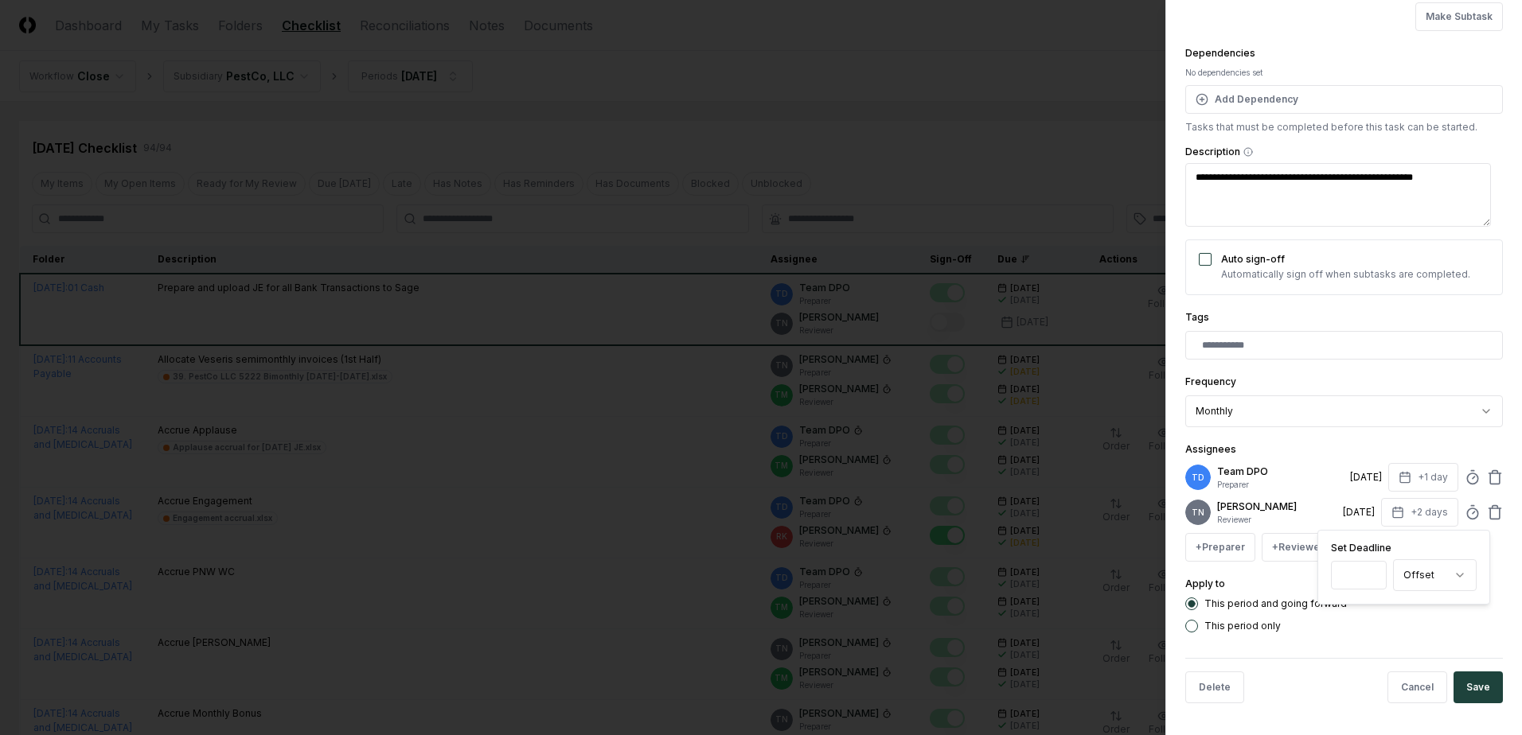
click at [1373, 574] on input "*" at bounding box center [1359, 575] width 56 height 29
type input "*"
click at [1372, 585] on input "*" at bounding box center [1359, 575] width 56 height 29
click at [1464, 688] on button "Save" at bounding box center [1477, 688] width 49 height 32
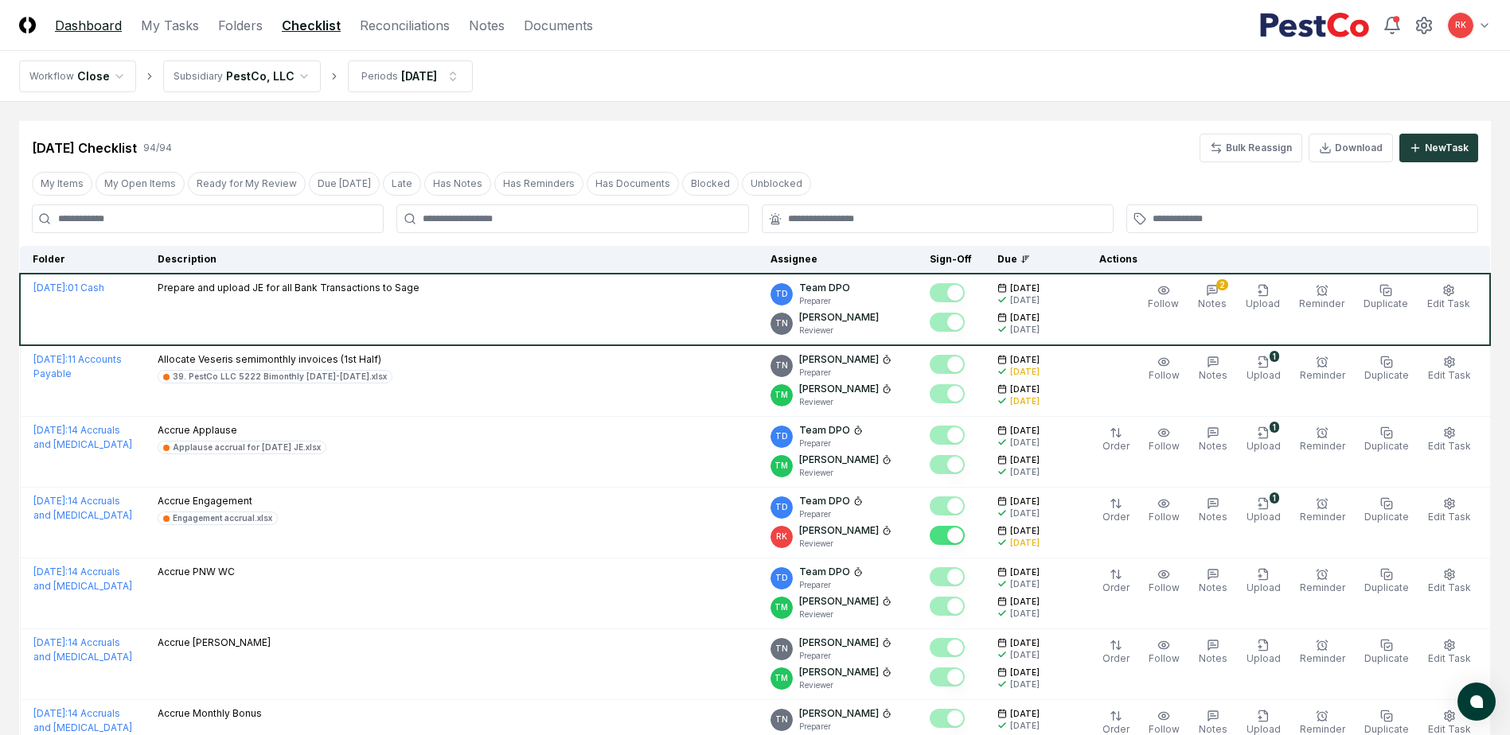
click at [111, 28] on link "Dashboard" at bounding box center [88, 25] width 67 height 19
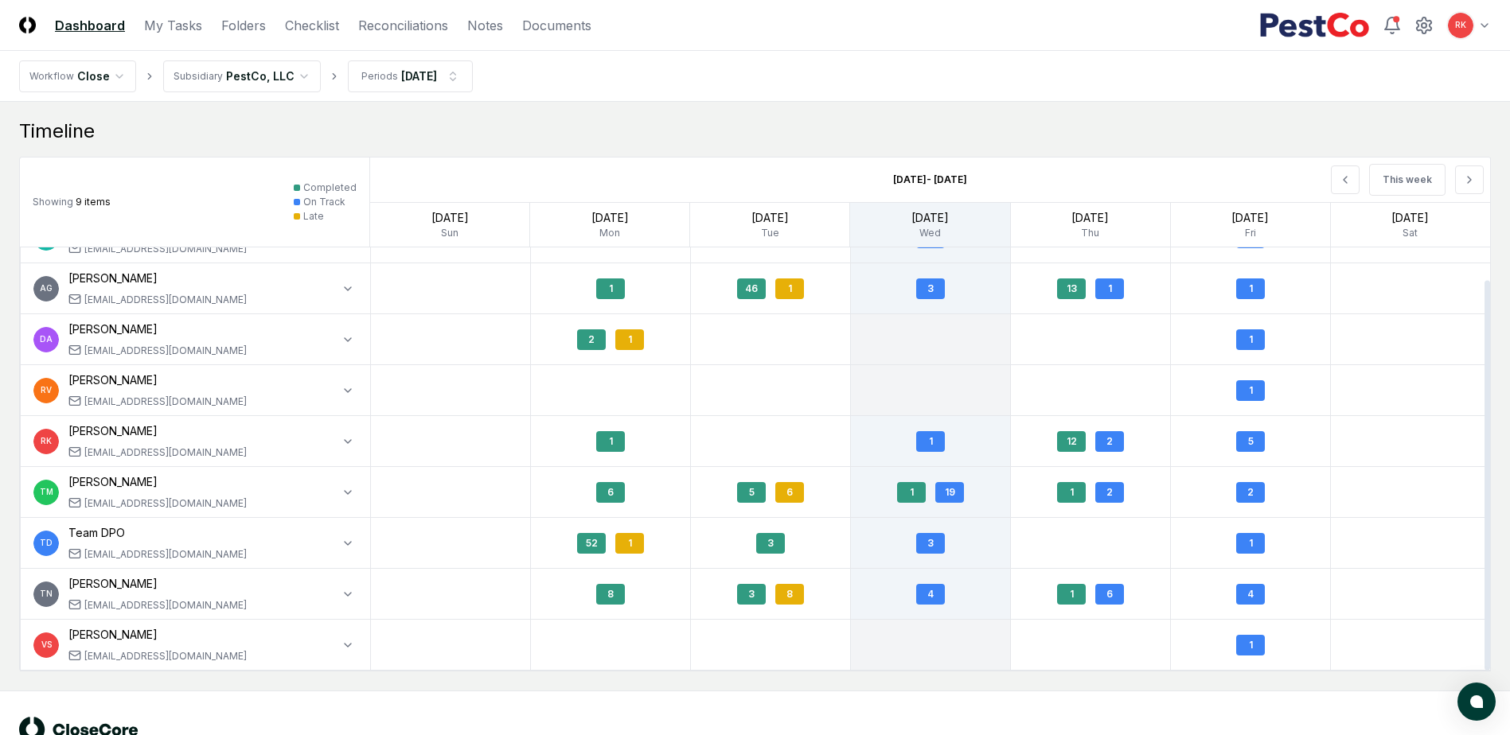
scroll to position [1330, 0]
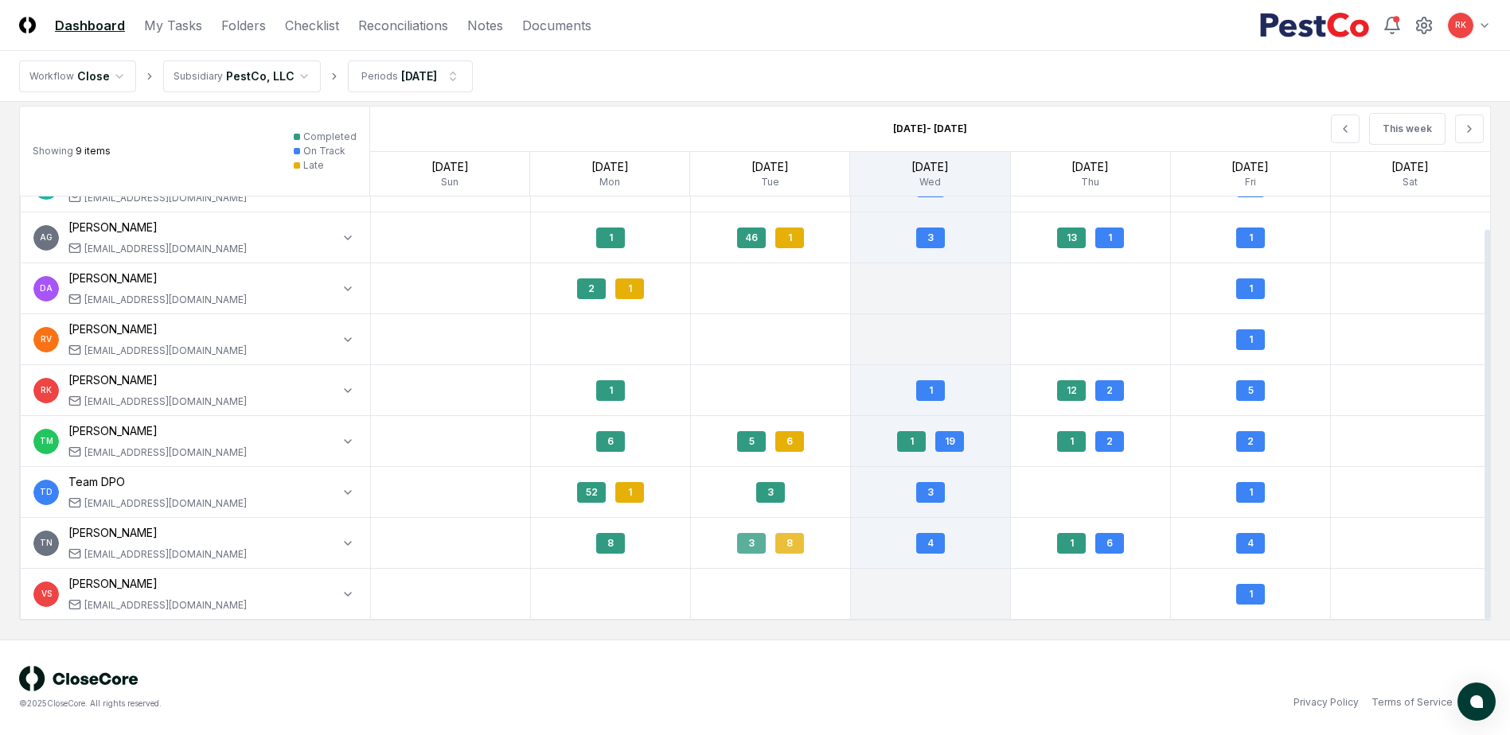
click at [785, 539] on div "8" at bounding box center [789, 543] width 29 height 21
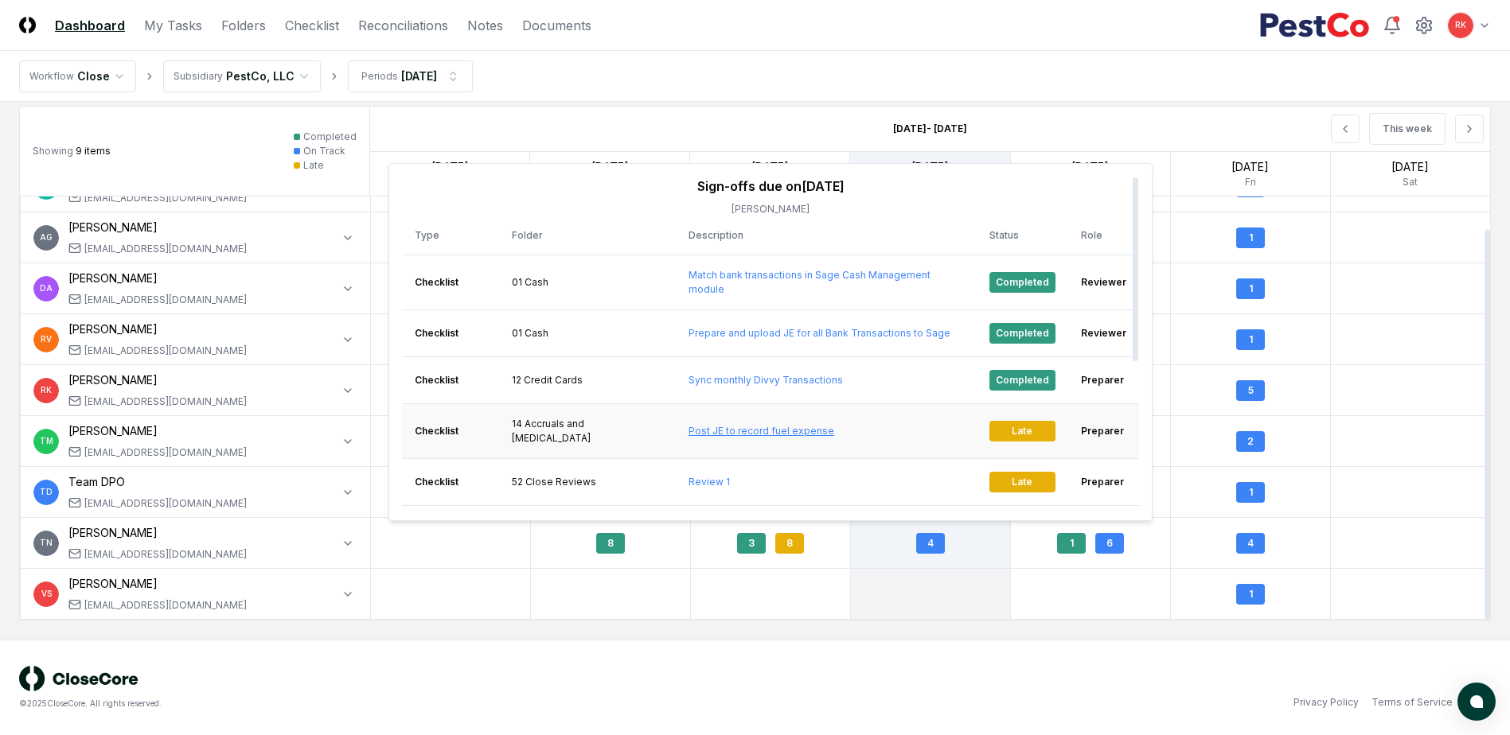
click at [710, 425] on link "Post JE to record fuel expense" at bounding box center [761, 431] width 146 height 12
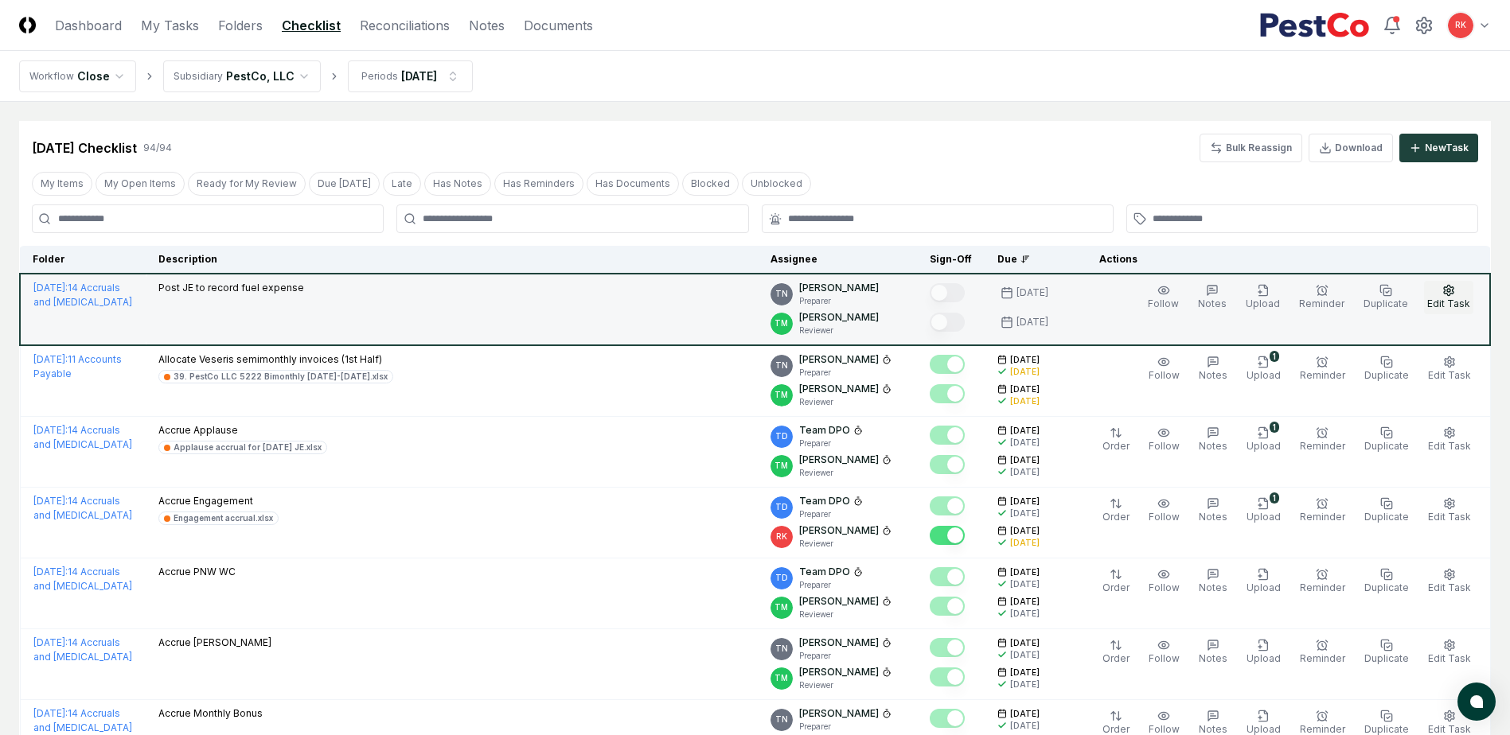
click at [1445, 306] on span "Edit Task" at bounding box center [1448, 304] width 43 height 12
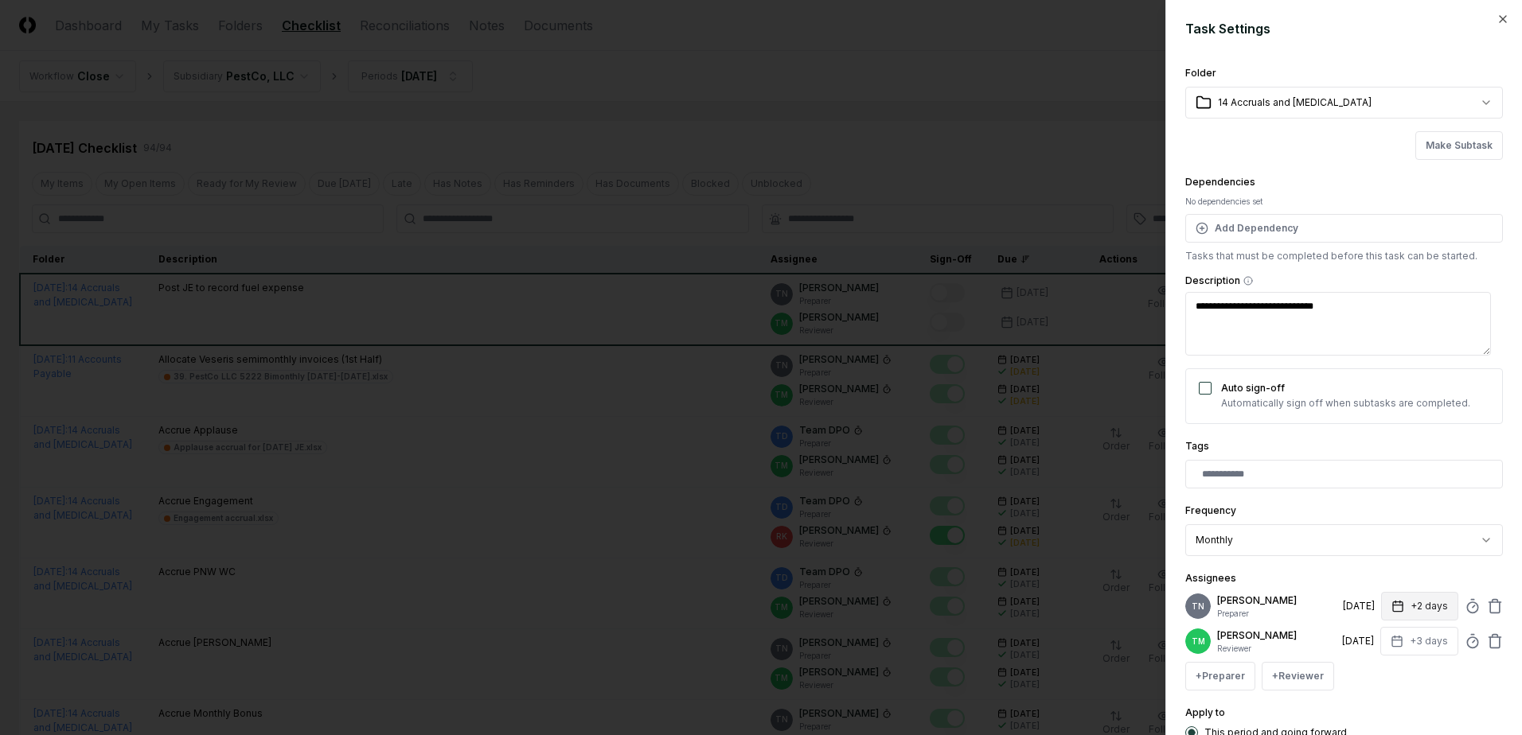
click at [1409, 618] on button "+2 days" at bounding box center [1419, 606] width 77 height 29
type textarea "*"
click at [1367, 667] on input "*" at bounding box center [1359, 669] width 56 height 29
type input "*"
click at [1371, 673] on input "*" at bounding box center [1359, 669] width 56 height 29
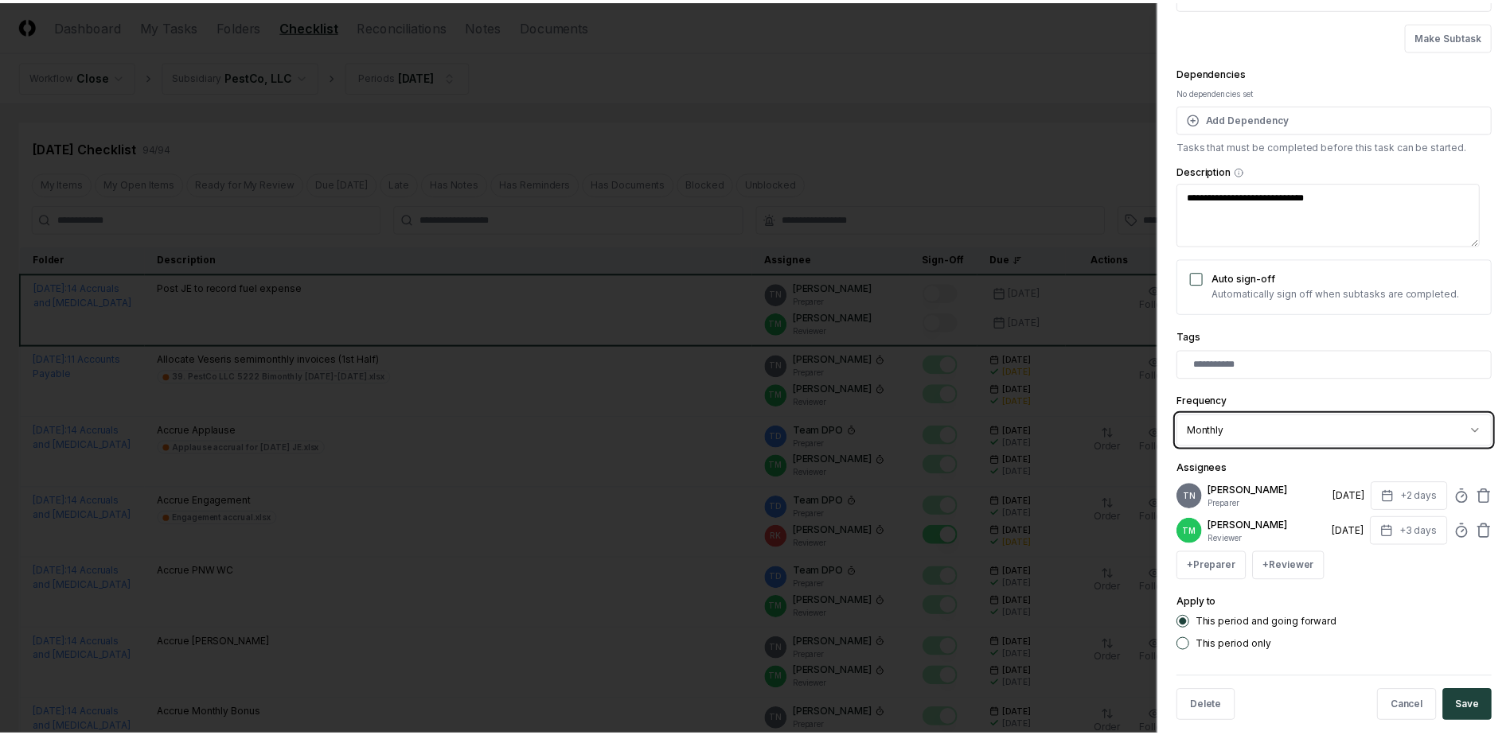
scroll to position [141, 0]
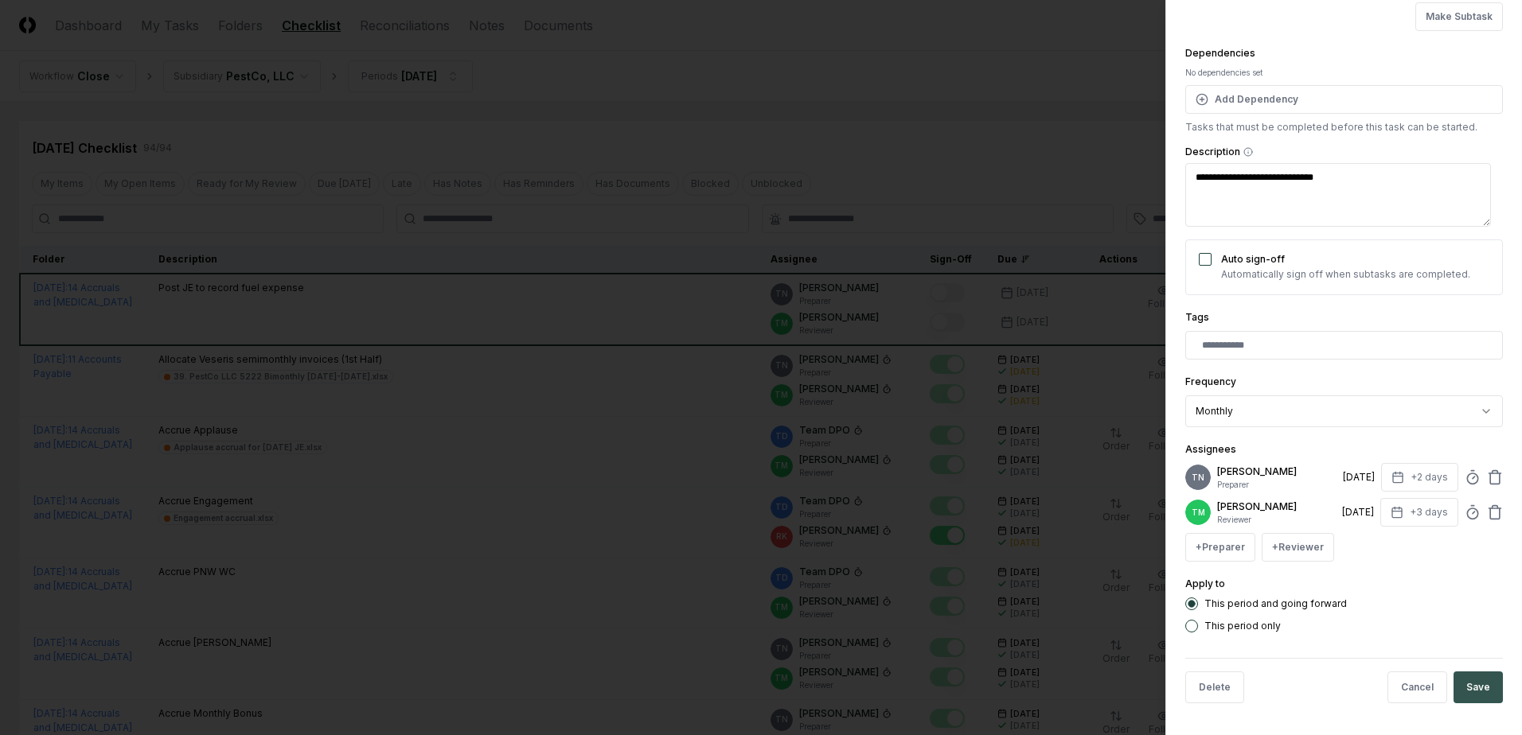
click at [1453, 675] on button "Save" at bounding box center [1477, 688] width 49 height 32
type textarea "*"
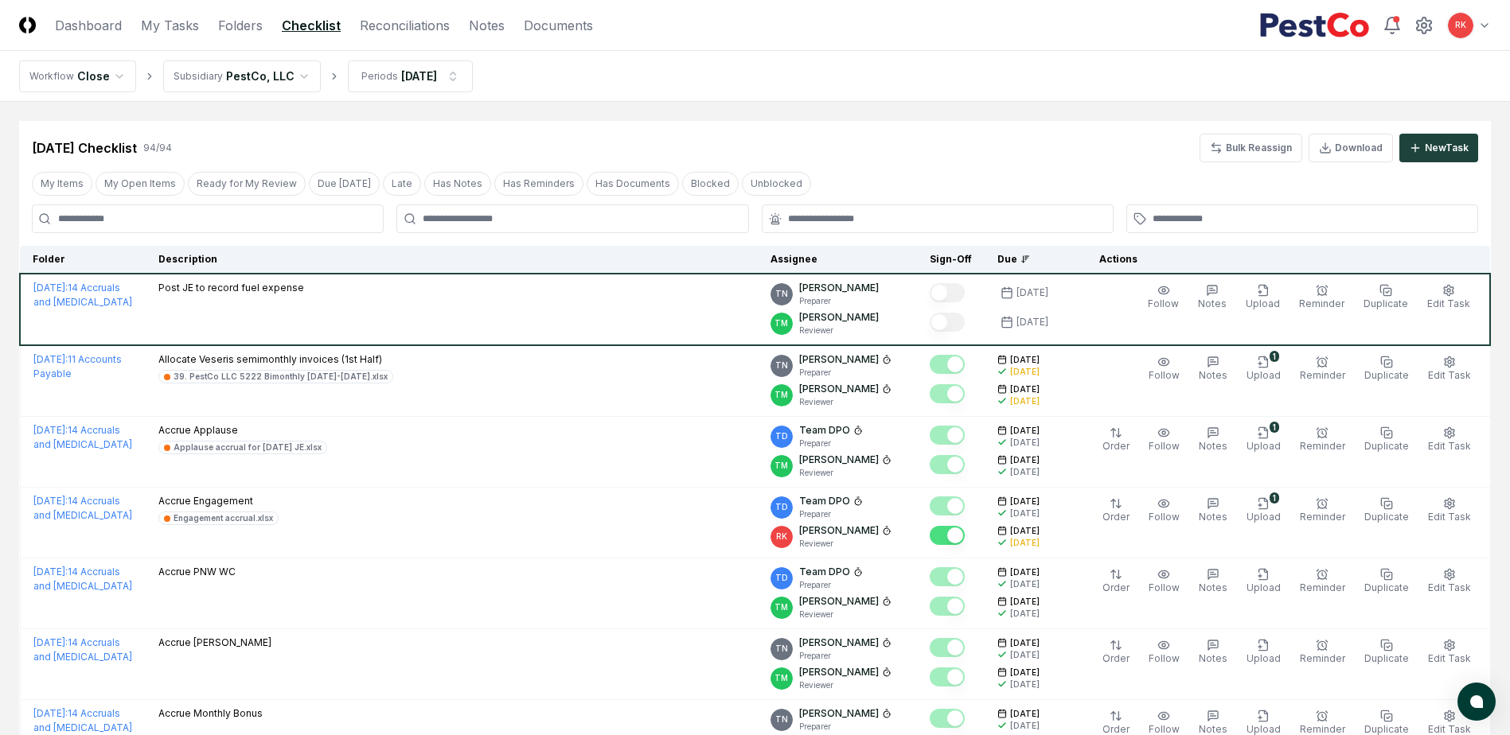
click at [66, 13] on header "CloseCore Dashboard My Tasks Folders Checklist Reconciliations Notes Documents …" at bounding box center [755, 25] width 1510 height 51
click at [81, 19] on link "Dashboard" at bounding box center [88, 25] width 67 height 19
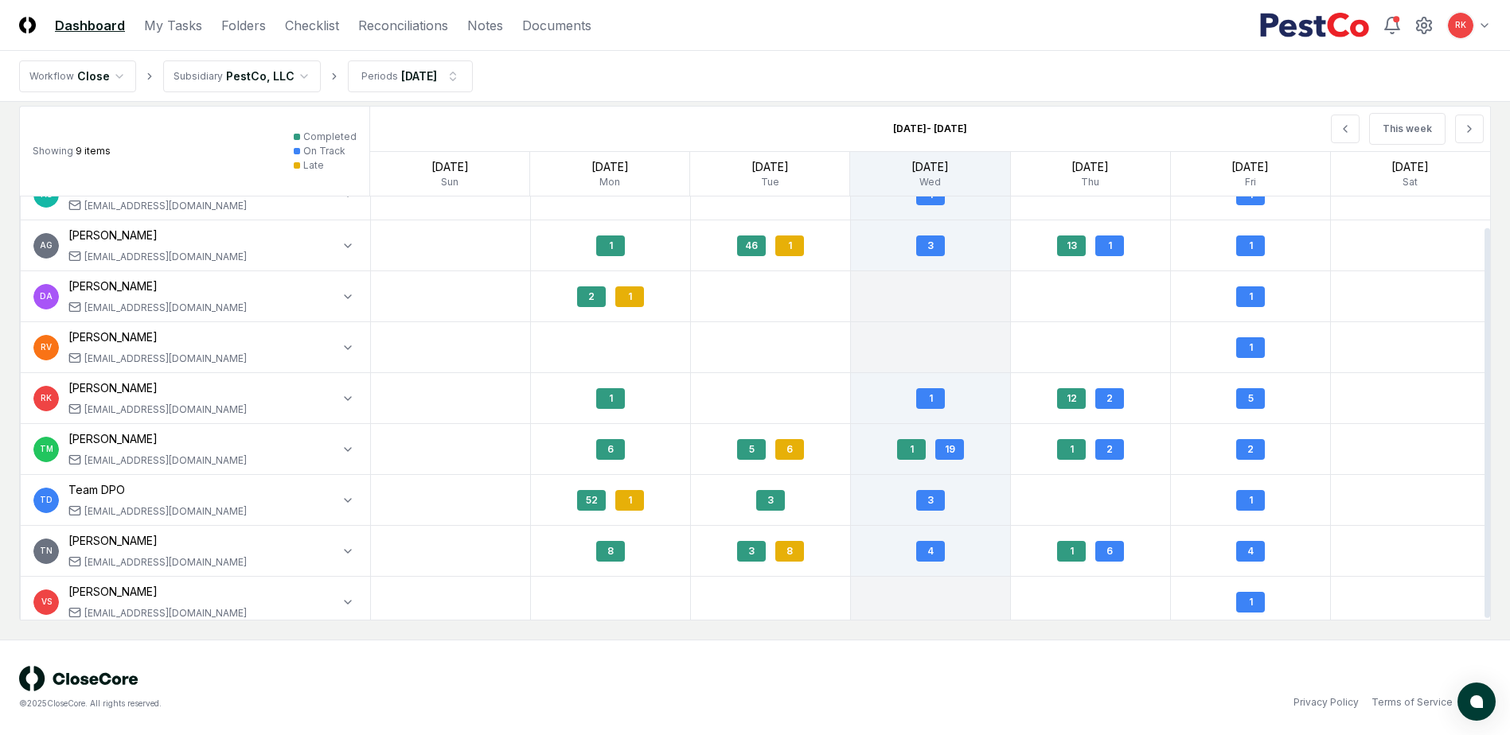
scroll to position [35, 0]
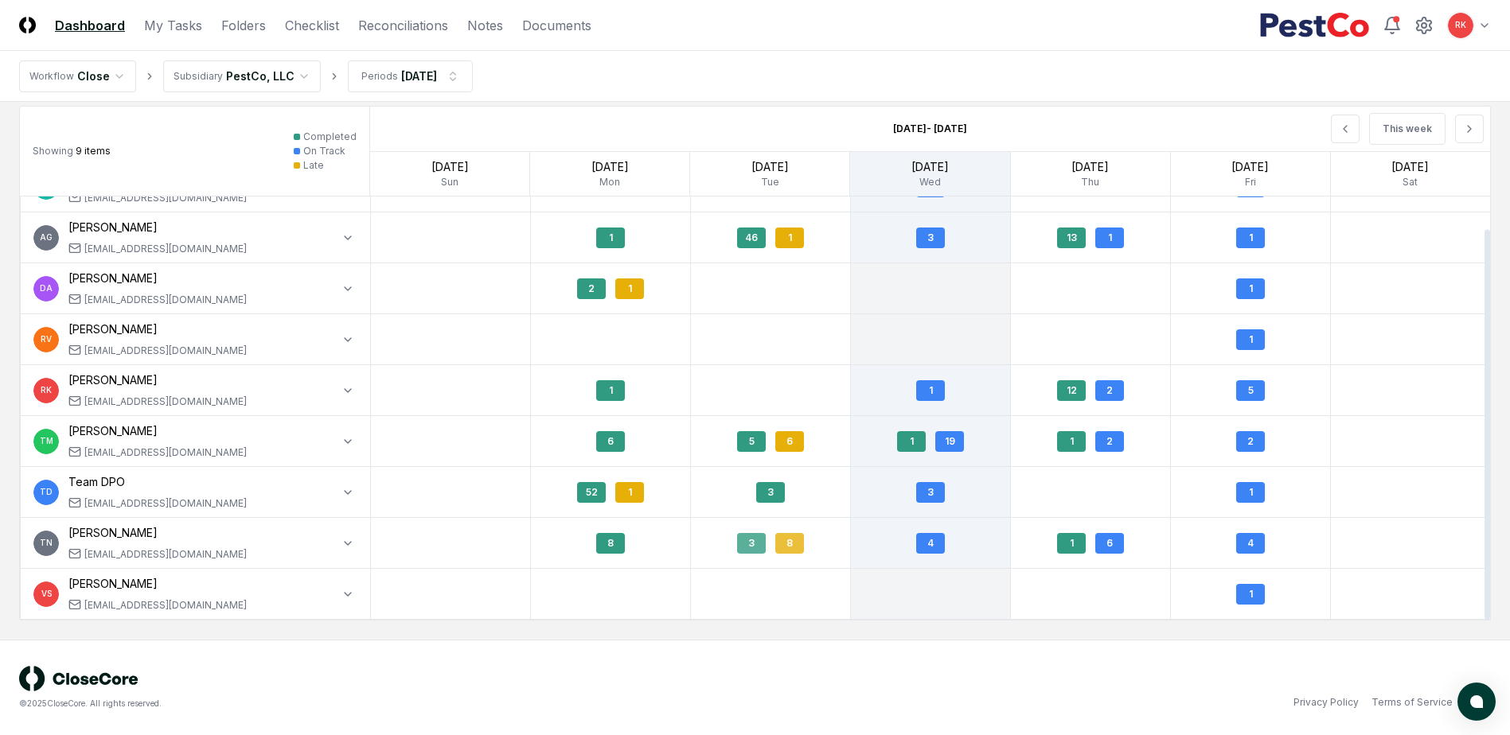
click at [787, 546] on div "8" at bounding box center [789, 543] width 29 height 21
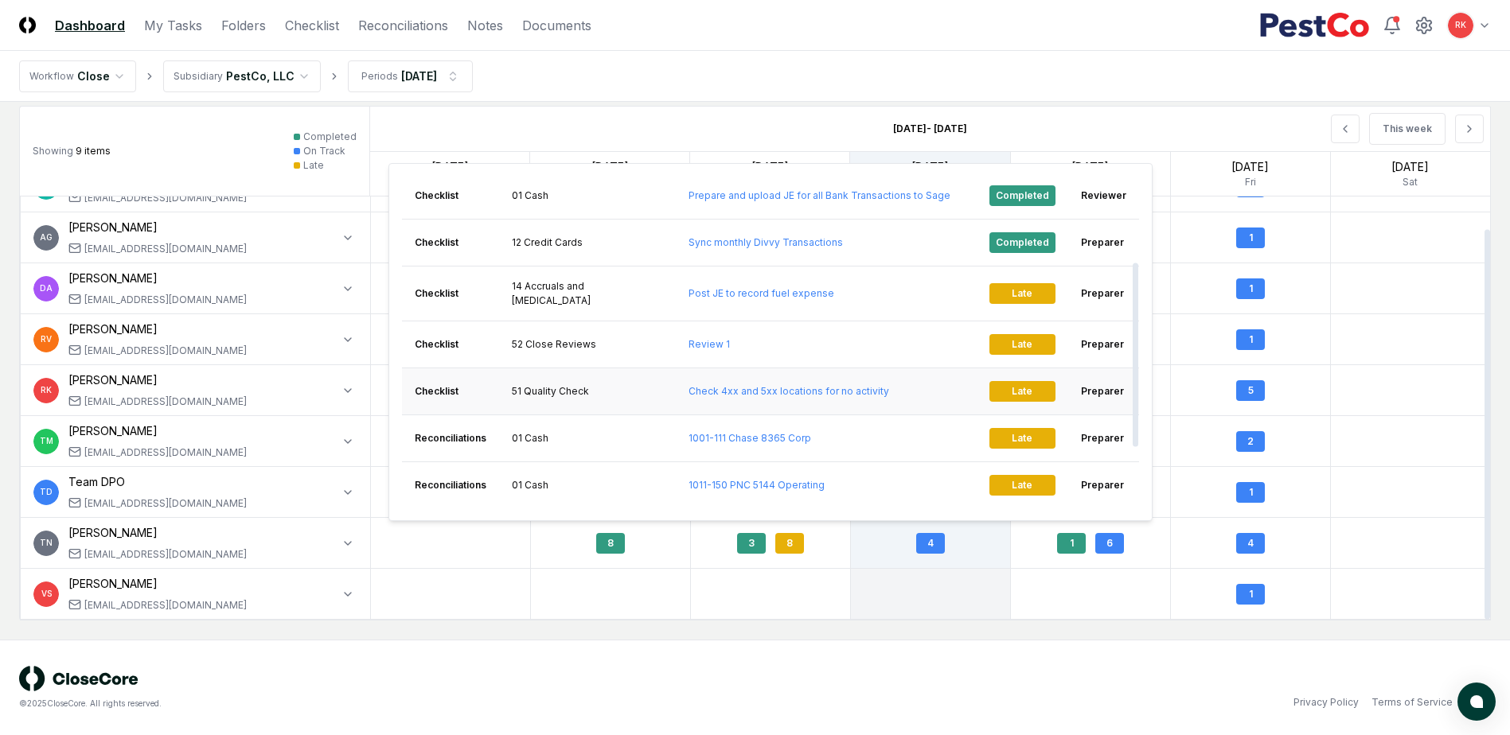
scroll to position [159, 0]
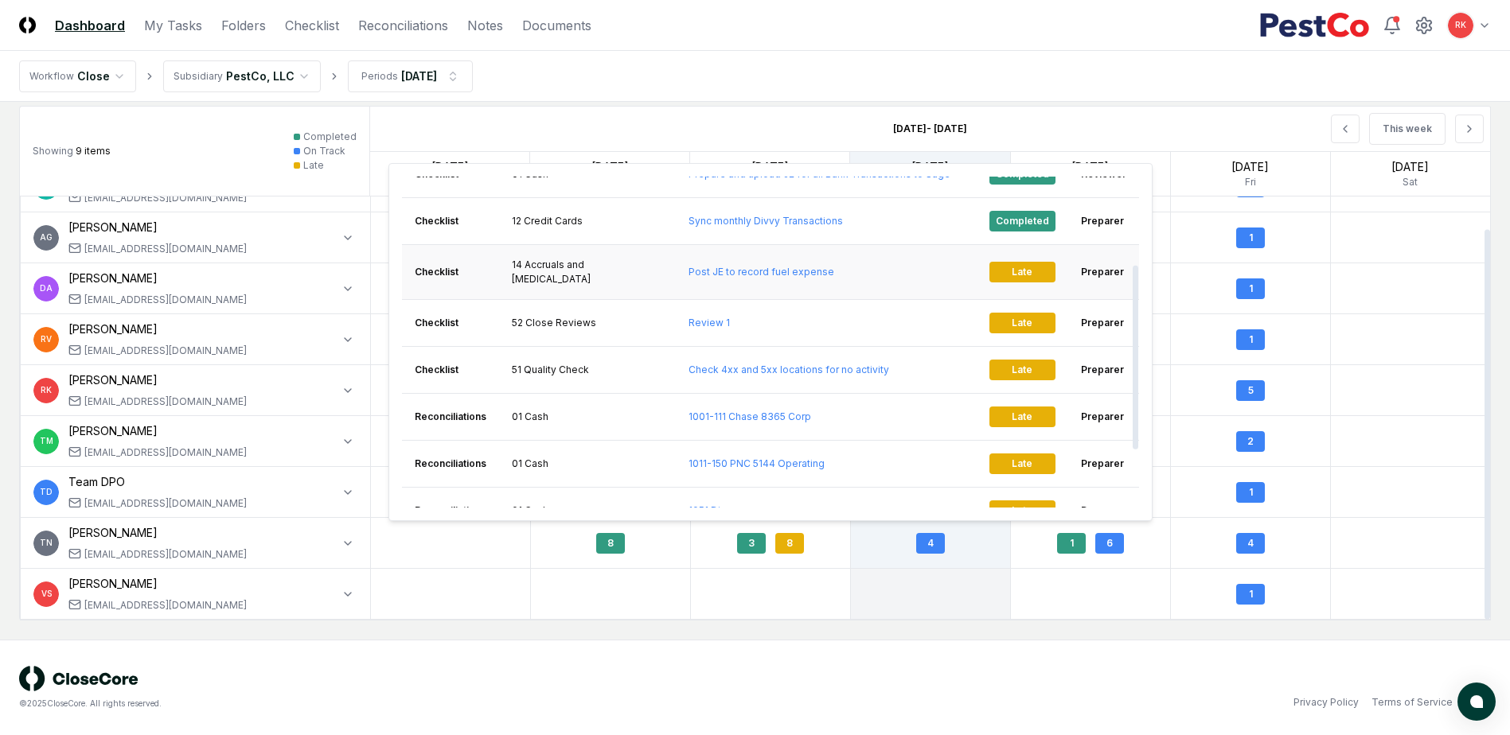
click at [1035, 262] on div "Late" at bounding box center [1022, 272] width 66 height 21
click at [737, 266] on link "Post JE to record fuel expense" at bounding box center [761, 272] width 146 height 12
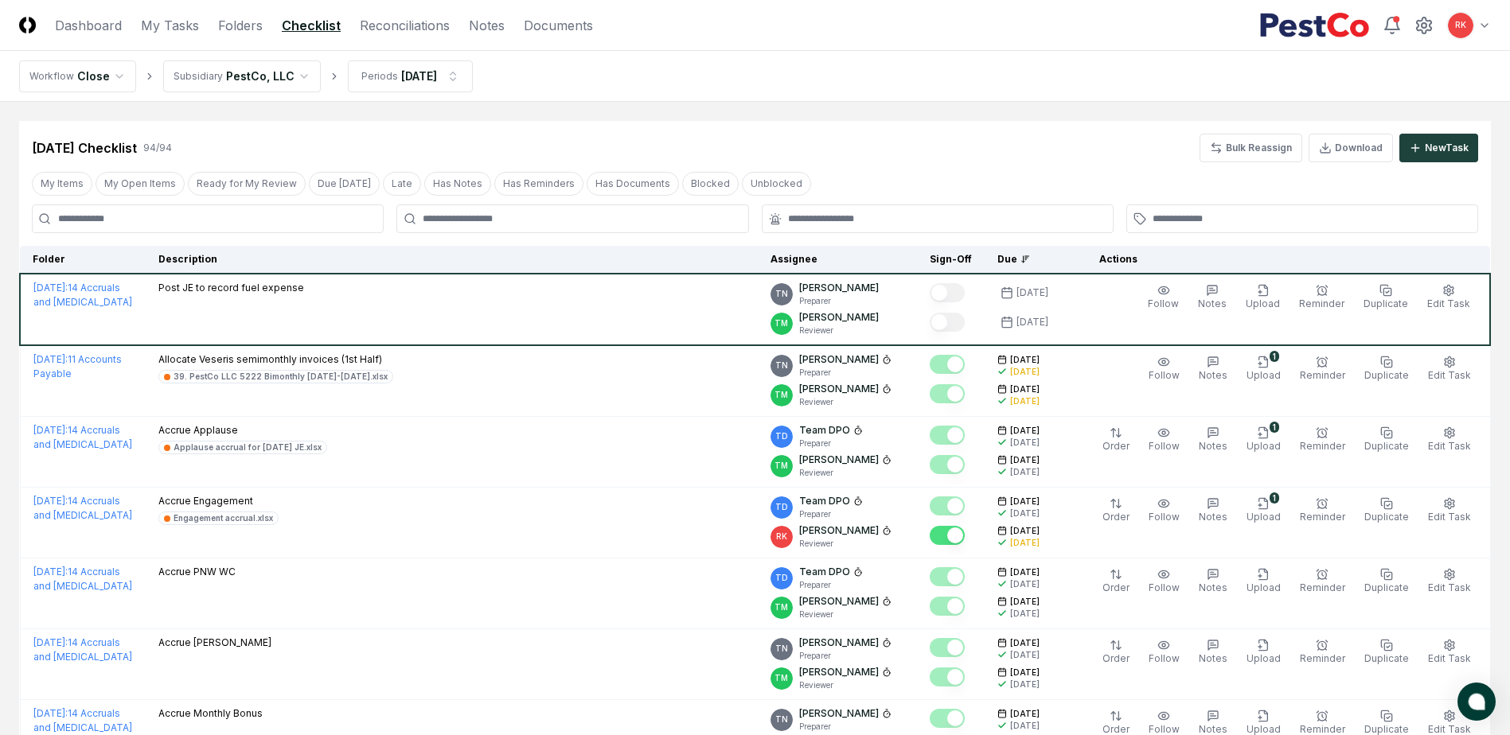
click at [1465, 696] on button "atlas-launcher" at bounding box center [1476, 702] width 38 height 38
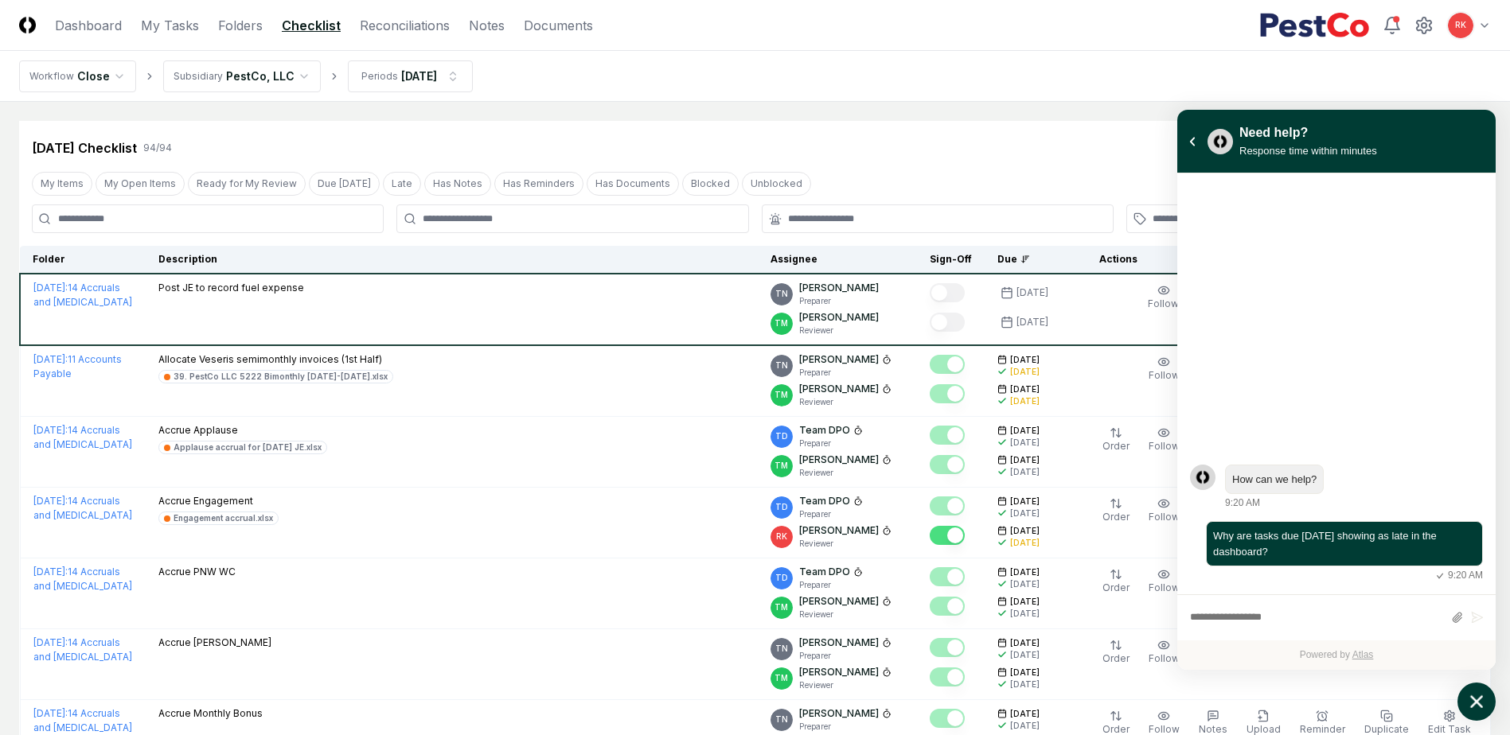
click at [1460, 696] on button "atlas-launcher" at bounding box center [1476, 702] width 38 height 38
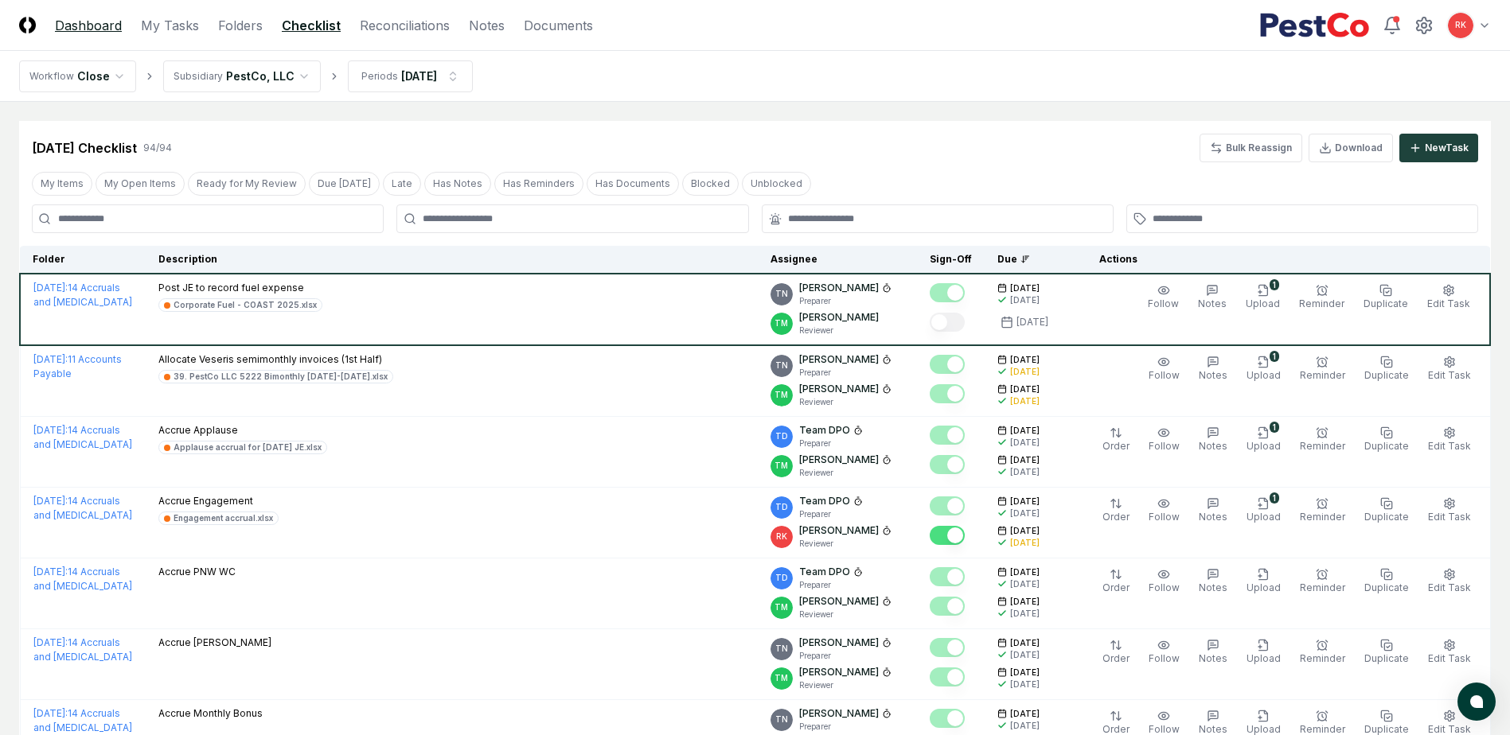
click at [80, 24] on link "Dashboard" at bounding box center [88, 25] width 67 height 19
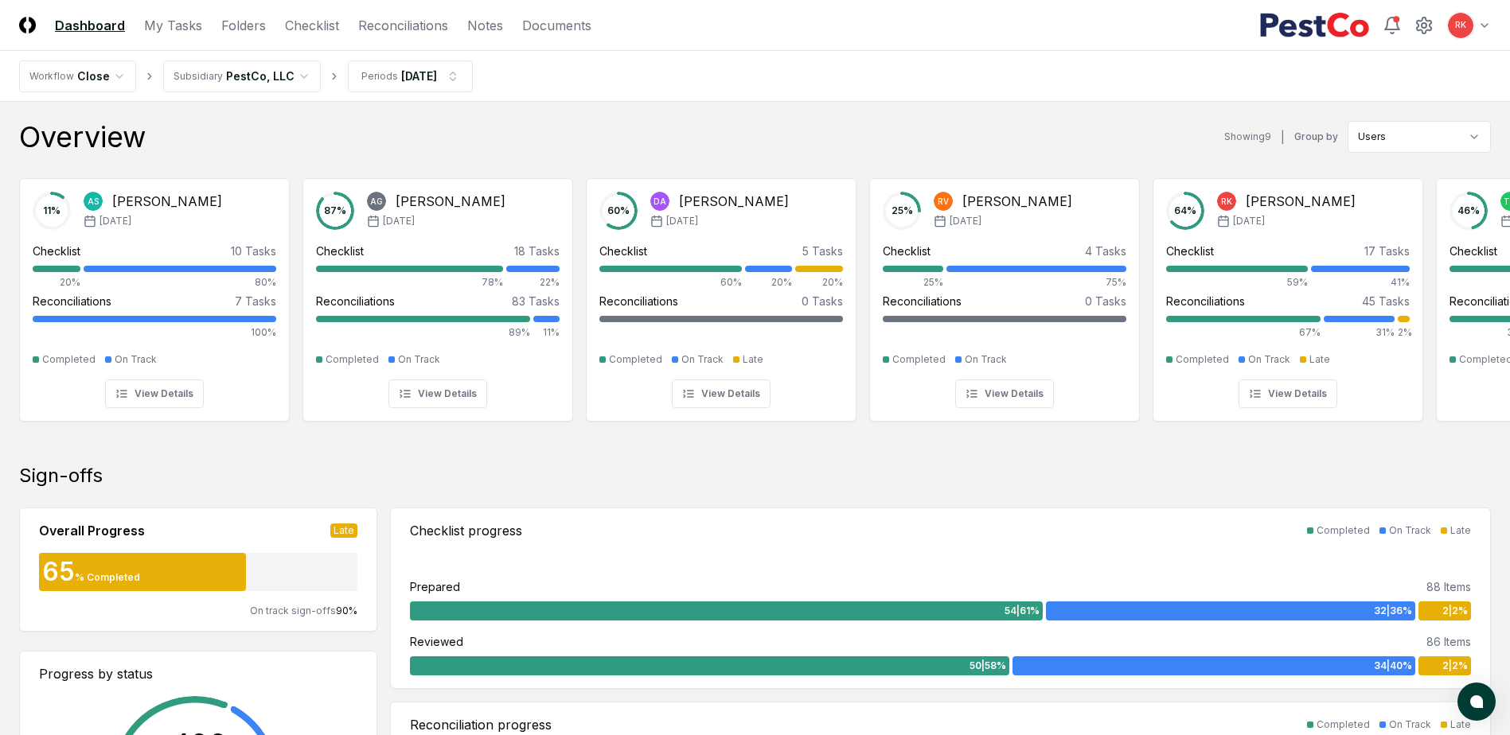
drag, startPoint x: 170, startPoint y: 25, endPoint x: 203, endPoint y: 58, distance: 47.3
click at [170, 23] on link "My Tasks" at bounding box center [173, 25] width 58 height 19
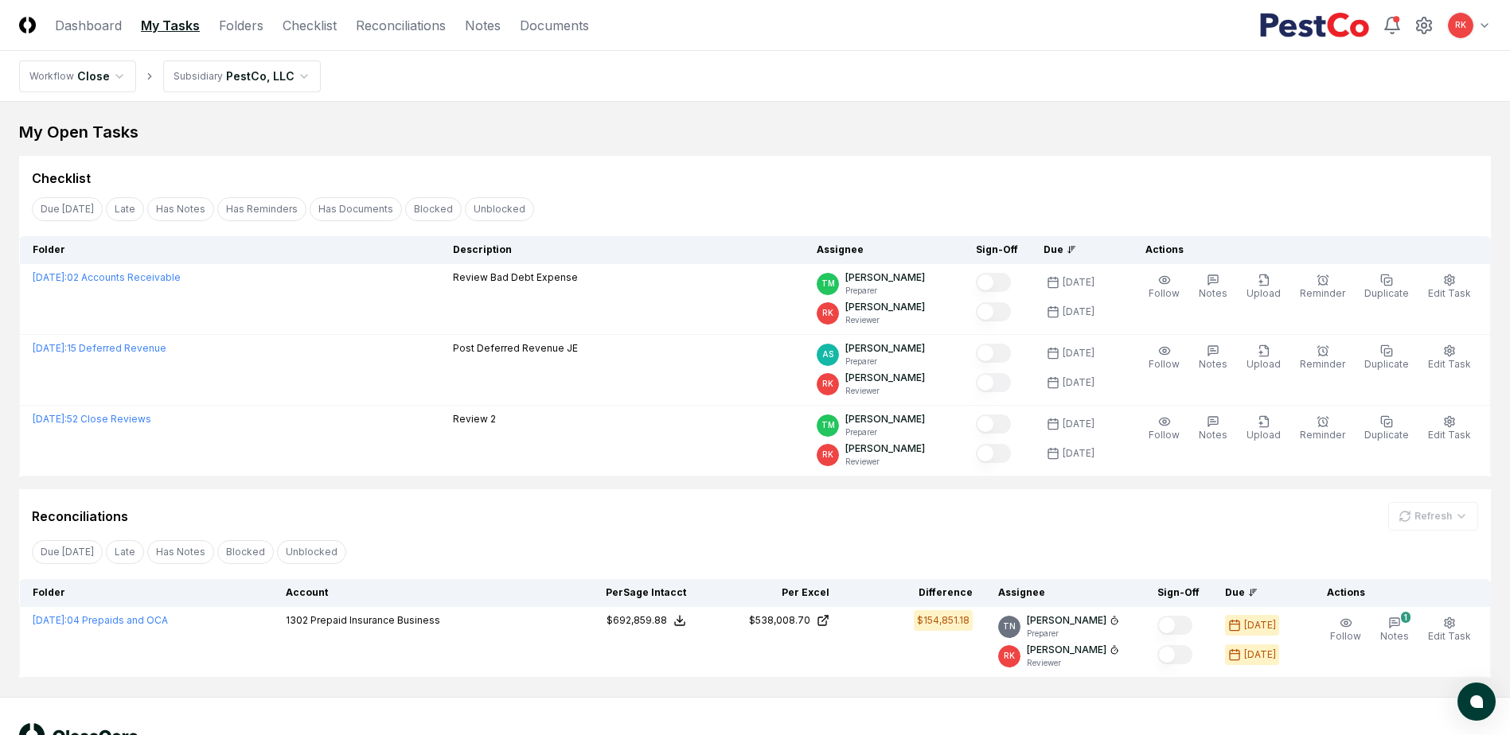
click at [277, 31] on nav "CloseCore Dashboard My Tasks Folders Checklist Reconciliations Notes Documents" at bounding box center [304, 25] width 570 height 19
click at [424, 25] on link "Reconciliations" at bounding box center [401, 25] width 90 height 19
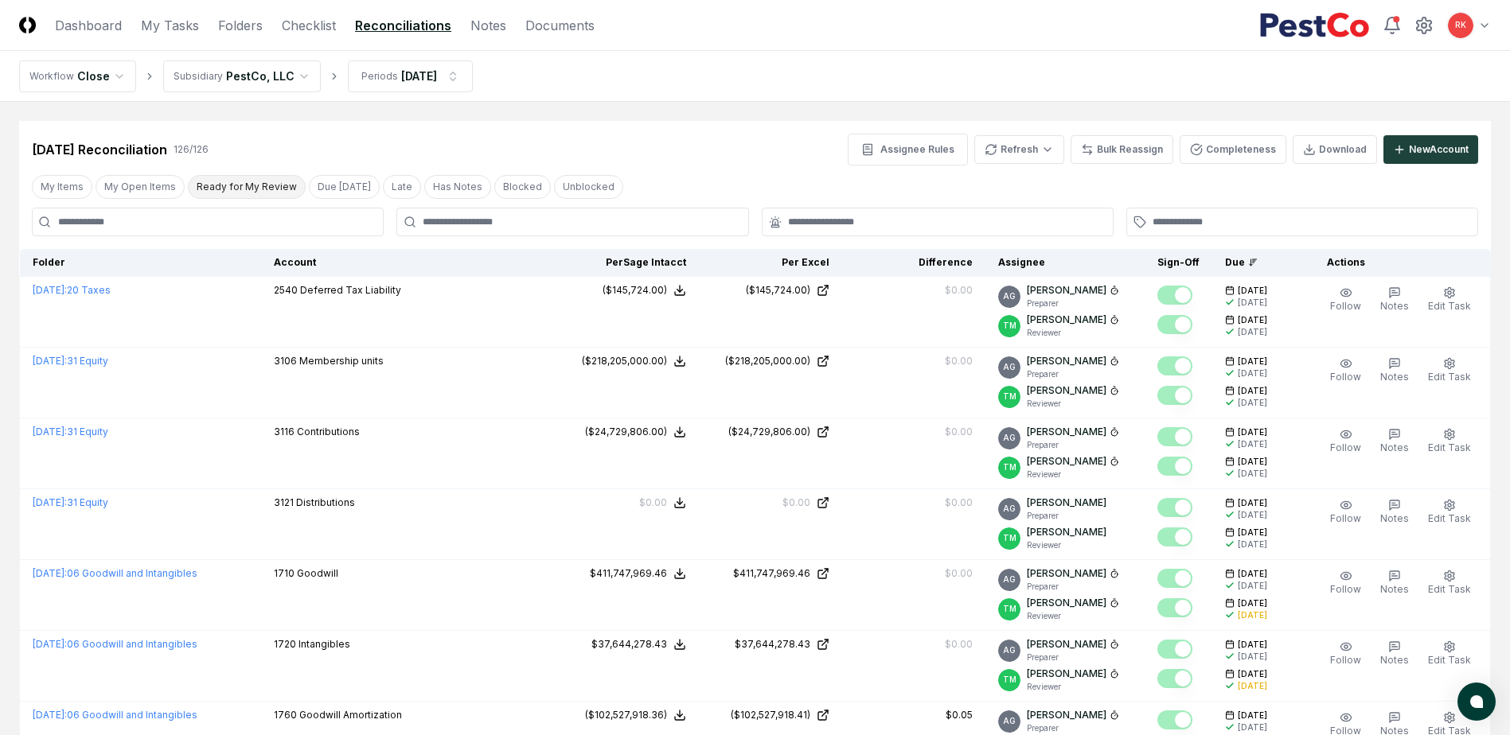
click at [214, 184] on button "Ready for My Review" at bounding box center [247, 187] width 118 height 24
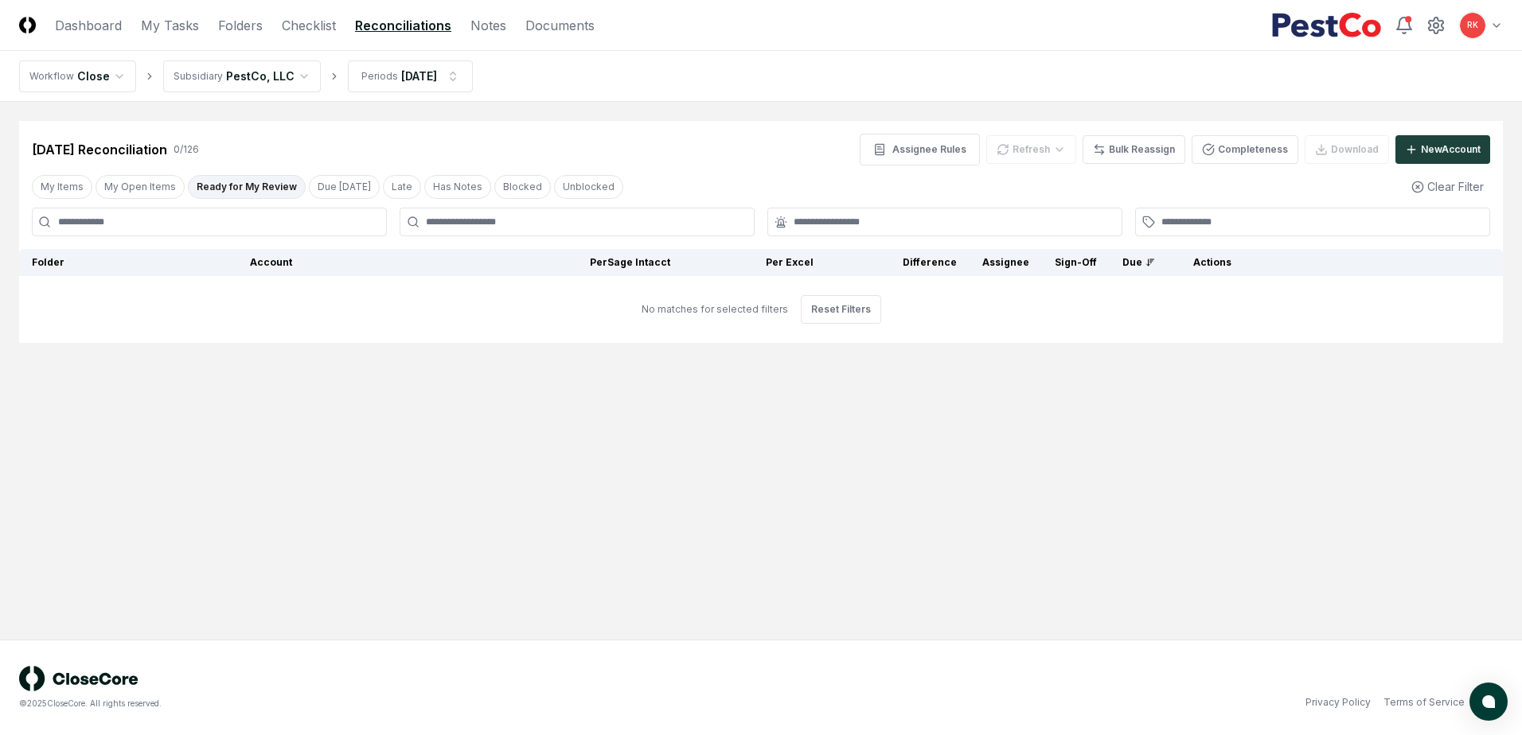
click at [263, 189] on button "Ready for My Review" at bounding box center [247, 187] width 118 height 24
click at [313, 24] on link "Checklist" at bounding box center [309, 25] width 54 height 19
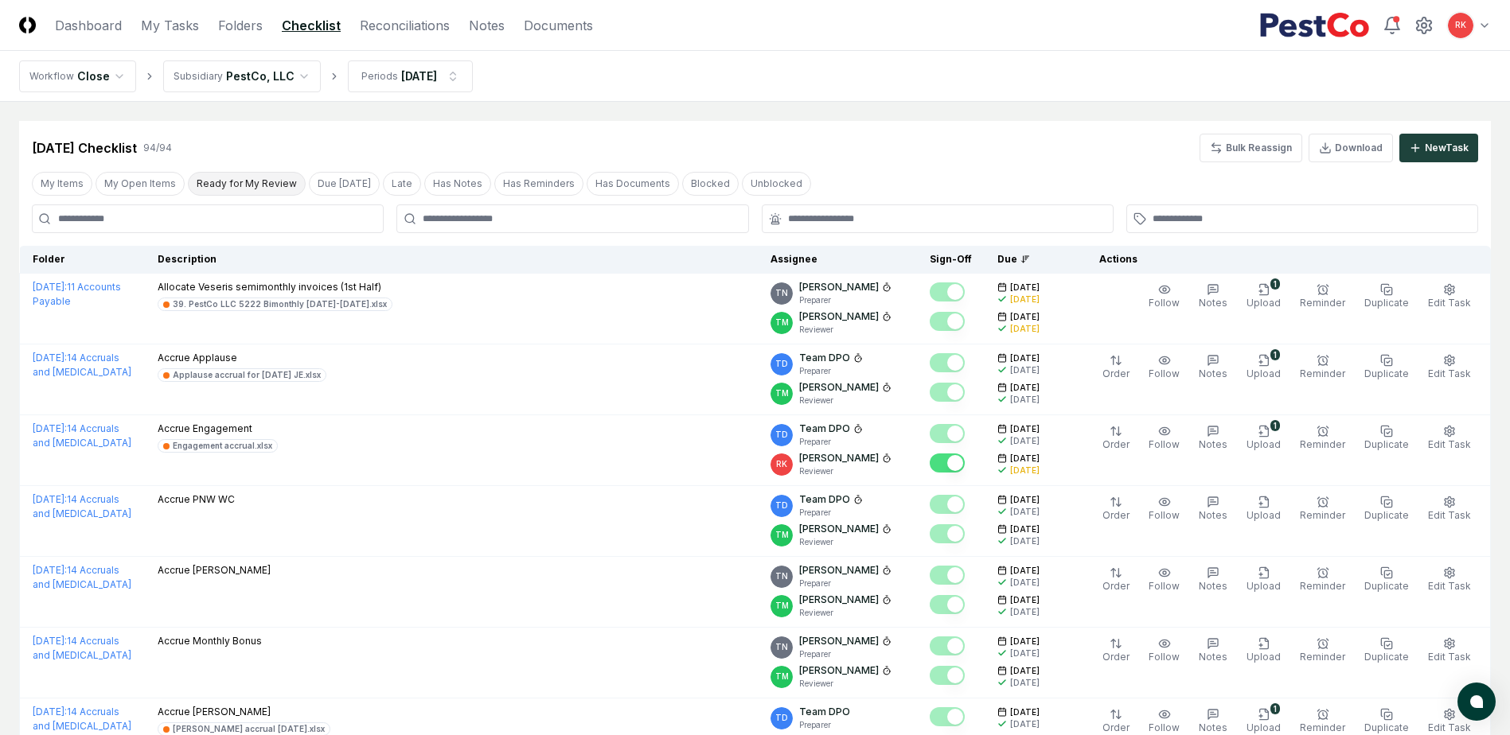
click at [231, 176] on button "Ready for My Review" at bounding box center [247, 184] width 118 height 24
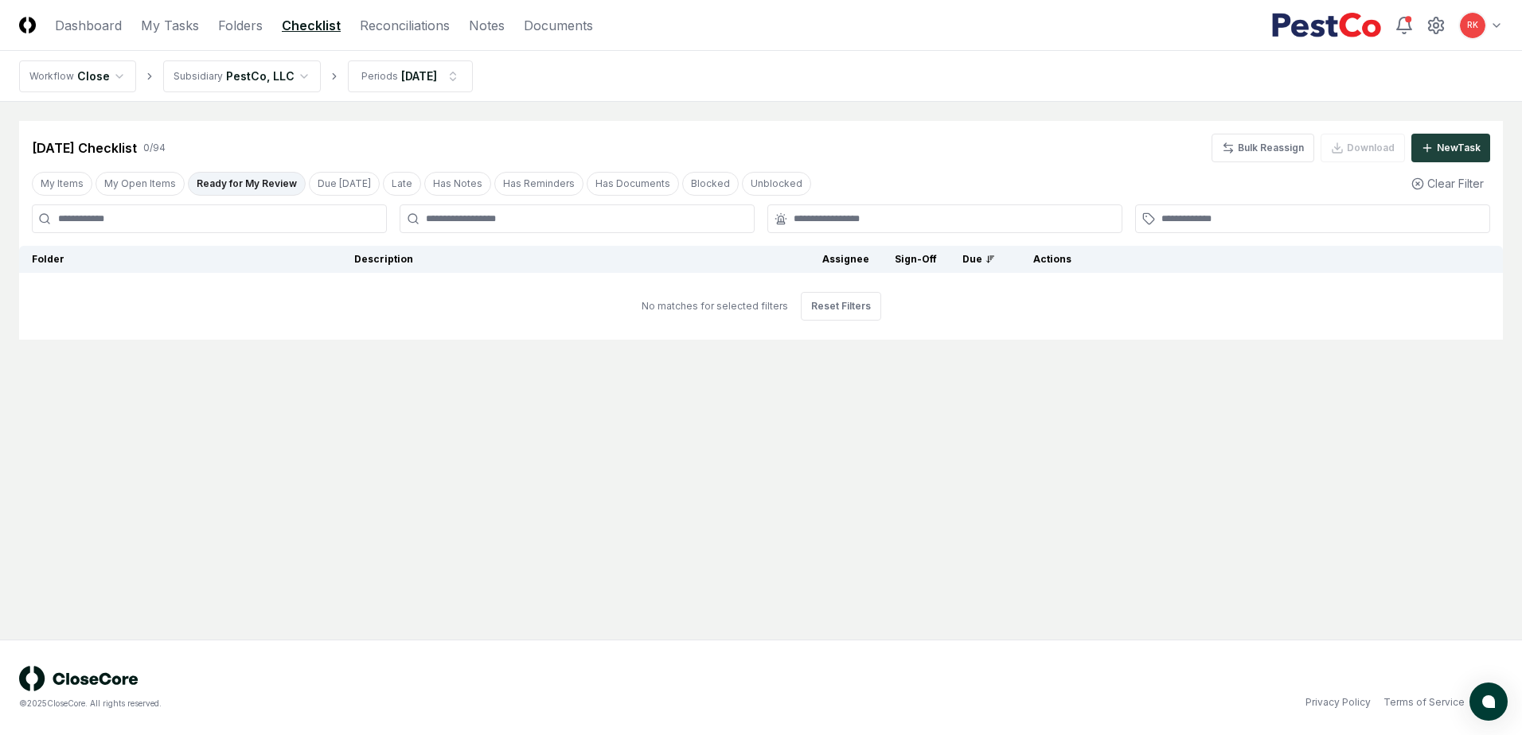
click at [216, 196] on div "My Items My Open Items Ready for My Review Due [DATE] Late Has Notes Has Remind…" at bounding box center [761, 183] width 1484 height 29
click at [219, 177] on button "Ready for My Review" at bounding box center [247, 184] width 118 height 24
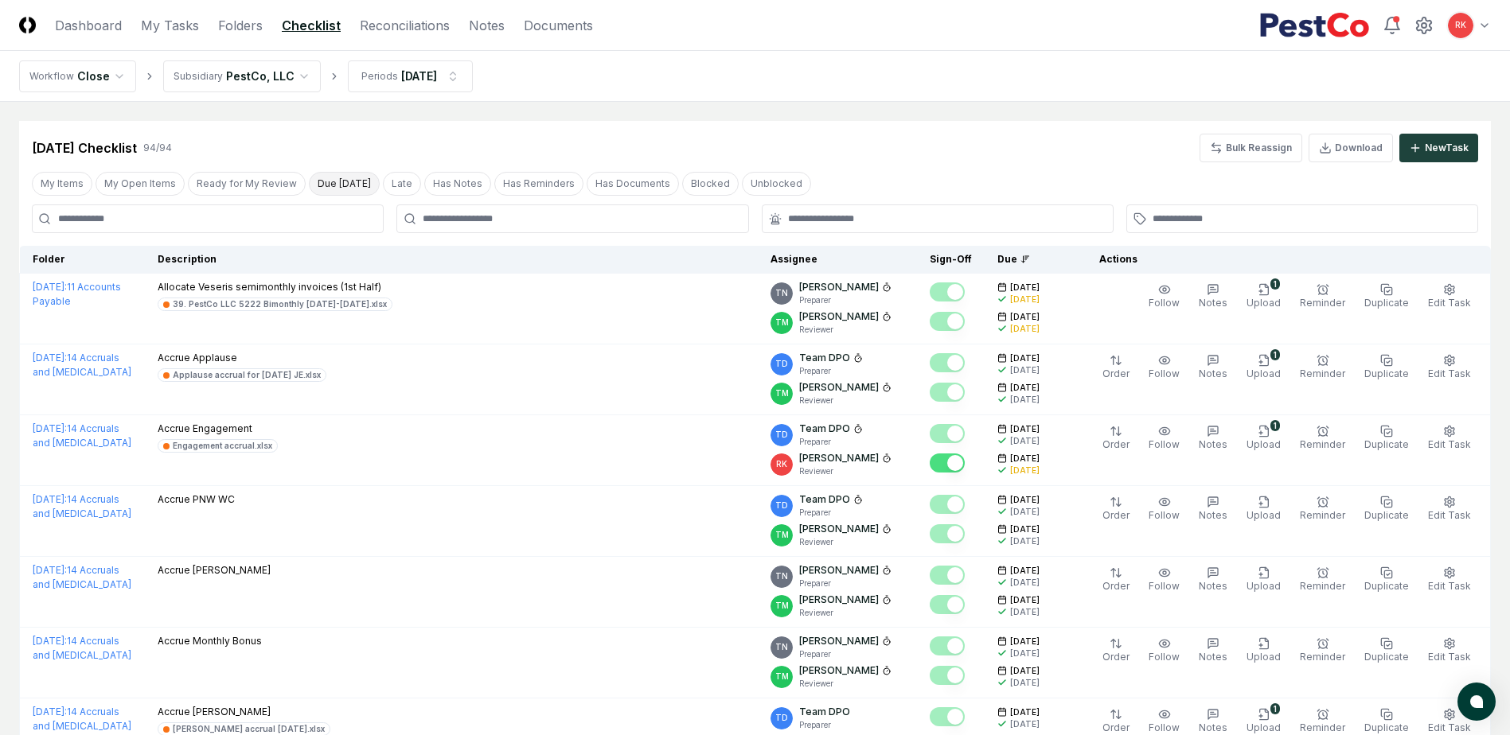
click at [326, 172] on button "Due [DATE]" at bounding box center [344, 184] width 71 height 24
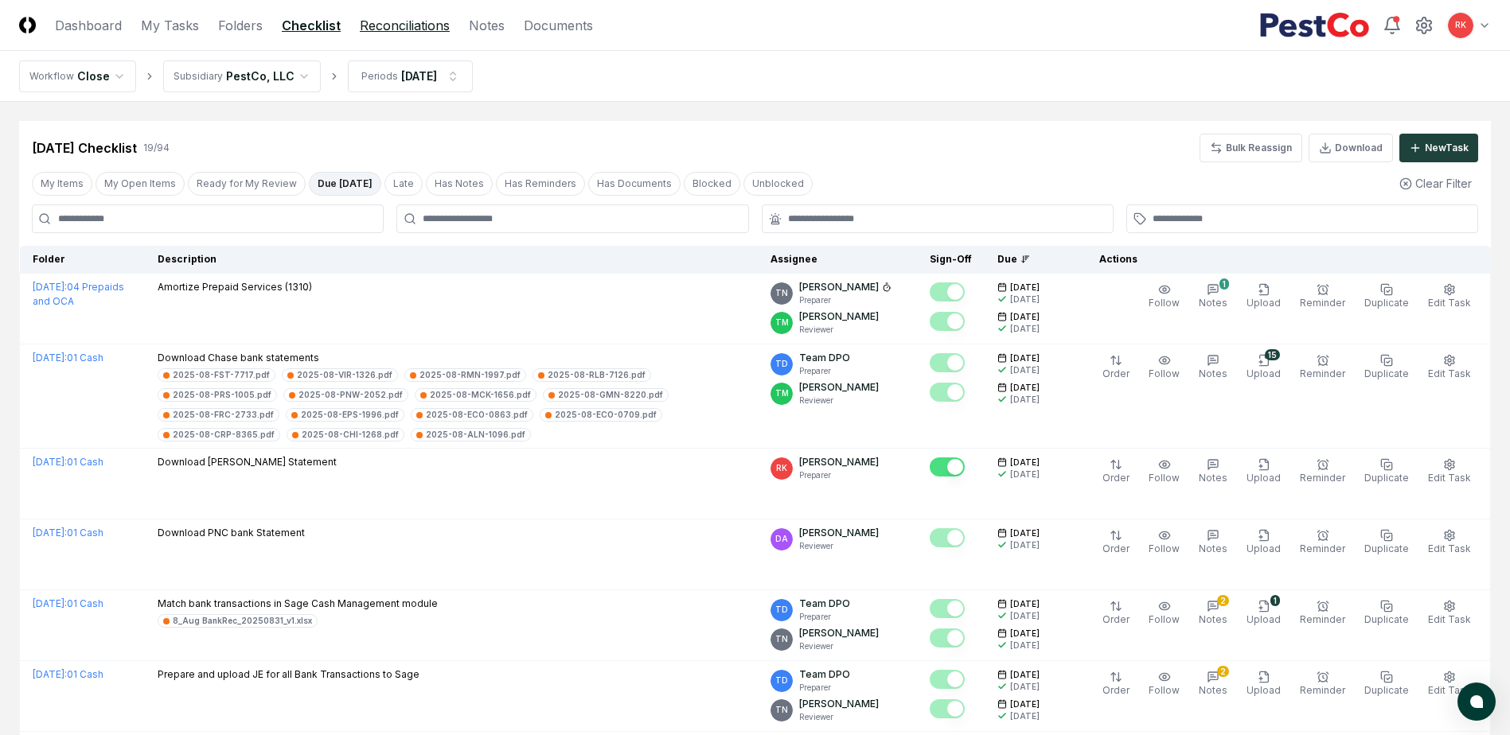
click at [402, 30] on link "Reconciliations" at bounding box center [405, 25] width 90 height 19
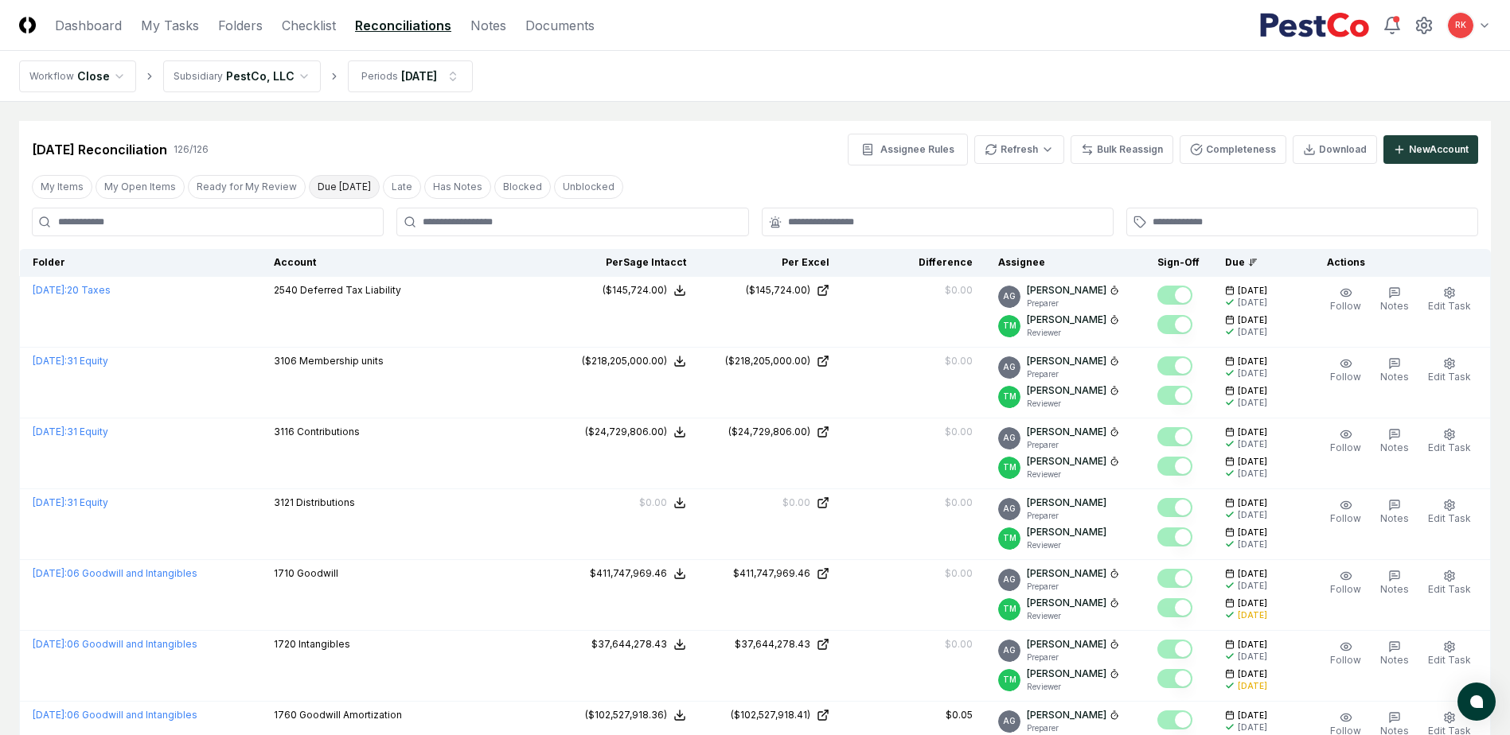
click at [327, 185] on button "Due [DATE]" at bounding box center [344, 187] width 71 height 24
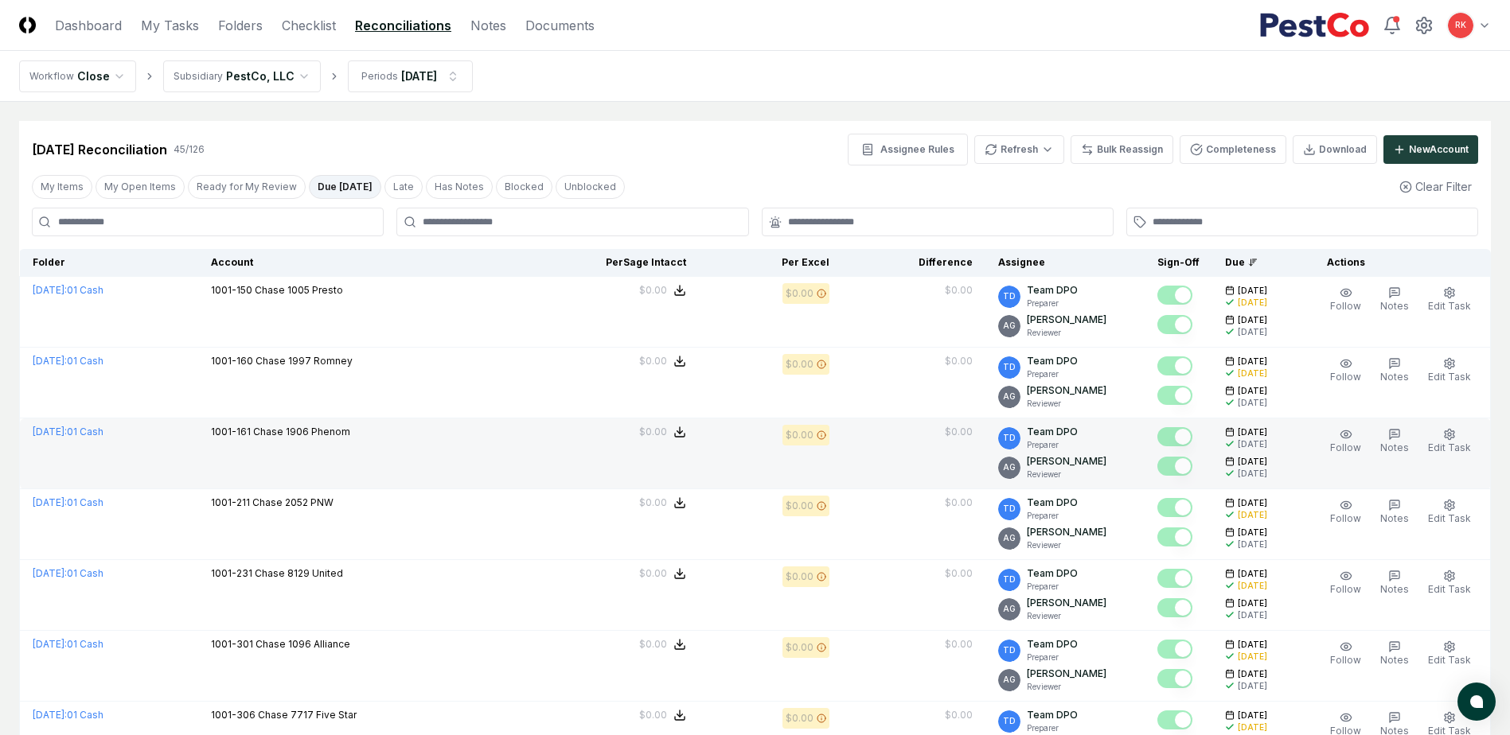
drag, startPoint x: 322, startPoint y: 184, endPoint x: 977, endPoint y: 422, distance: 696.9
click at [322, 184] on button "Due [DATE]" at bounding box center [345, 187] width 72 height 24
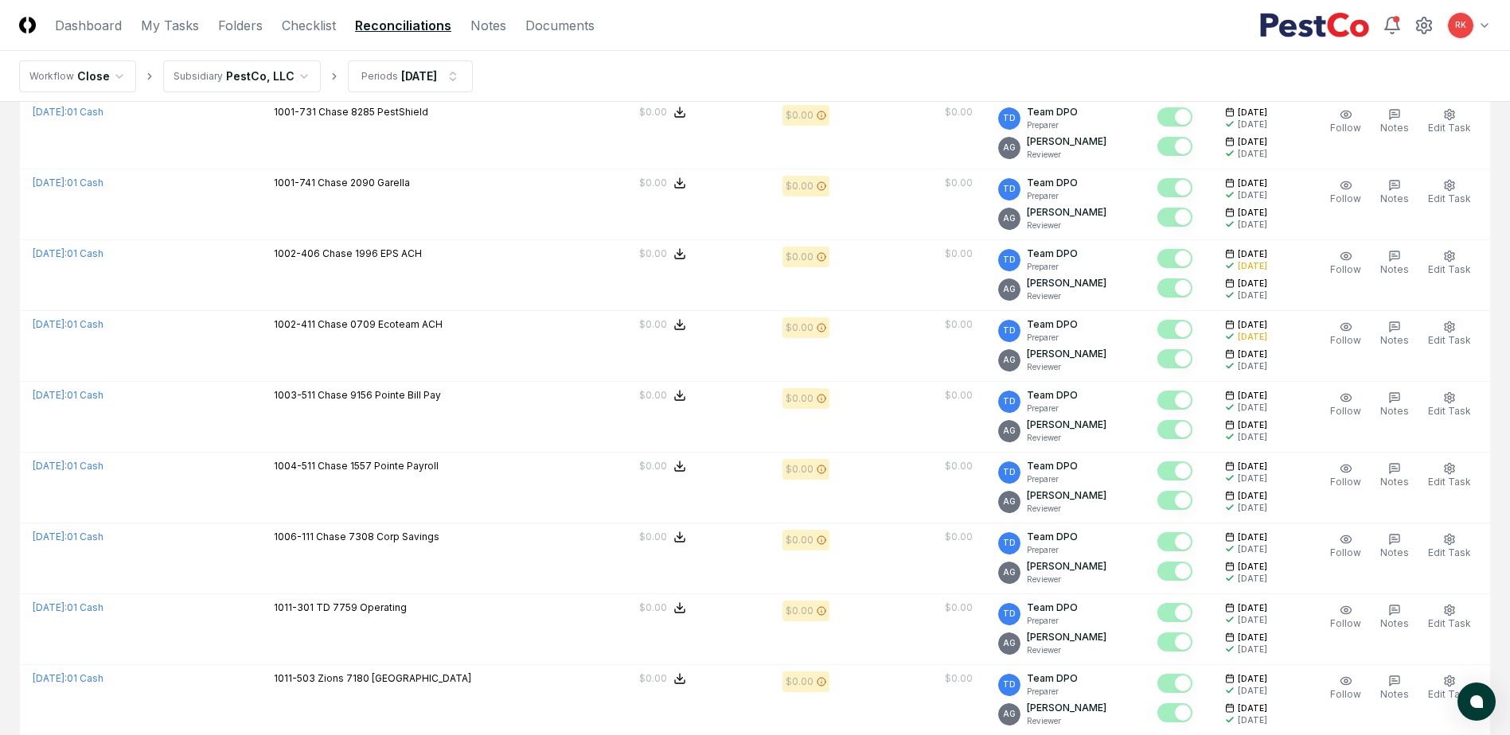
scroll to position [3230, 0]
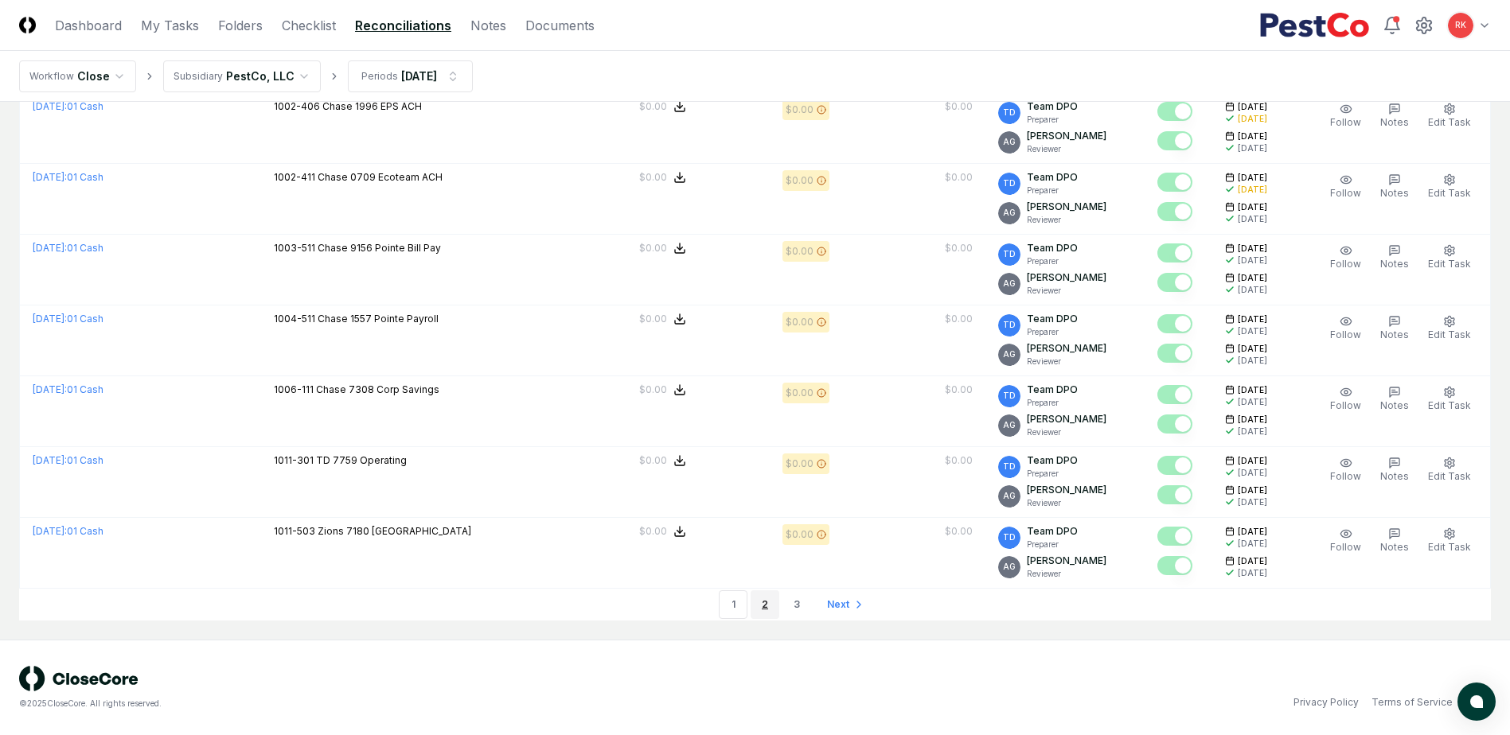
click at [762, 598] on link "2" at bounding box center [765, 605] width 29 height 29
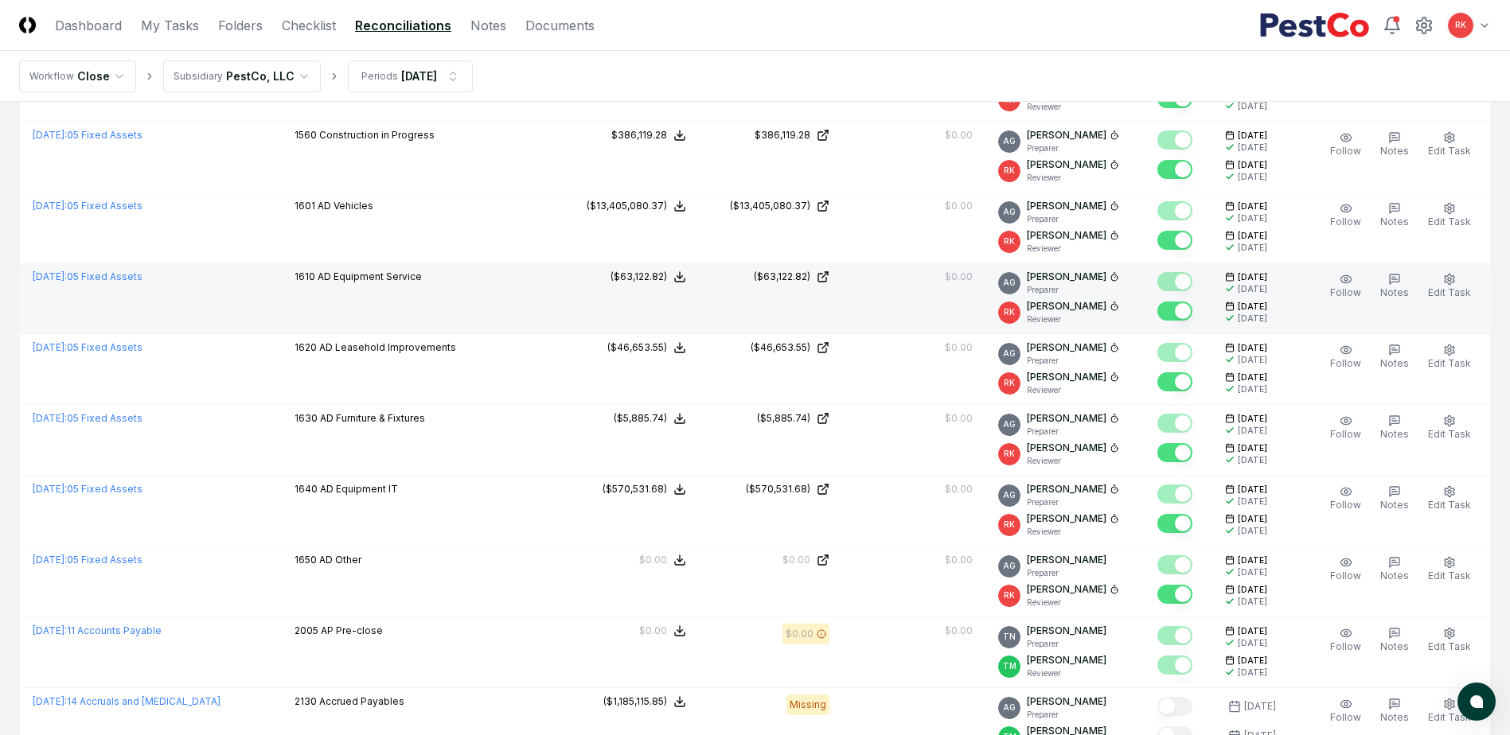
scroll to position [2706, 0]
